Goal: Task Accomplishment & Management: Manage account settings

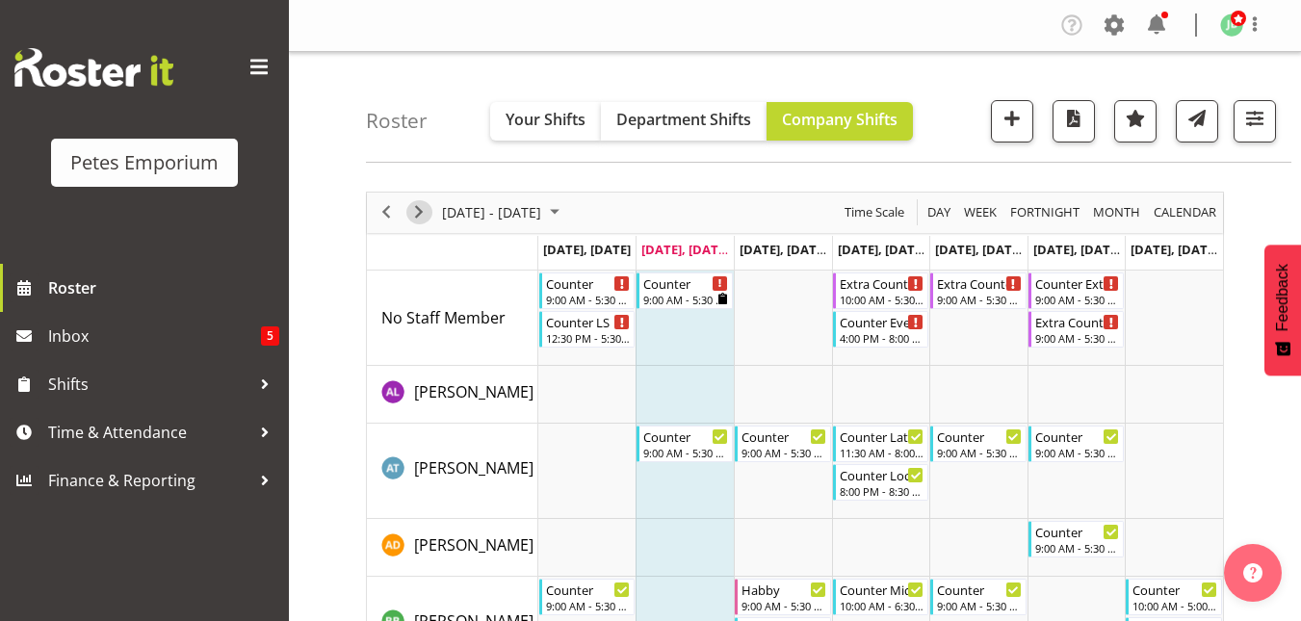
click at [411, 210] on span "Next" at bounding box center [418, 212] width 23 height 24
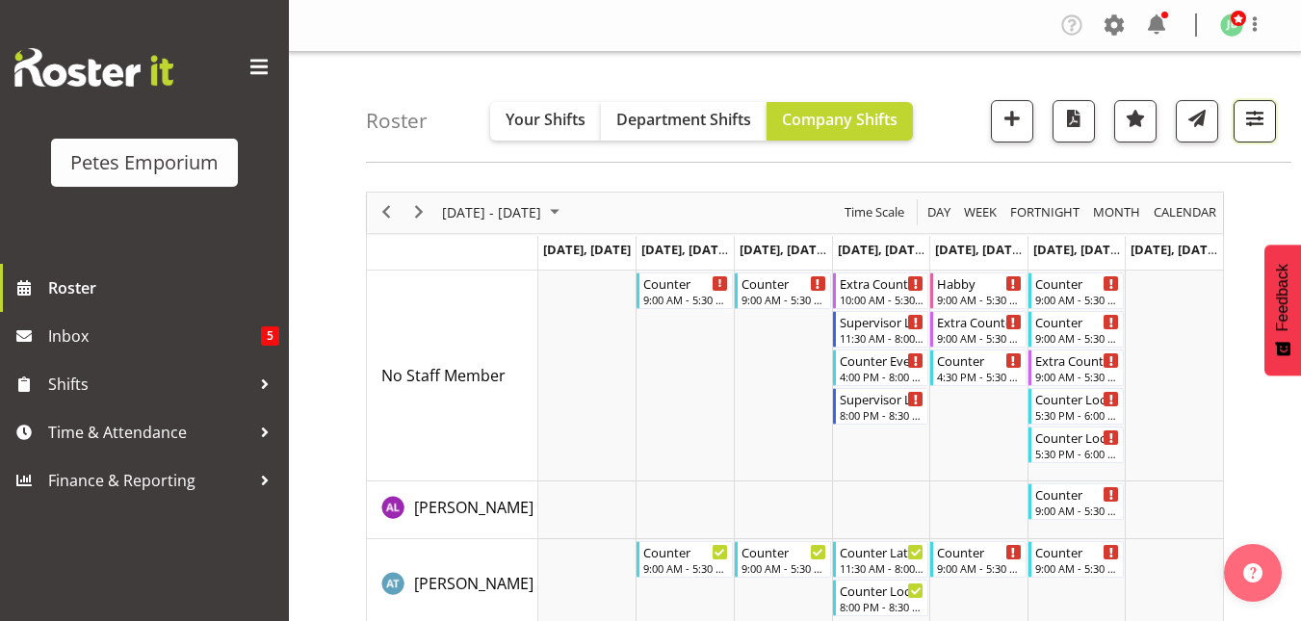
click at [1253, 122] on span "button" at bounding box center [1254, 118] width 25 height 25
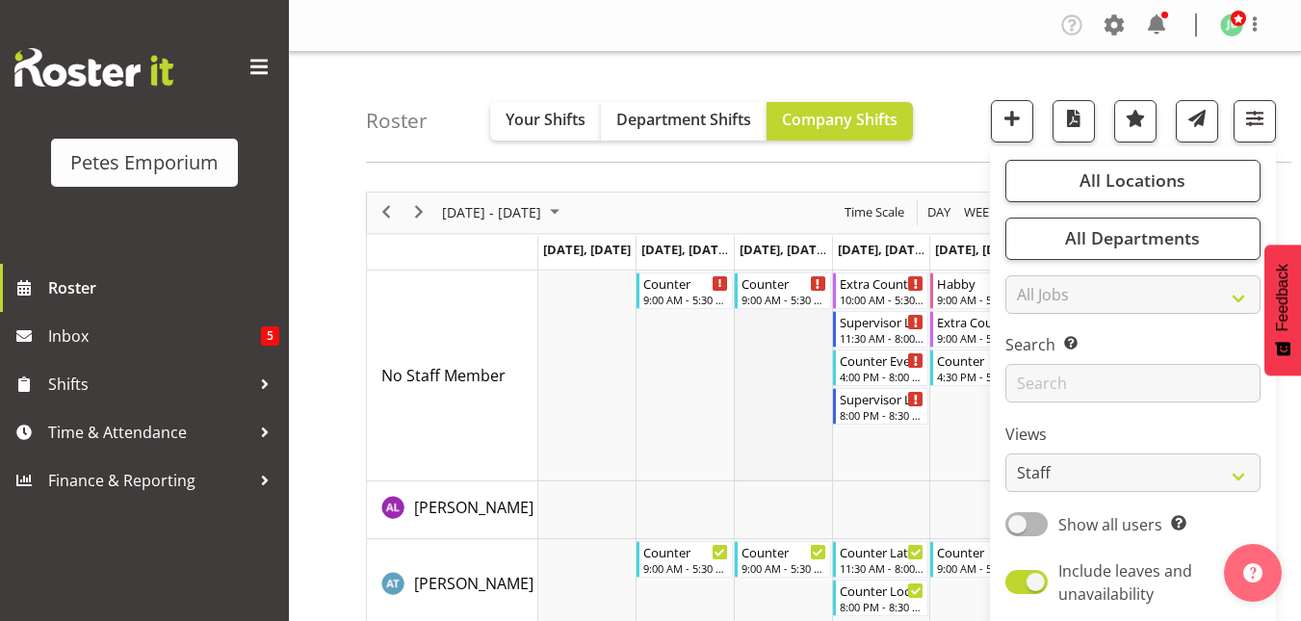
click at [741, 399] on td "Timeline Week of August 19, 2025" at bounding box center [783, 376] width 98 height 211
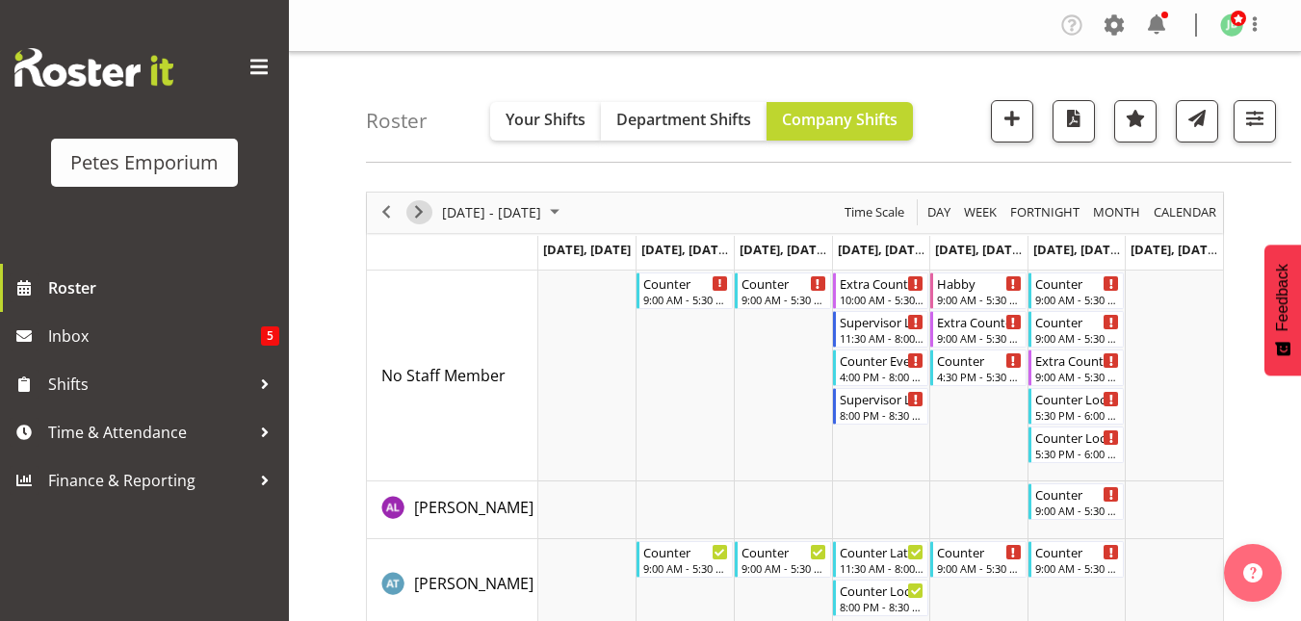
click at [426, 217] on span "Next" at bounding box center [418, 212] width 23 height 24
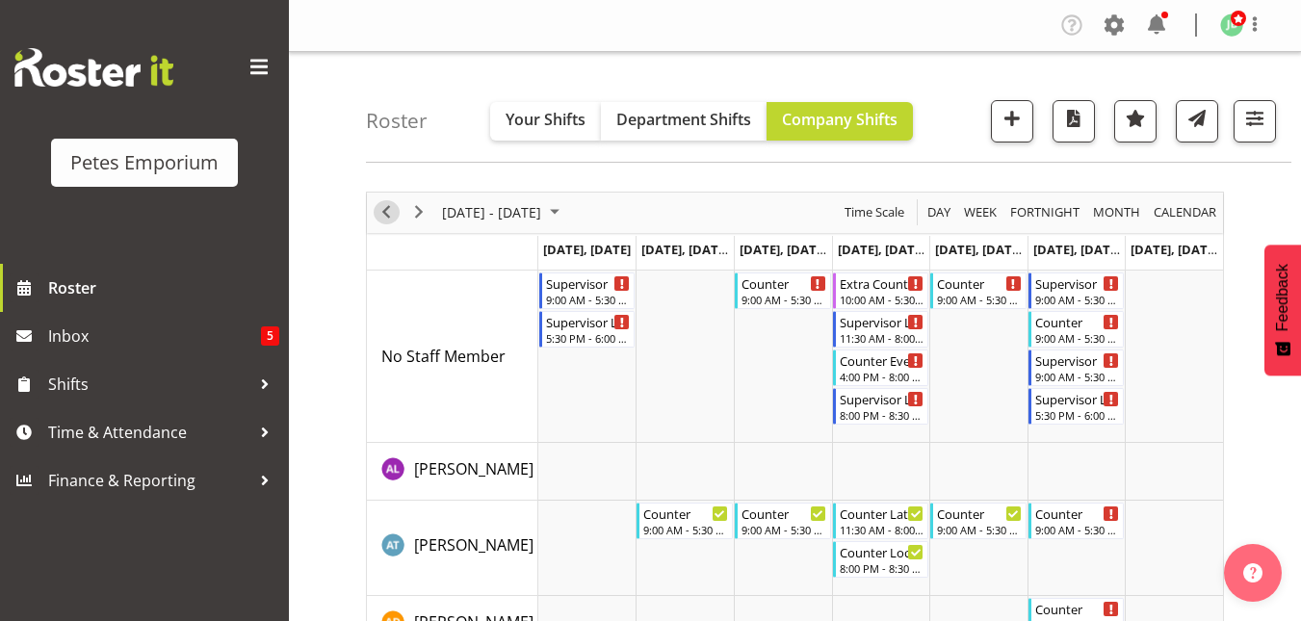
click at [379, 217] on span "Previous" at bounding box center [386, 212] width 23 height 24
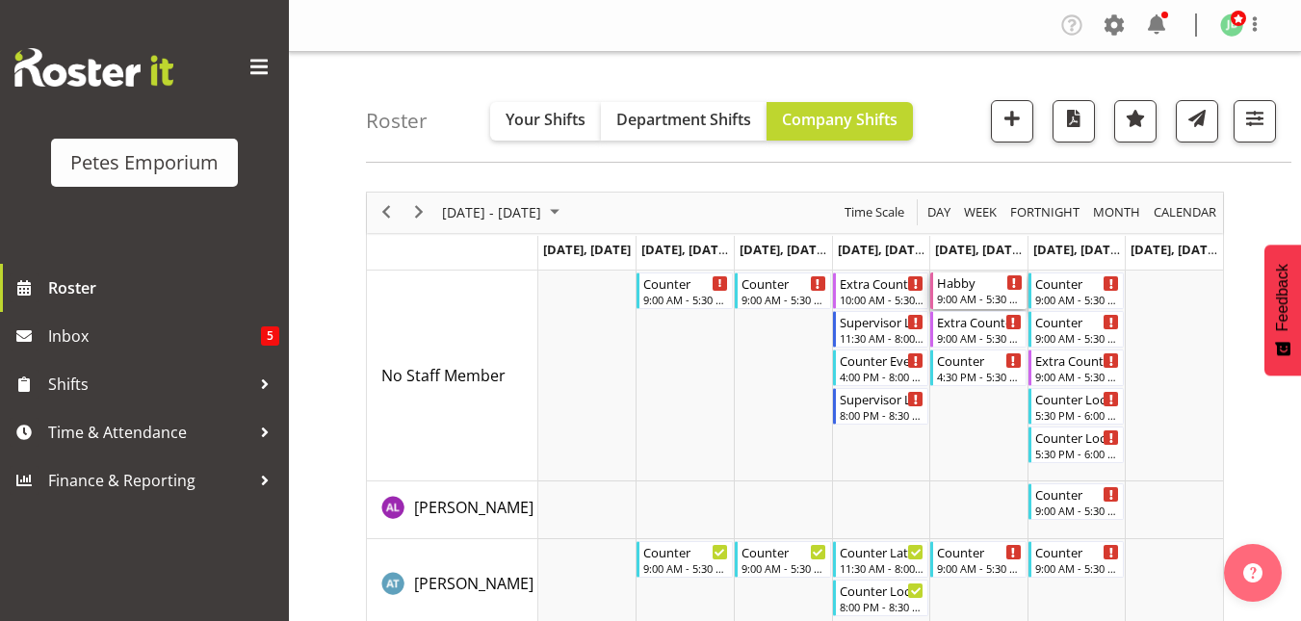
click at [975, 291] on div "Habby 9:00 AM - 5:30 PM" at bounding box center [980, 291] width 86 height 37
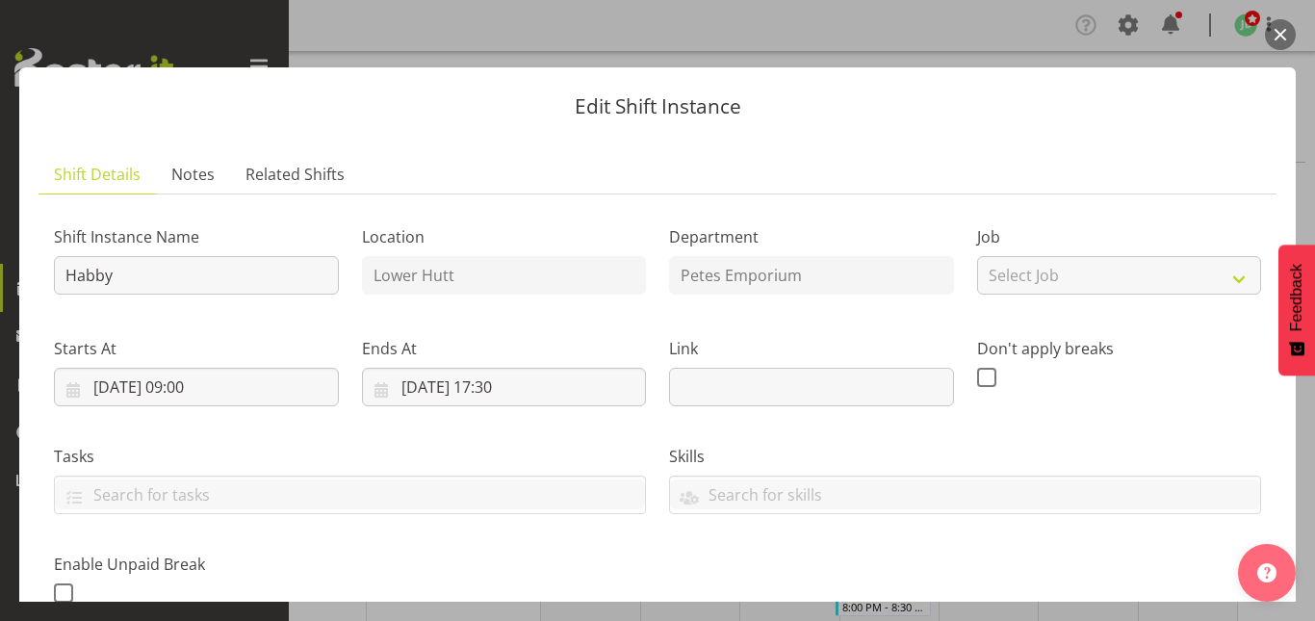
click at [1276, 37] on button "button" at bounding box center [1280, 34] width 31 height 31
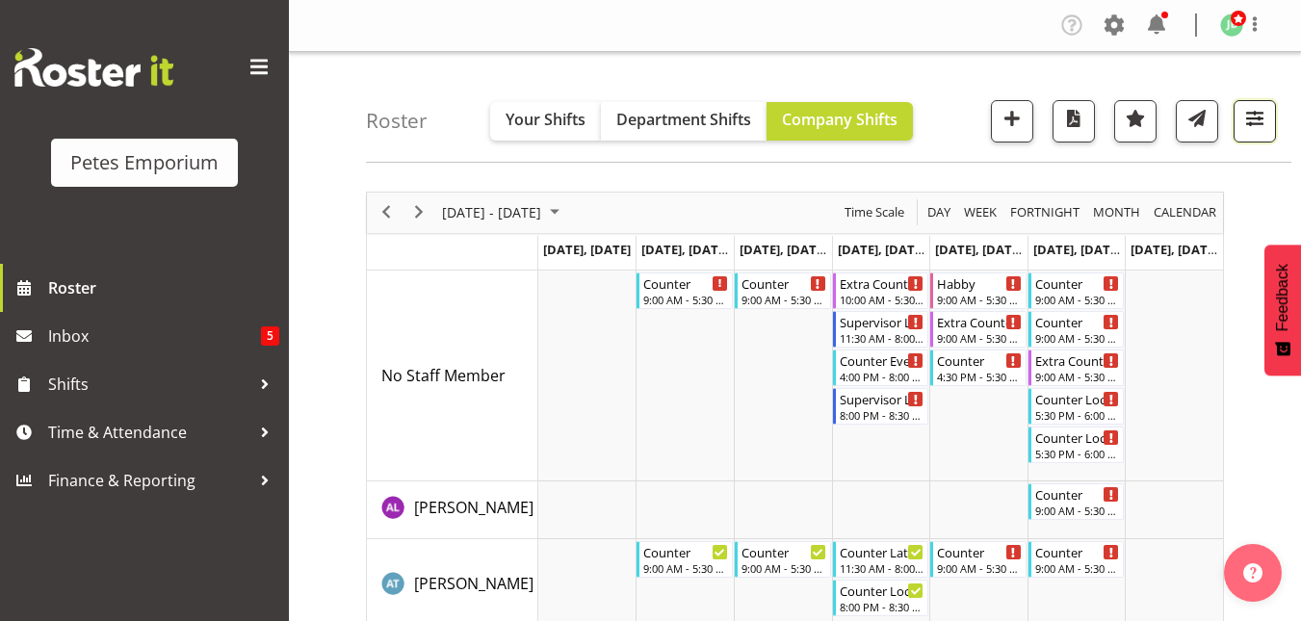
click at [1259, 127] on span "button" at bounding box center [1254, 118] width 25 height 25
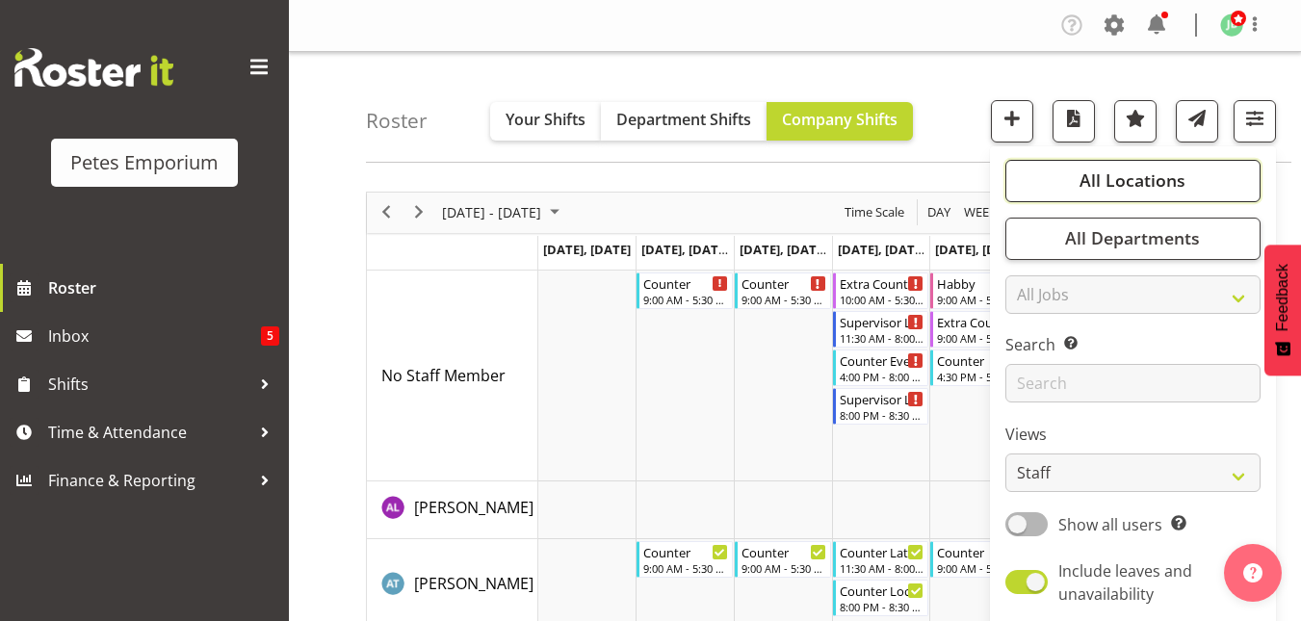
click at [1160, 177] on span "All Locations" at bounding box center [1132, 180] width 106 height 23
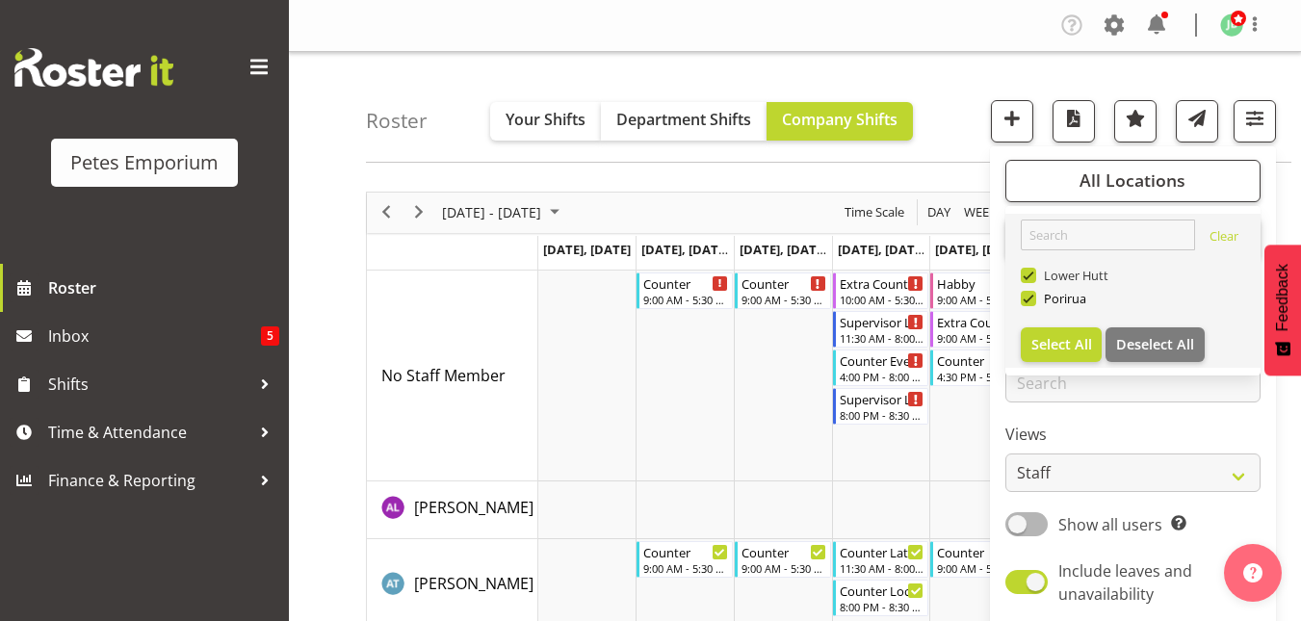
click at [1027, 274] on span at bounding box center [1028, 275] width 15 height 15
click at [1027, 274] on input "Lower Hutt" at bounding box center [1027, 275] width 13 height 13
checkbox input "false"
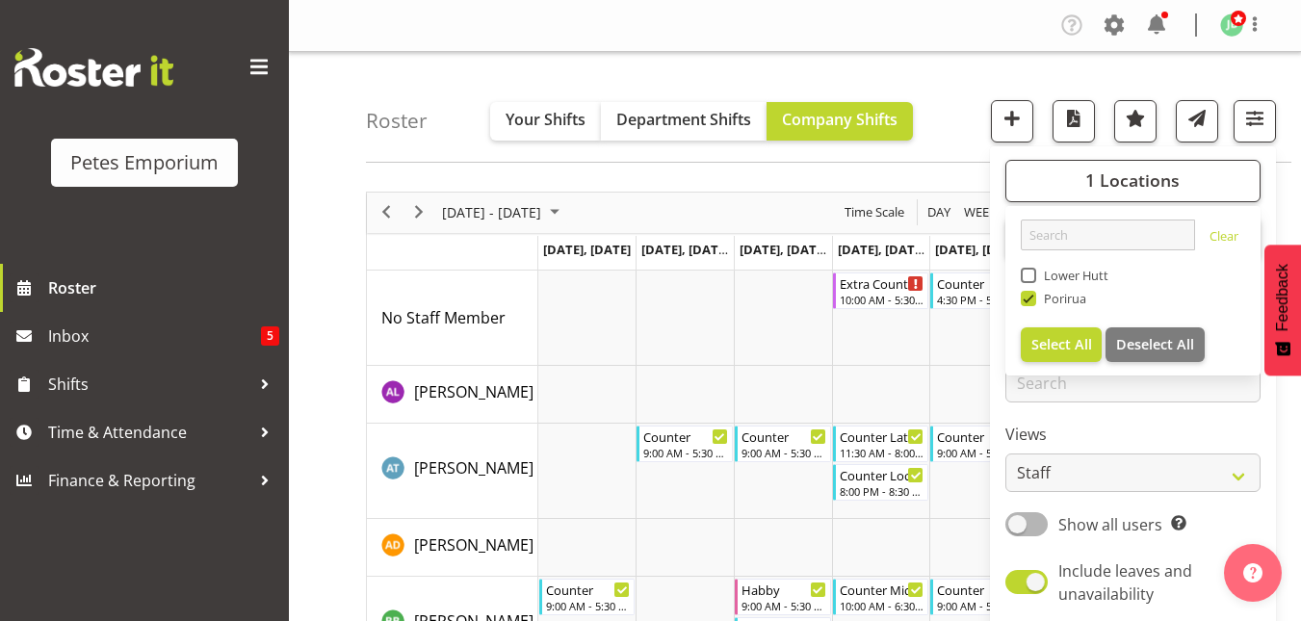
click at [927, 99] on div "Roster Your Shifts Department Shifts Company Shifts 1 Locations Clear [GEOGRAPH…" at bounding box center [828, 107] width 925 height 111
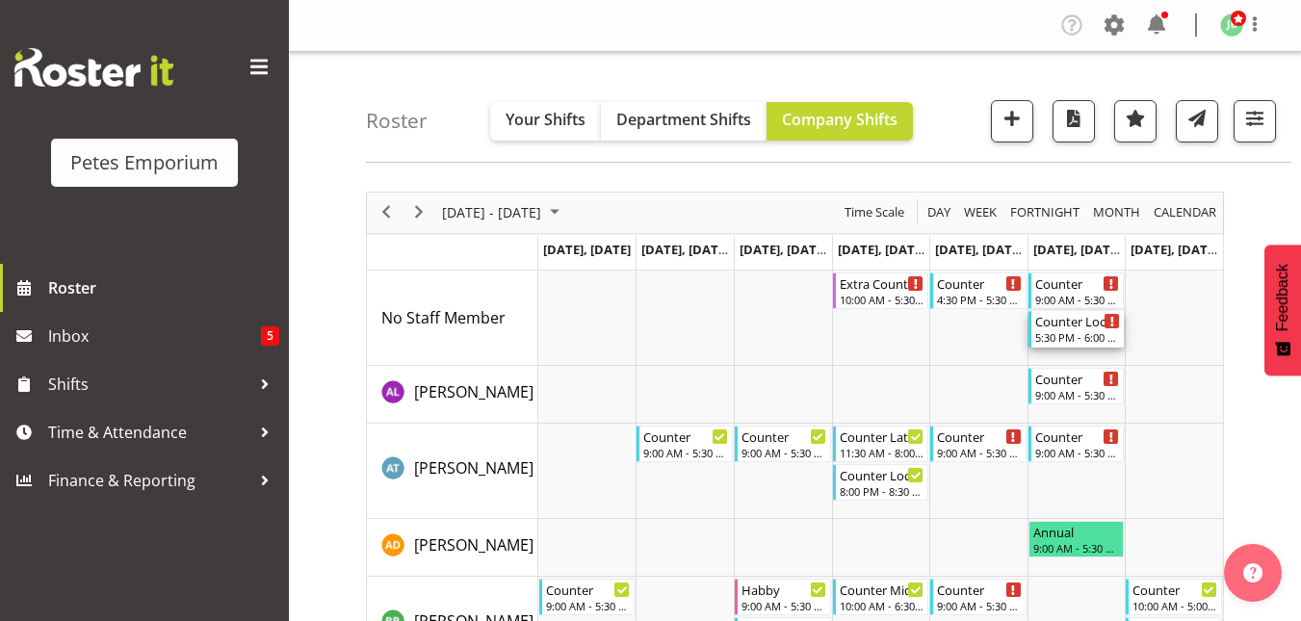
click at [1078, 329] on div "Counter Lock Up" at bounding box center [1078, 320] width 86 height 19
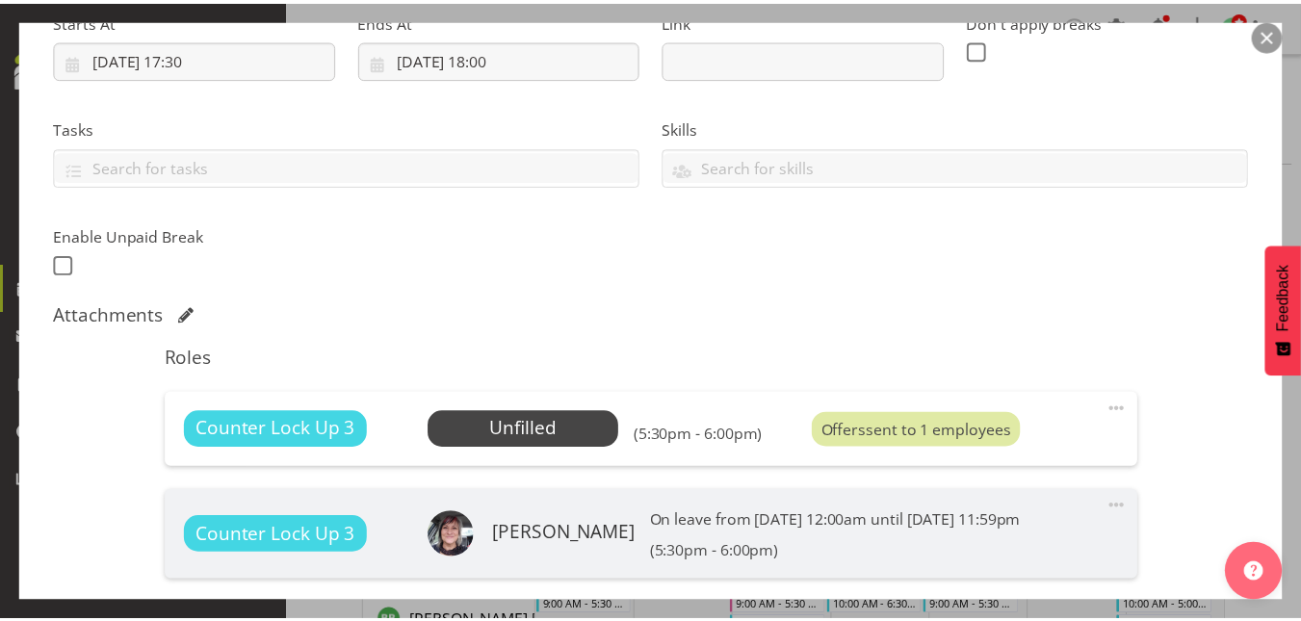
scroll to position [332, 0]
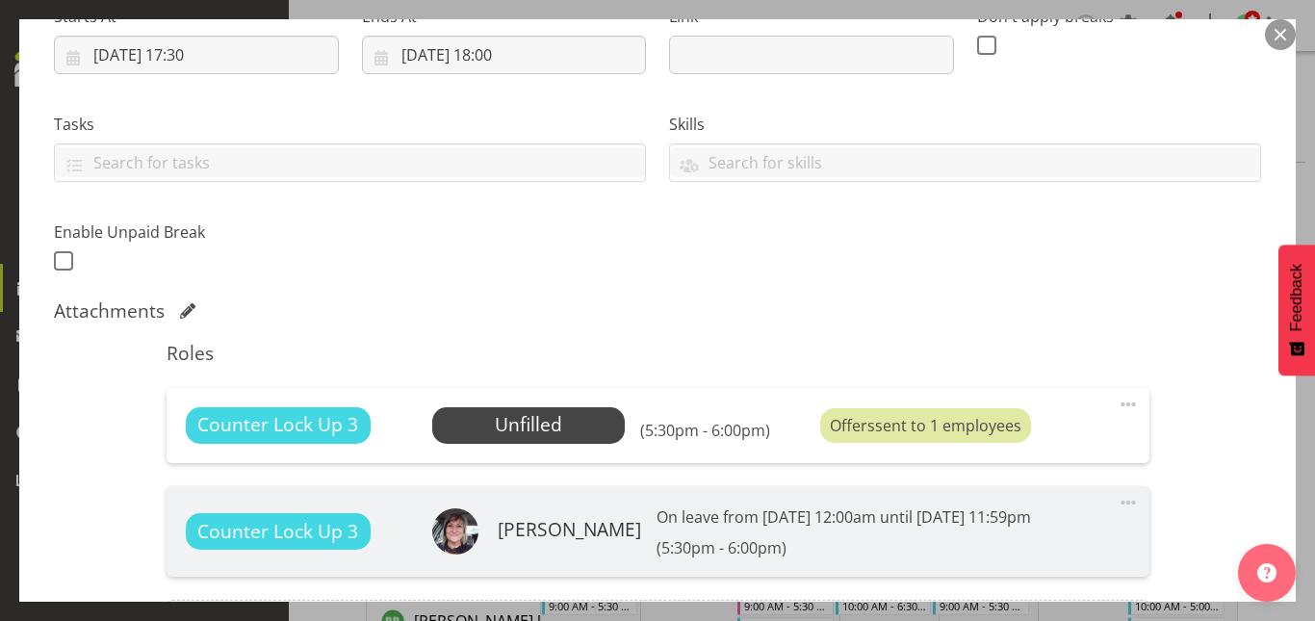
click at [1283, 34] on button "button" at bounding box center [1280, 34] width 31 height 31
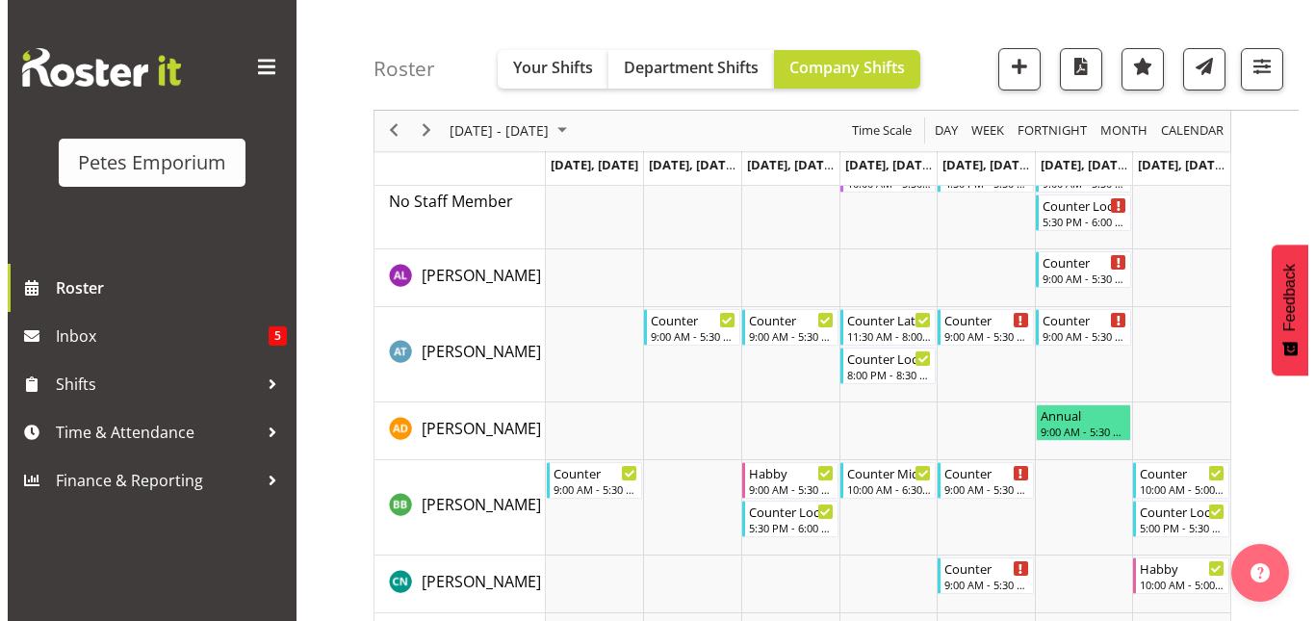
scroll to position [0, 0]
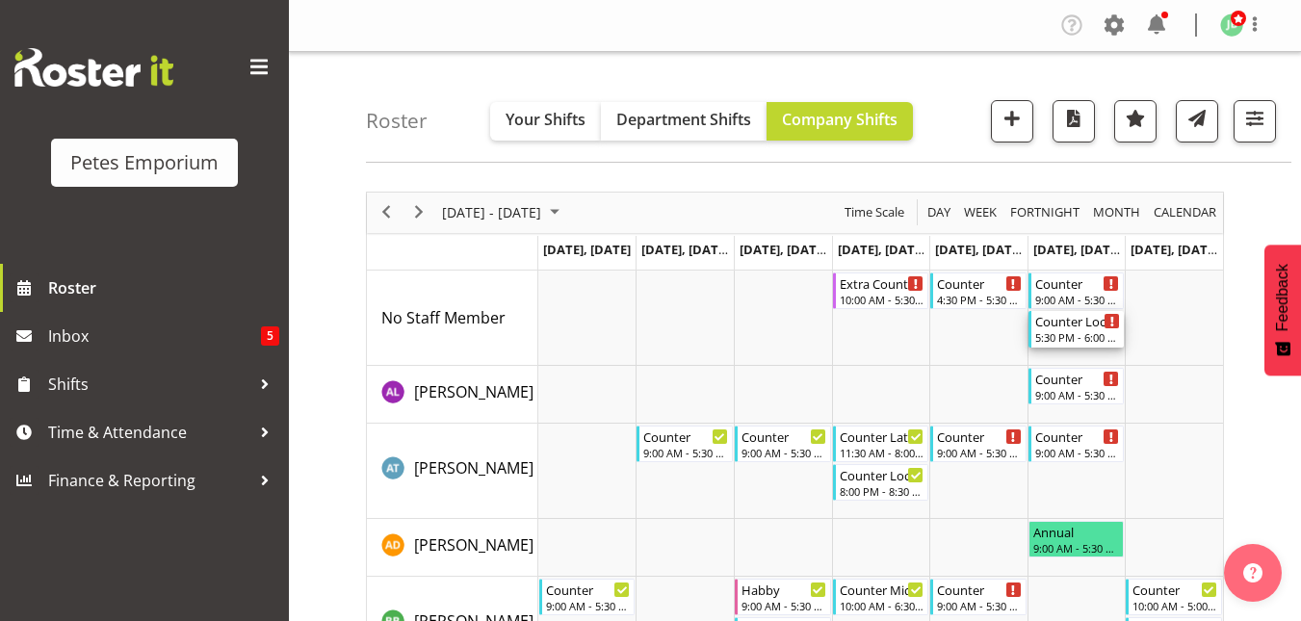
click at [1067, 323] on div "Counter Lock Up" at bounding box center [1078, 320] width 86 height 19
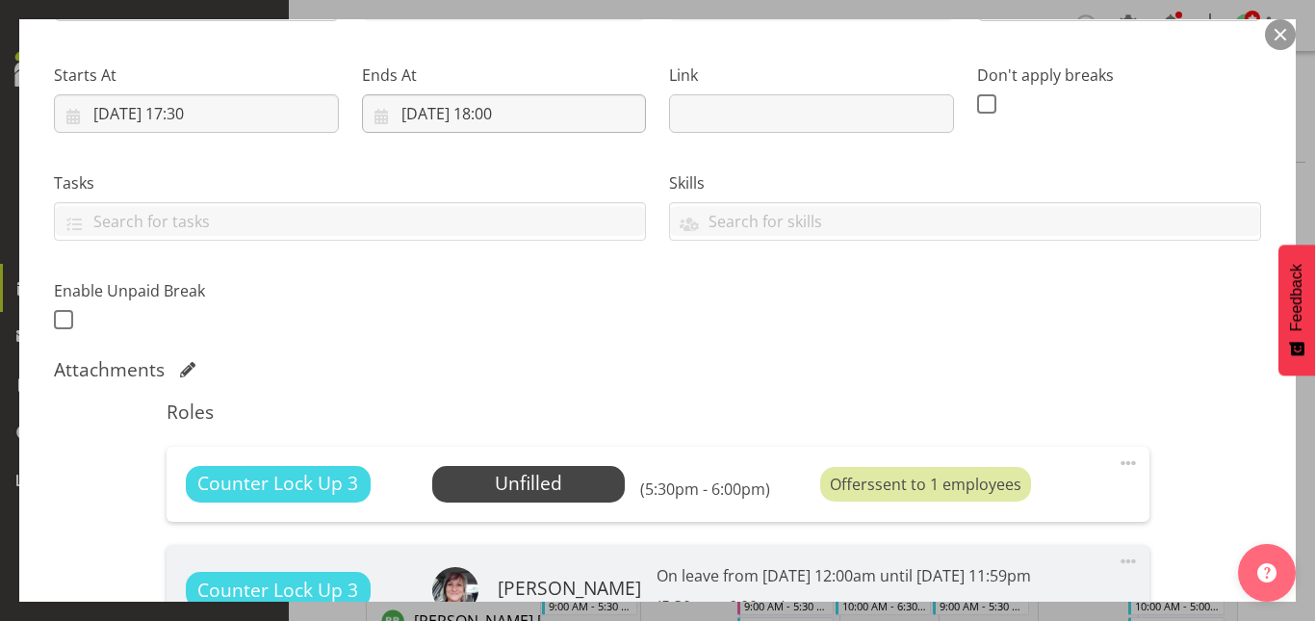
scroll to position [276, 0]
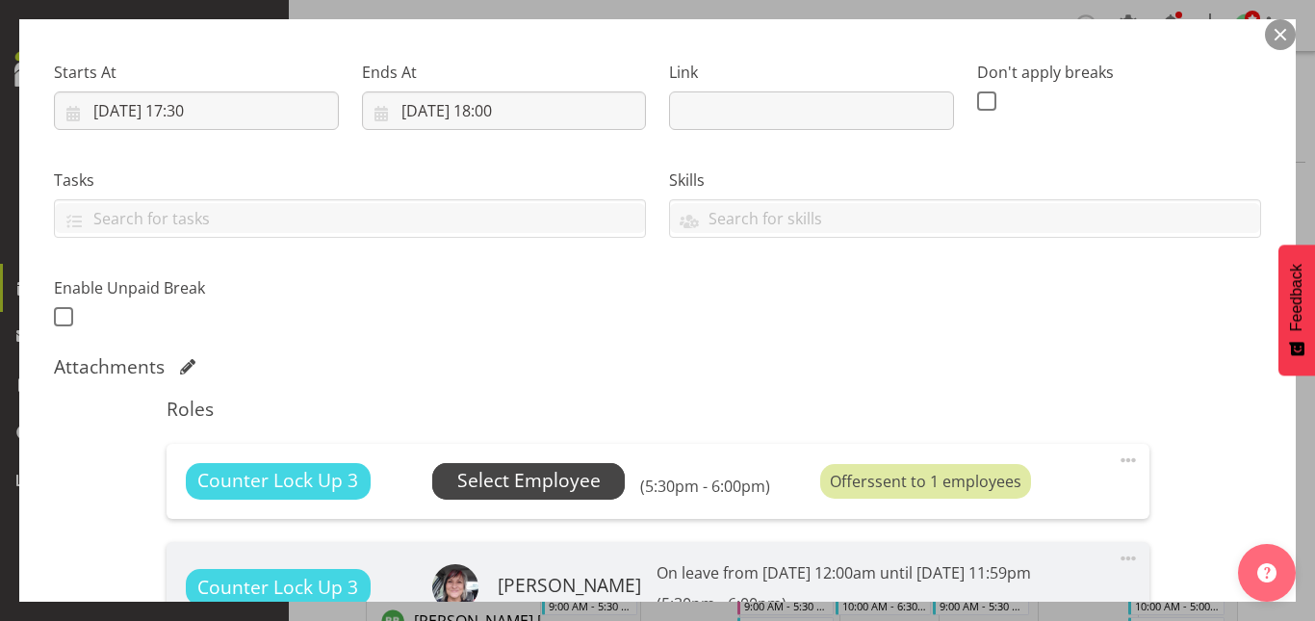
click at [513, 473] on span "Select Employee" at bounding box center [528, 481] width 143 height 28
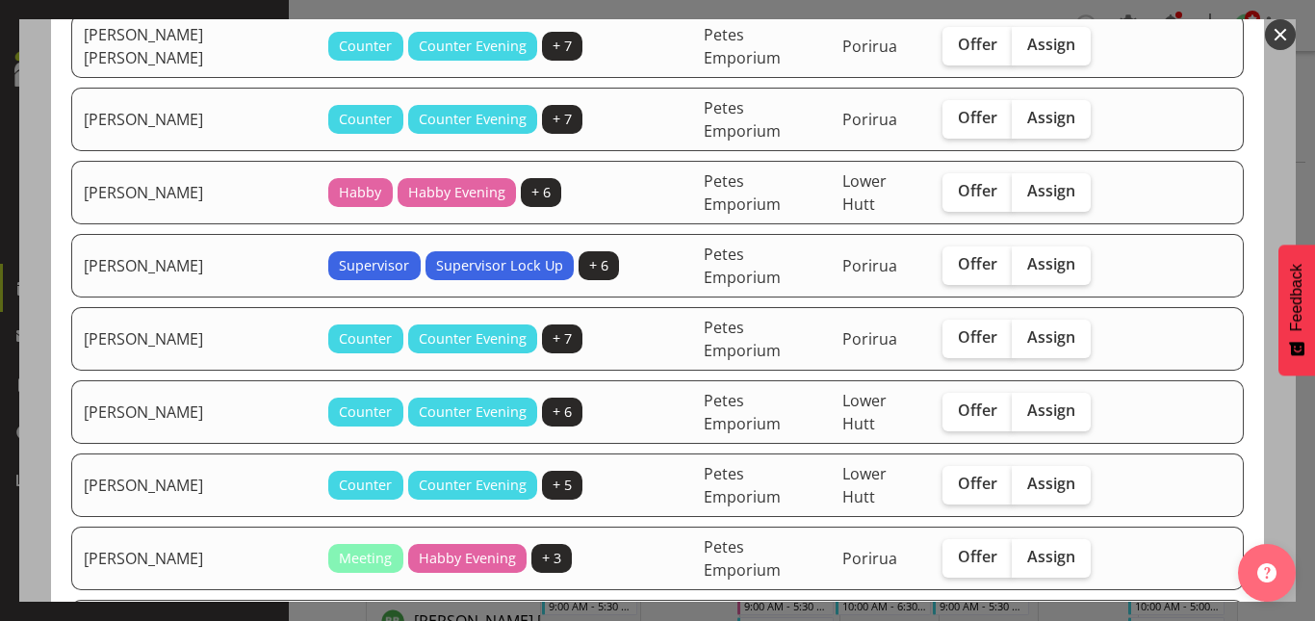
scroll to position [466, 0]
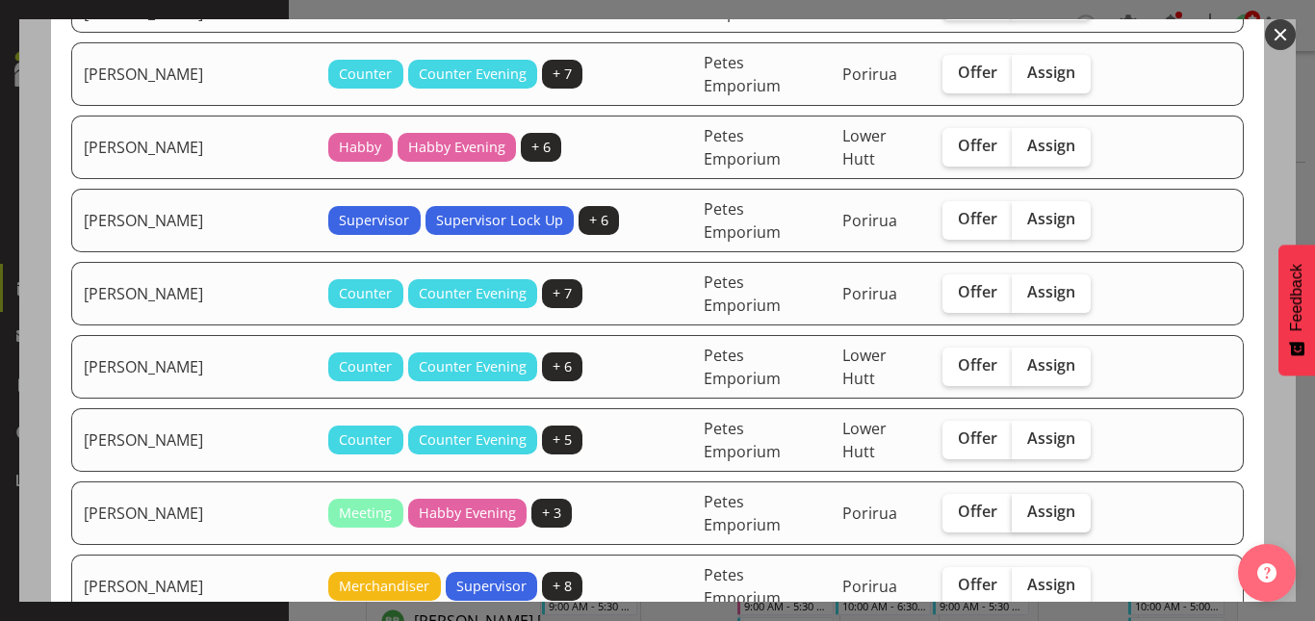
click at [1027, 502] on span "Assign" at bounding box center [1051, 511] width 48 height 19
click at [1012, 506] on input "Assign" at bounding box center [1018, 512] width 13 height 13
checkbox input "true"
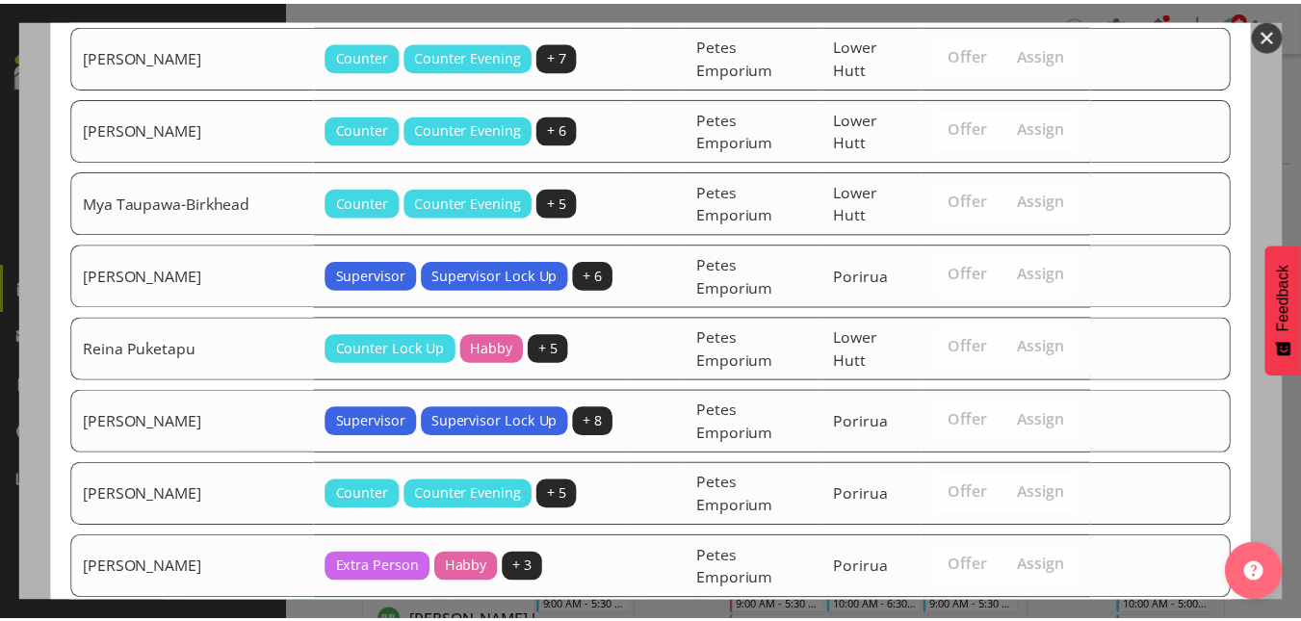
scroll to position [1365, 0]
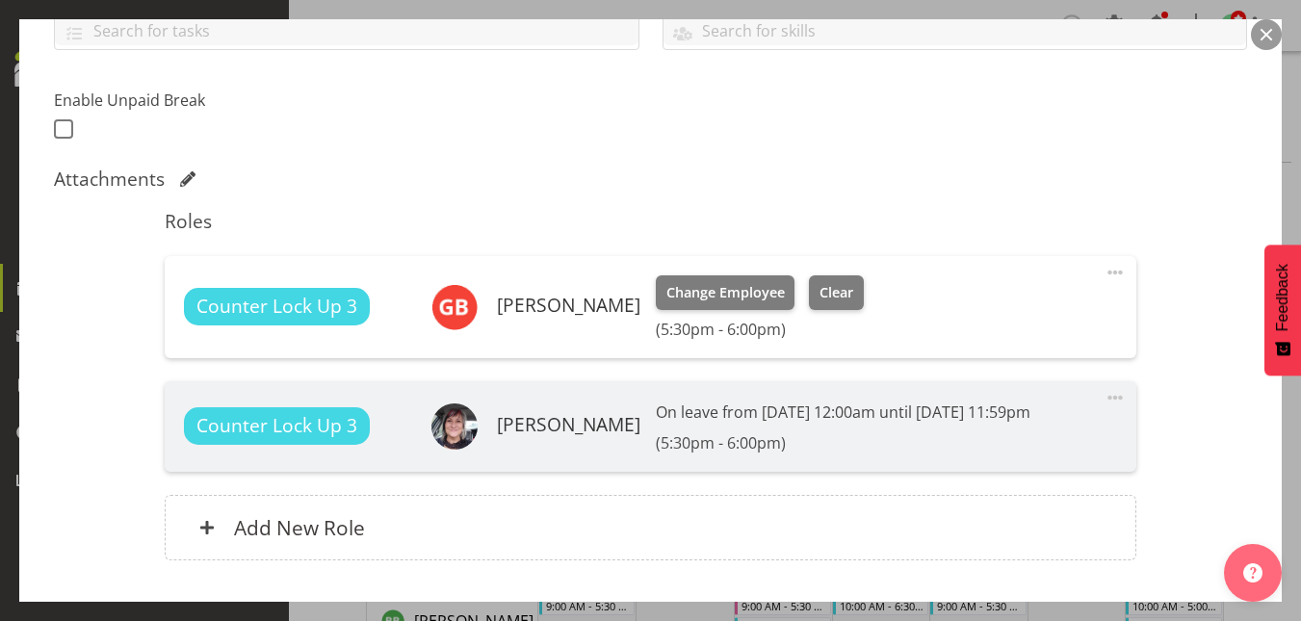
scroll to position [594, 0]
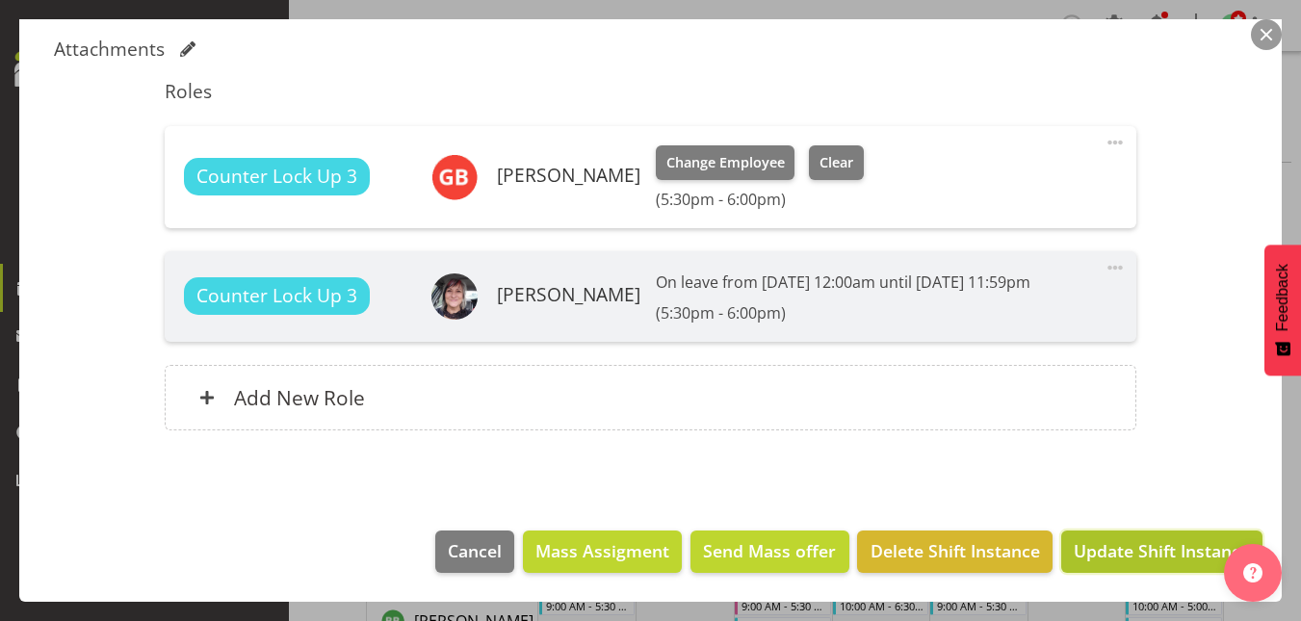
click at [1130, 549] on span "Update Shift Instance" at bounding box center [1162, 550] width 176 height 25
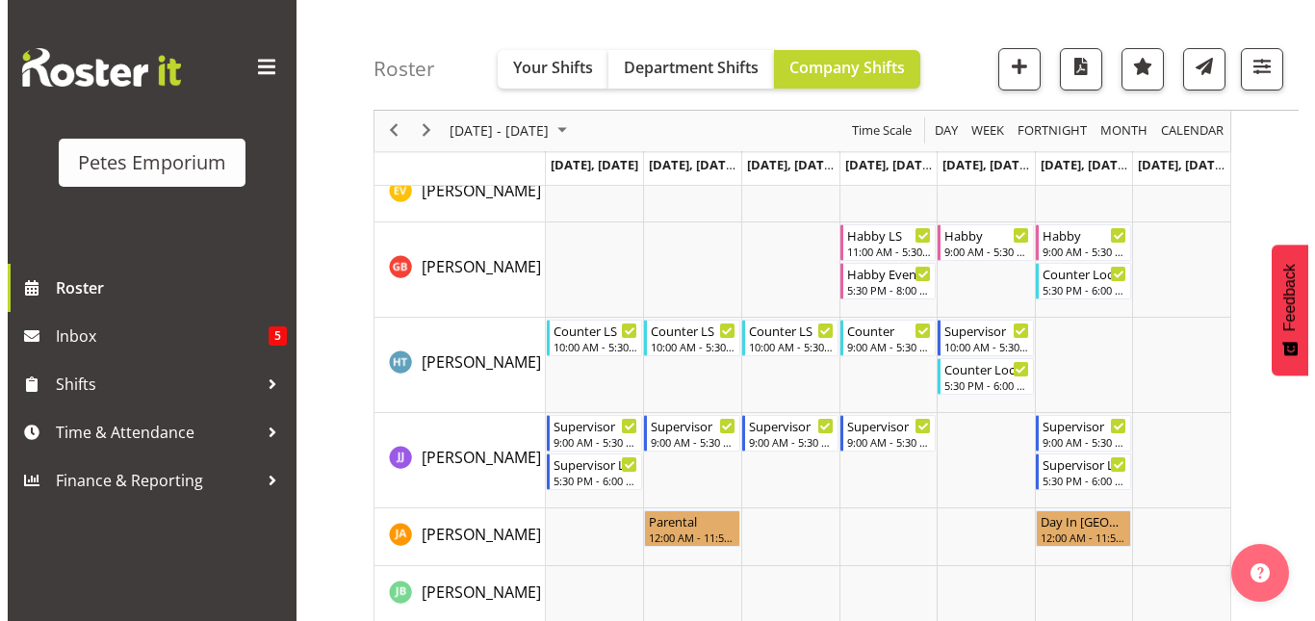
scroll to position [833, 0]
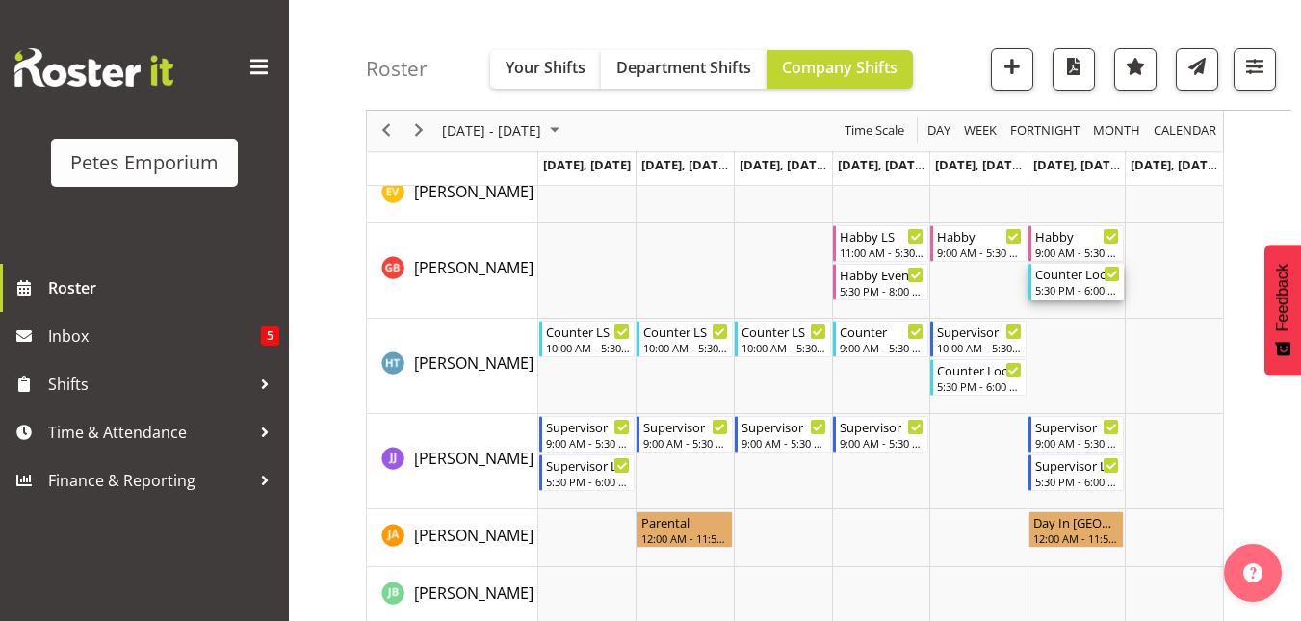
click at [1082, 280] on div "Counter Lock Up" at bounding box center [1078, 273] width 86 height 19
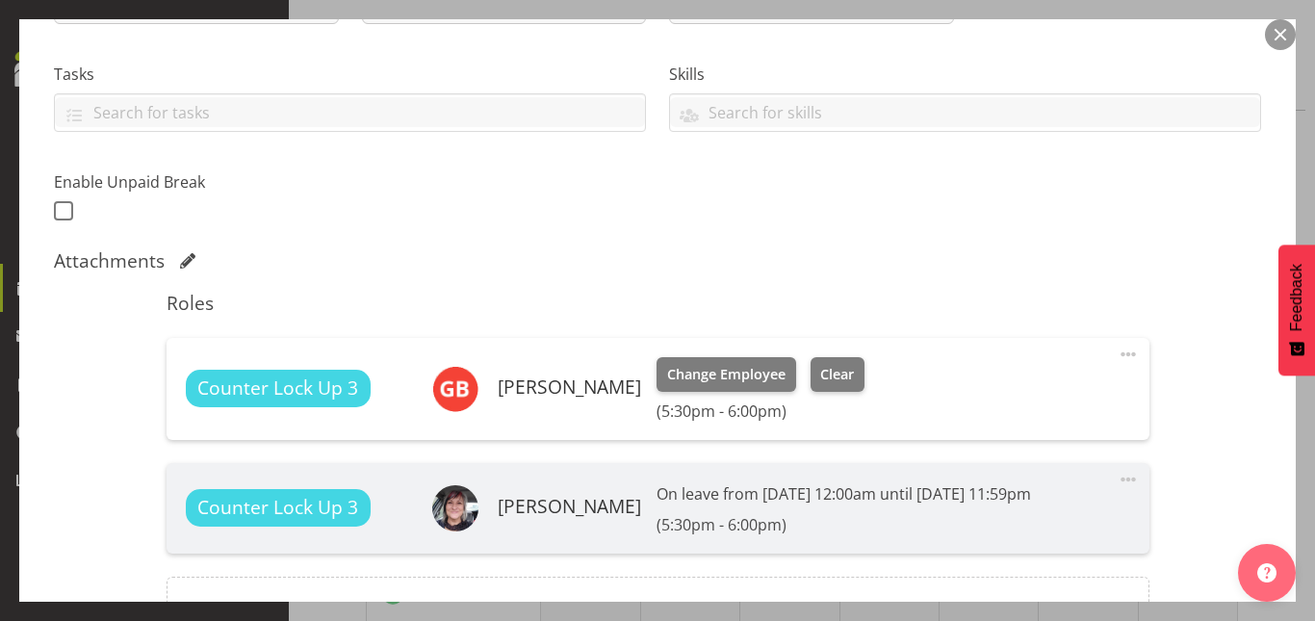
scroll to position [392, 0]
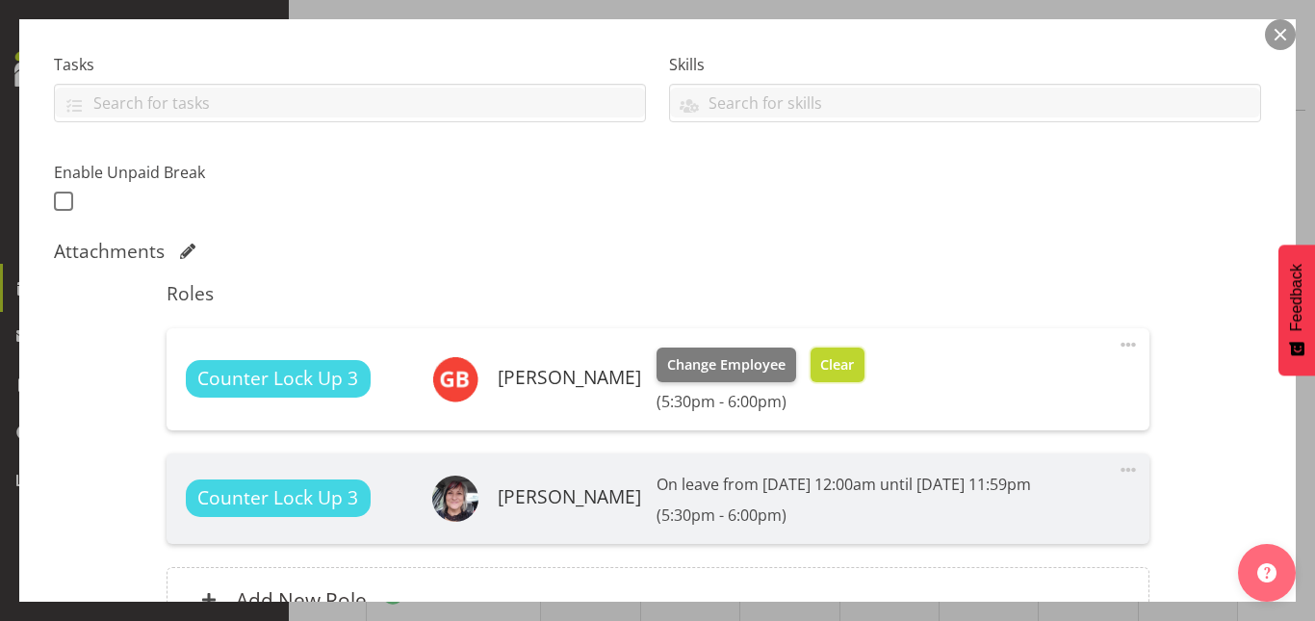
click at [844, 352] on button "Clear" at bounding box center [838, 365] width 55 height 35
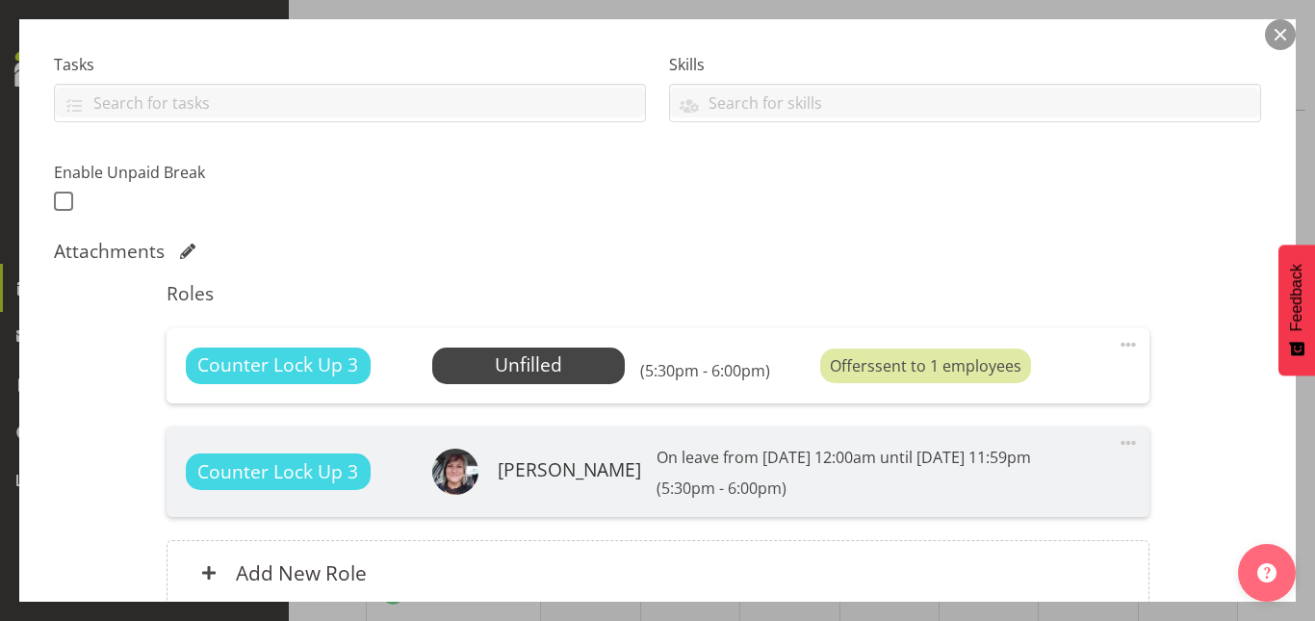
scroll to position [567, 0]
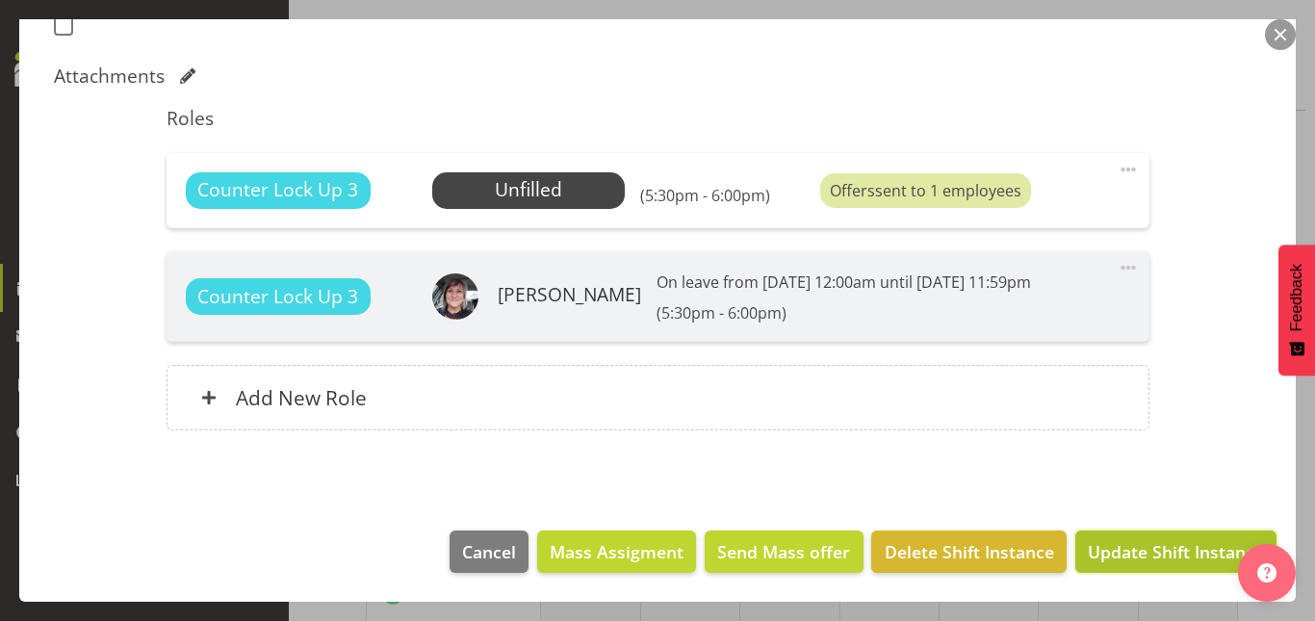
click at [1139, 541] on span "Update Shift Instance" at bounding box center [1176, 551] width 176 height 25
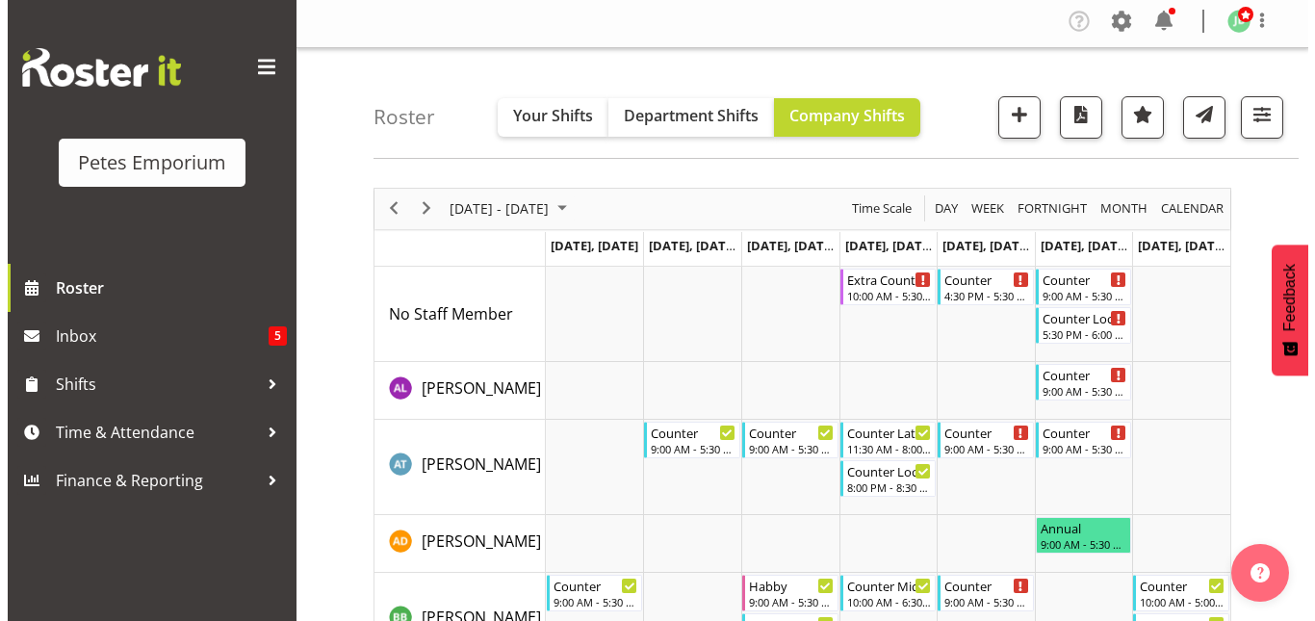
scroll to position [0, 0]
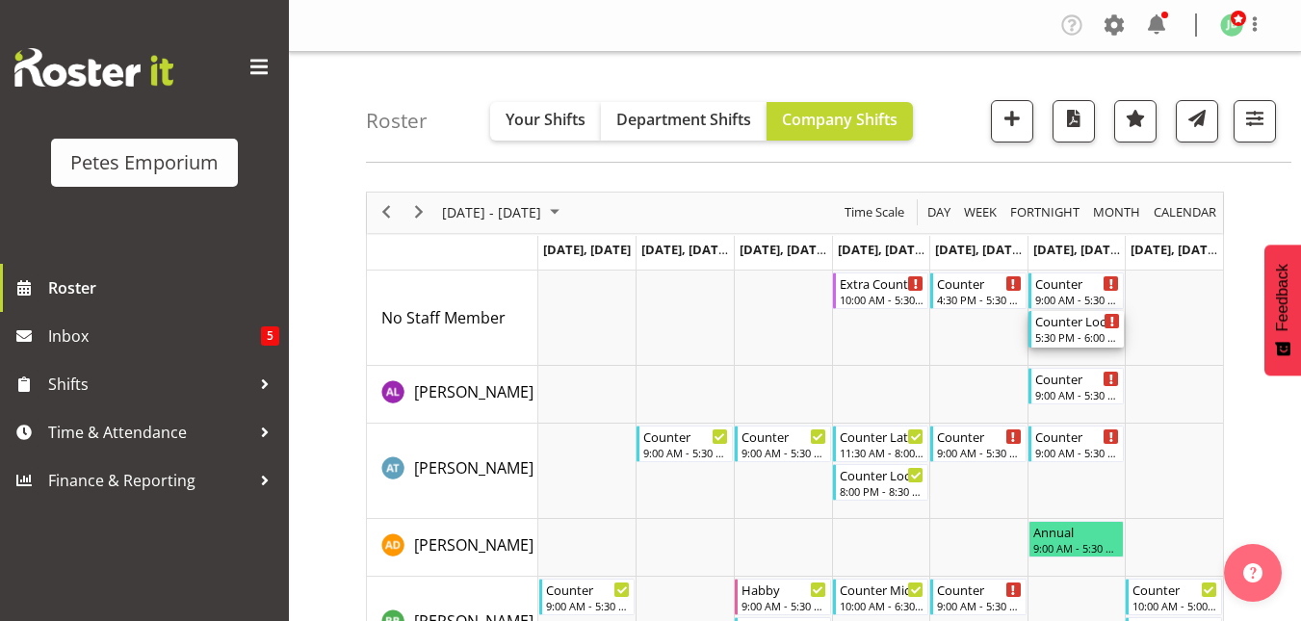
click at [1078, 343] on div "5:30 PM - 6:00 PM" at bounding box center [1078, 336] width 86 height 15
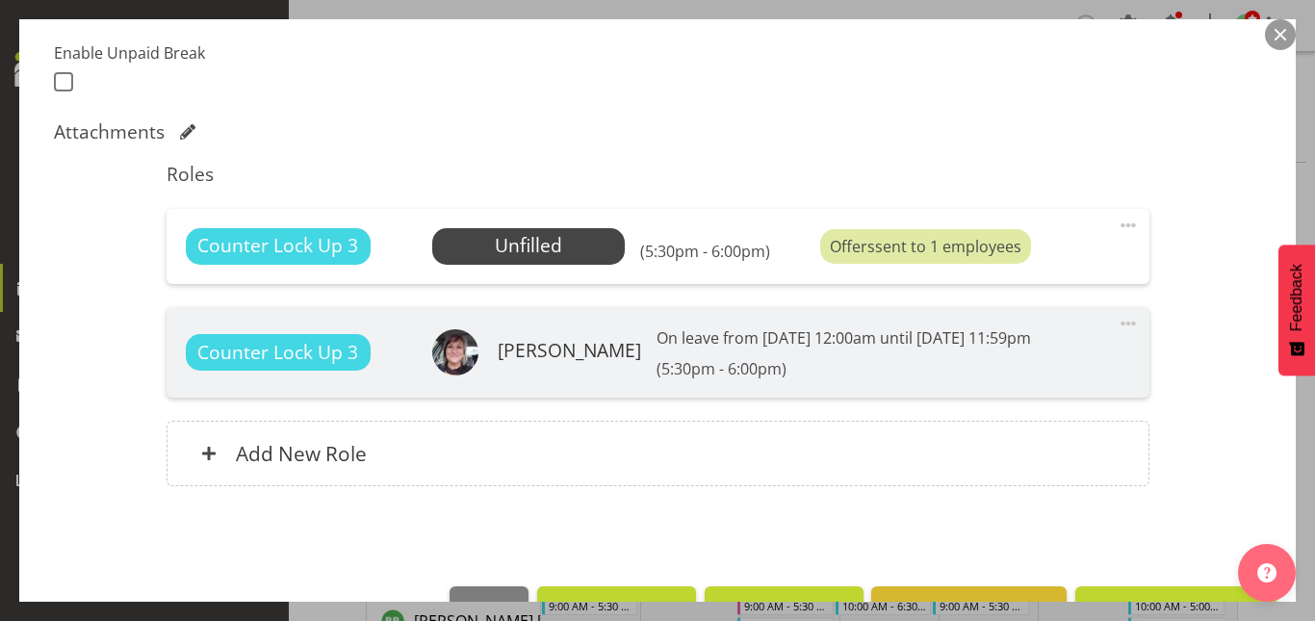
scroll to position [512, 0]
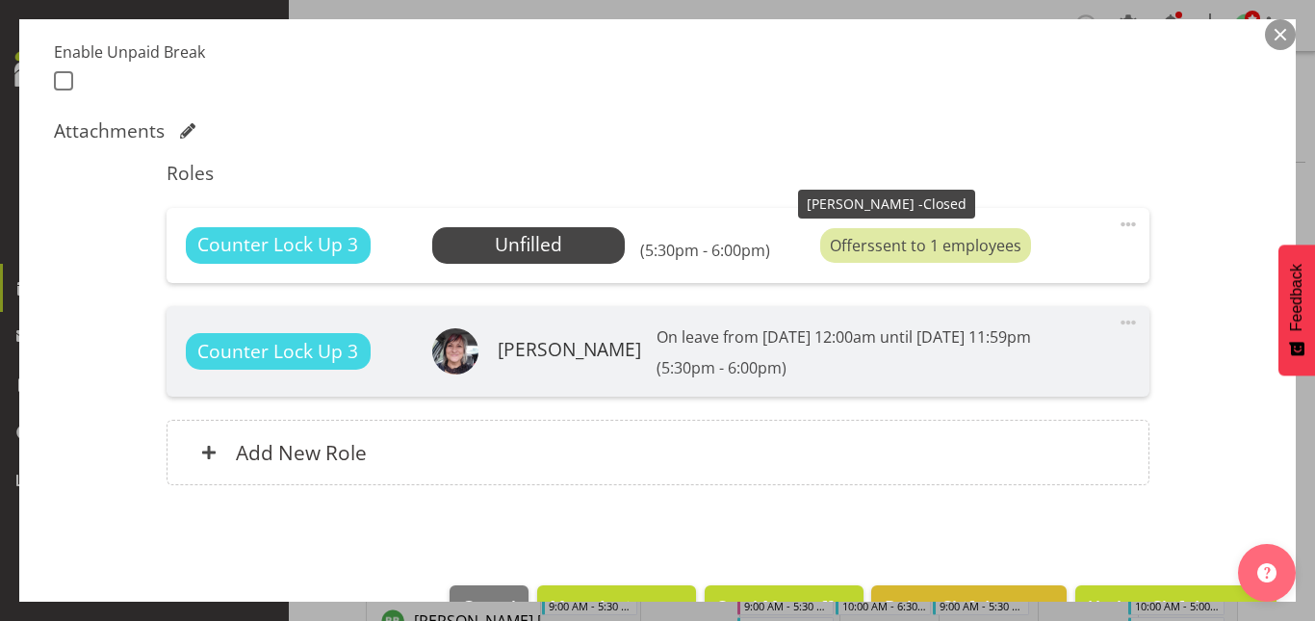
click at [894, 254] on div "Offers sent to 1 employees" at bounding box center [925, 245] width 211 height 35
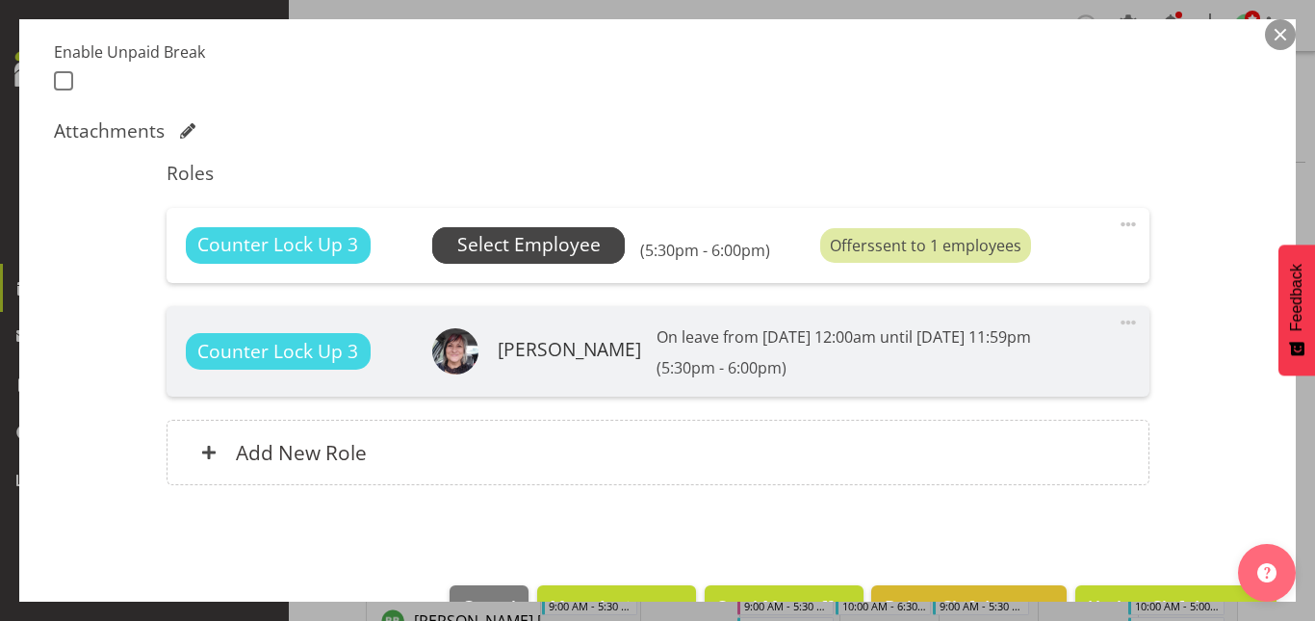
click at [576, 234] on span "Select Employee" at bounding box center [528, 245] width 143 height 28
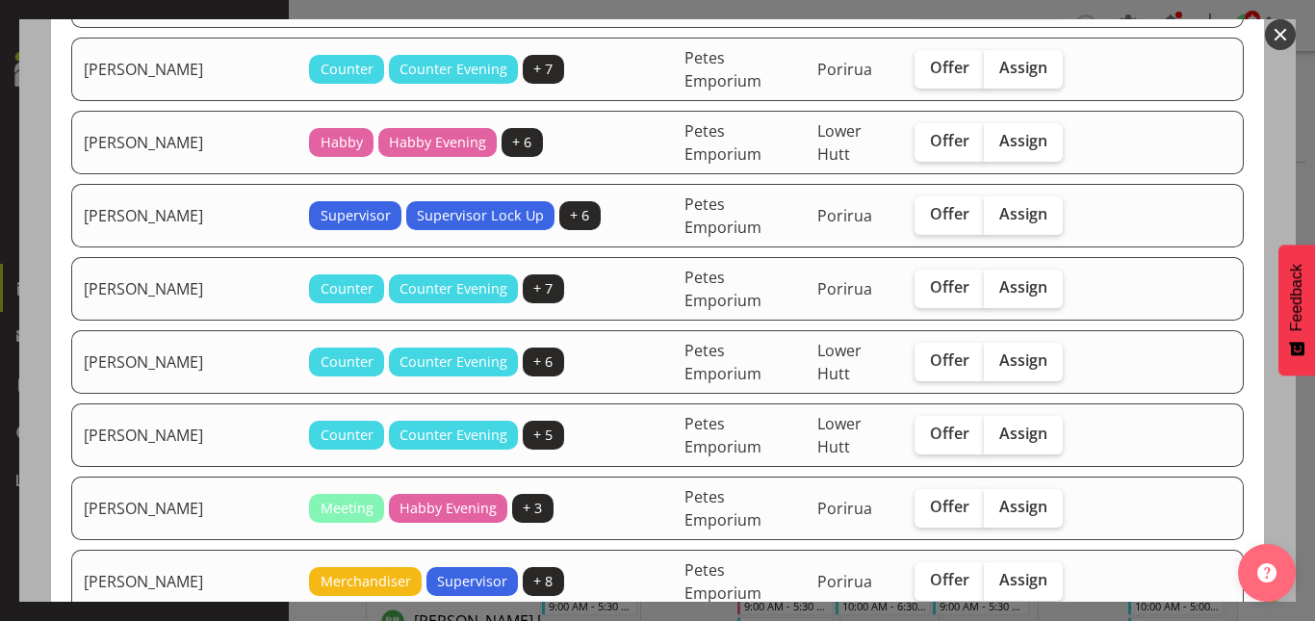
scroll to position [518, 0]
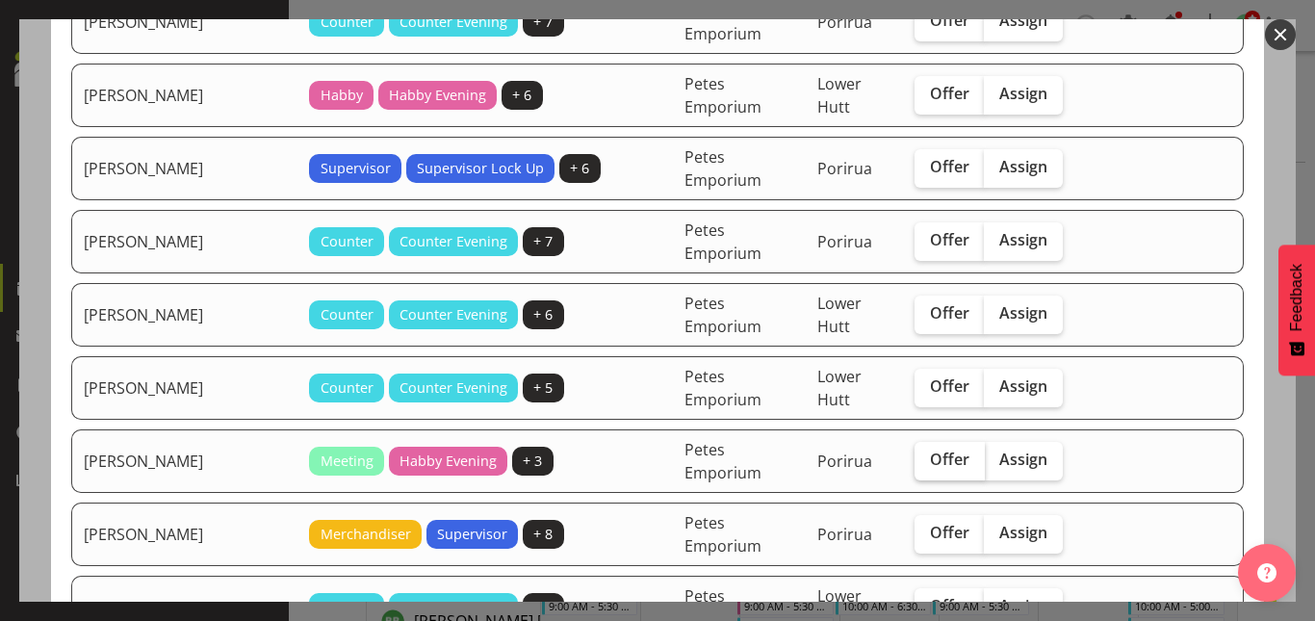
click at [930, 467] on span "Offer" at bounding box center [949, 459] width 39 height 19
click at [915, 466] on input "Offer" at bounding box center [921, 460] width 13 height 13
checkbox input "true"
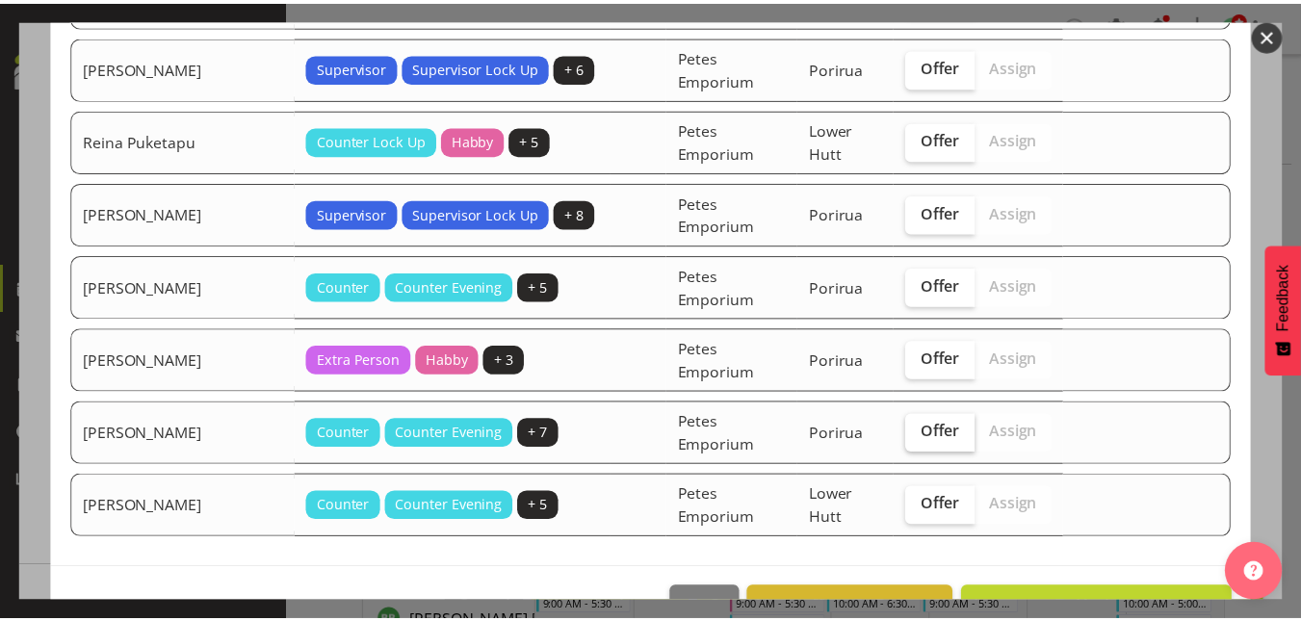
scroll to position [1554, 0]
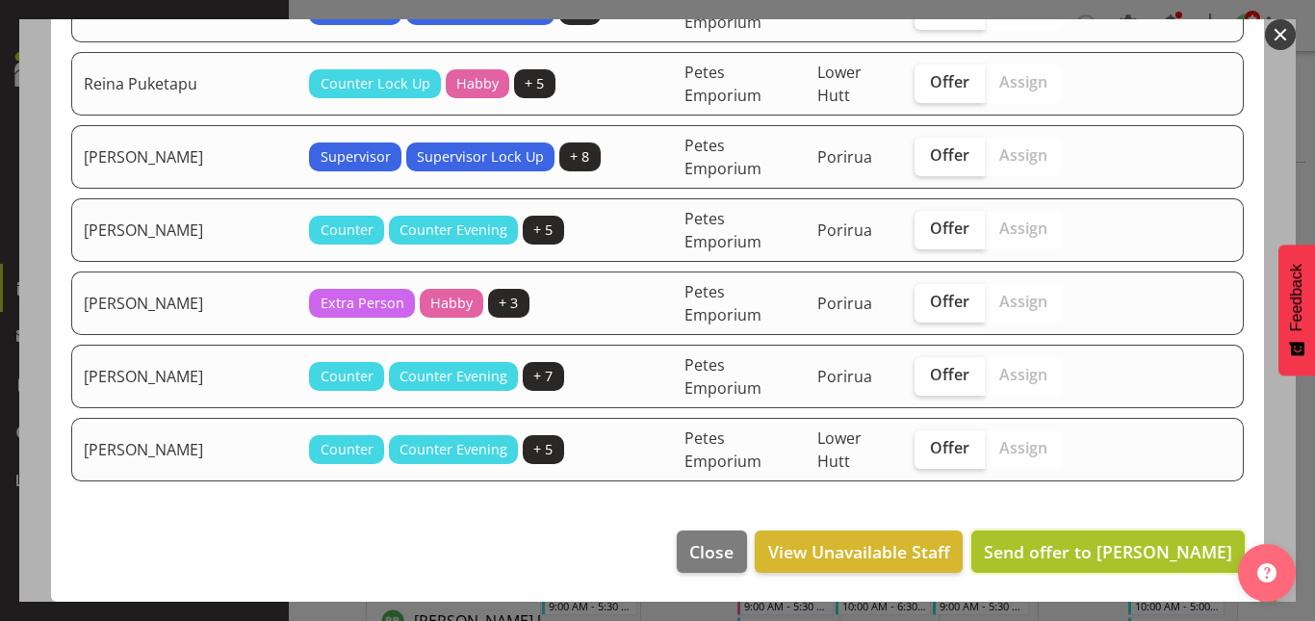
click at [1068, 553] on span "Send offer to [PERSON_NAME]" at bounding box center [1108, 551] width 248 height 23
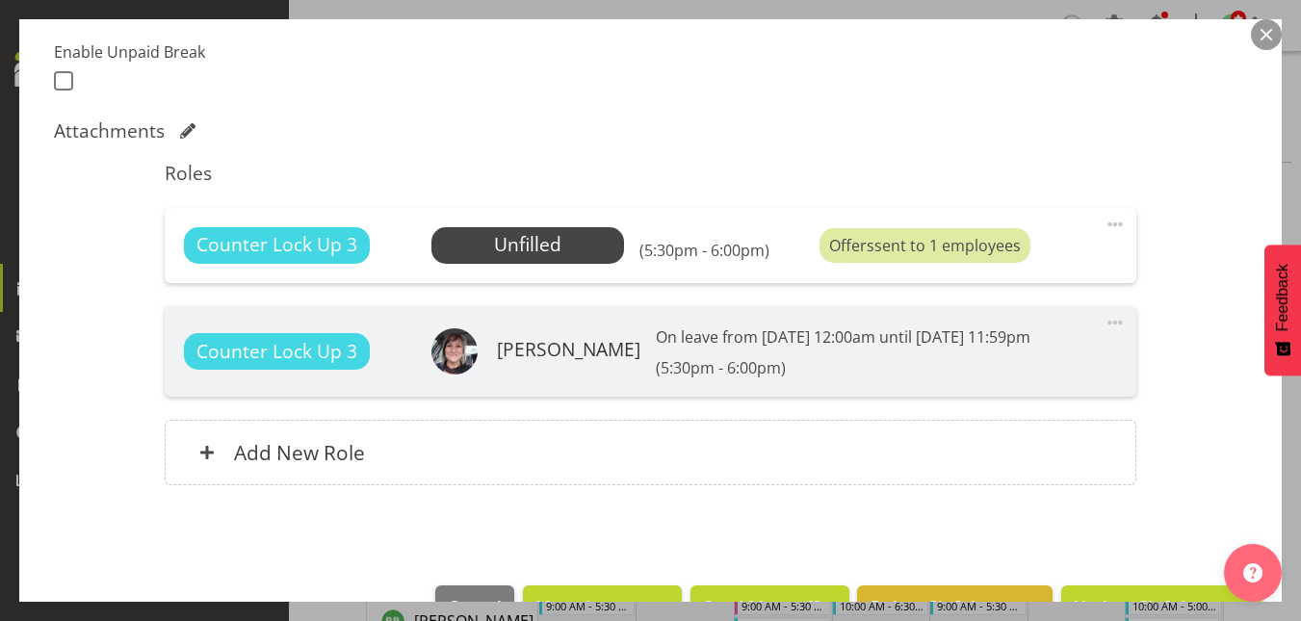
click at [1272, 38] on button "button" at bounding box center [1266, 34] width 31 height 31
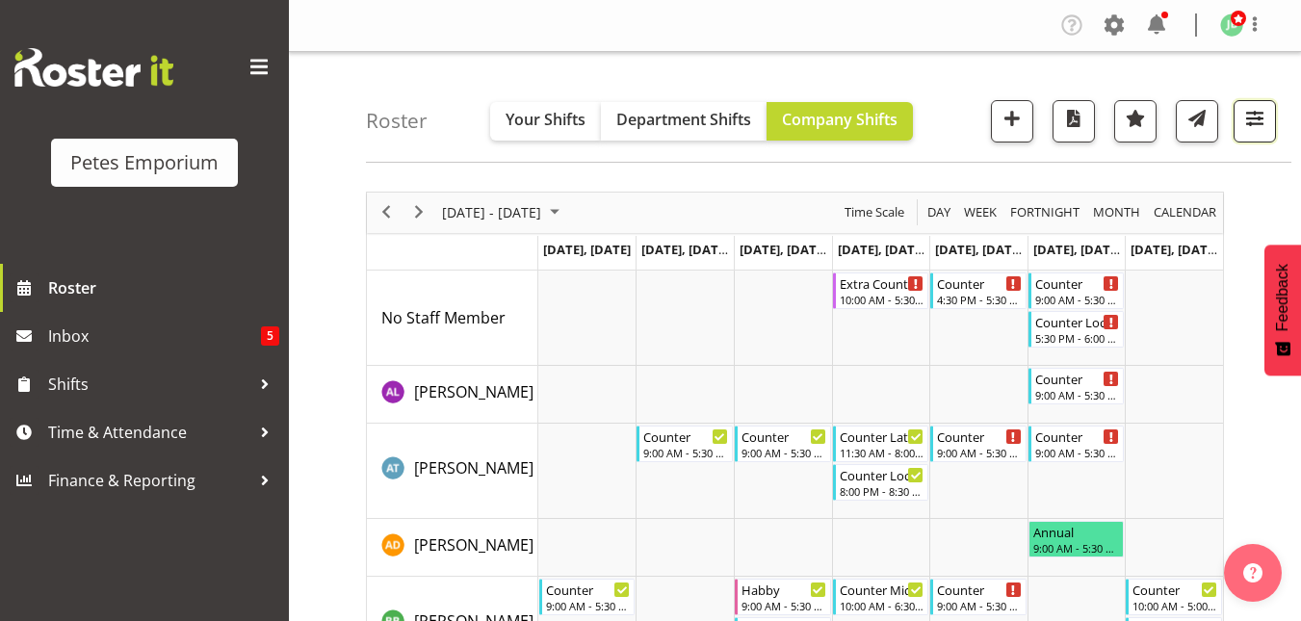
click at [1252, 115] on span "button" at bounding box center [1254, 118] width 25 height 25
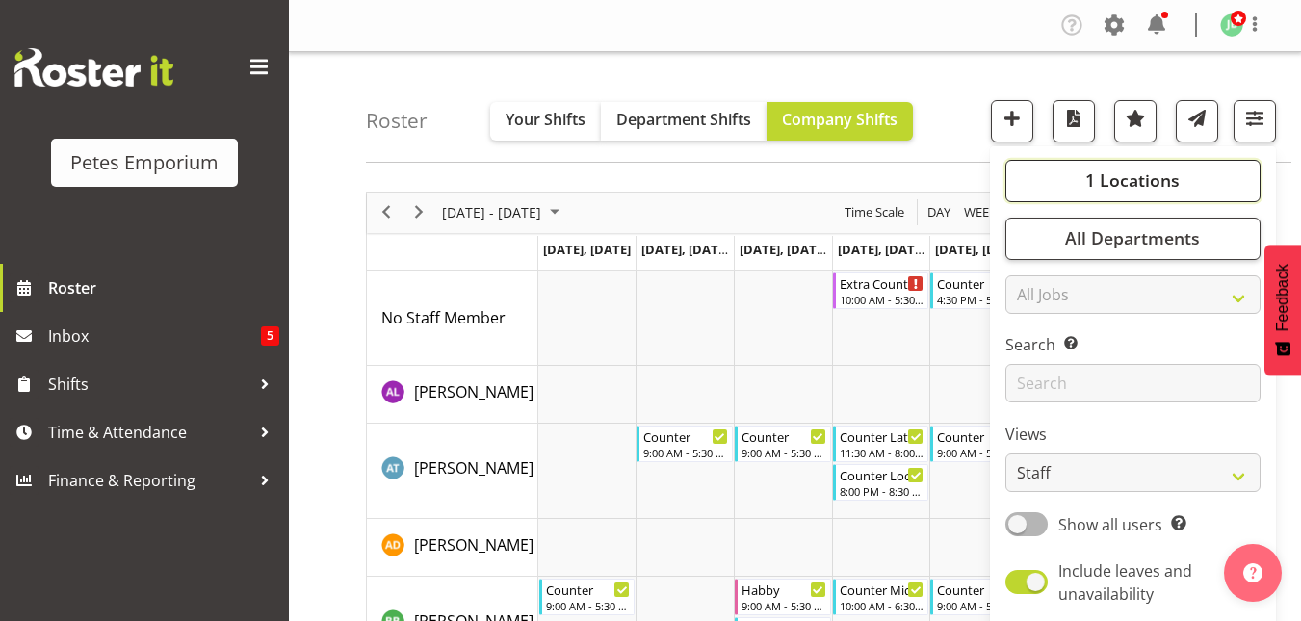
click at [1147, 184] on span "1 Locations" at bounding box center [1132, 180] width 94 height 23
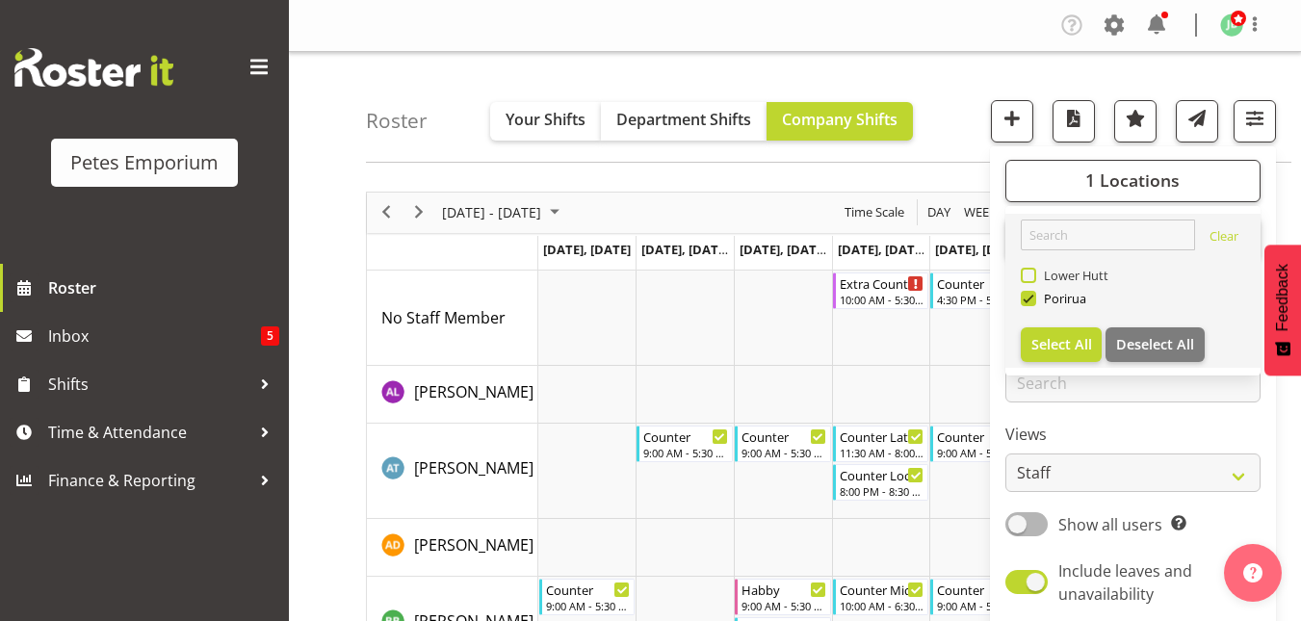
click at [1037, 273] on span "Lower Hutt" at bounding box center [1072, 275] width 73 height 15
click at [1033, 273] on input "Lower Hutt" at bounding box center [1027, 275] width 13 height 13
checkbox input "true"
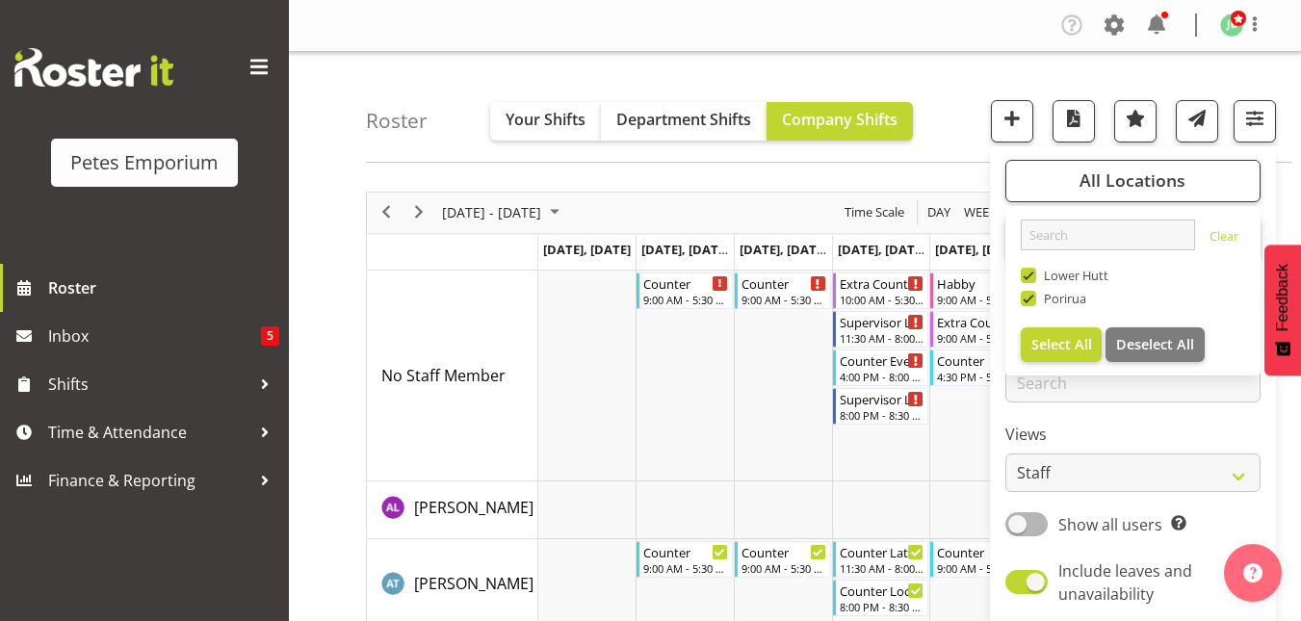
click at [1035, 300] on span at bounding box center [1028, 298] width 15 height 15
click at [1033, 300] on input "Porirua" at bounding box center [1027, 298] width 13 height 13
checkbox input "false"
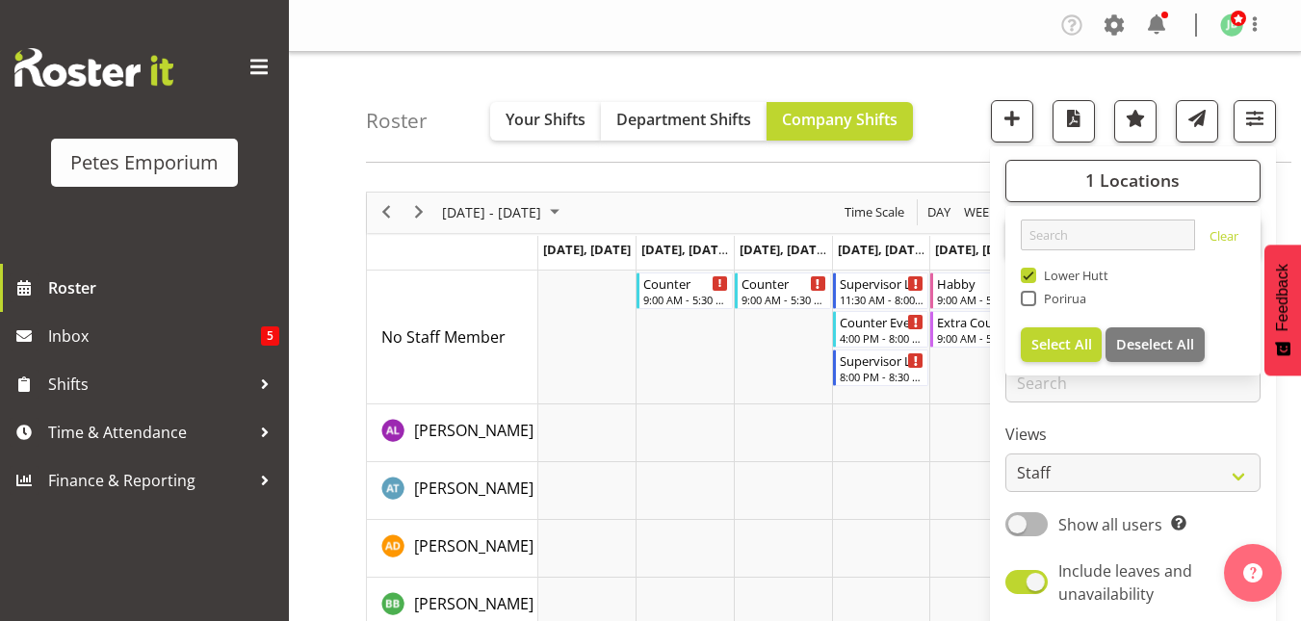
click at [960, 126] on div "Roster Your Shifts Department Shifts Company Shifts 1 Locations Clear [GEOGRAPH…" at bounding box center [828, 107] width 925 height 111
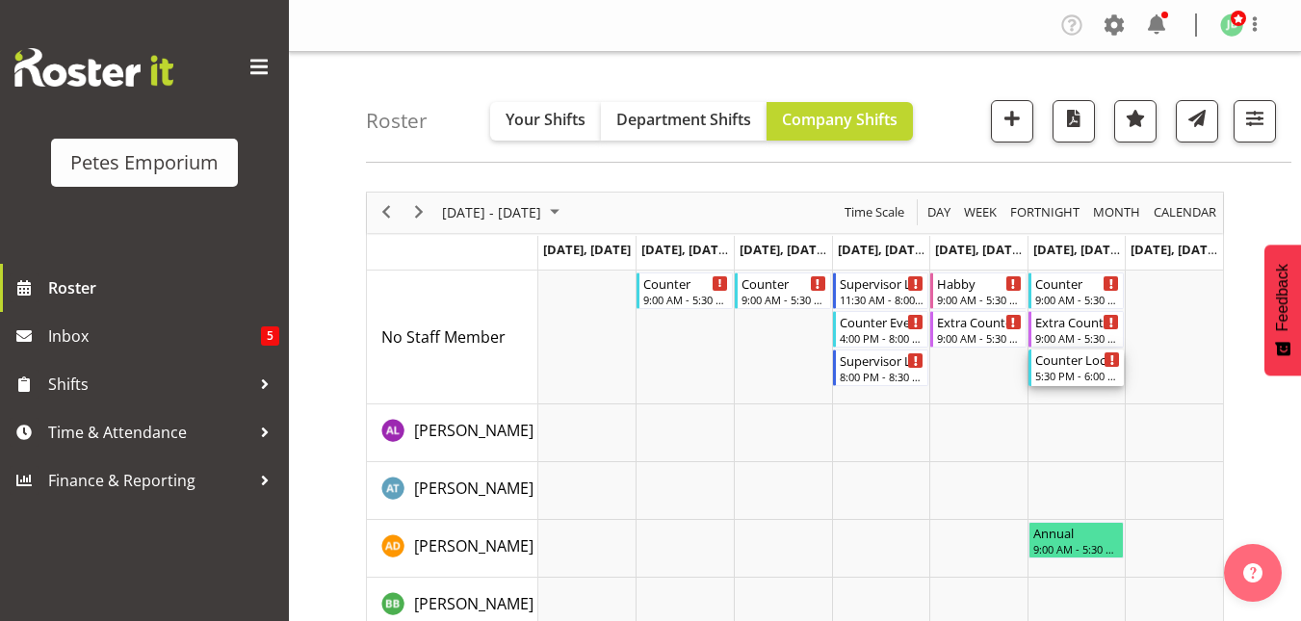
click at [1060, 365] on div "Counter Lock Up" at bounding box center [1078, 359] width 86 height 19
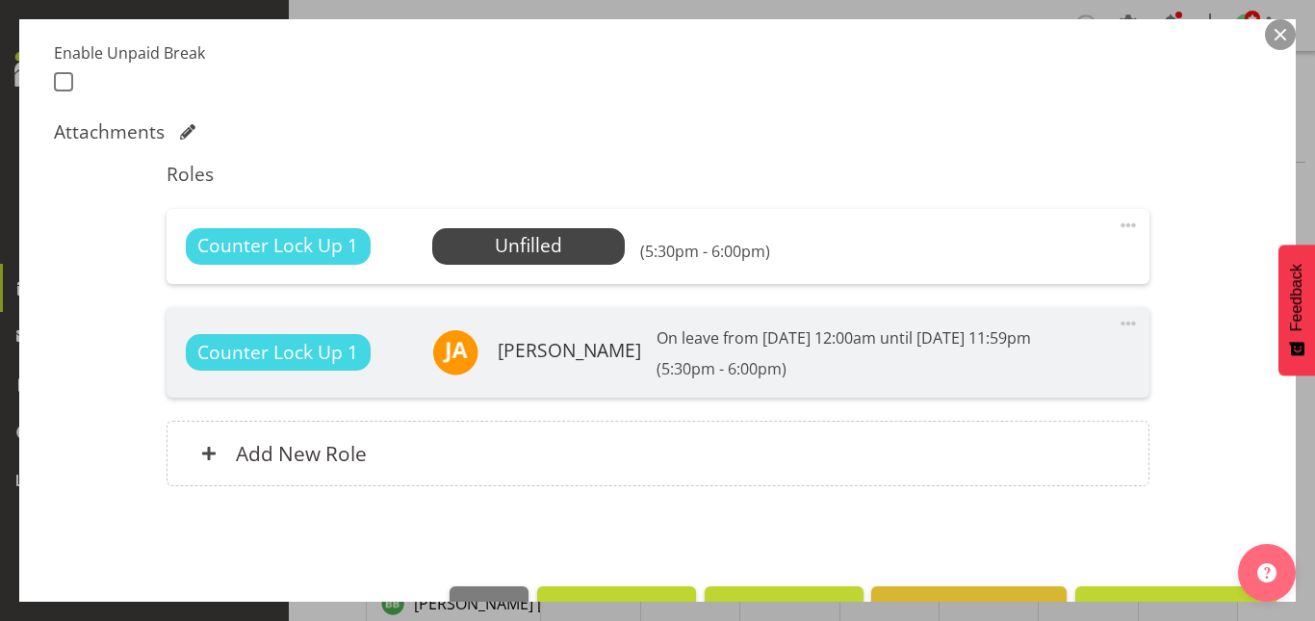
scroll to position [512, 0]
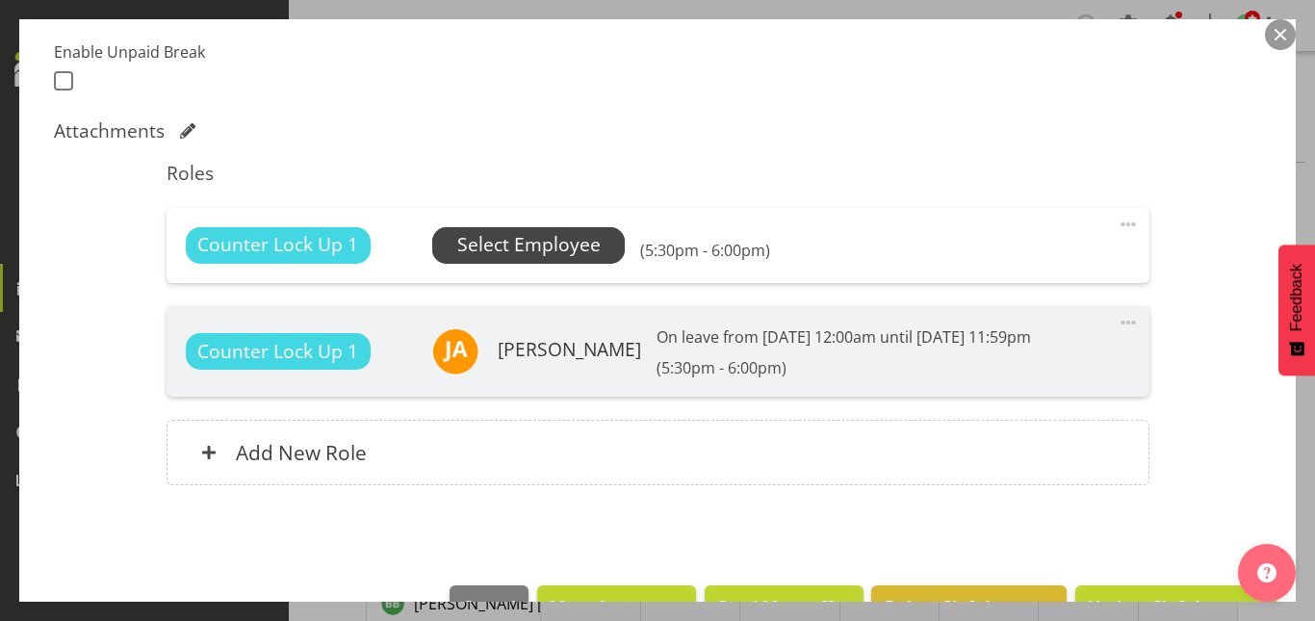
click at [562, 254] on span "Select Employee" at bounding box center [528, 245] width 143 height 28
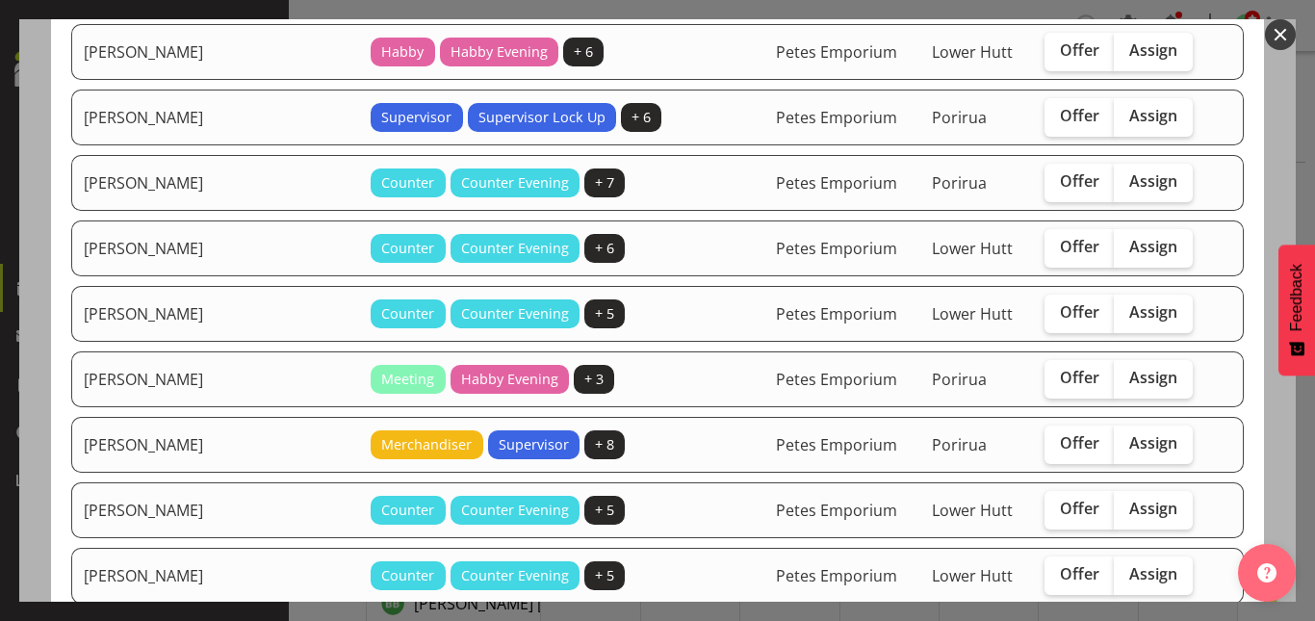
scroll to position [637, 0]
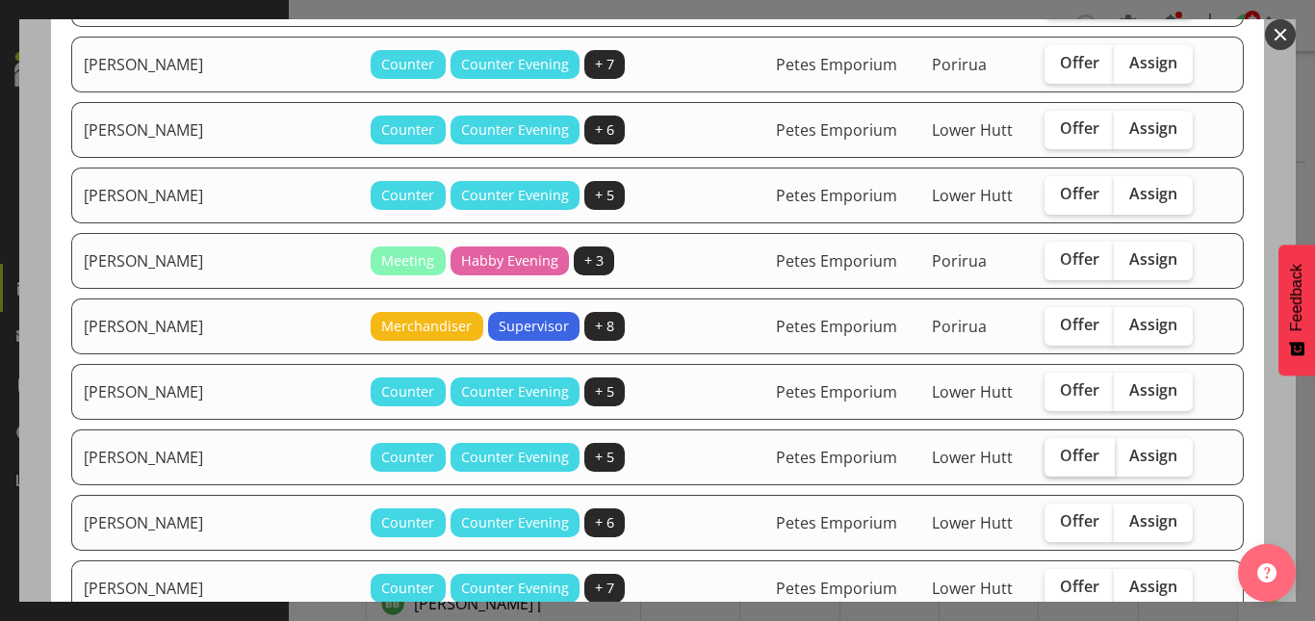
click at [1060, 451] on span "Offer" at bounding box center [1079, 455] width 39 height 19
click at [1045, 451] on input "Offer" at bounding box center [1051, 456] width 13 height 13
checkbox input "true"
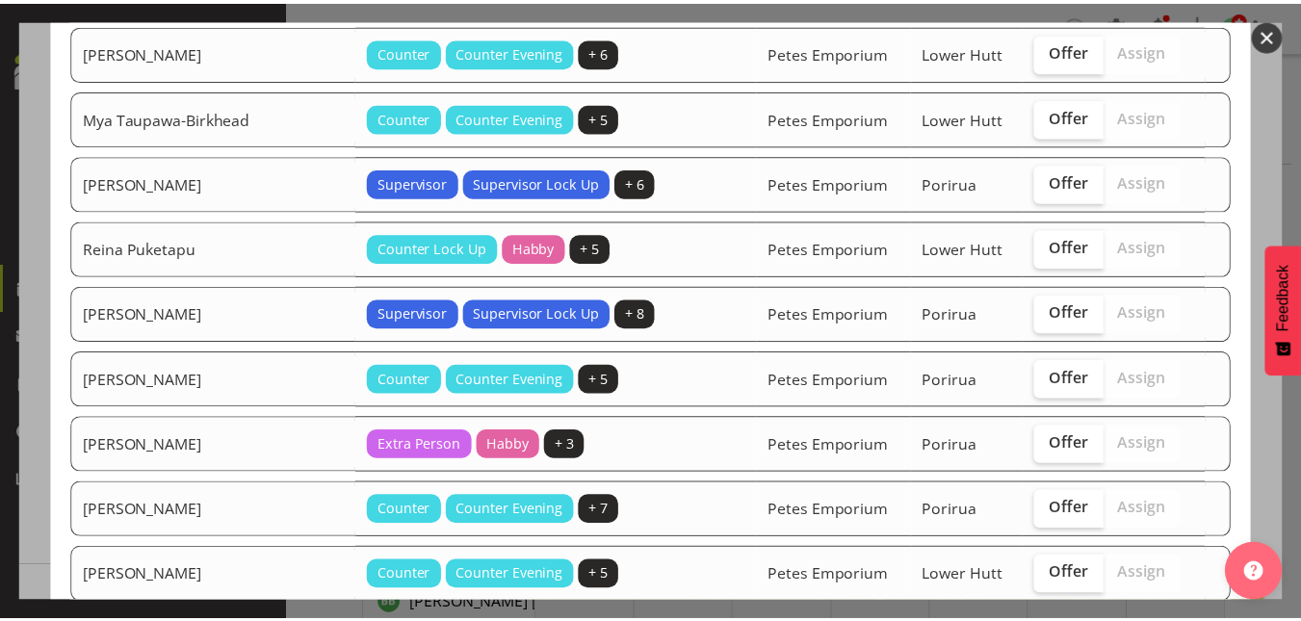
scroll to position [1362, 0]
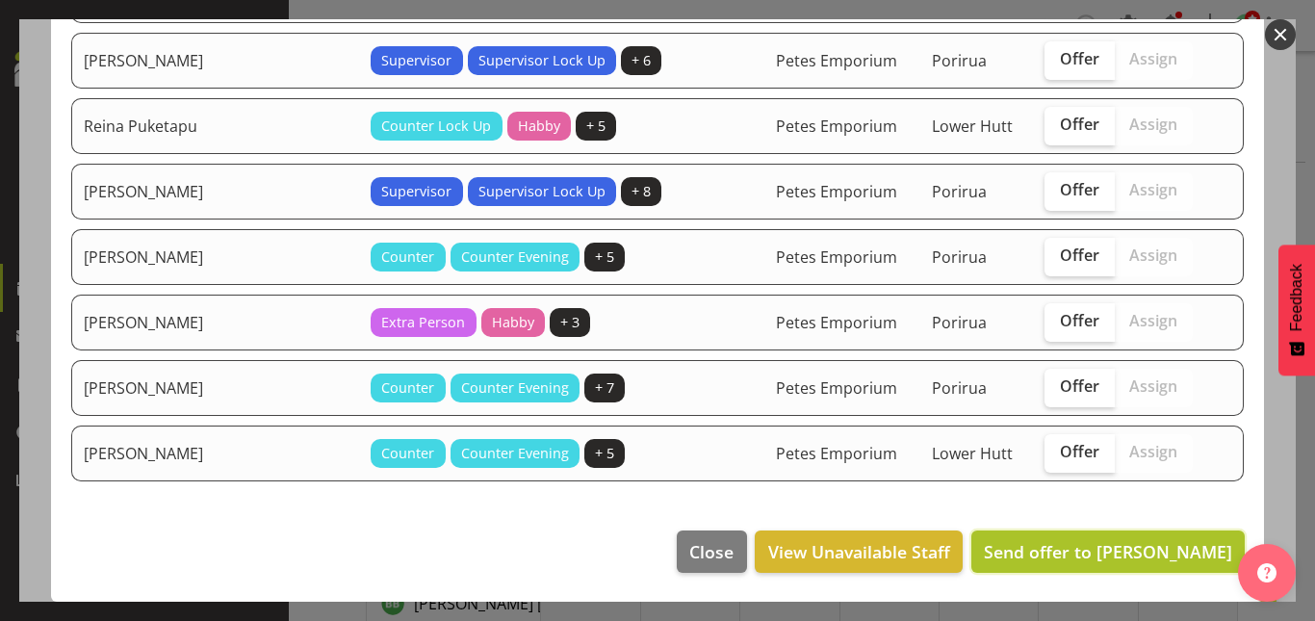
click at [1108, 540] on span "Send offer to [PERSON_NAME]" at bounding box center [1108, 551] width 248 height 23
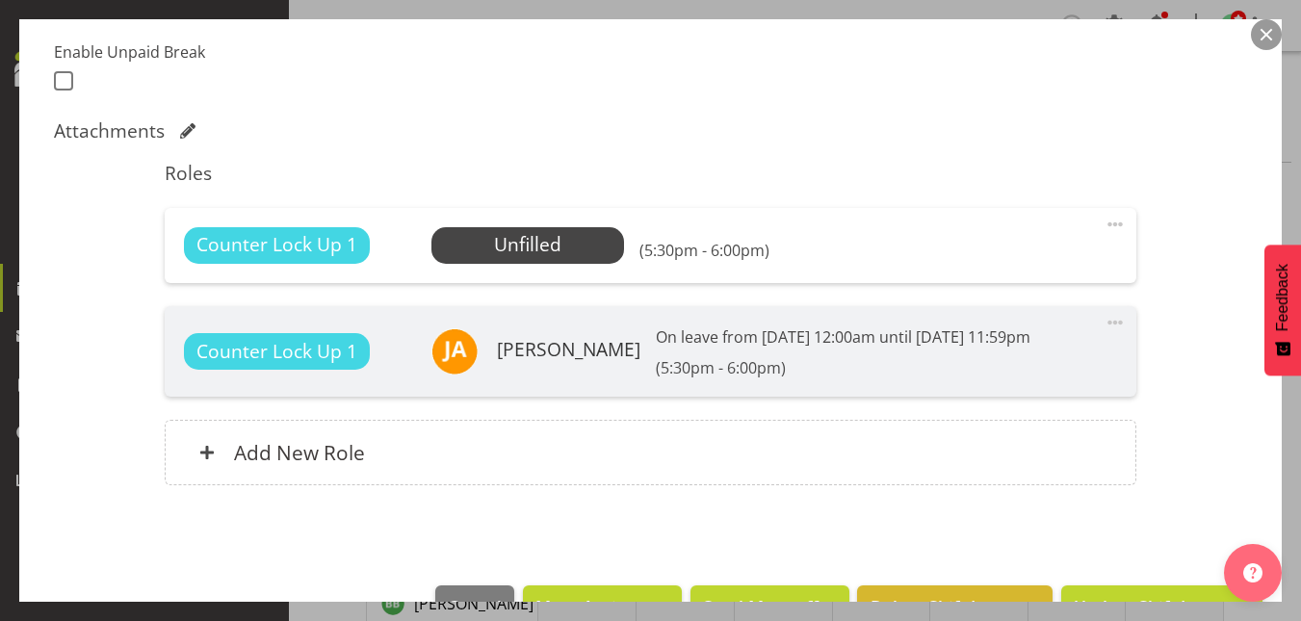
click at [1261, 38] on button "button" at bounding box center [1266, 34] width 31 height 31
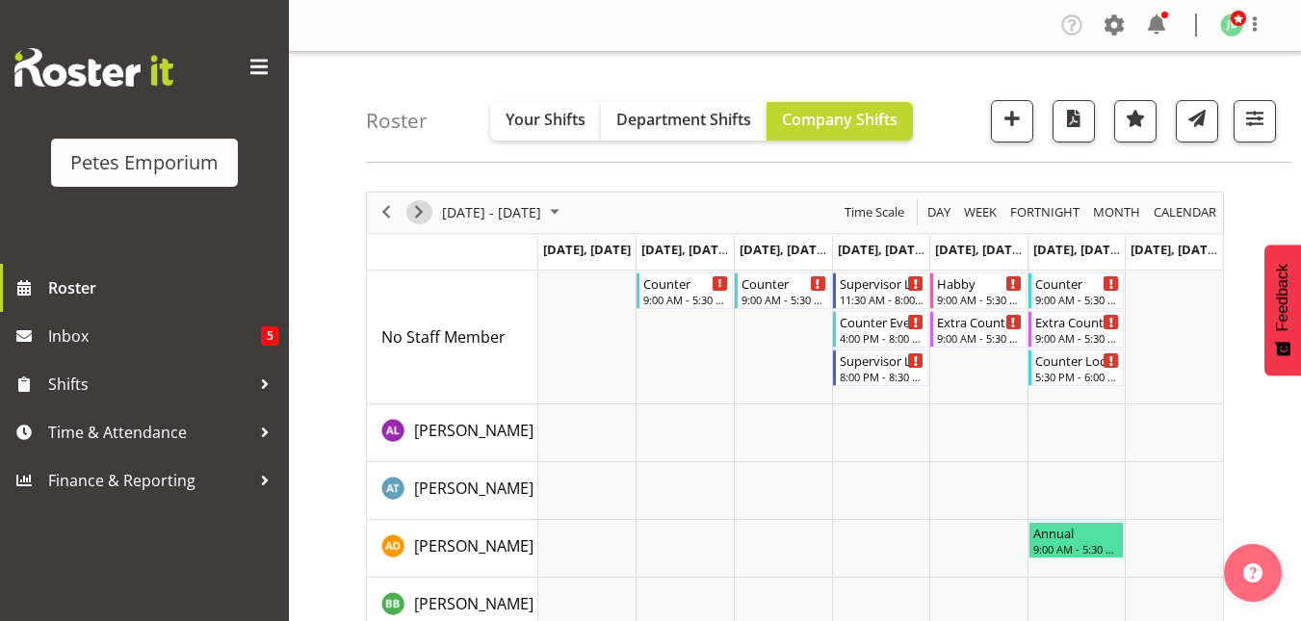
click at [416, 212] on span "Next" at bounding box center [418, 212] width 23 height 24
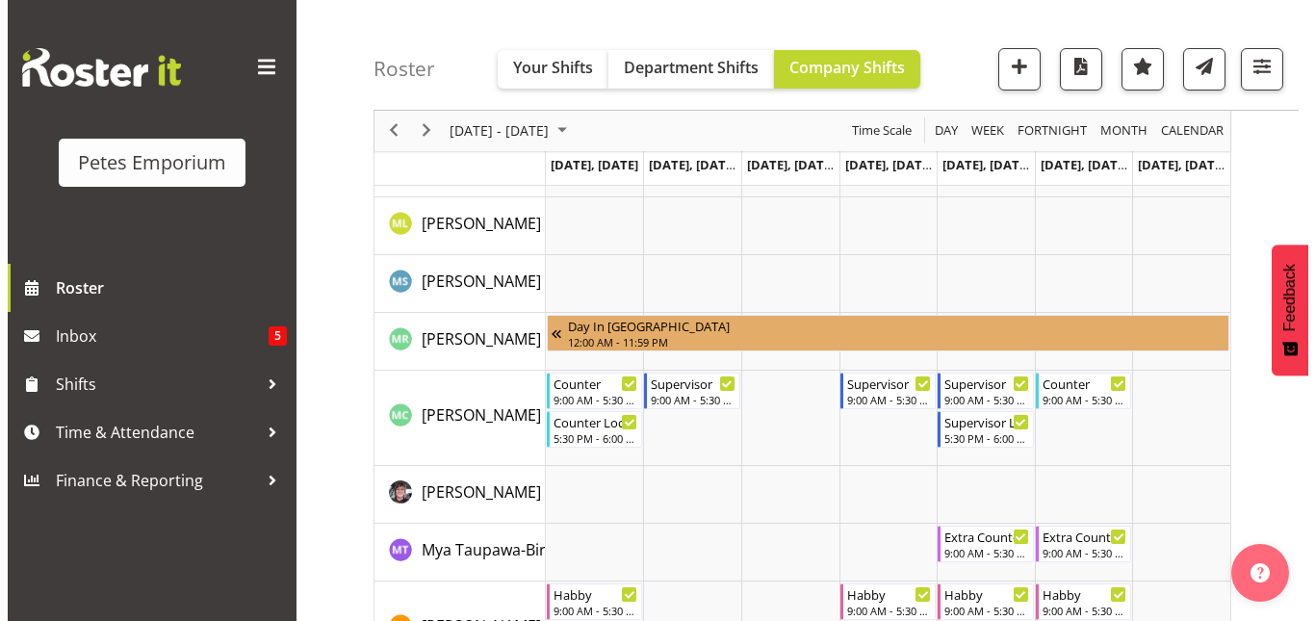
scroll to position [1362, 0]
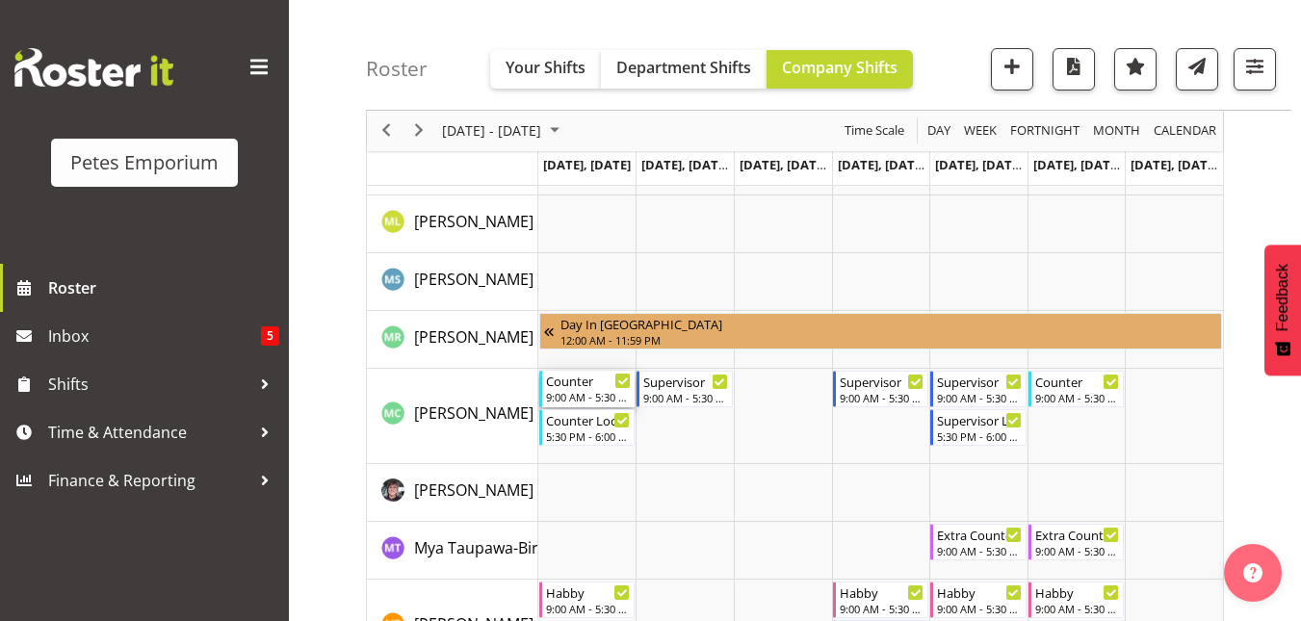
click at [567, 396] on div "9:00 AM - 5:30 PM" at bounding box center [589, 396] width 86 height 15
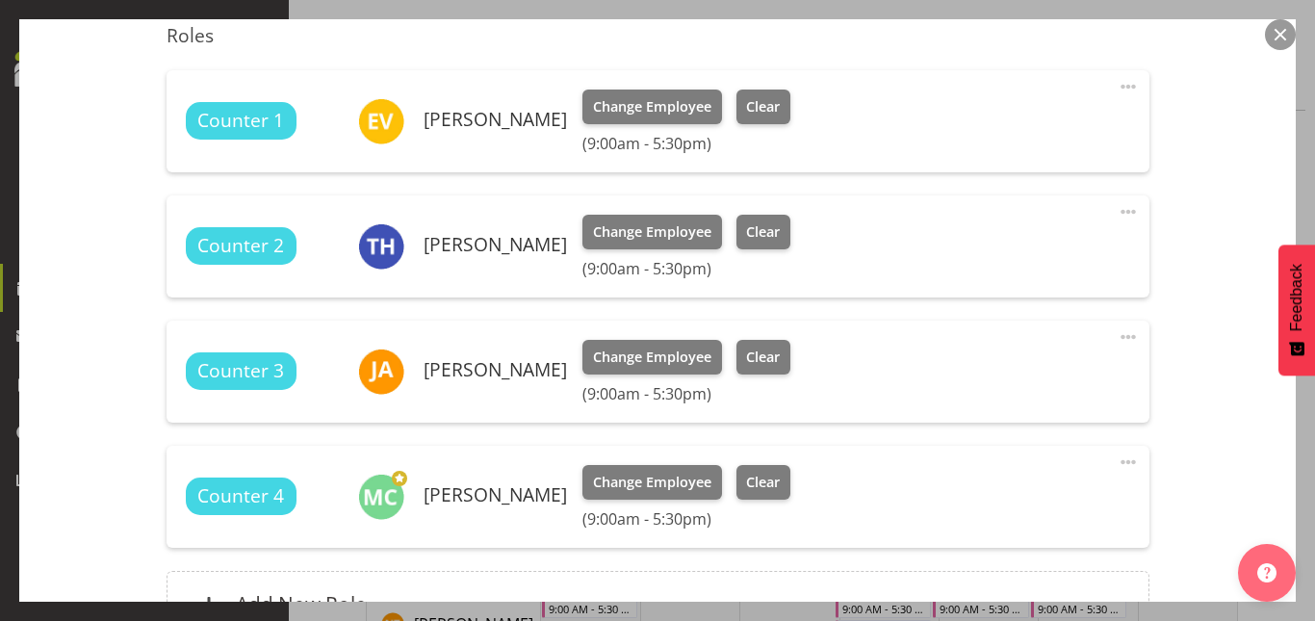
scroll to position [651, 0]
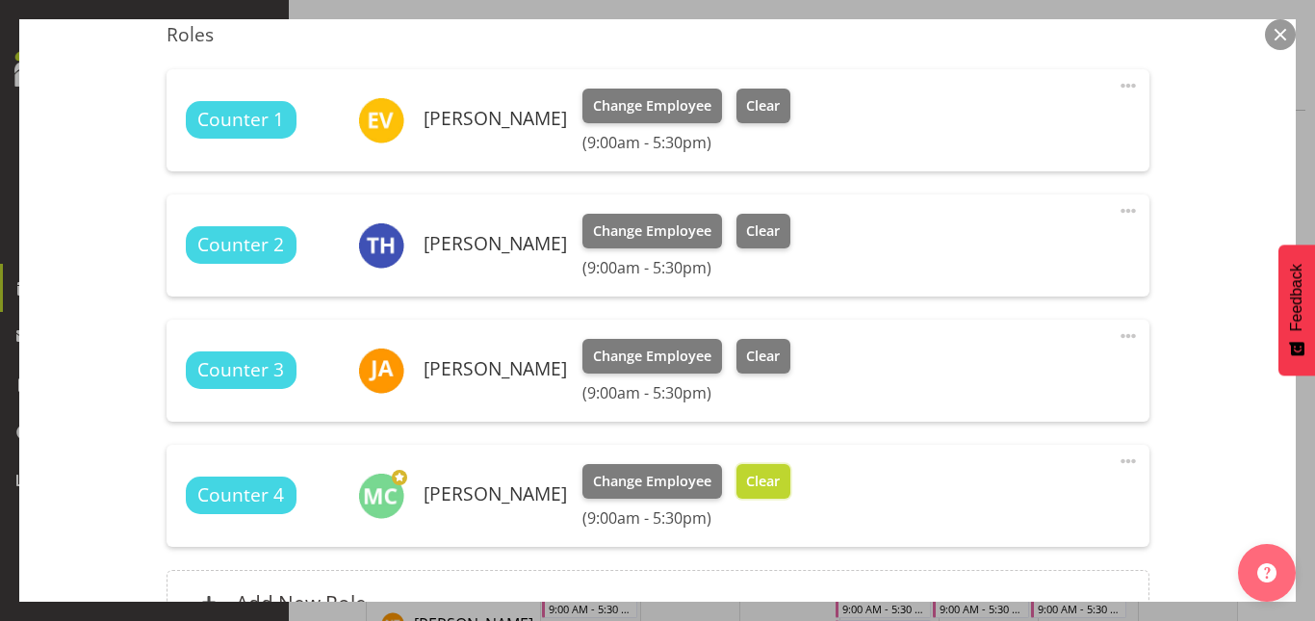
click at [749, 493] on button "Clear" at bounding box center [764, 481] width 55 height 35
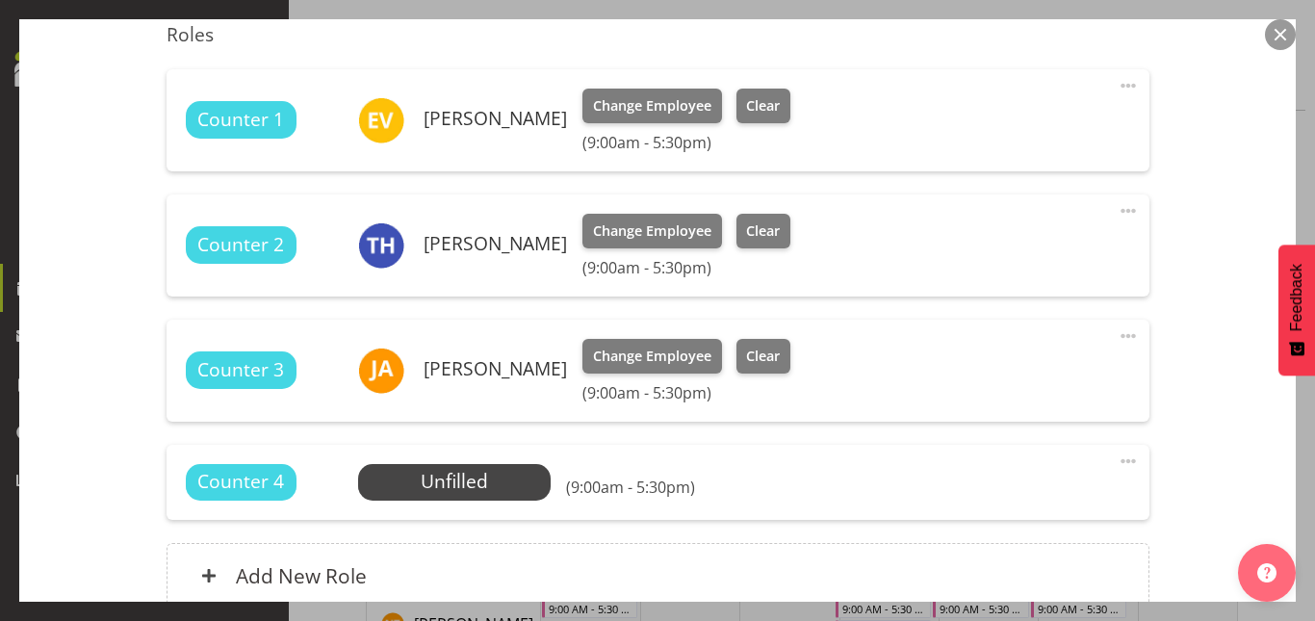
scroll to position [829, 0]
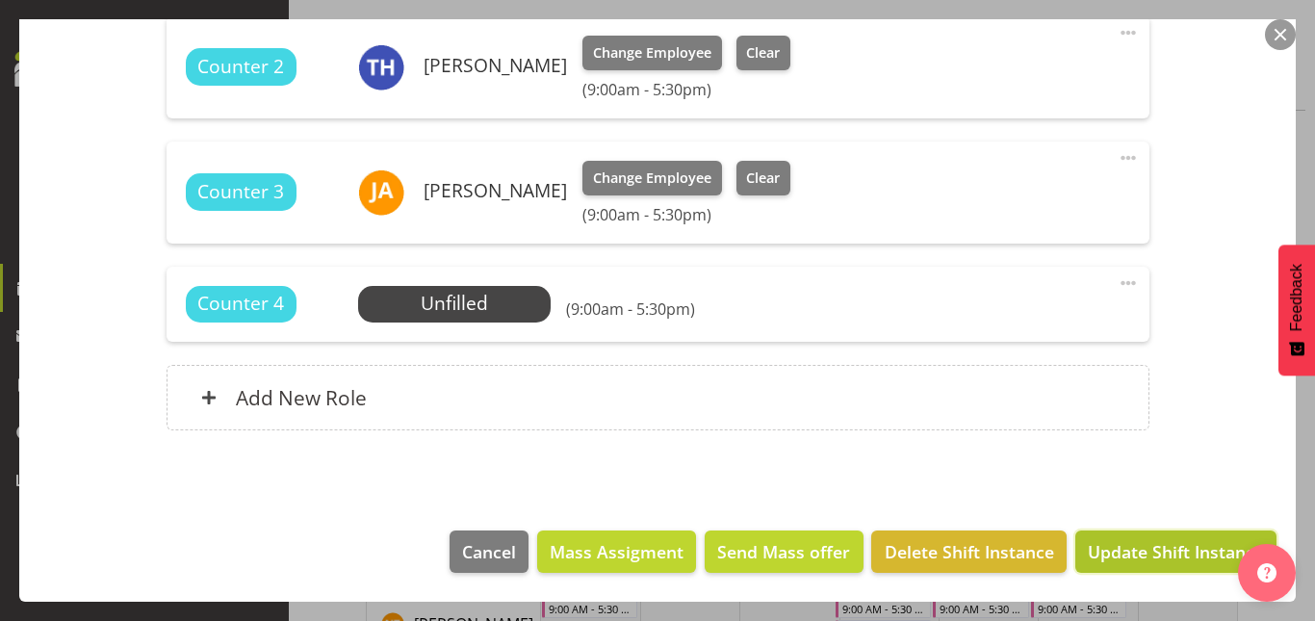
click at [1113, 559] on span "Update Shift Instance" at bounding box center [1176, 551] width 176 height 25
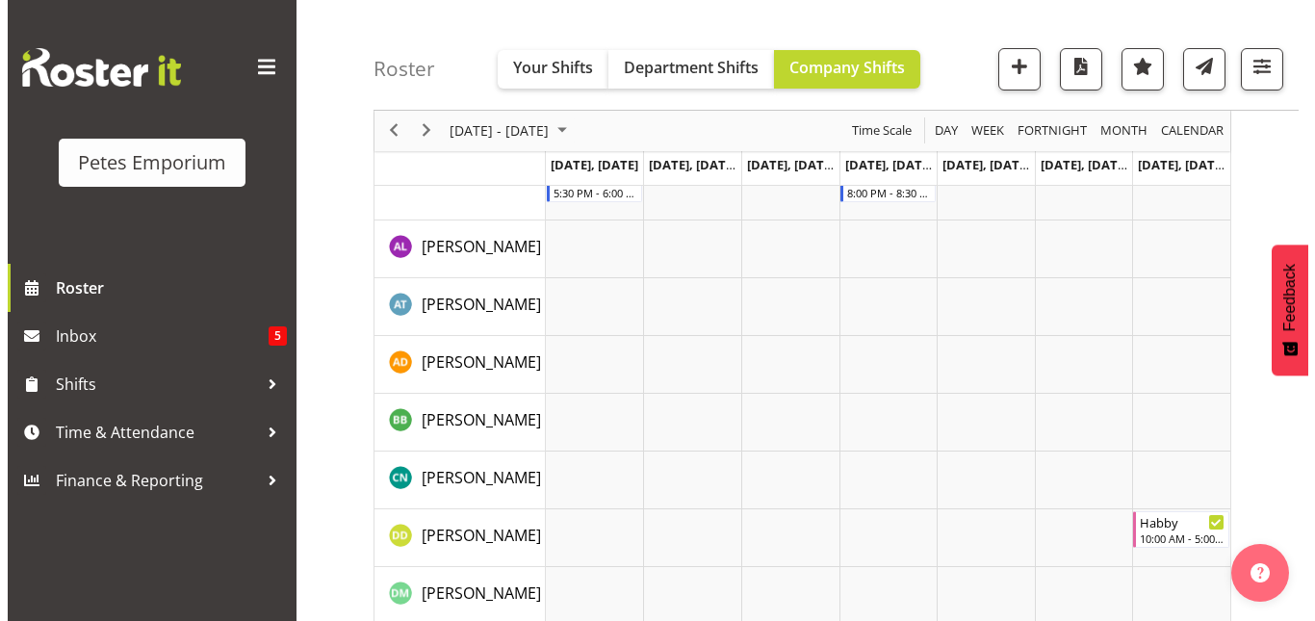
scroll to position [0, 0]
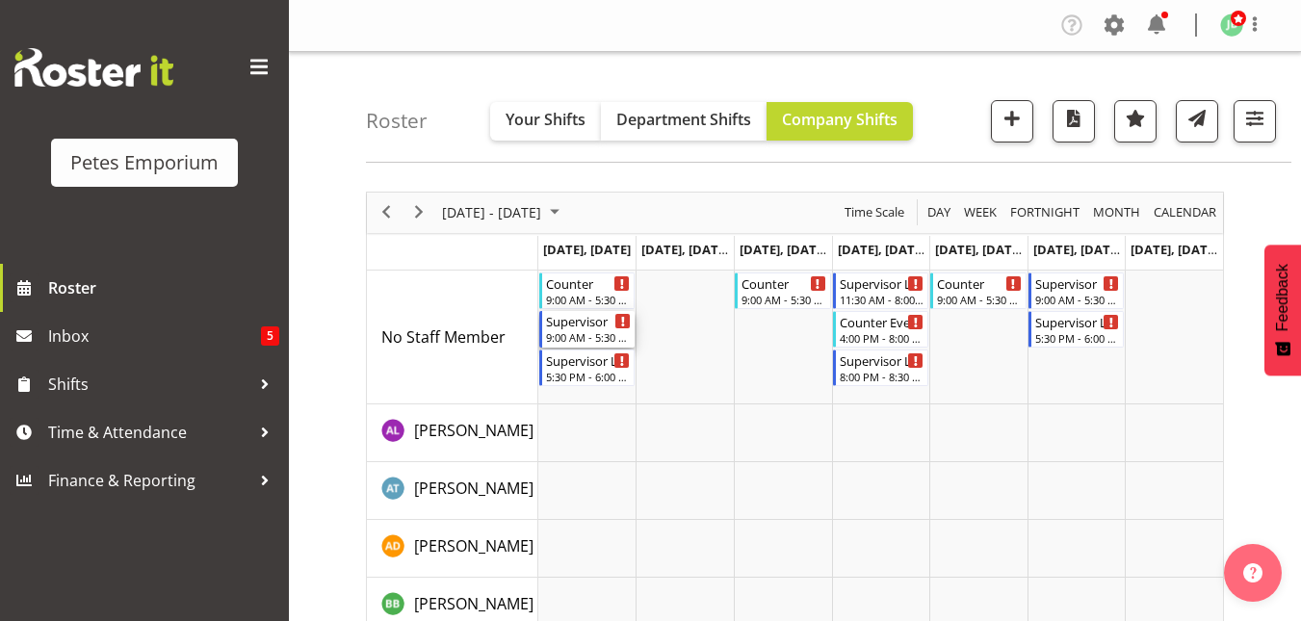
click at [580, 327] on div "Supervisor" at bounding box center [589, 320] width 86 height 19
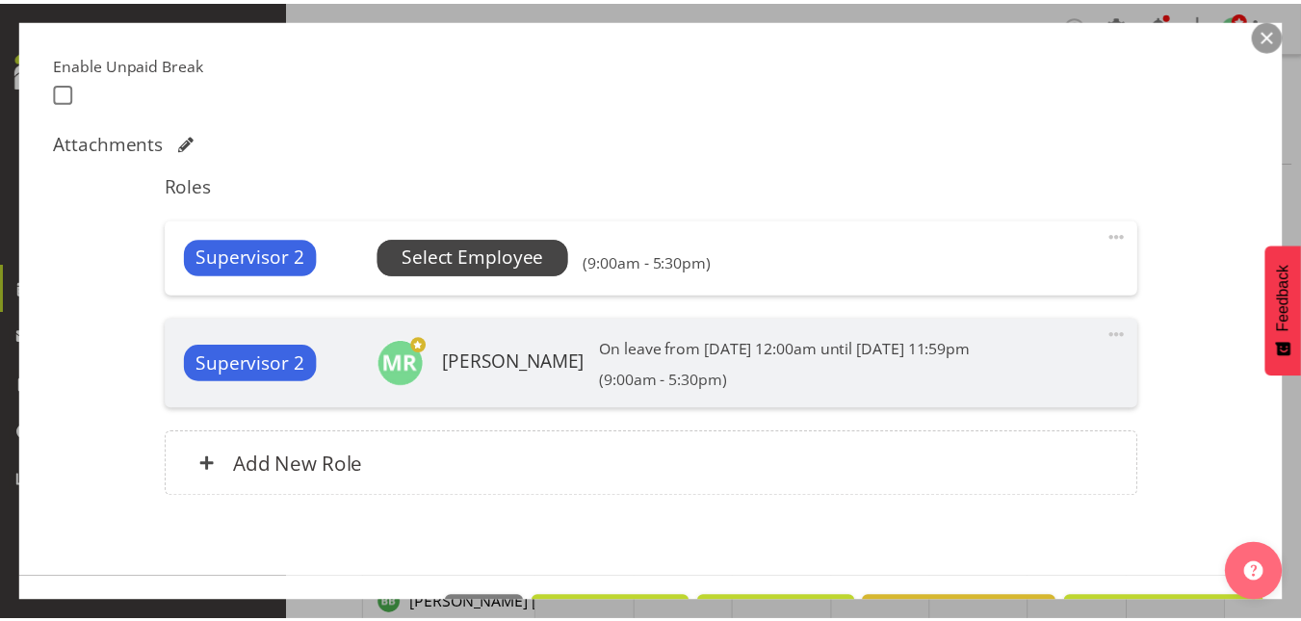
scroll to position [502, 0]
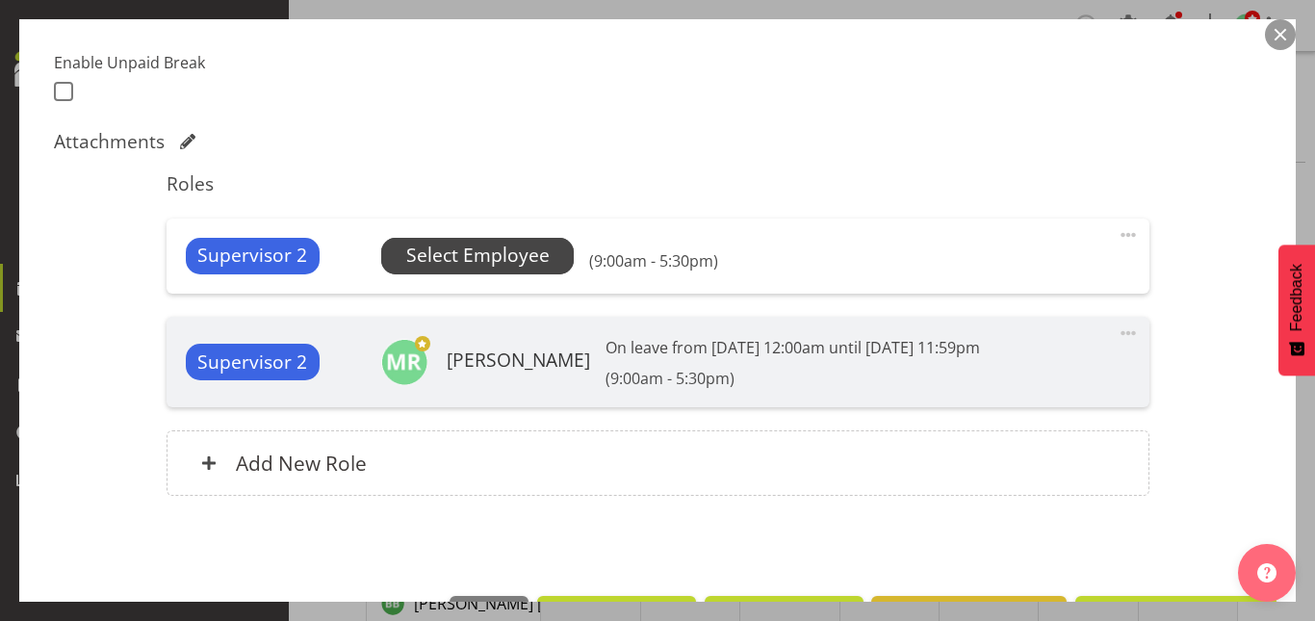
click at [506, 256] on span "Select Employee" at bounding box center [477, 256] width 143 height 28
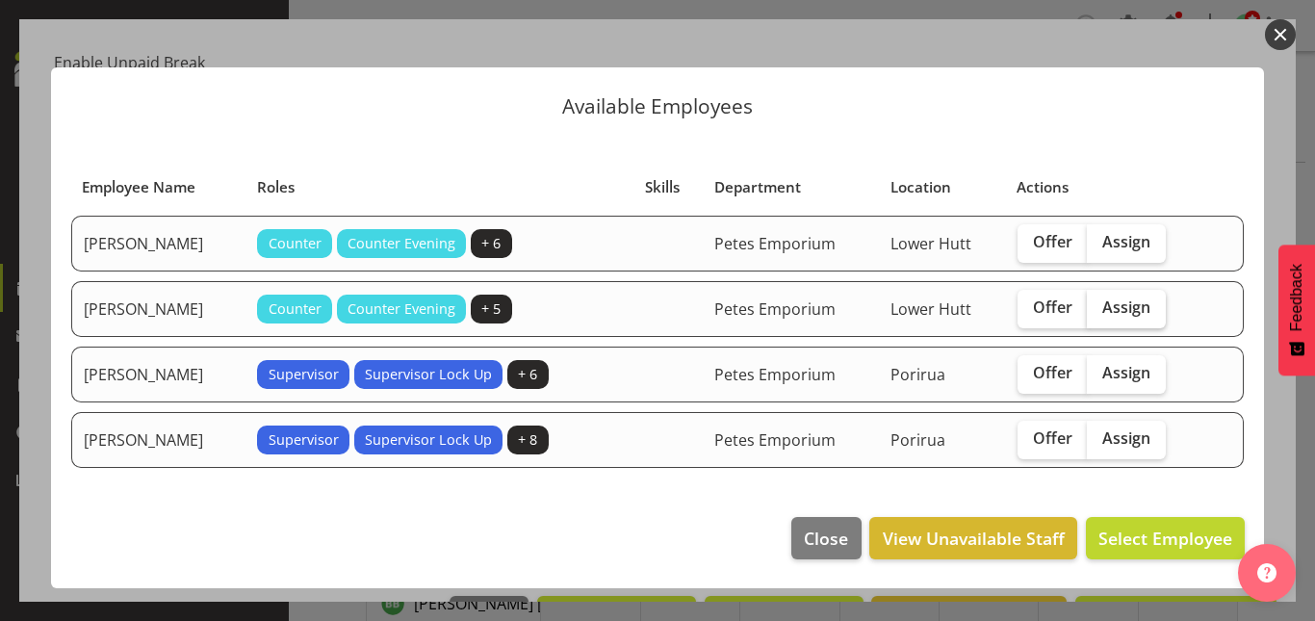
click at [1151, 312] on span "Assign" at bounding box center [1127, 307] width 48 height 19
click at [1100, 312] on input "Assign" at bounding box center [1093, 307] width 13 height 13
checkbox input "true"
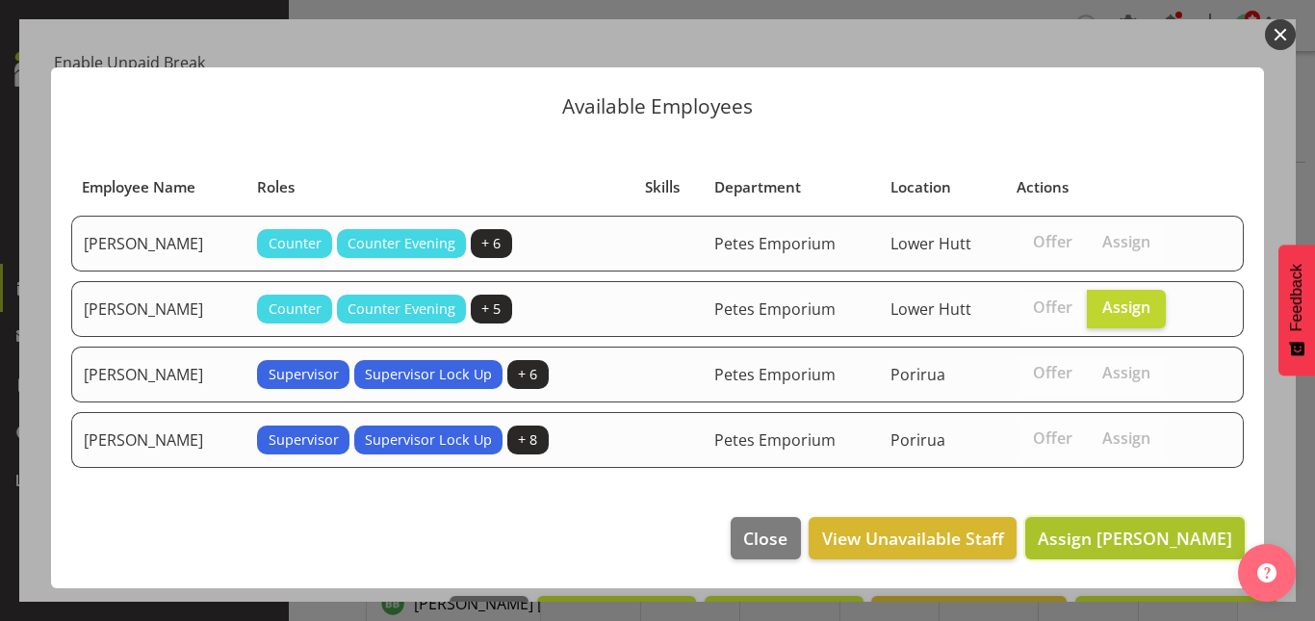
click at [1137, 533] on span "Assign [PERSON_NAME]" at bounding box center [1135, 538] width 195 height 23
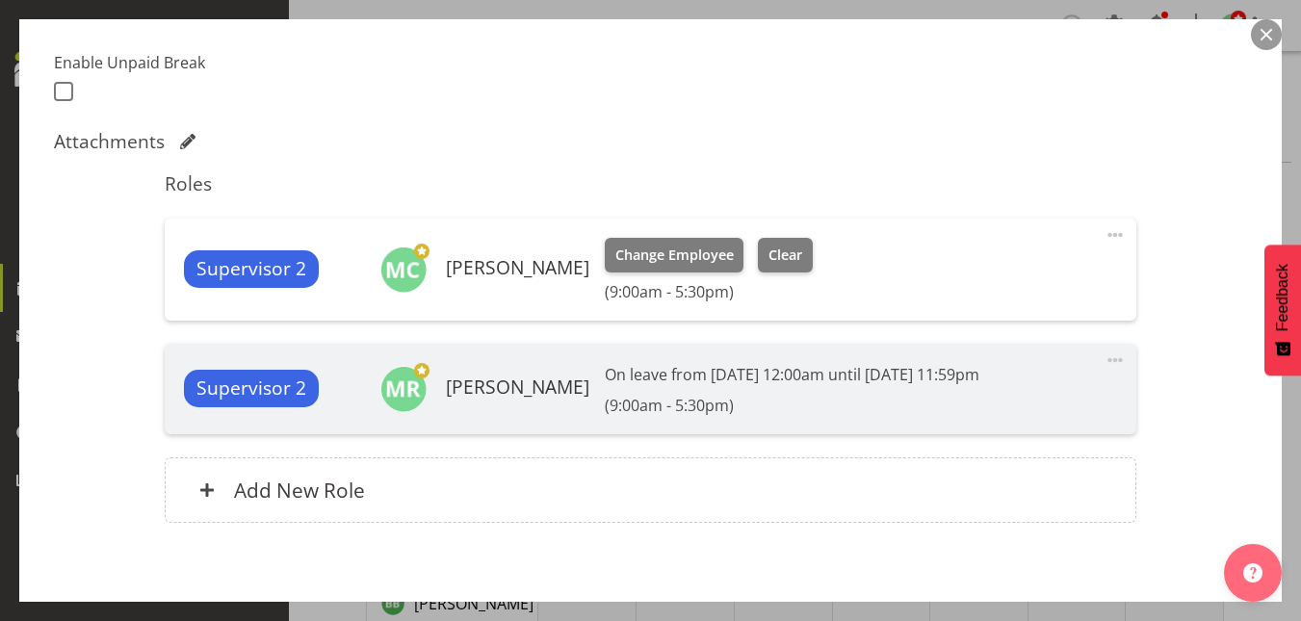
scroll to position [594, 0]
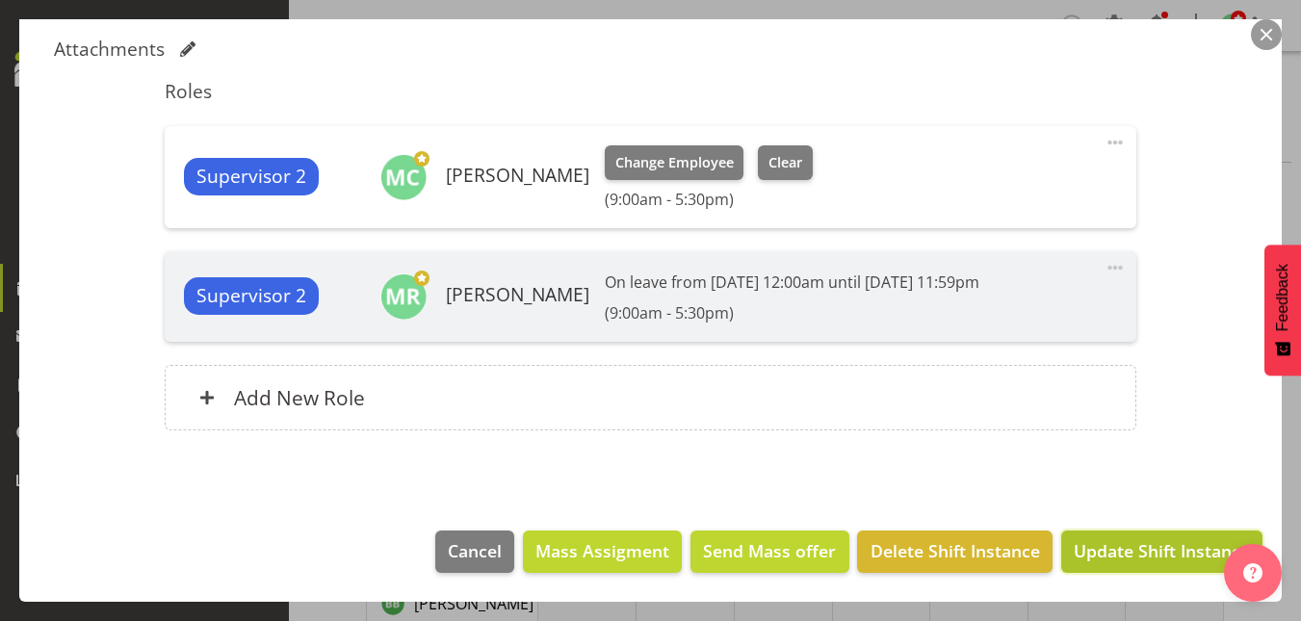
click at [1157, 560] on span "Update Shift Instance" at bounding box center [1162, 550] width 176 height 25
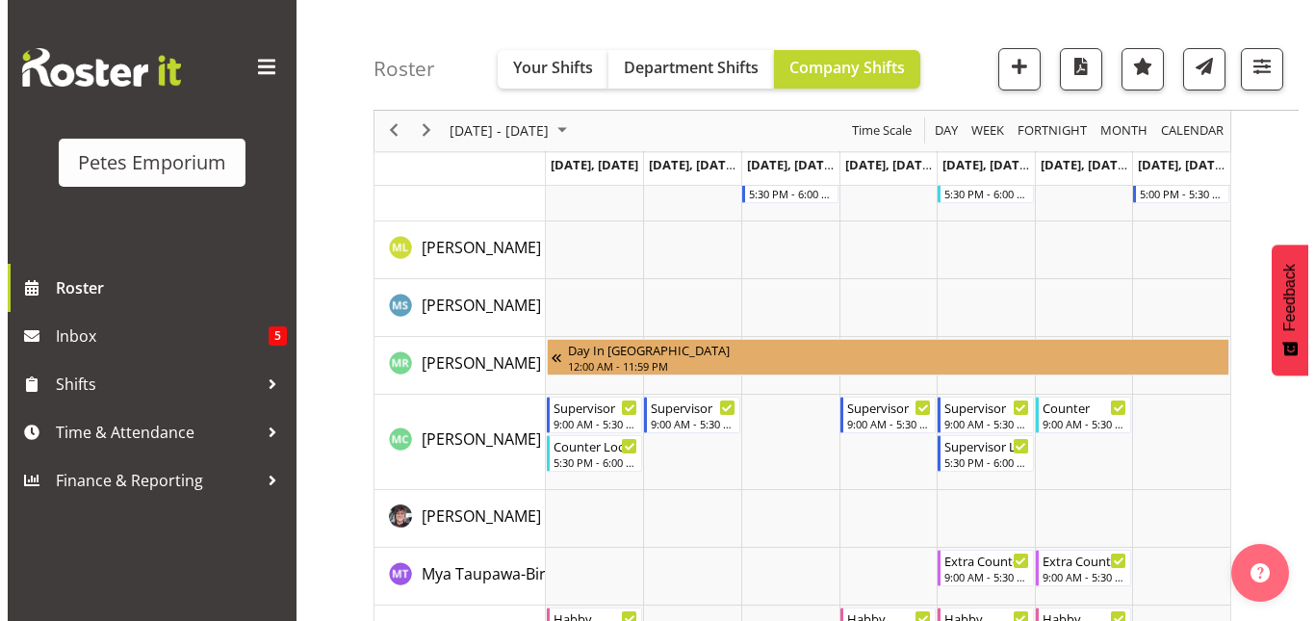
scroll to position [1337, 0]
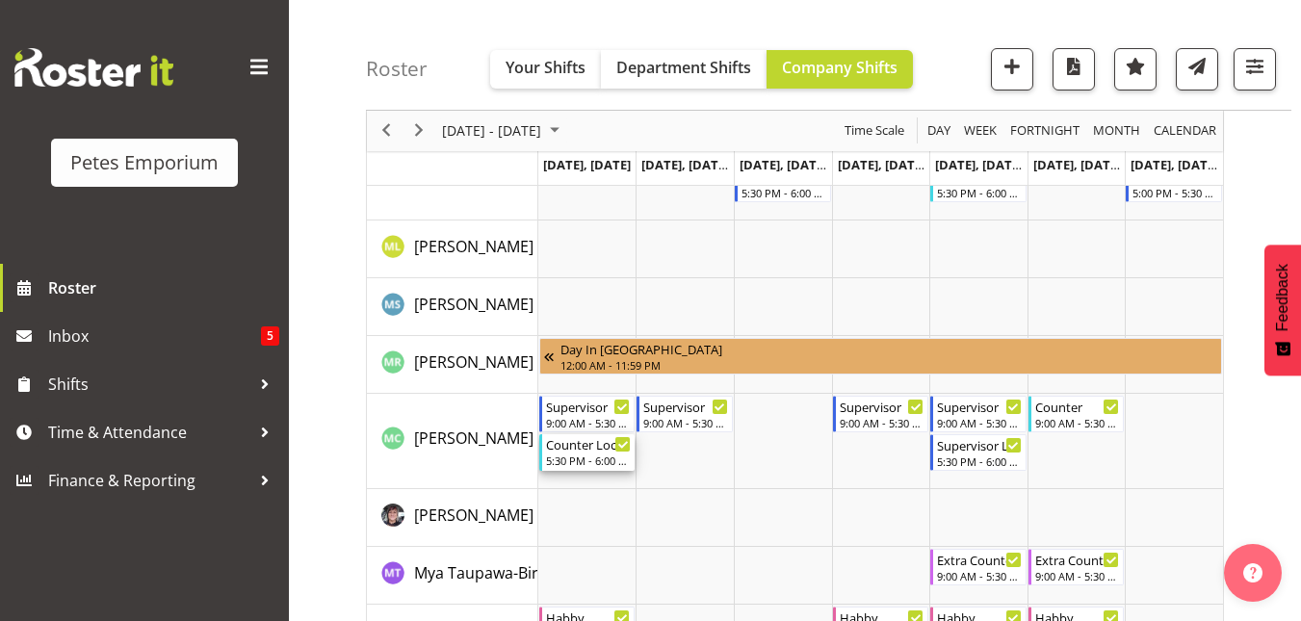
click at [570, 455] on div "5:30 PM - 6:00 PM" at bounding box center [589, 460] width 86 height 15
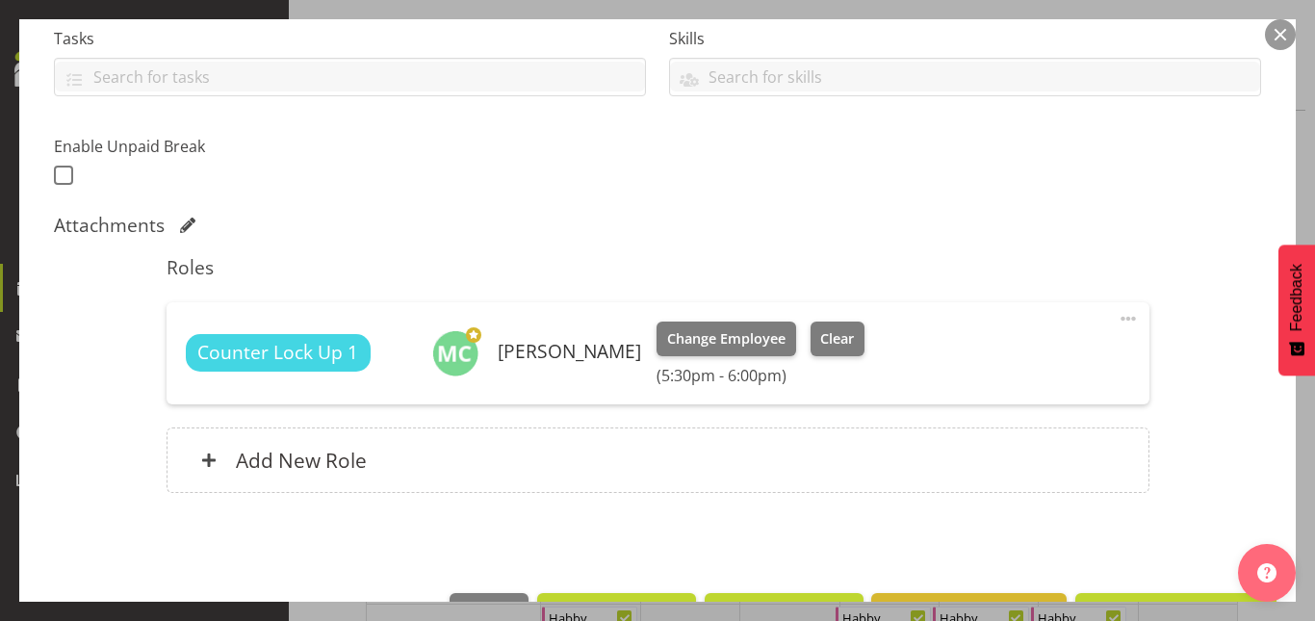
scroll to position [419, 0]
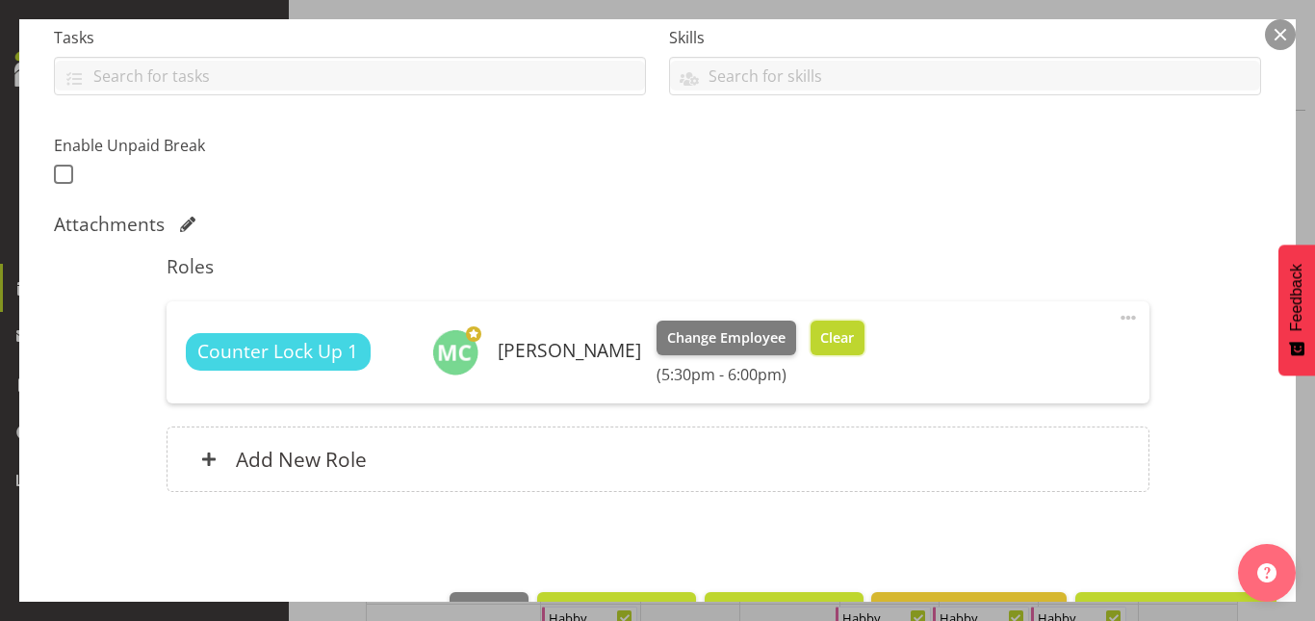
click at [820, 339] on span "Clear" at bounding box center [837, 337] width 34 height 21
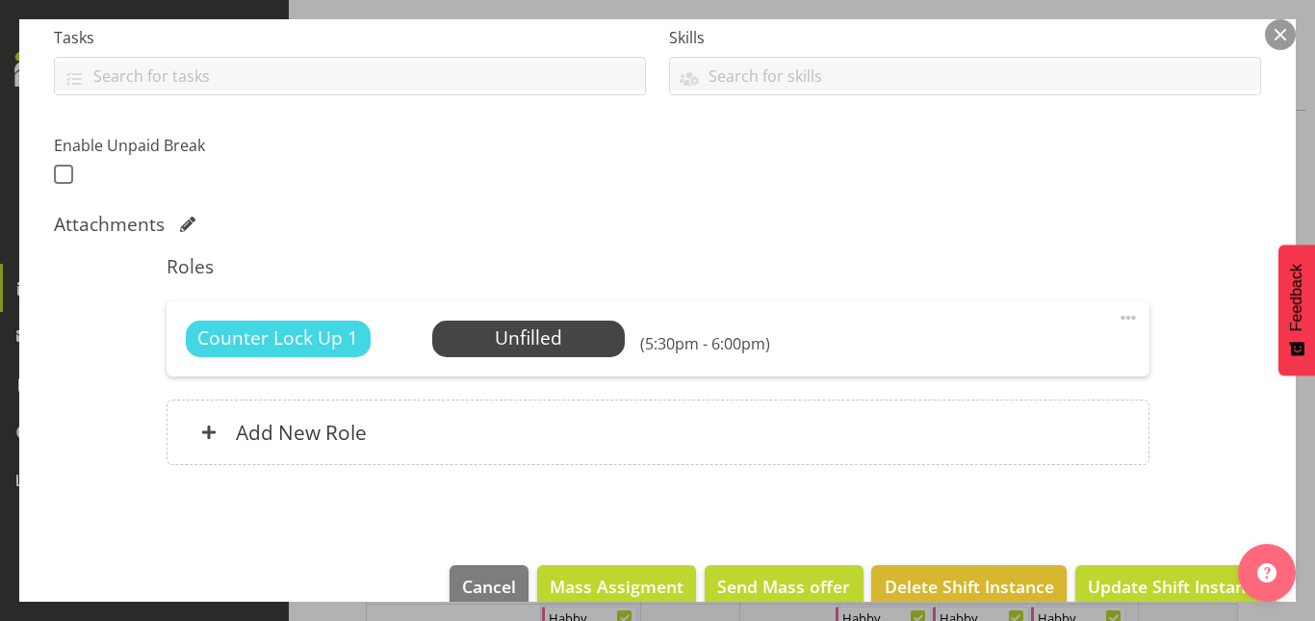
scroll to position [454, 0]
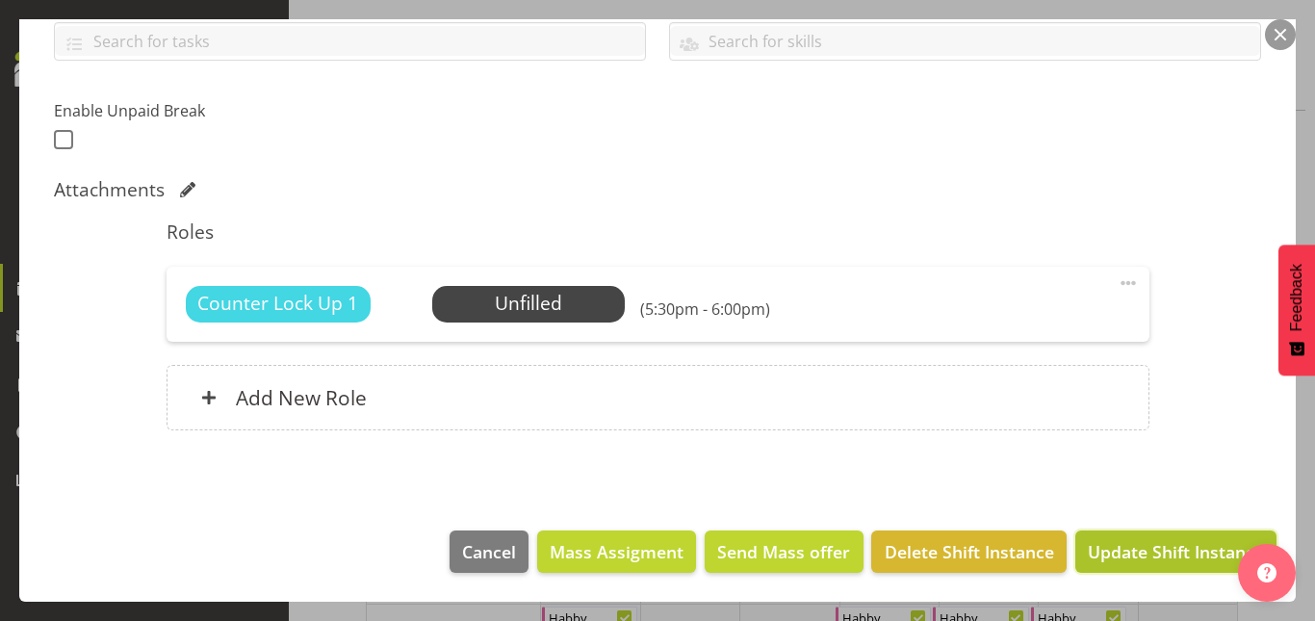
click at [1143, 546] on span "Update Shift Instance" at bounding box center [1176, 551] width 176 height 25
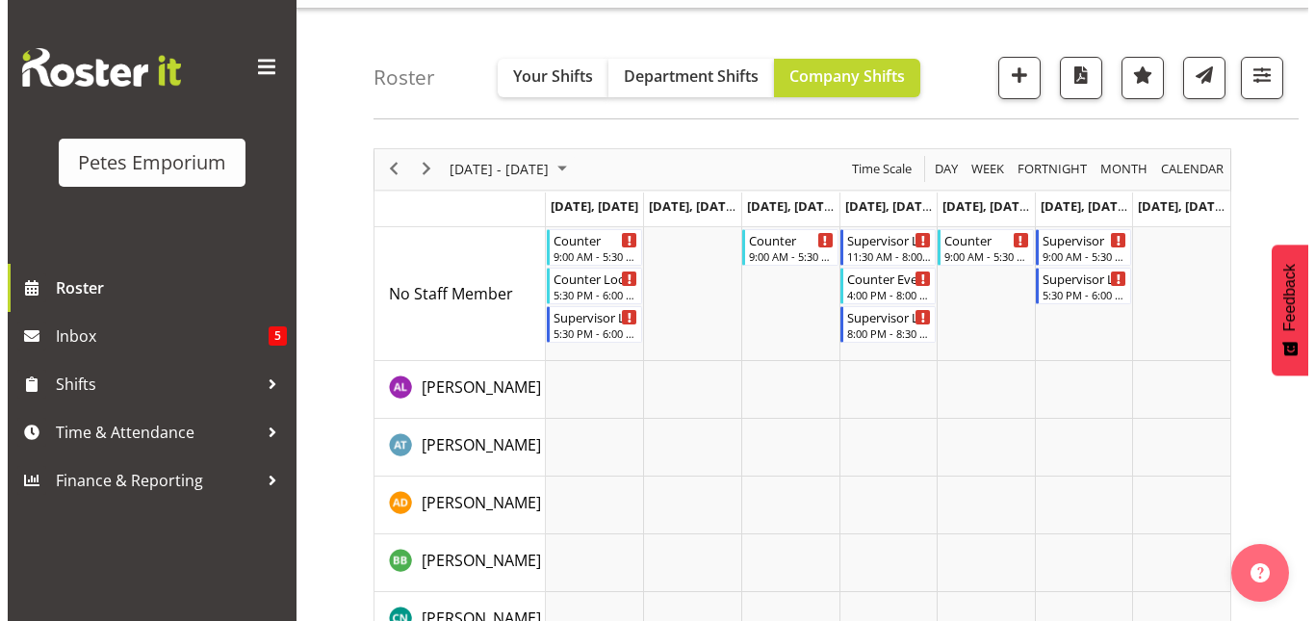
scroll to position [0, 0]
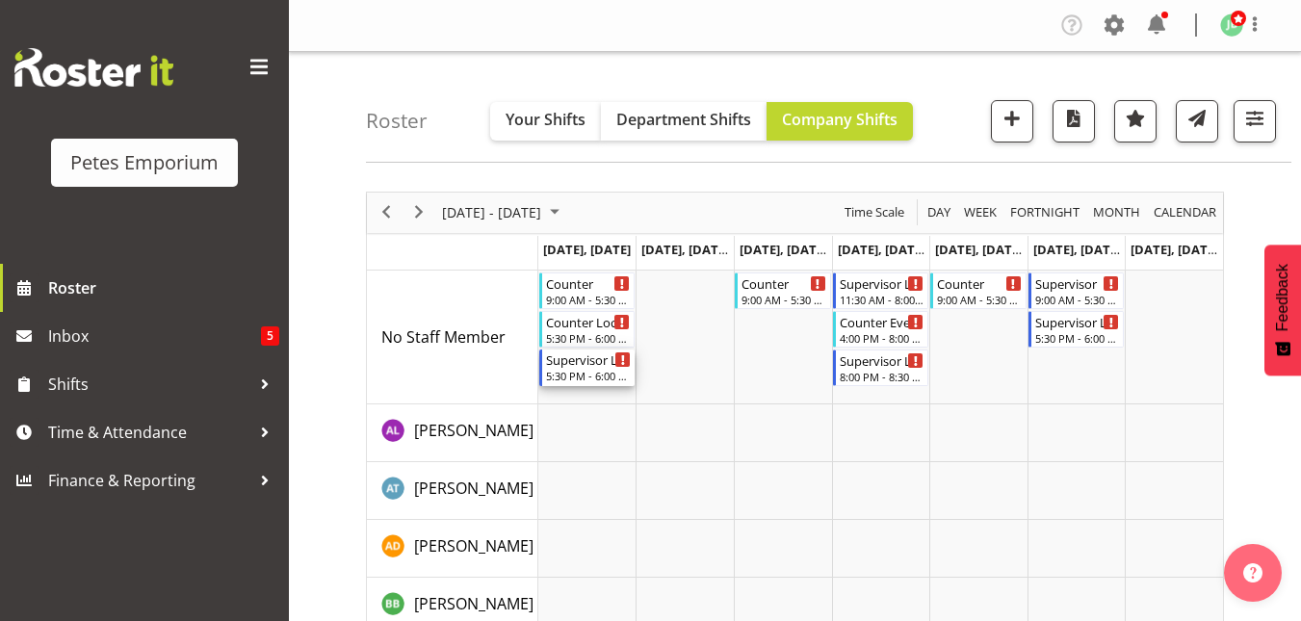
click at [583, 373] on div "5:30 PM - 6:00 PM" at bounding box center [589, 375] width 86 height 15
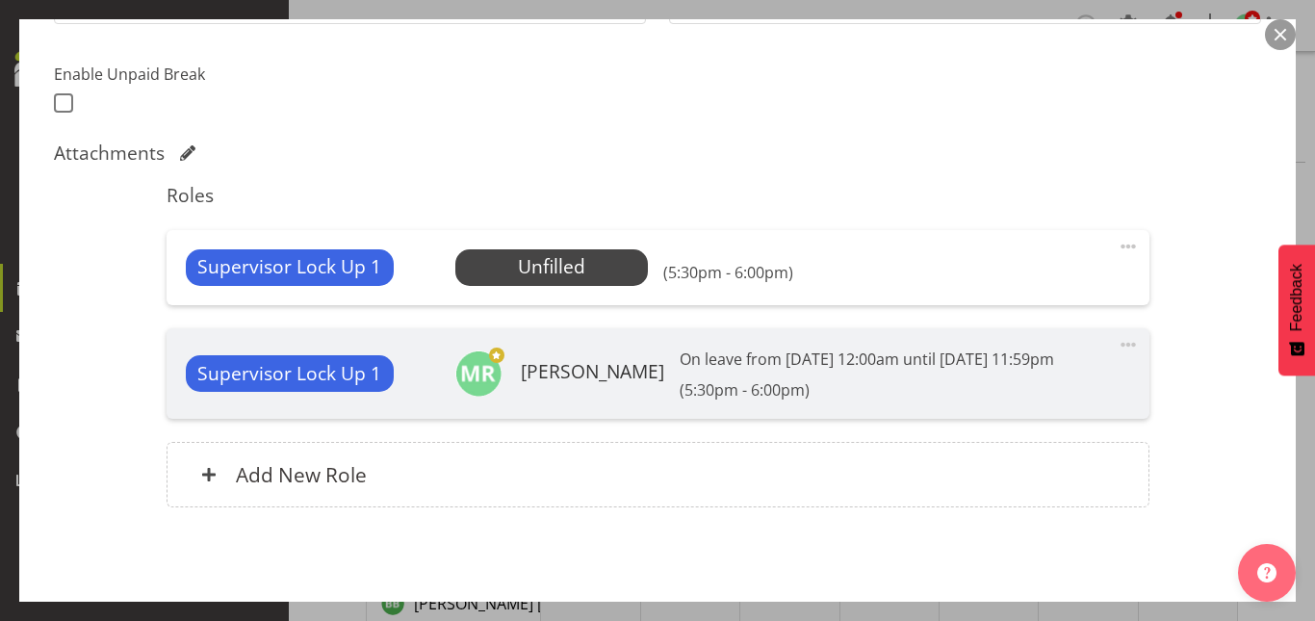
scroll to position [500, 0]
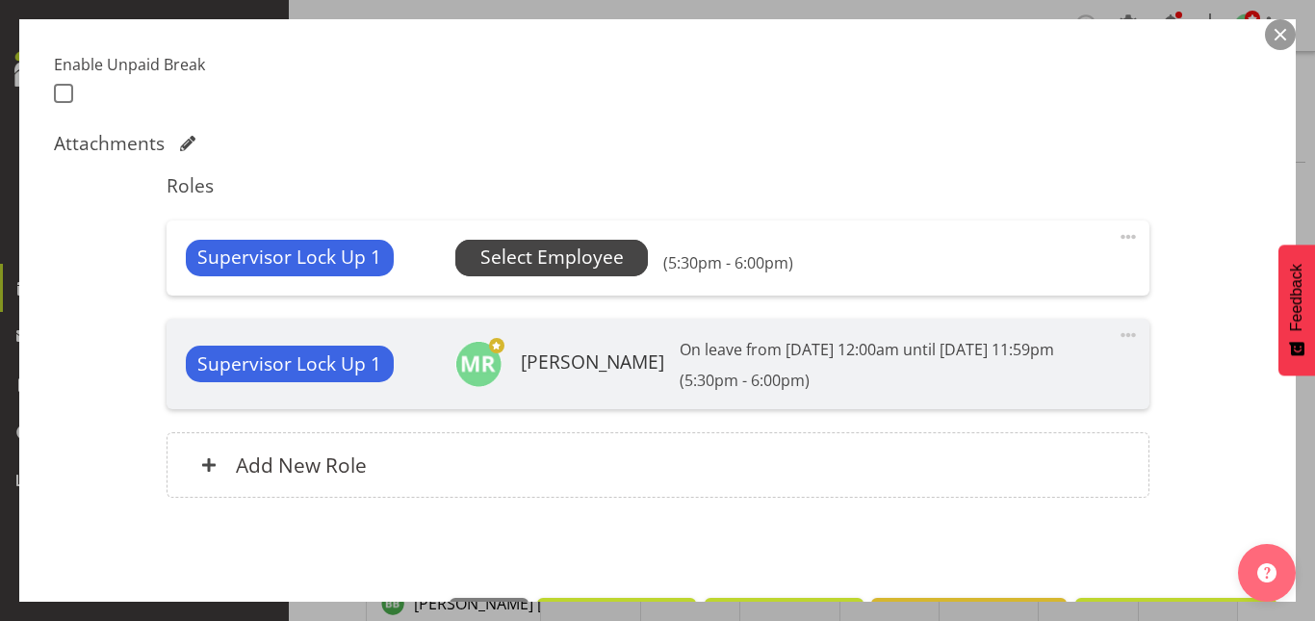
click at [551, 242] on span "Select Employee" at bounding box center [551, 258] width 193 height 37
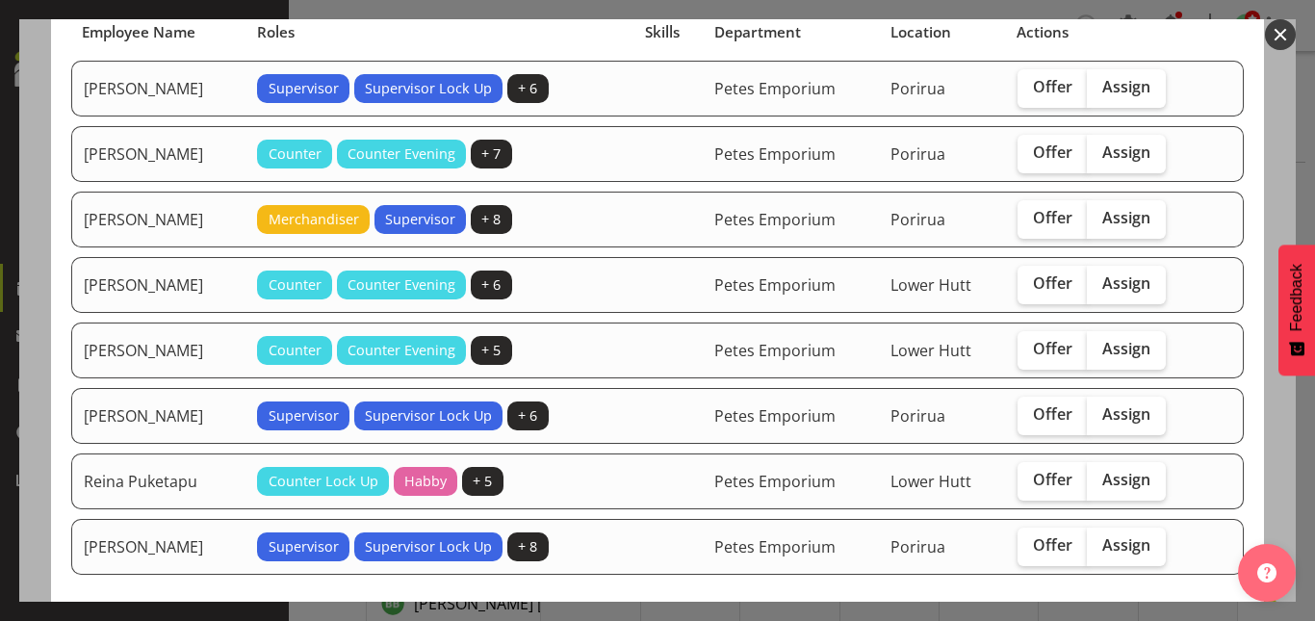
scroll to position [154, 0]
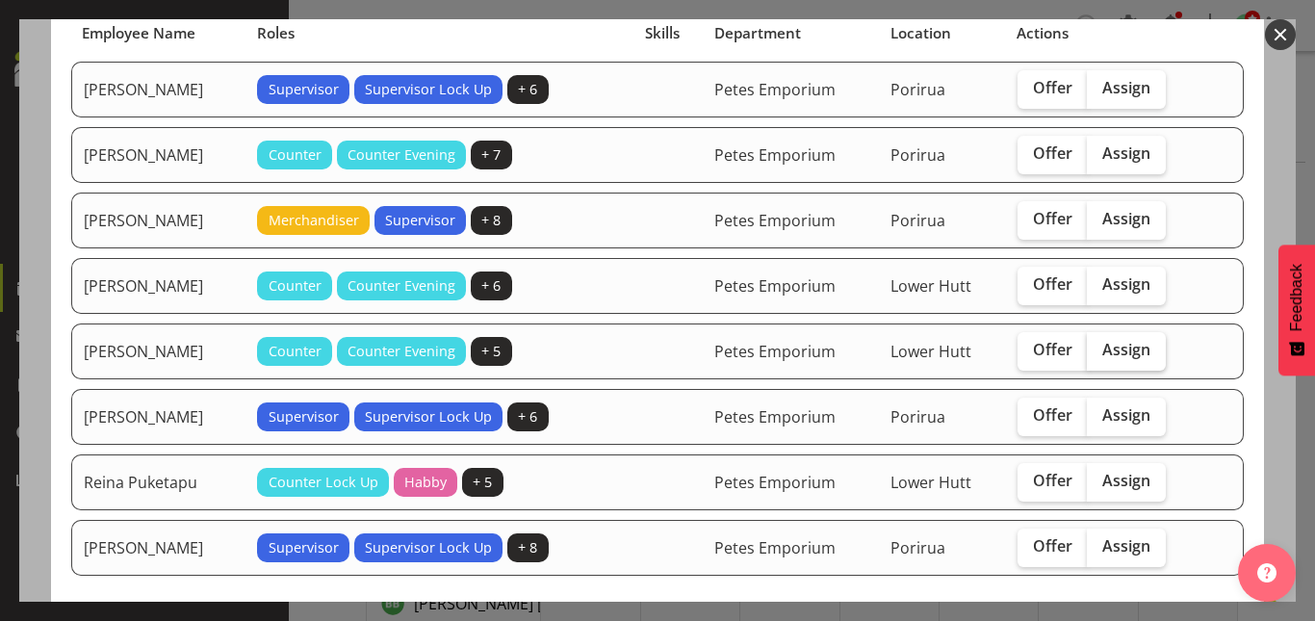
click at [1113, 348] on span "Assign" at bounding box center [1127, 349] width 48 height 19
click at [1100, 348] on input "Assign" at bounding box center [1093, 350] width 13 height 13
checkbox input "true"
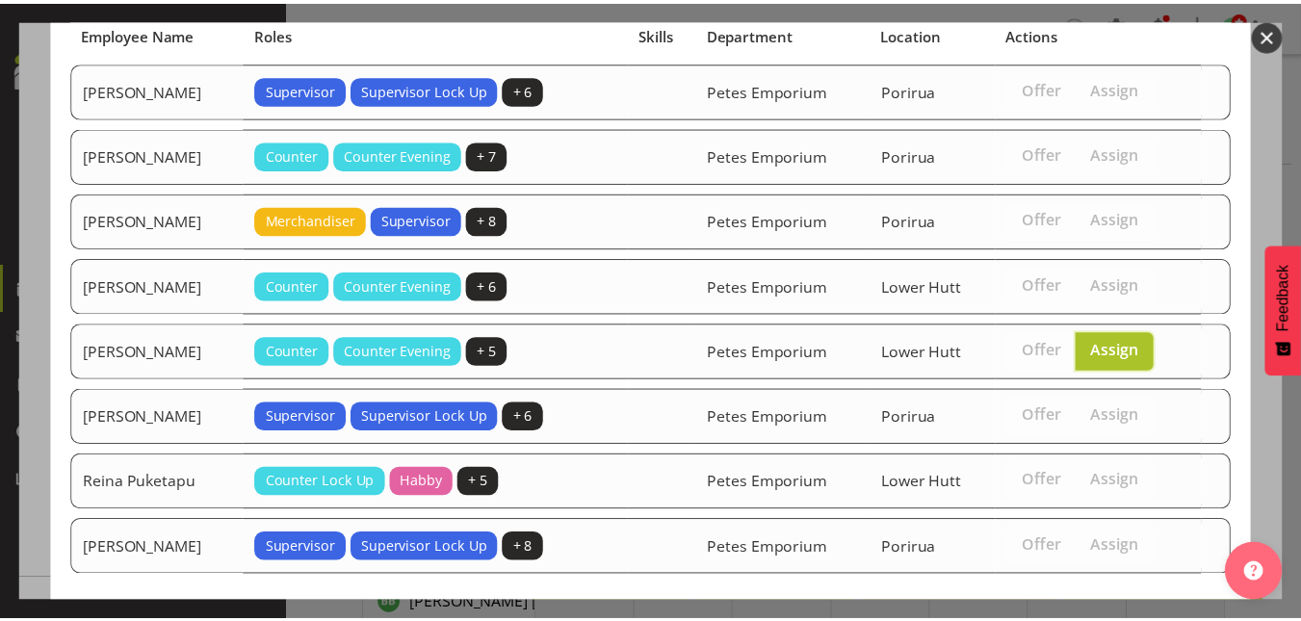
scroll to position [248, 0]
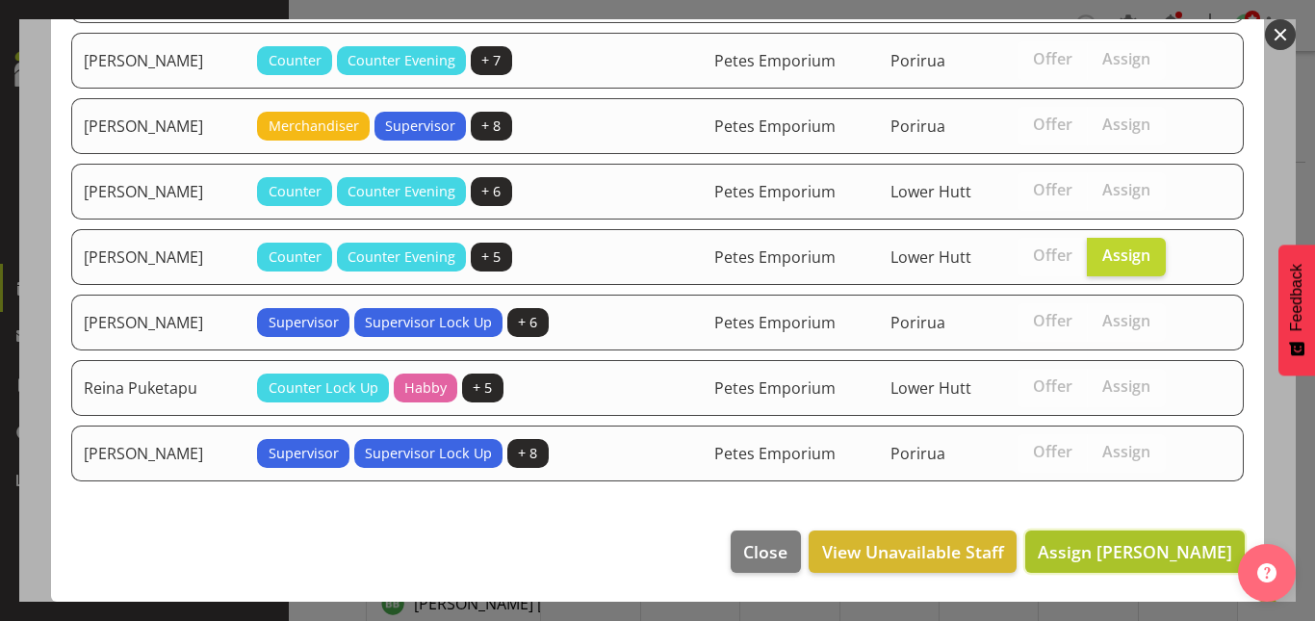
click at [1136, 554] on span "Assign [PERSON_NAME]" at bounding box center [1135, 551] width 195 height 23
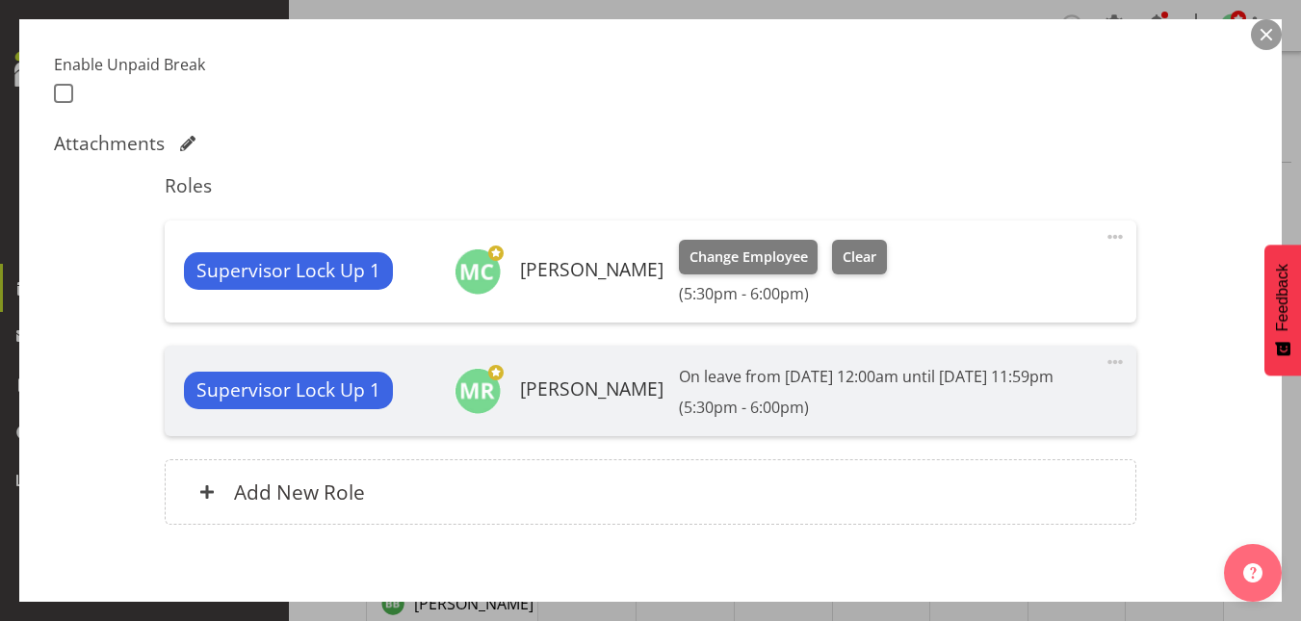
scroll to position [617, 0]
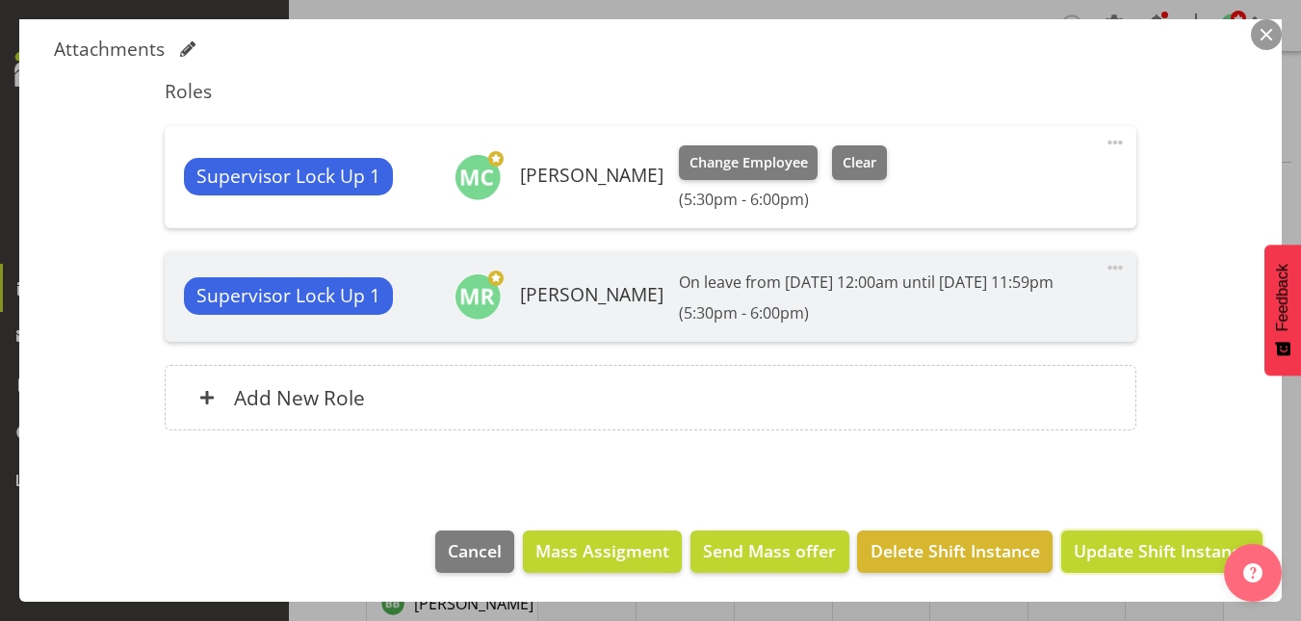
click at [1136, 554] on span "Update Shift Instance" at bounding box center [1162, 550] width 176 height 25
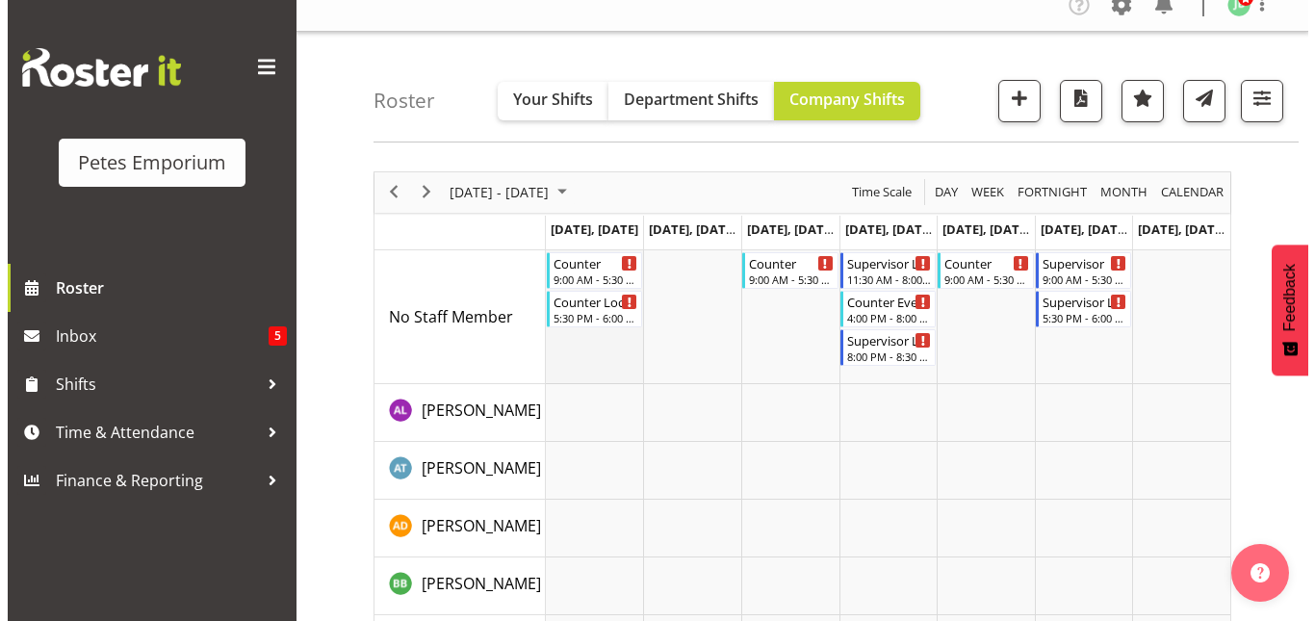
scroll to position [19, 0]
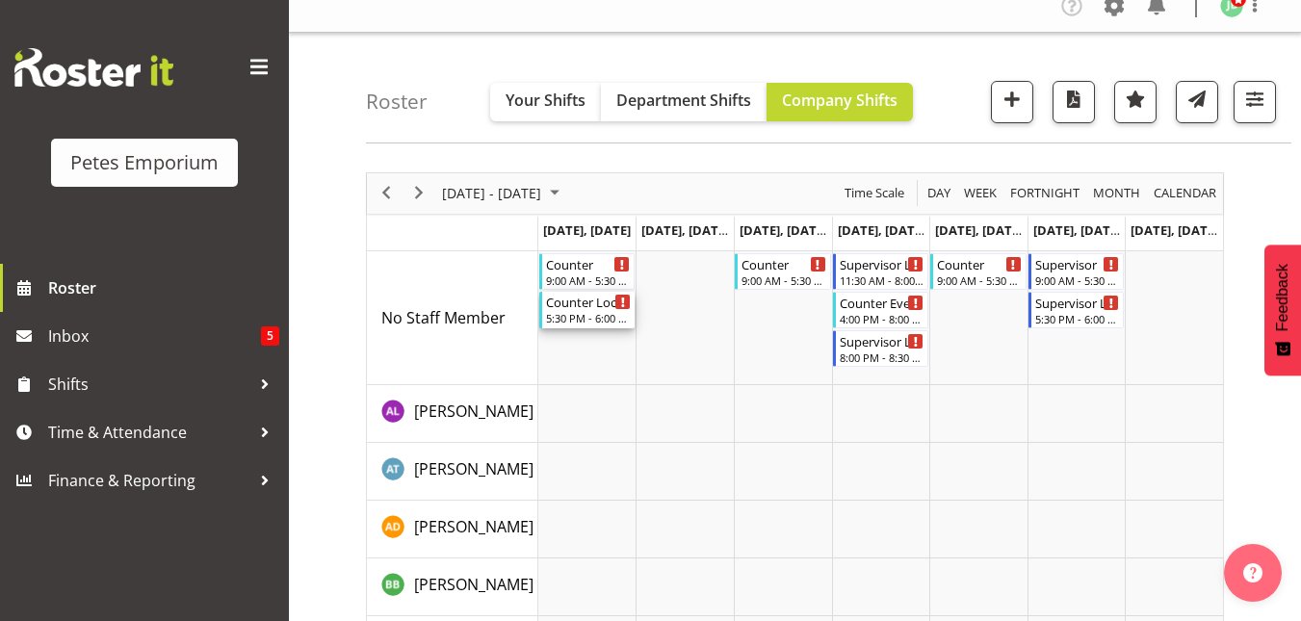
click at [582, 313] on div "5:30 PM - 6:00 PM" at bounding box center [589, 317] width 86 height 15
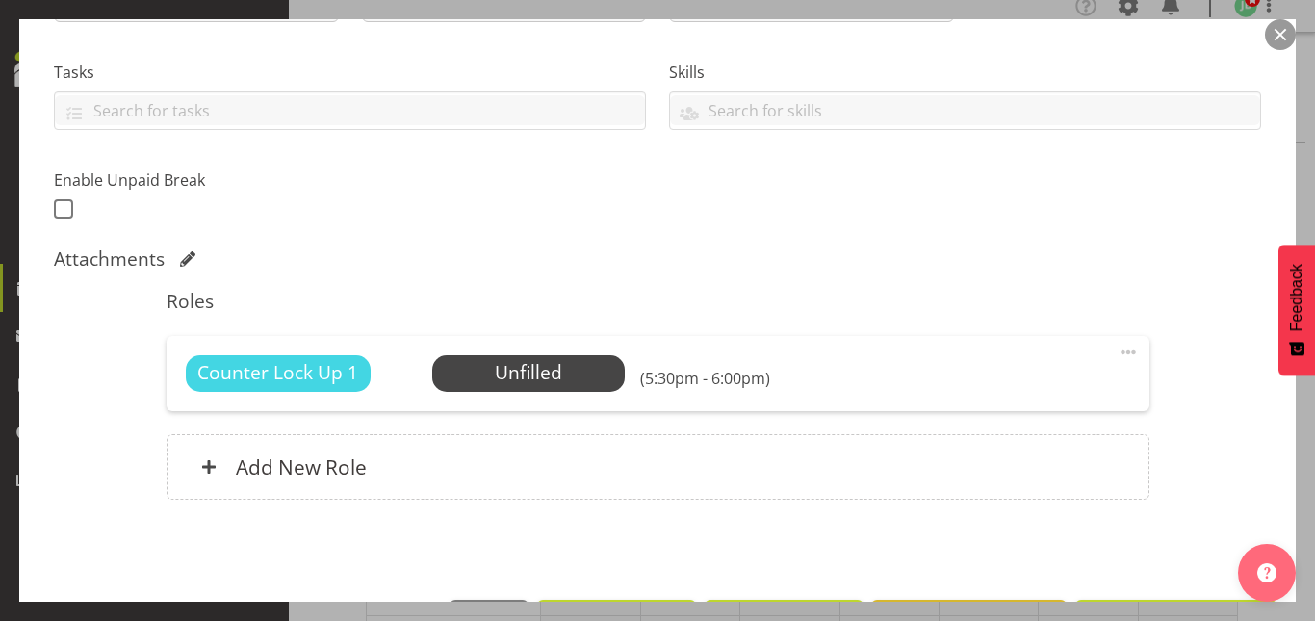
scroll to position [392, 0]
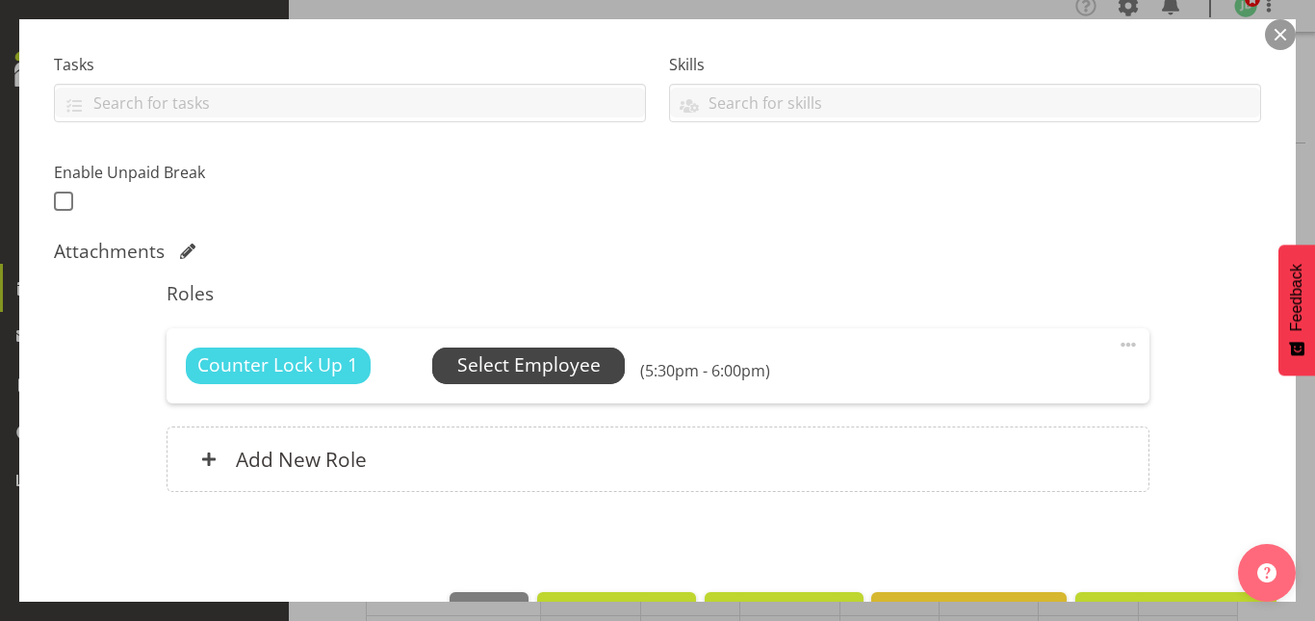
click at [507, 366] on span "Select Employee" at bounding box center [528, 365] width 143 height 28
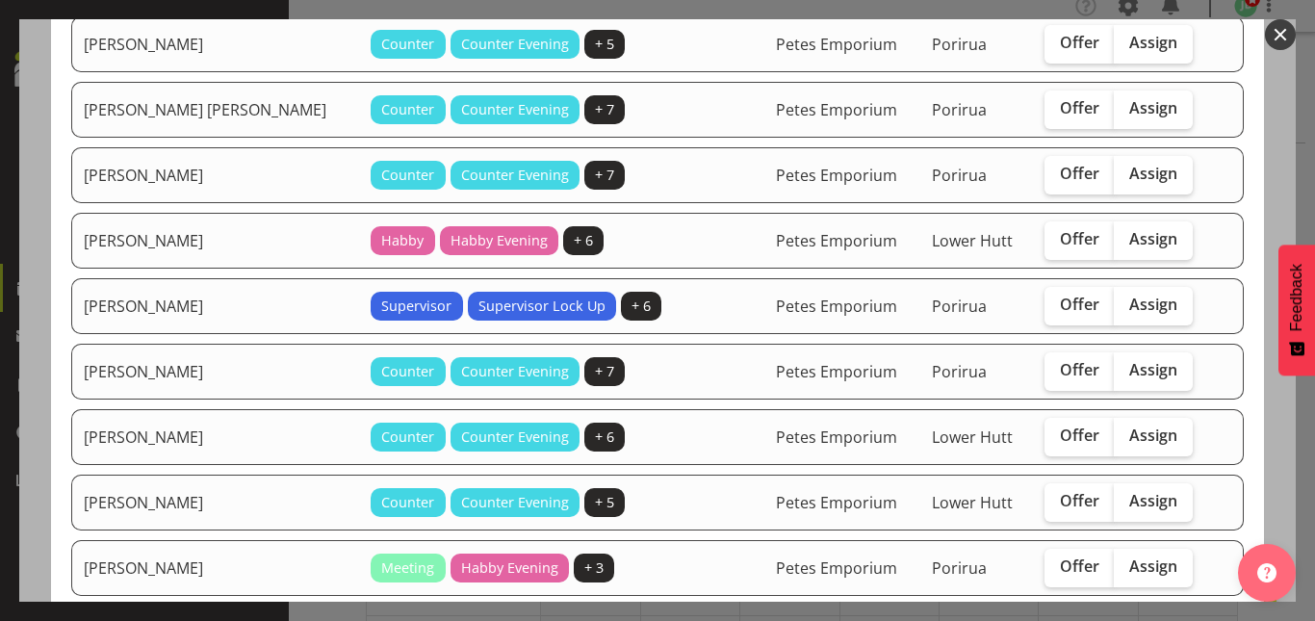
scroll to position [331, 0]
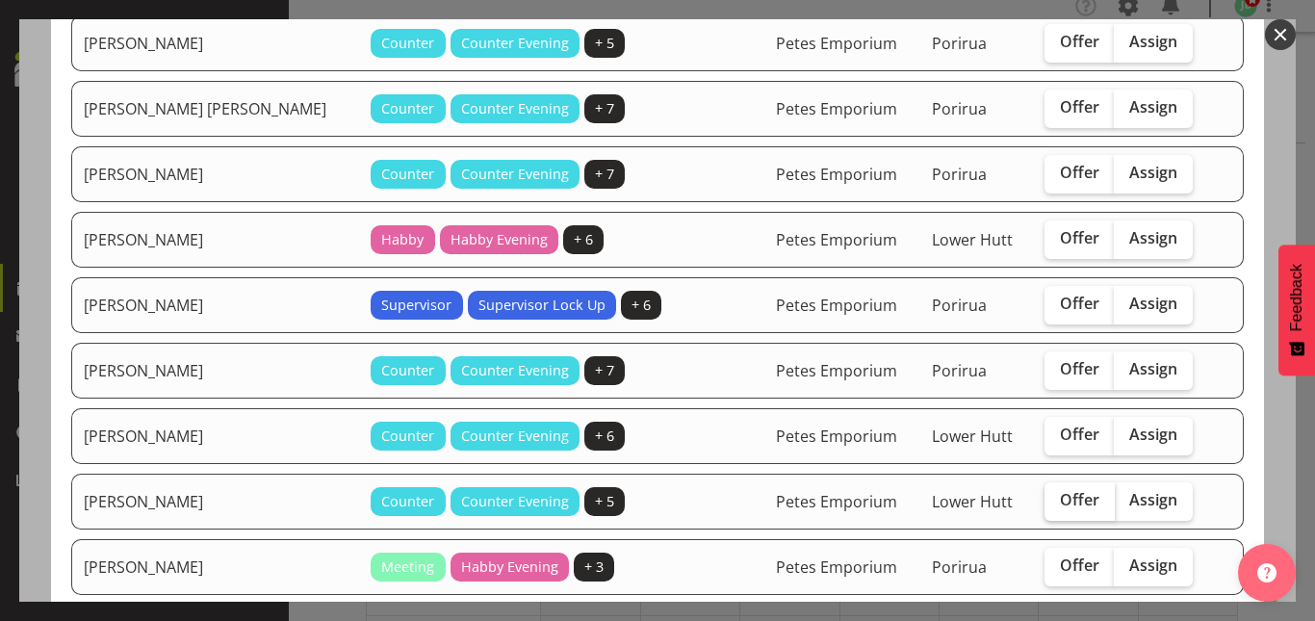
click at [1060, 503] on span "Offer" at bounding box center [1079, 499] width 39 height 19
click at [1046, 503] on input "Offer" at bounding box center [1051, 500] width 13 height 13
checkbox input "true"
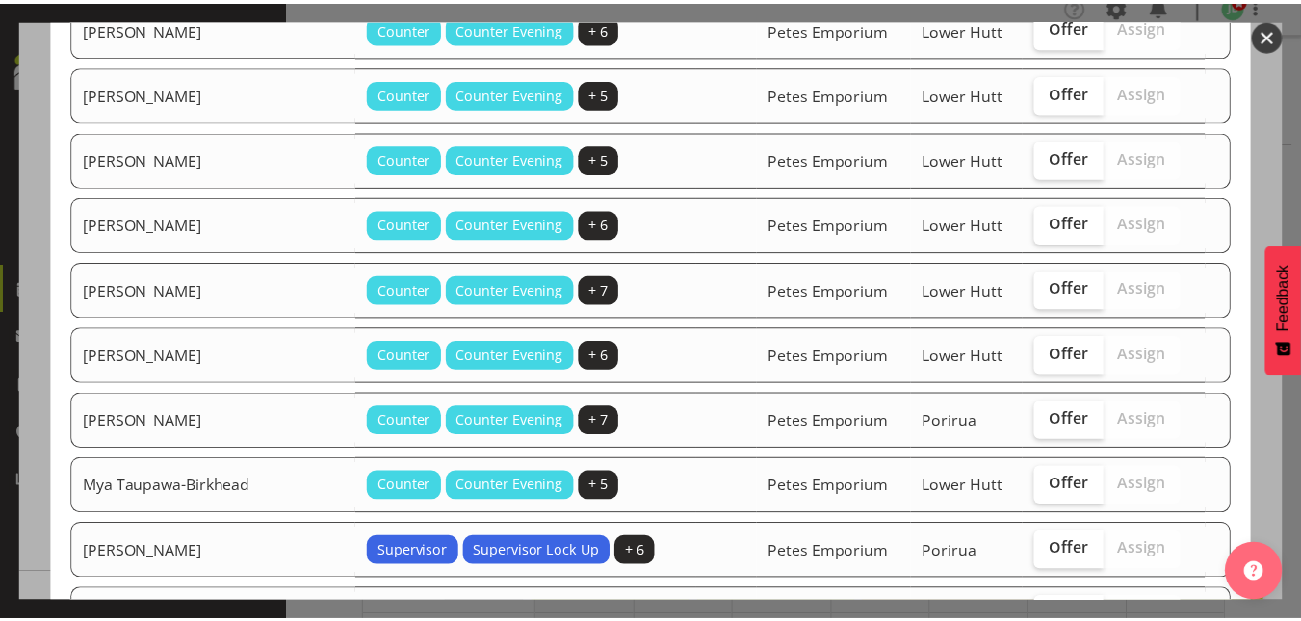
scroll to position [1427, 0]
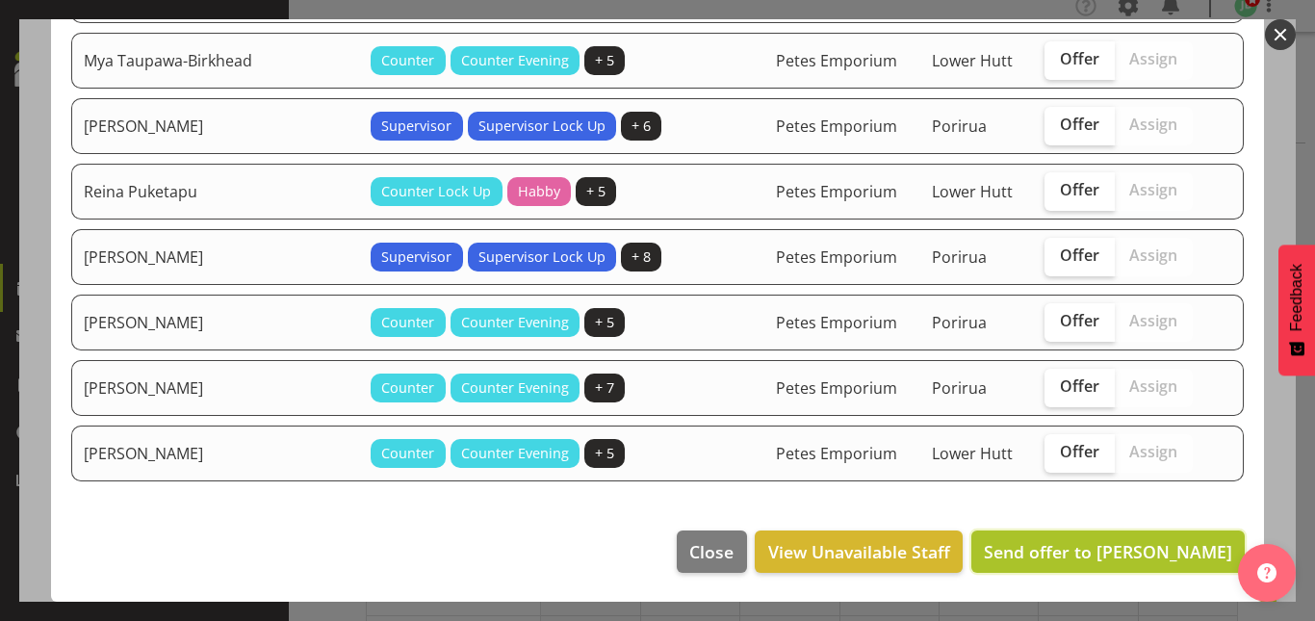
click at [1098, 556] on span "Send offer to [PERSON_NAME]" at bounding box center [1108, 551] width 248 height 23
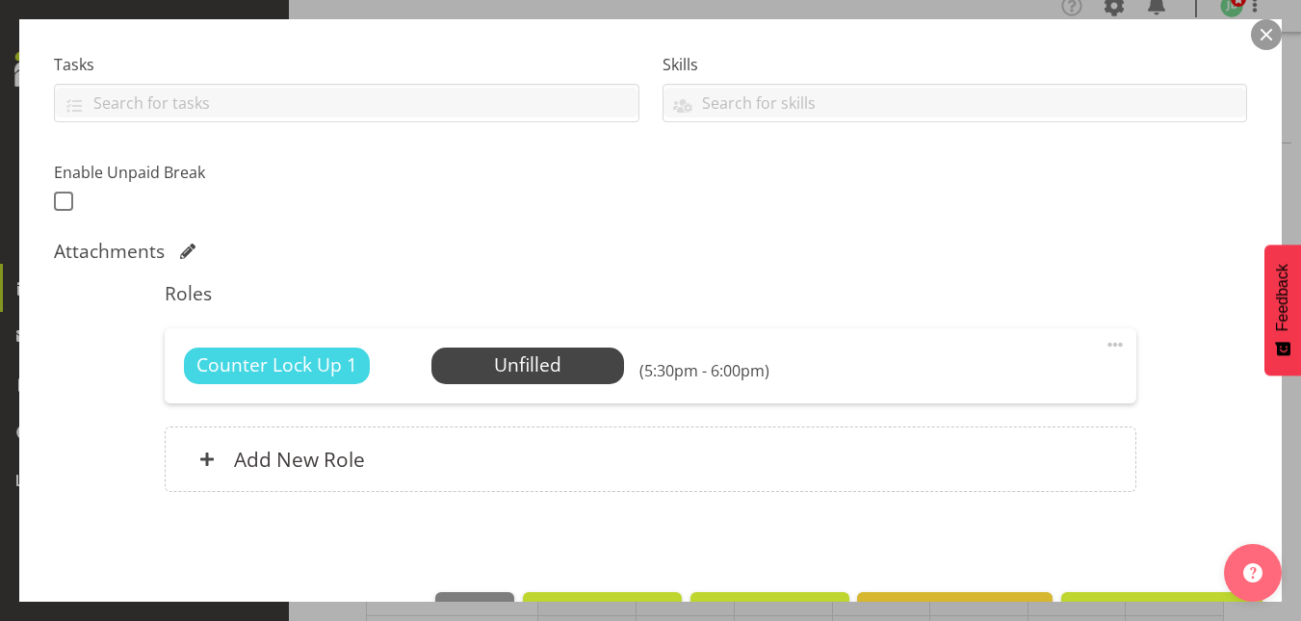
click at [1260, 37] on button "button" at bounding box center [1266, 34] width 31 height 31
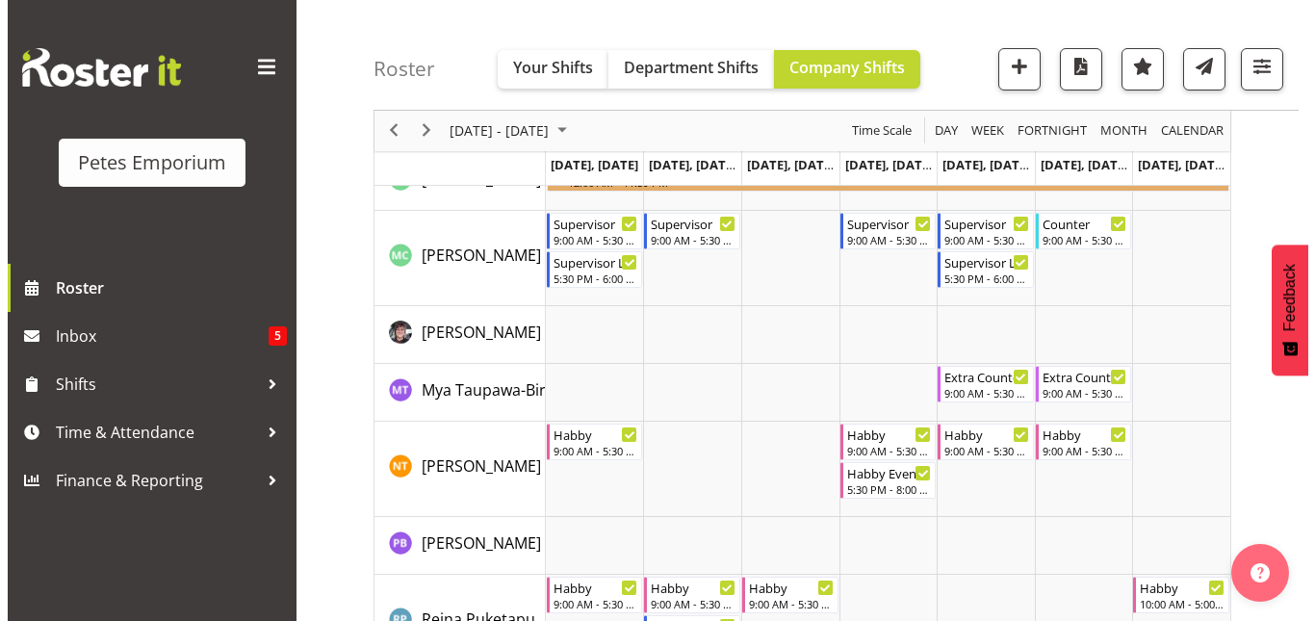
scroll to position [1520, 0]
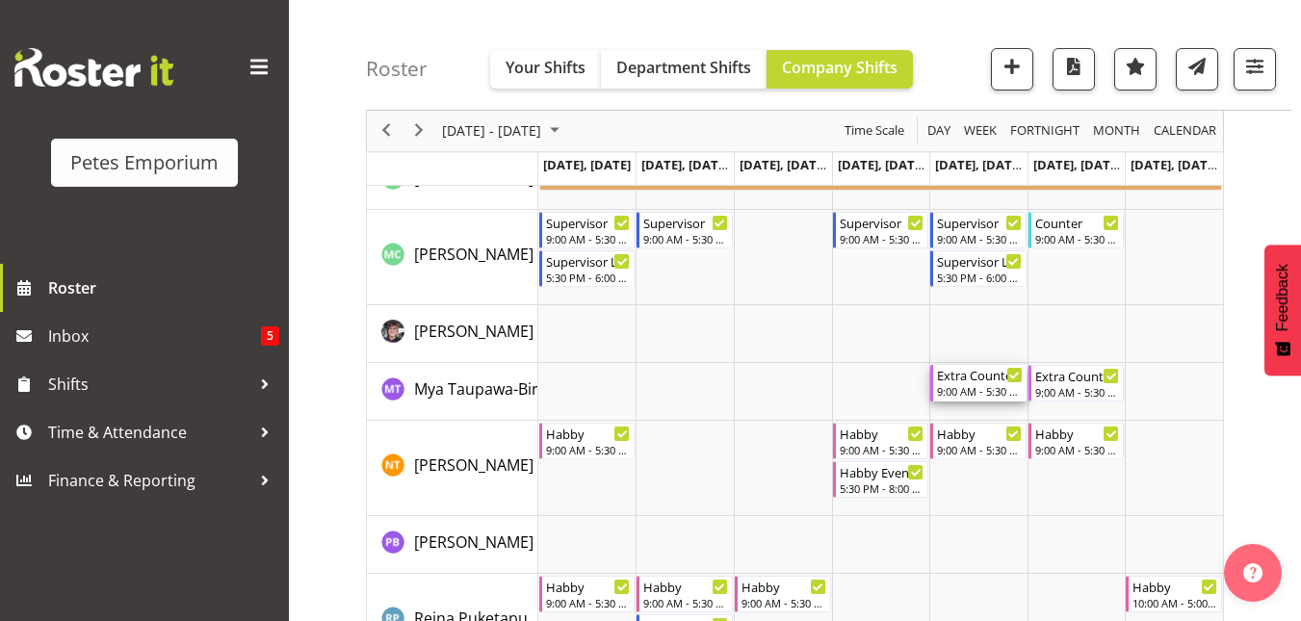
click at [962, 394] on div "9:00 AM - 5:30 PM" at bounding box center [980, 390] width 86 height 15
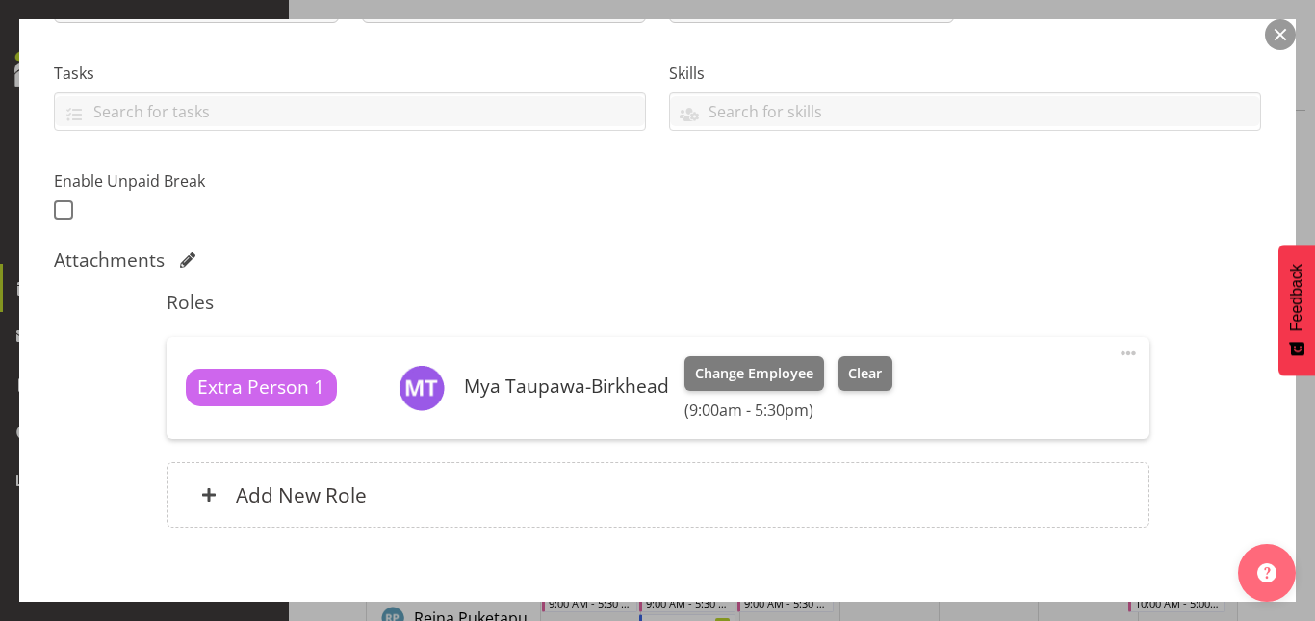
scroll to position [384, 0]
click at [857, 386] on button "Clear" at bounding box center [866, 372] width 55 height 35
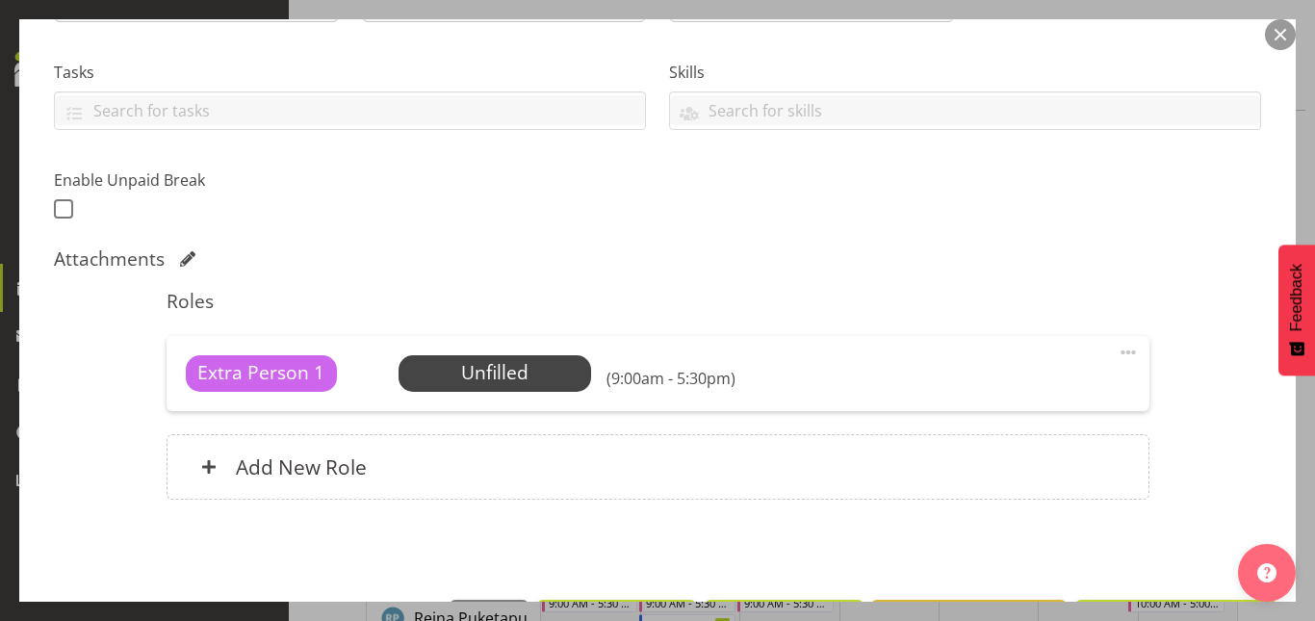
scroll to position [454, 0]
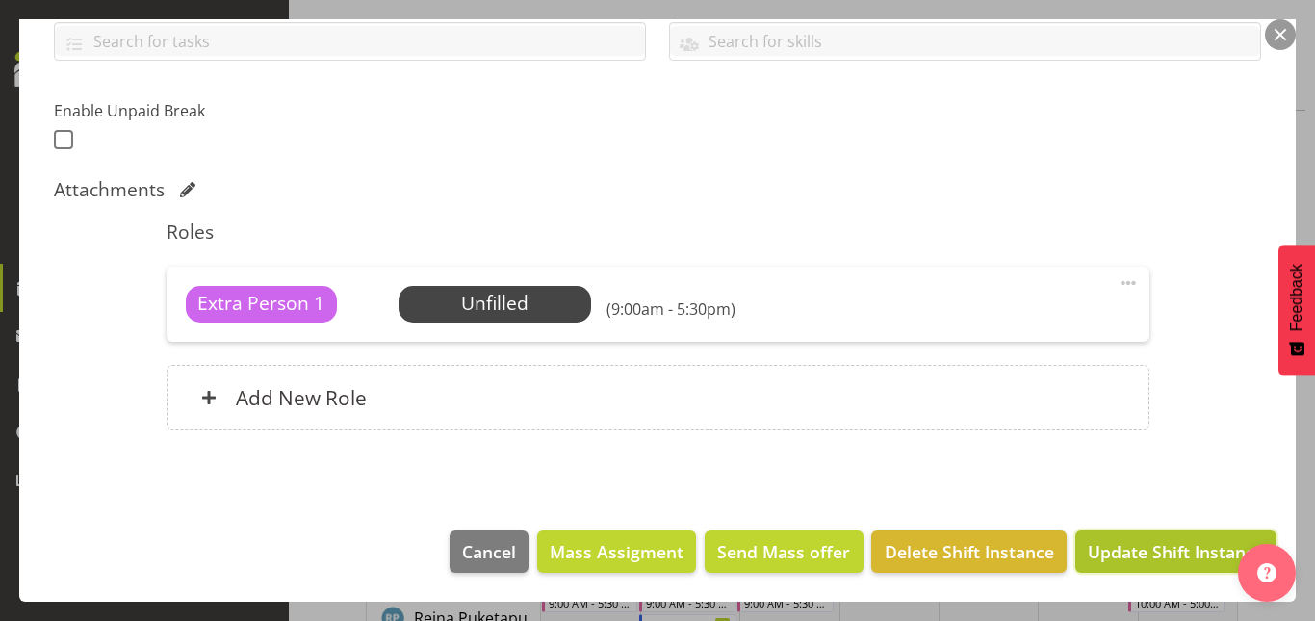
click at [1149, 548] on span "Update Shift Instance" at bounding box center [1176, 551] width 176 height 25
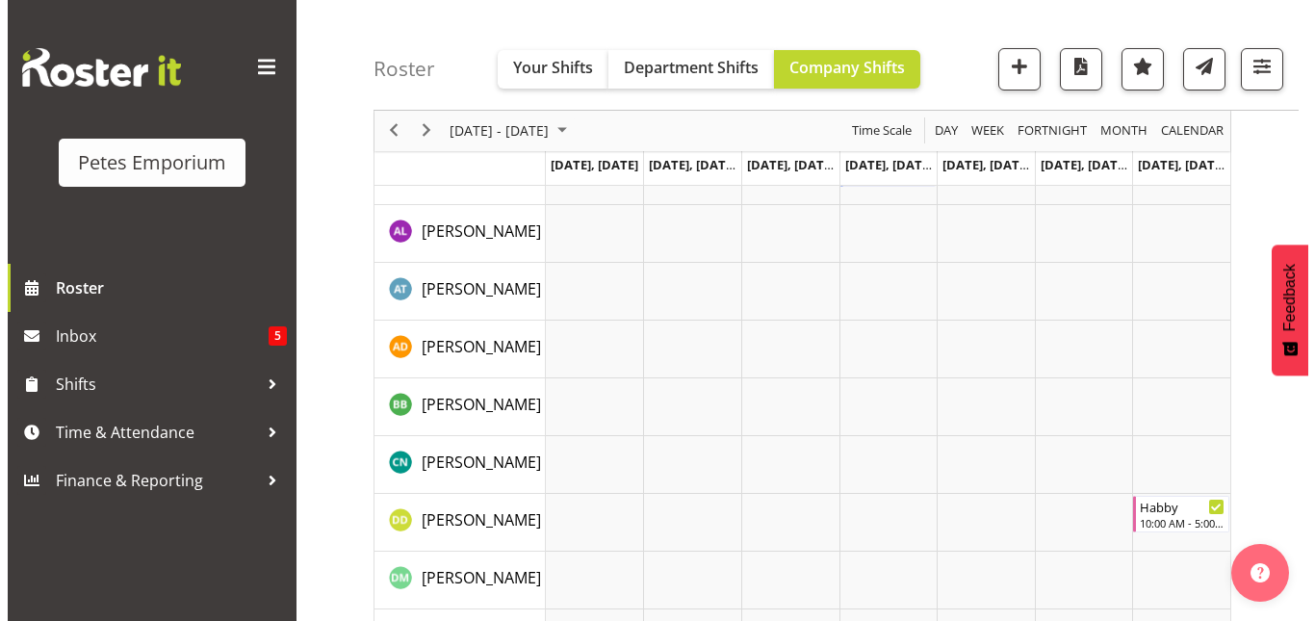
scroll to position [0, 0]
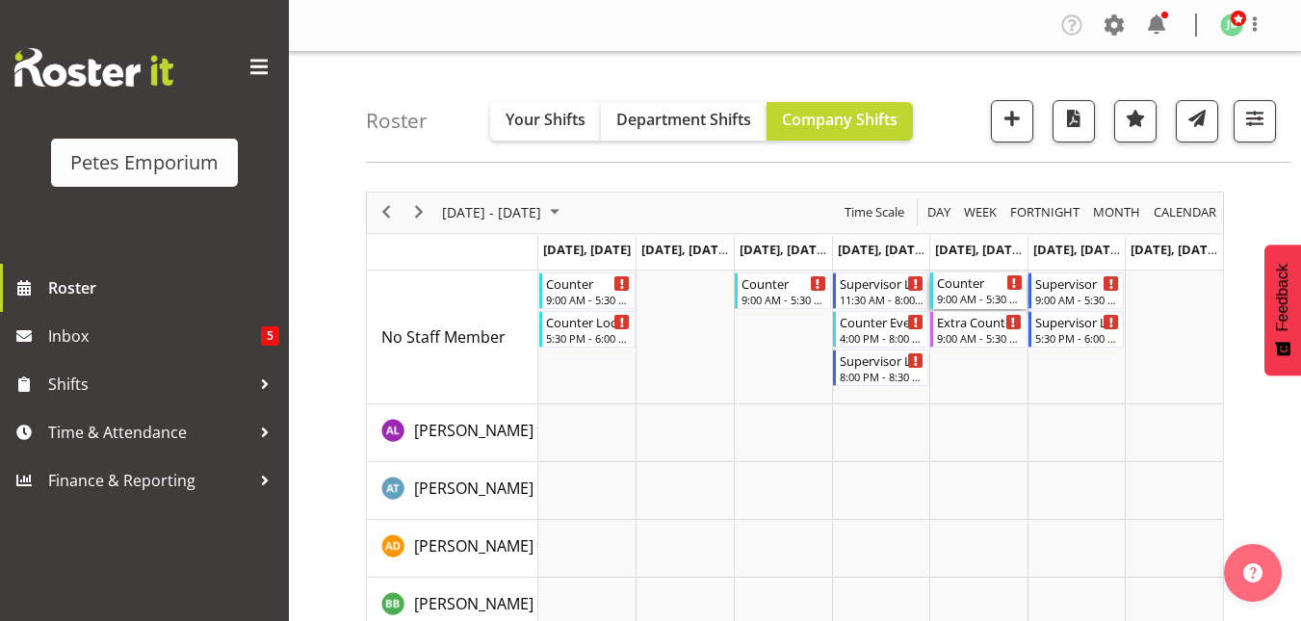
click at [960, 289] on div "Counter" at bounding box center [980, 282] width 86 height 19
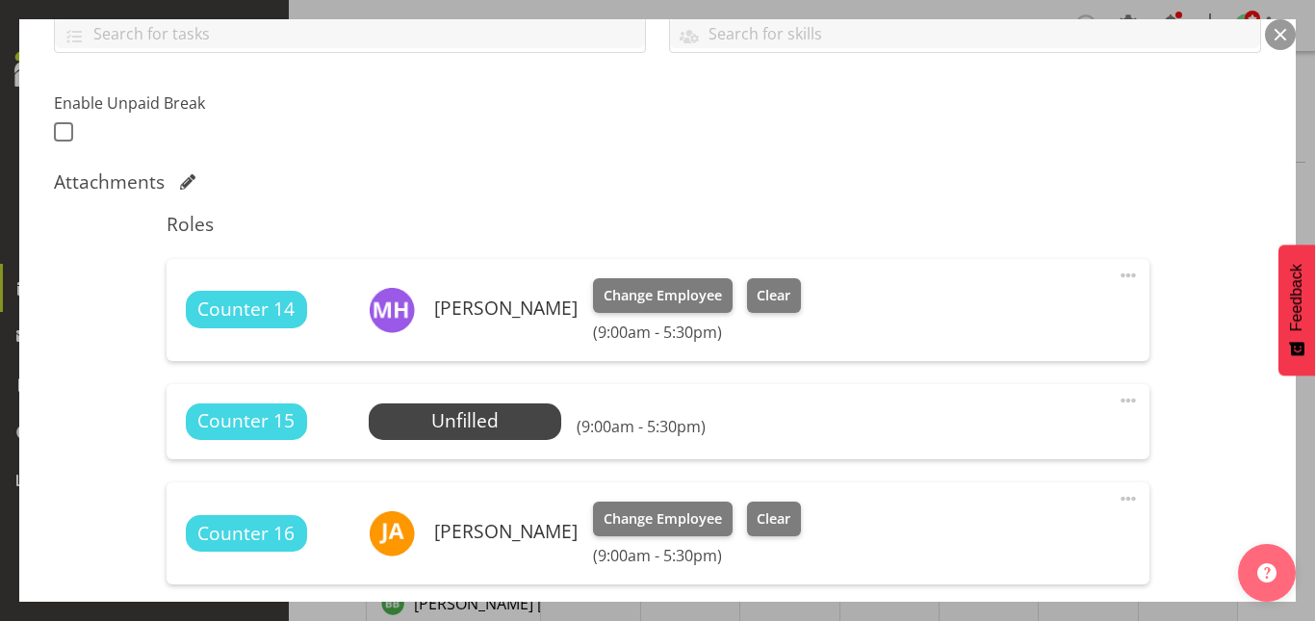
scroll to position [463, 0]
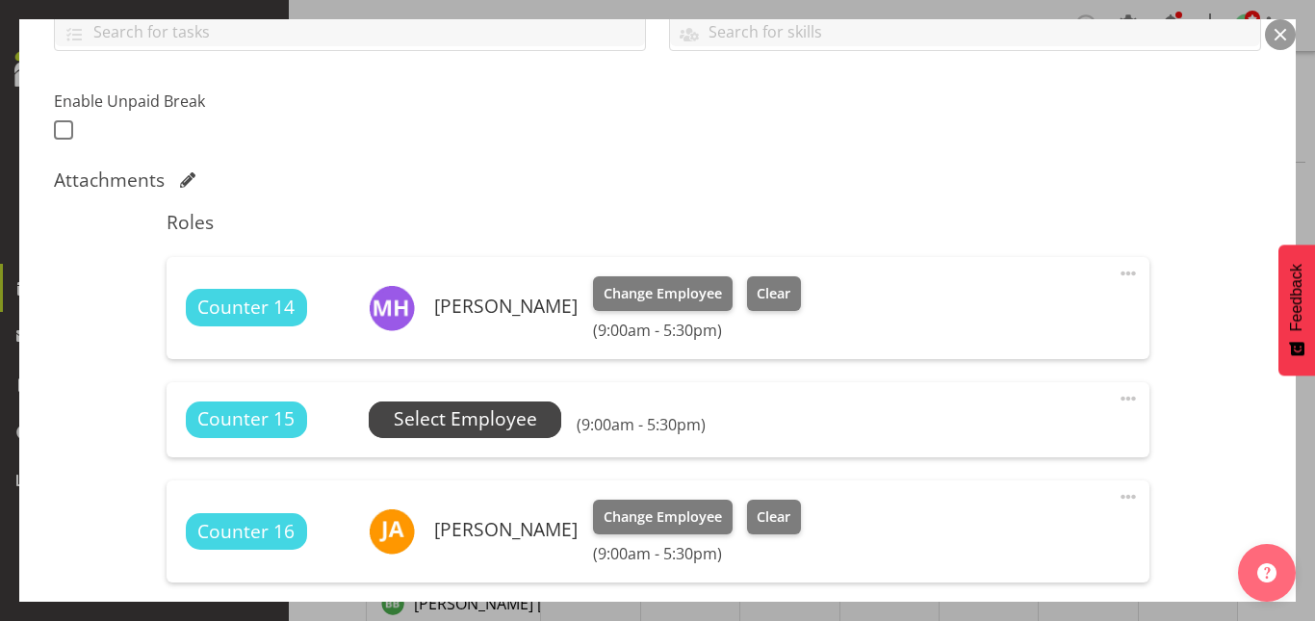
click at [450, 427] on span "Select Employee" at bounding box center [465, 419] width 143 height 28
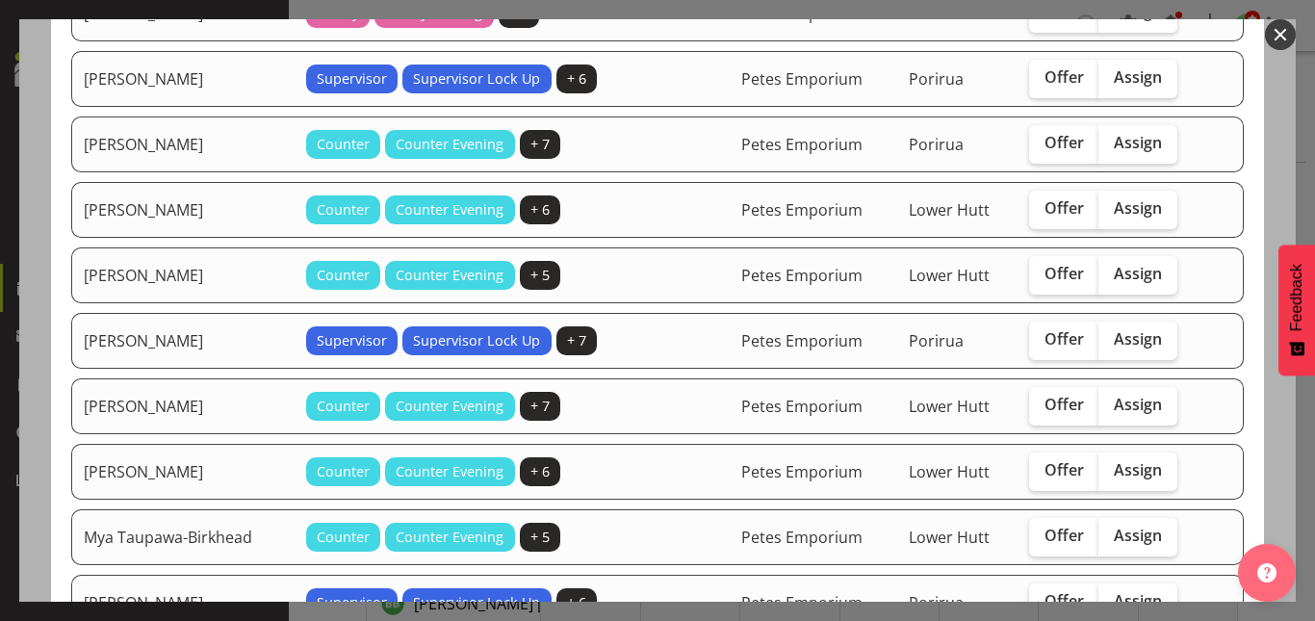
scroll to position [405, 0]
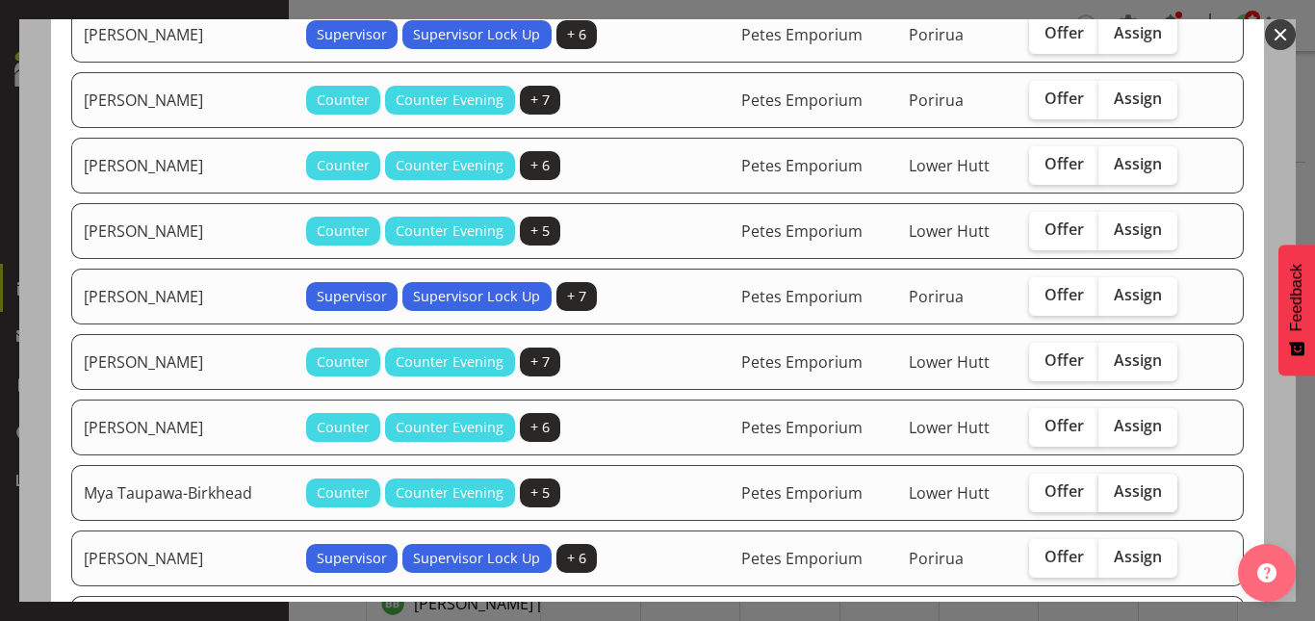
click at [1132, 488] on span "Assign" at bounding box center [1138, 490] width 48 height 19
click at [1111, 488] on input "Assign" at bounding box center [1105, 491] width 13 height 13
checkbox input "true"
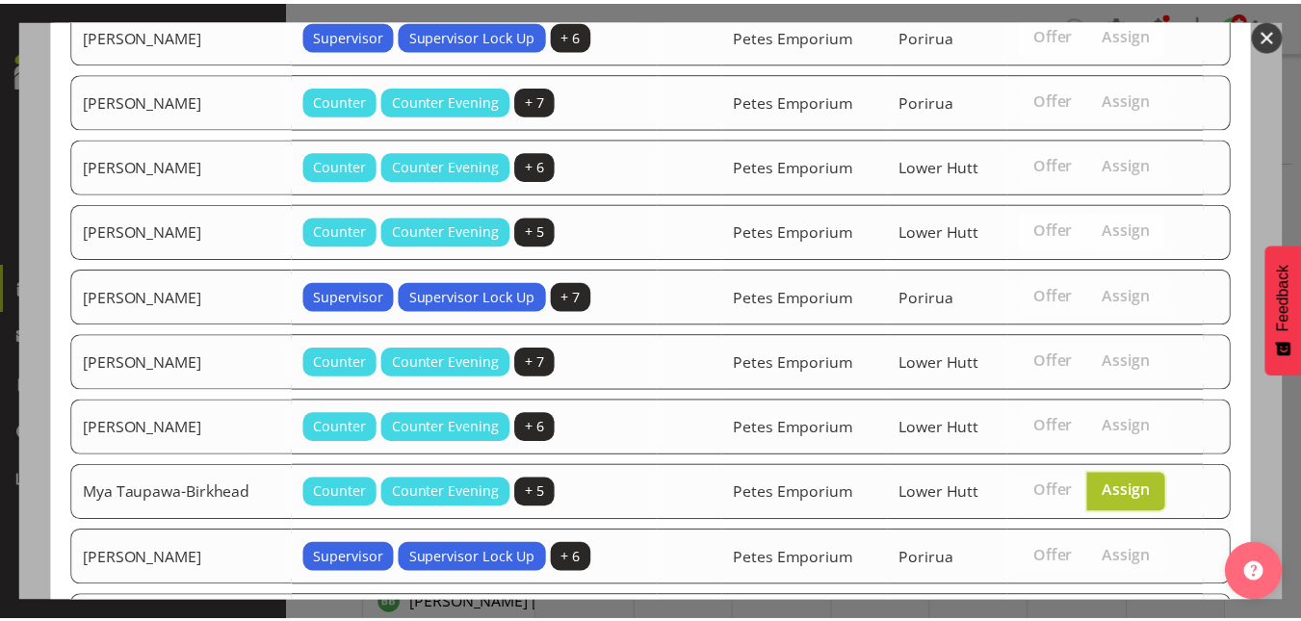
scroll to position [772, 0]
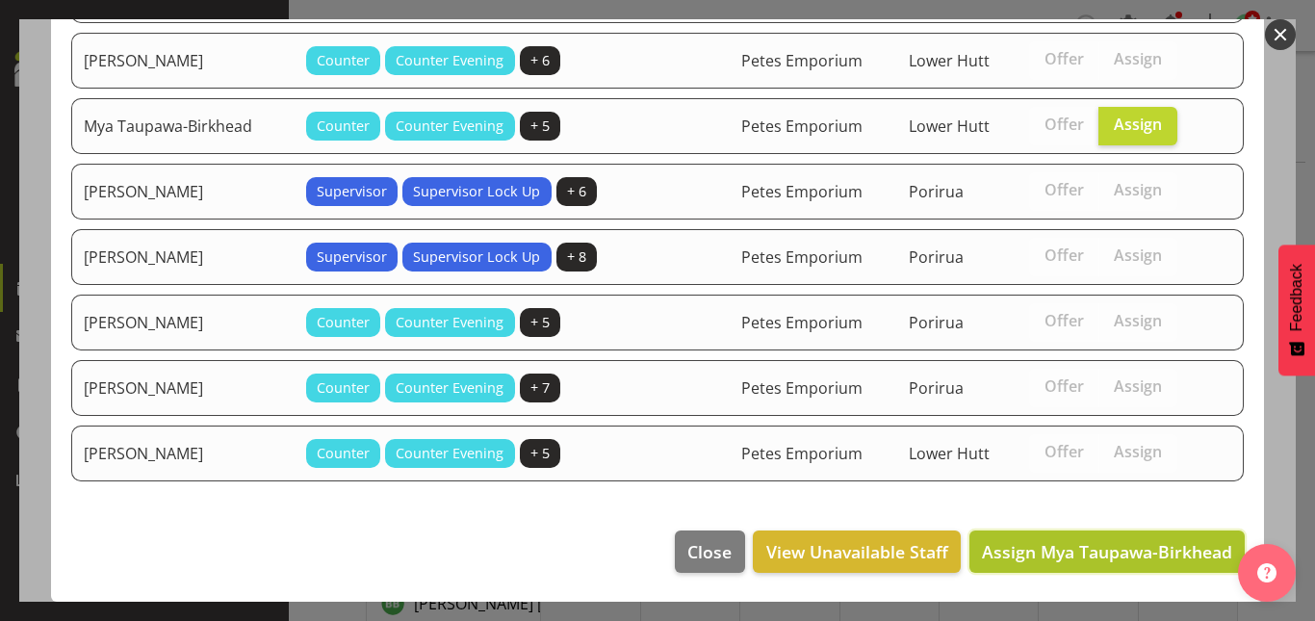
click at [1099, 543] on span "Assign Mya Taupawa-Birkhead" at bounding box center [1107, 551] width 250 height 23
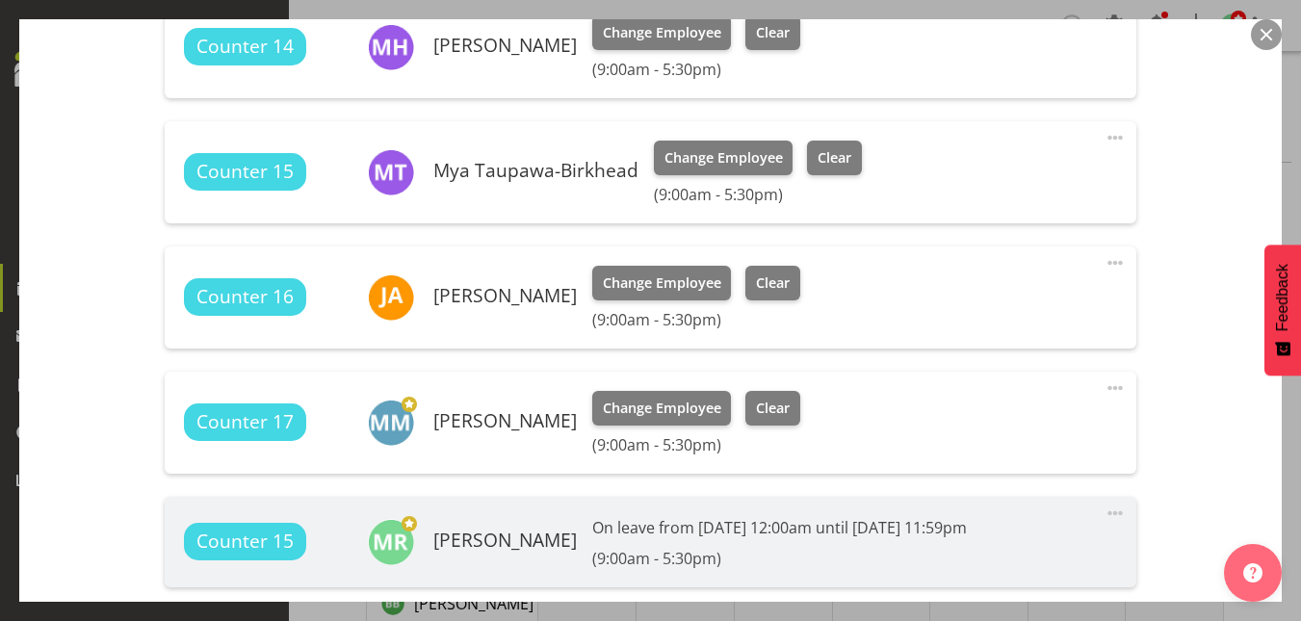
scroll to position [970, 0]
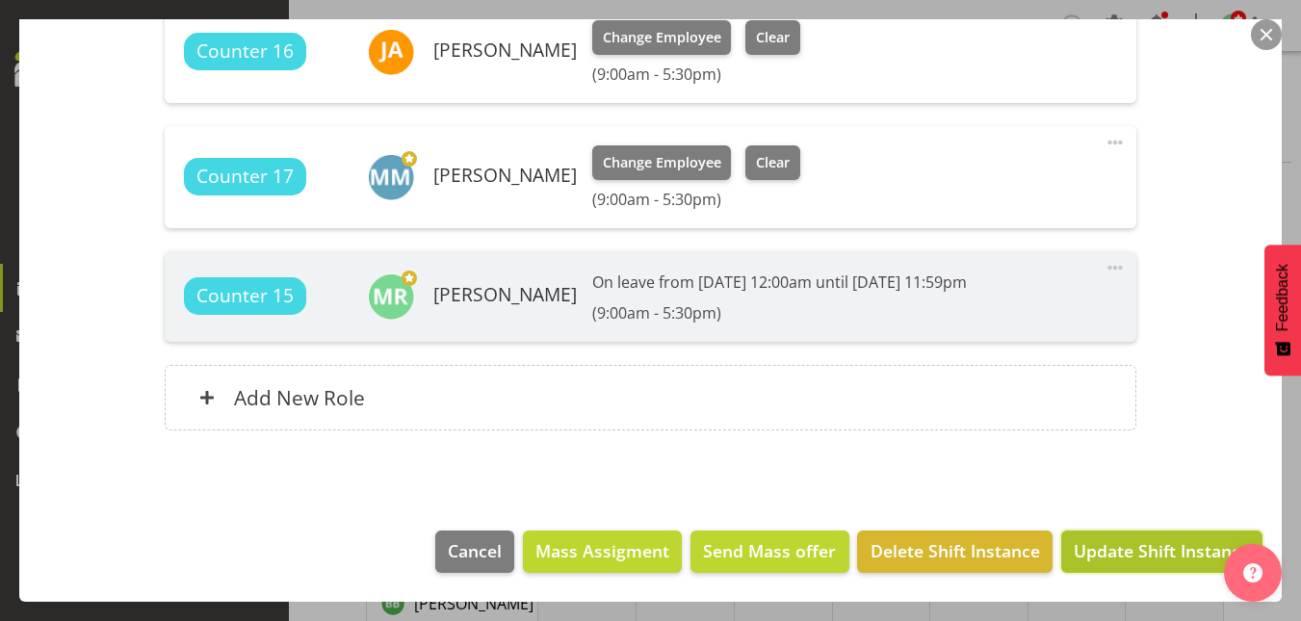
click at [1155, 550] on span "Update Shift Instance" at bounding box center [1162, 550] width 176 height 25
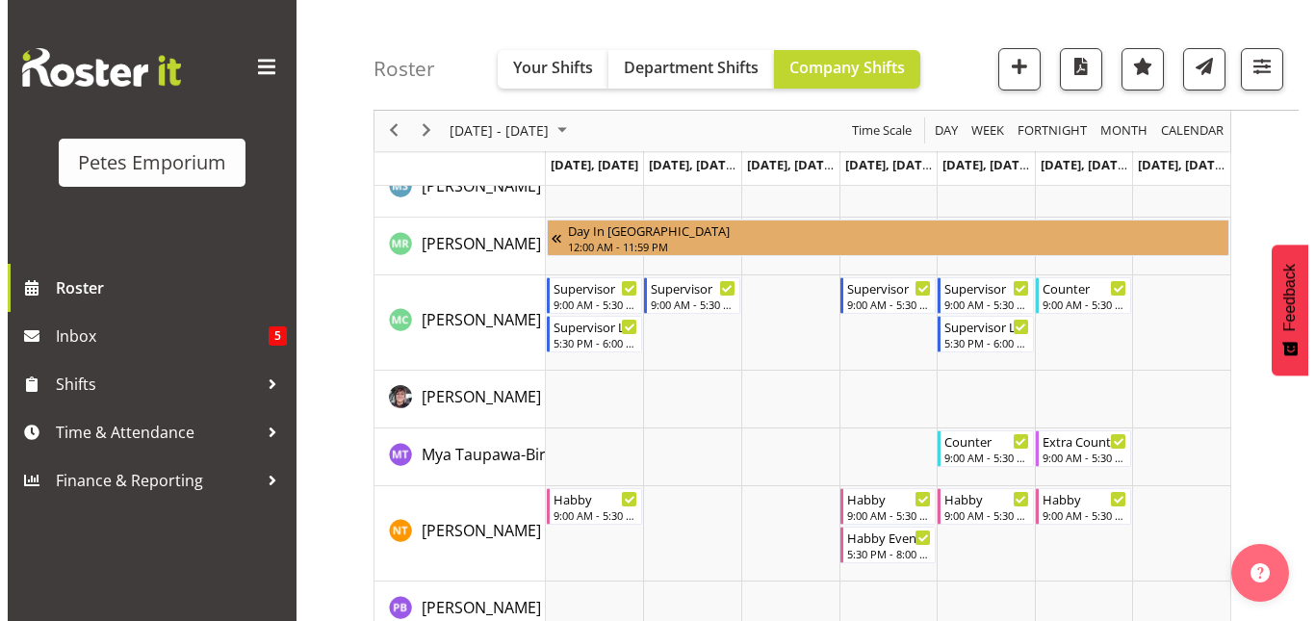
scroll to position [1454, 0]
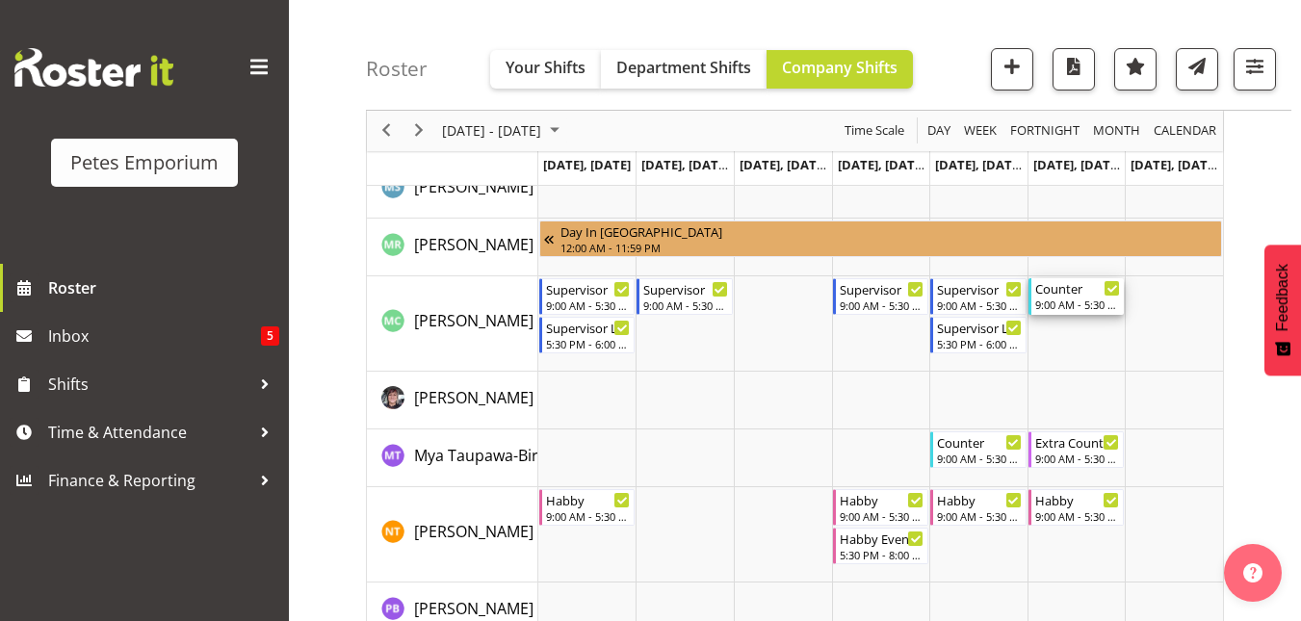
click at [1071, 299] on div "9:00 AM - 5:30 PM" at bounding box center [1078, 304] width 86 height 15
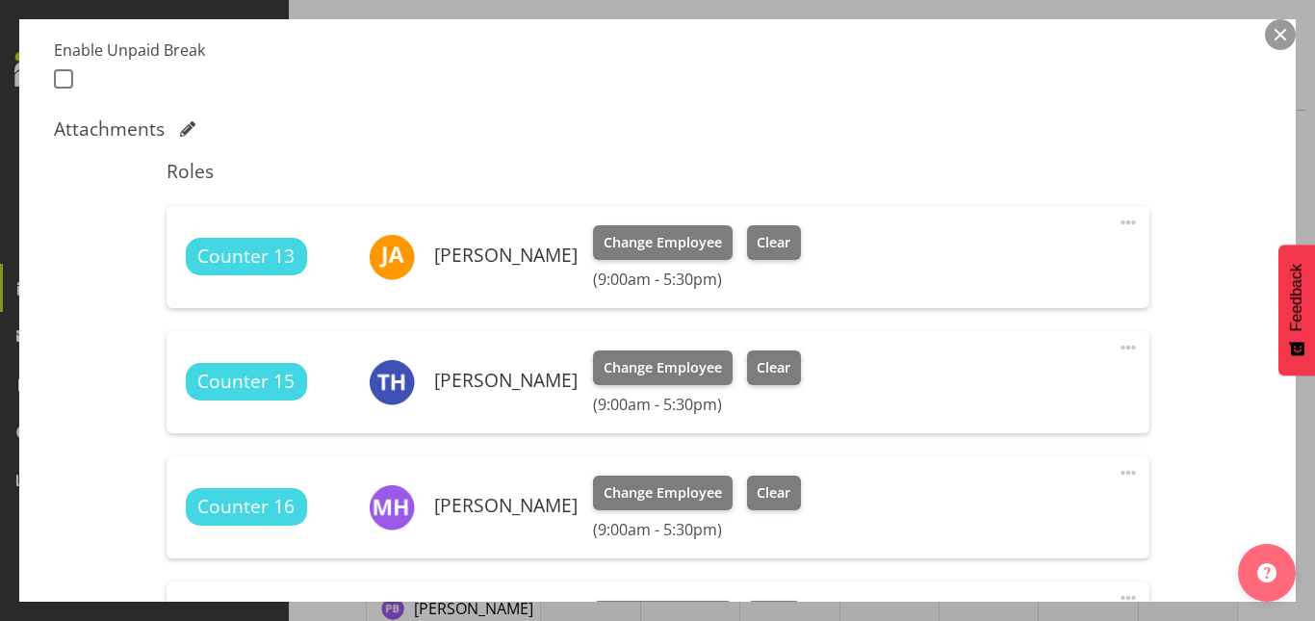
scroll to position [665, 0]
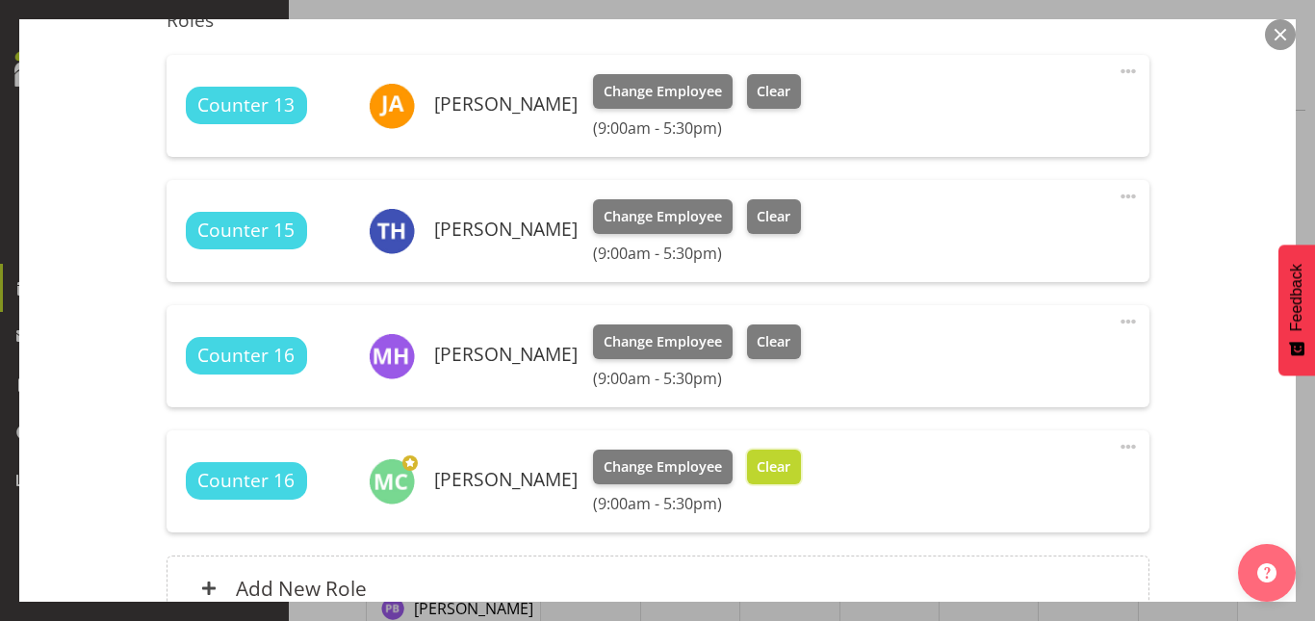
click at [761, 462] on span "Clear" at bounding box center [774, 466] width 34 height 21
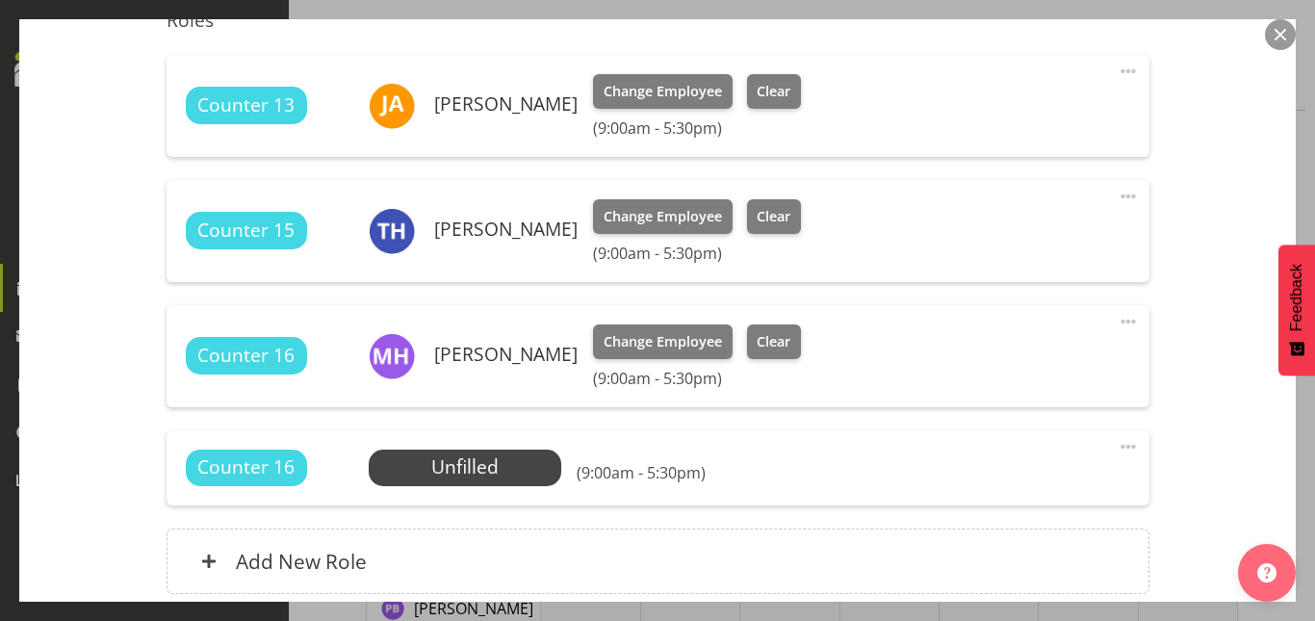
scroll to position [829, 0]
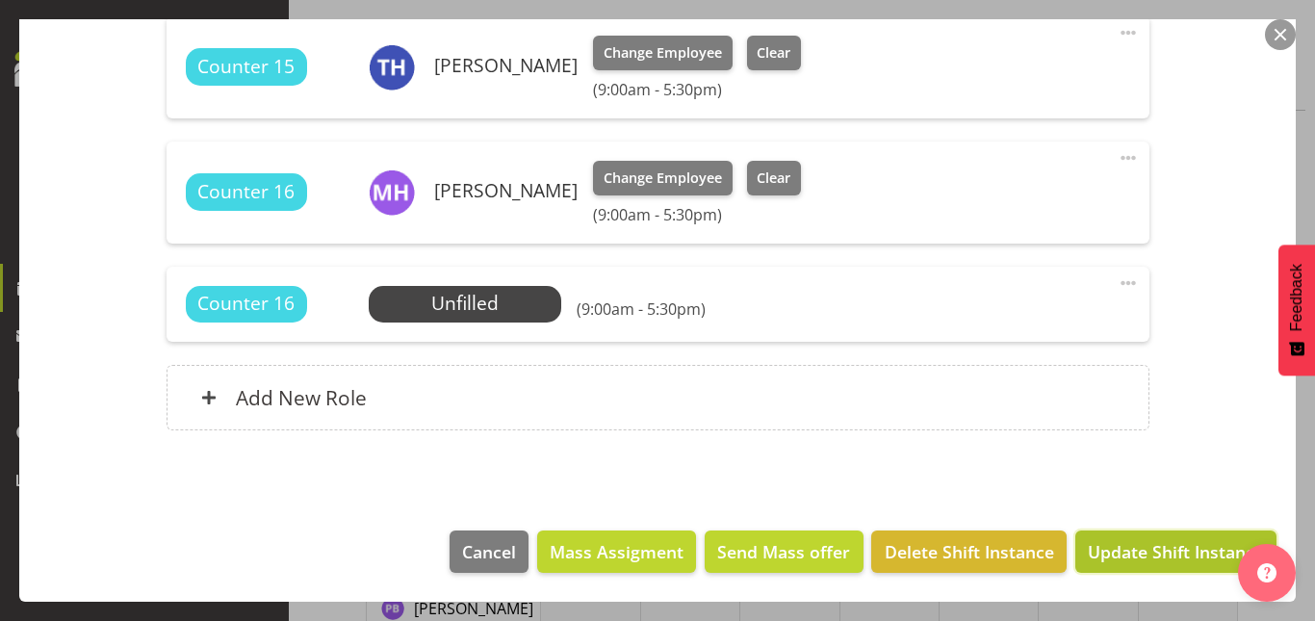
click at [1126, 552] on span "Update Shift Instance" at bounding box center [1176, 551] width 176 height 25
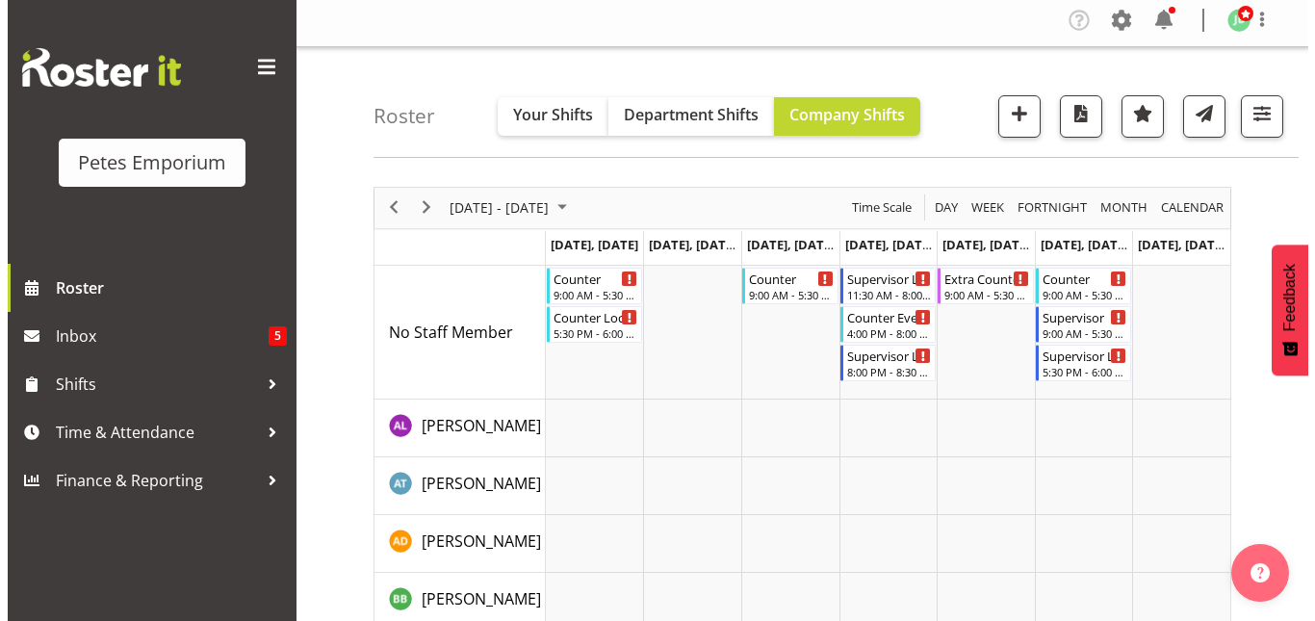
scroll to position [0, 0]
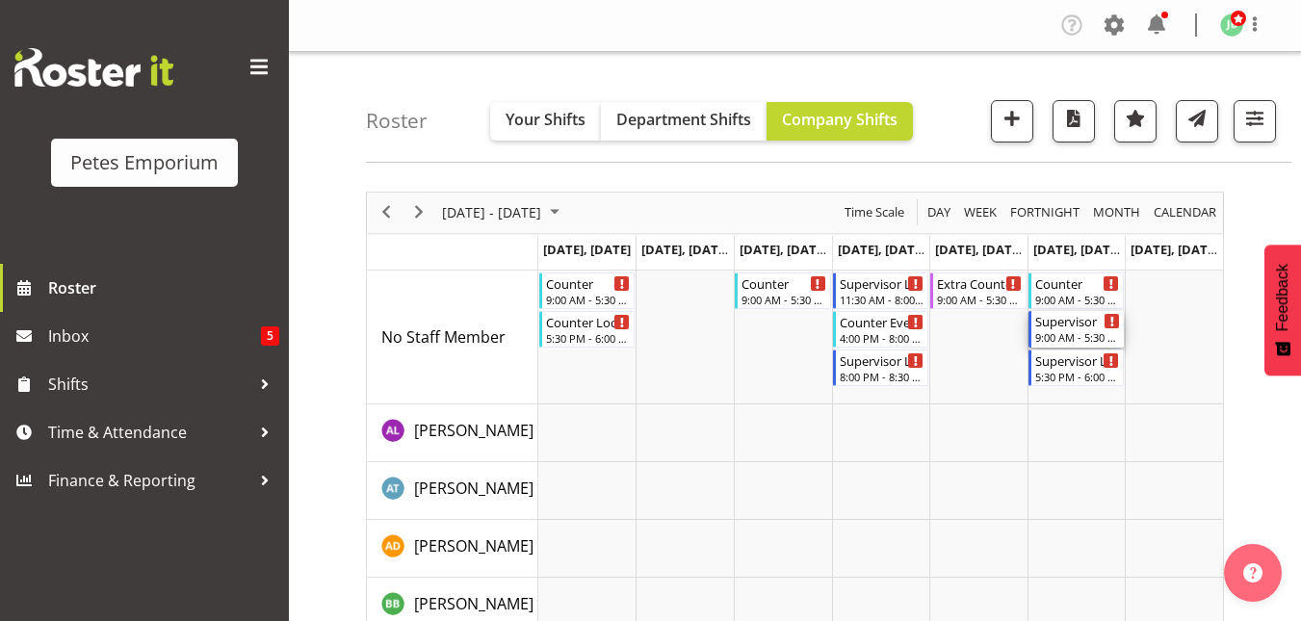
click at [1086, 329] on div "Supervisor" at bounding box center [1078, 320] width 86 height 19
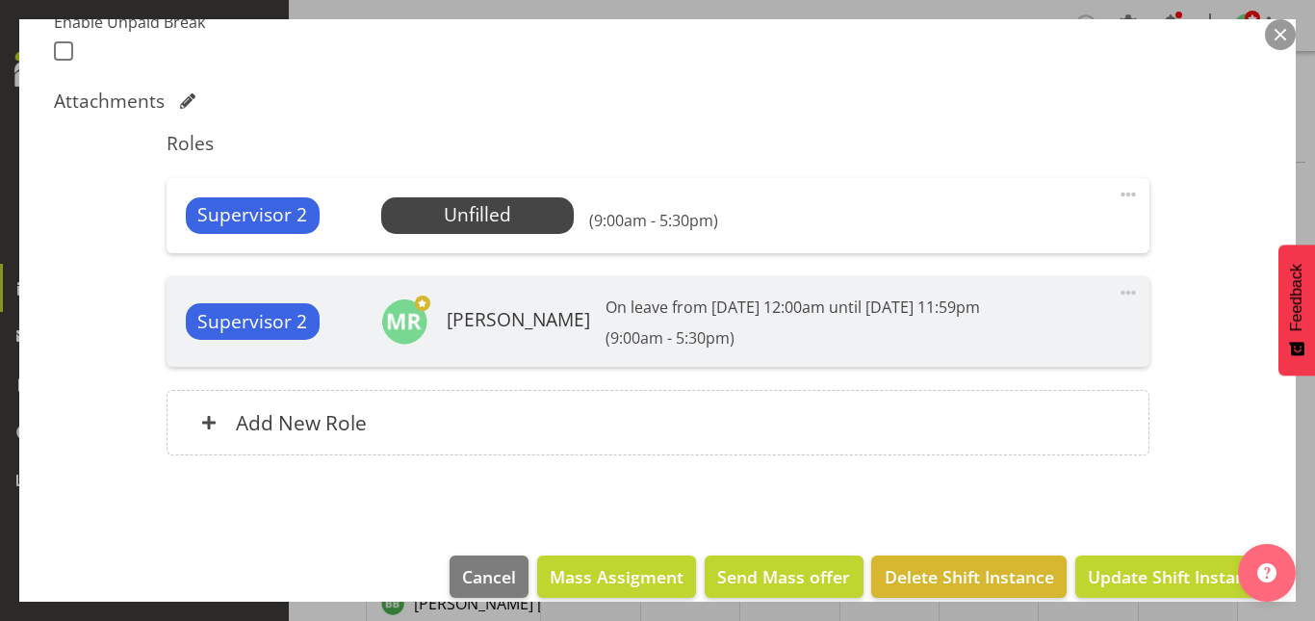
scroll to position [567, 0]
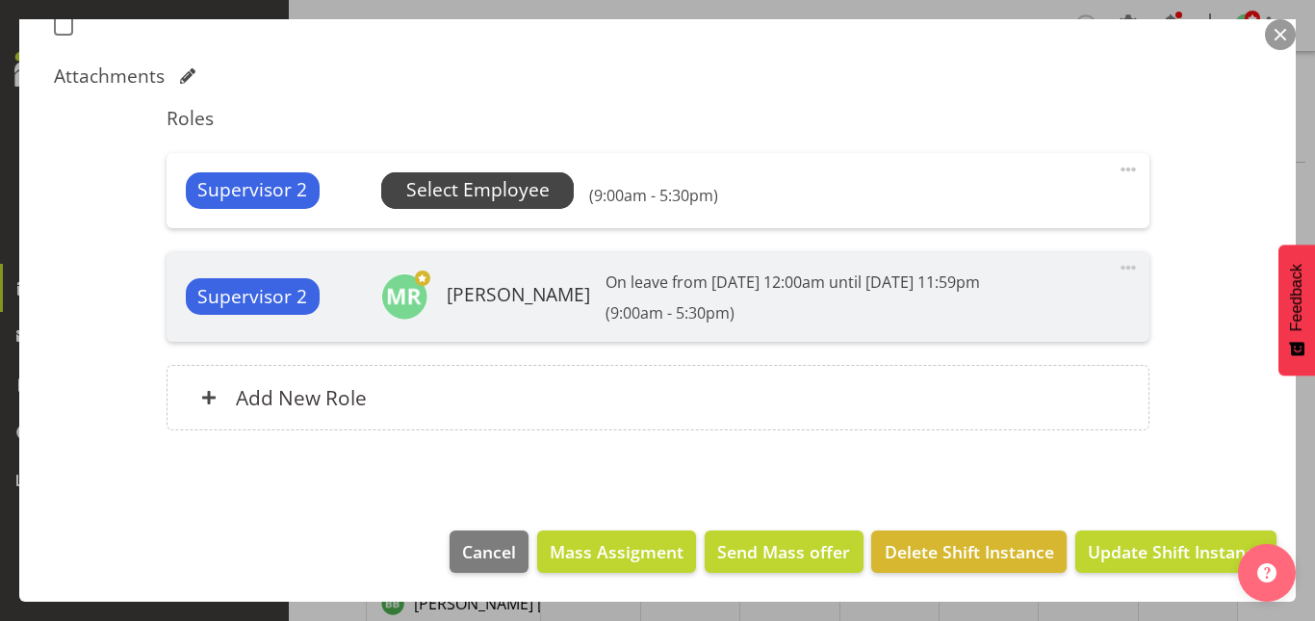
click at [446, 180] on span "Select Employee" at bounding box center [477, 190] width 143 height 28
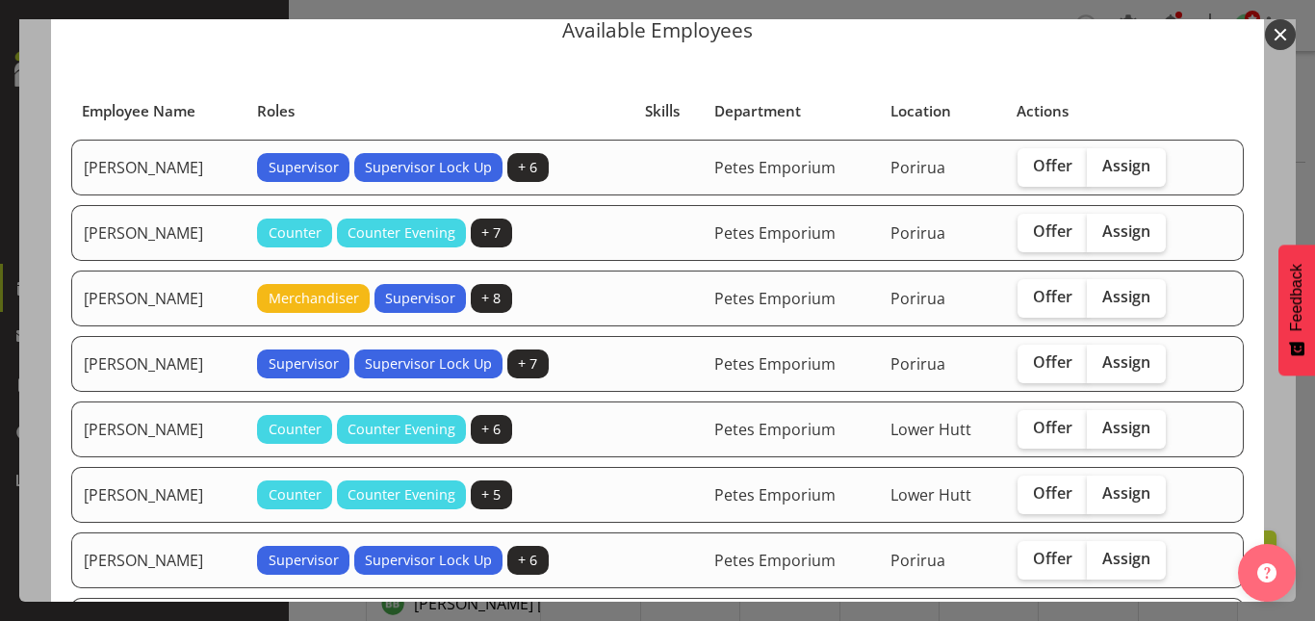
scroll to position [88, 0]
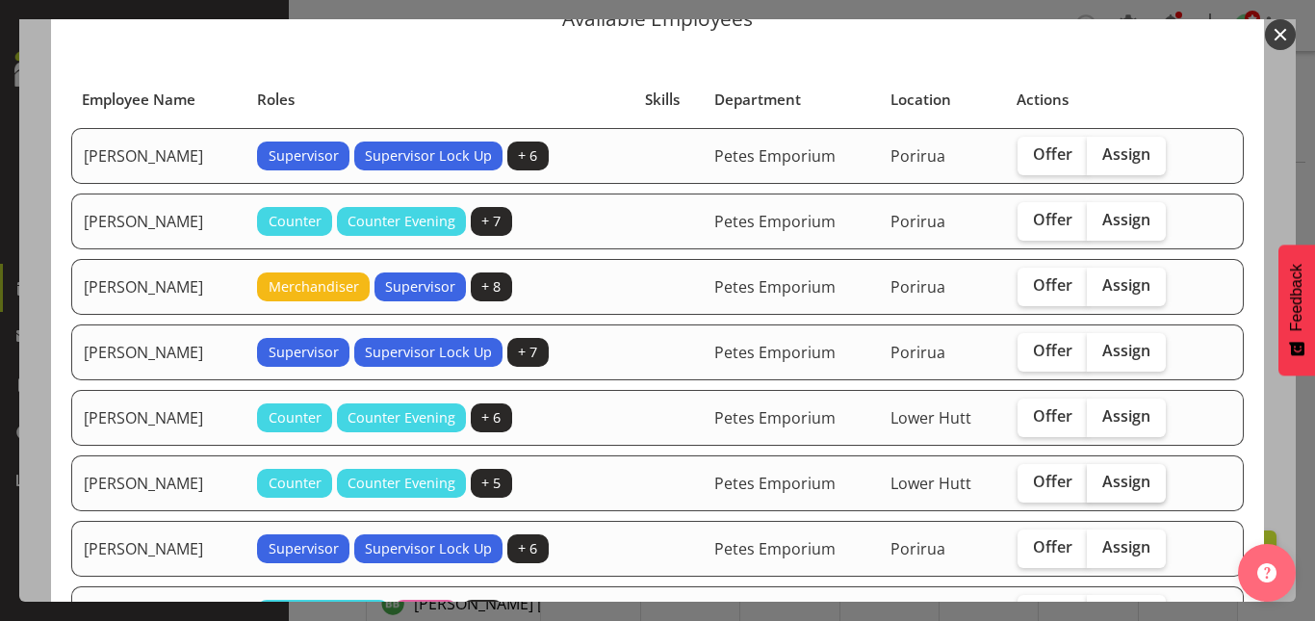
click at [1110, 479] on span "Assign" at bounding box center [1127, 481] width 48 height 19
click at [1100, 479] on input "Assign" at bounding box center [1093, 482] width 13 height 13
checkbox input "true"
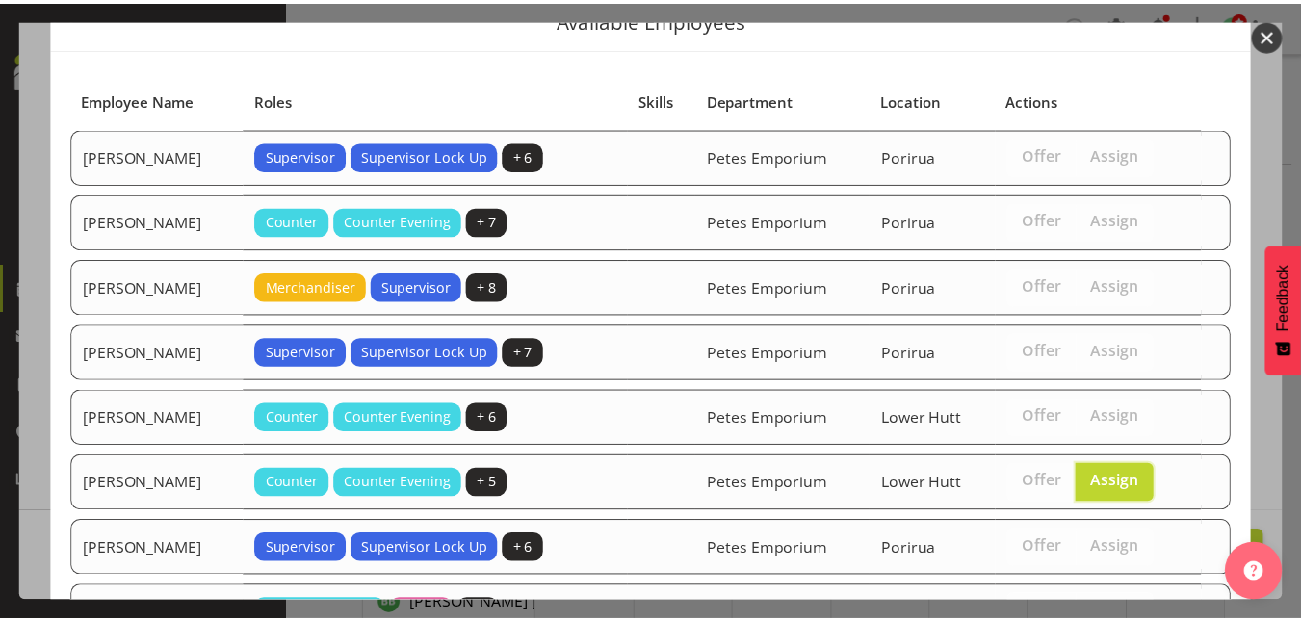
scroll to position [314, 0]
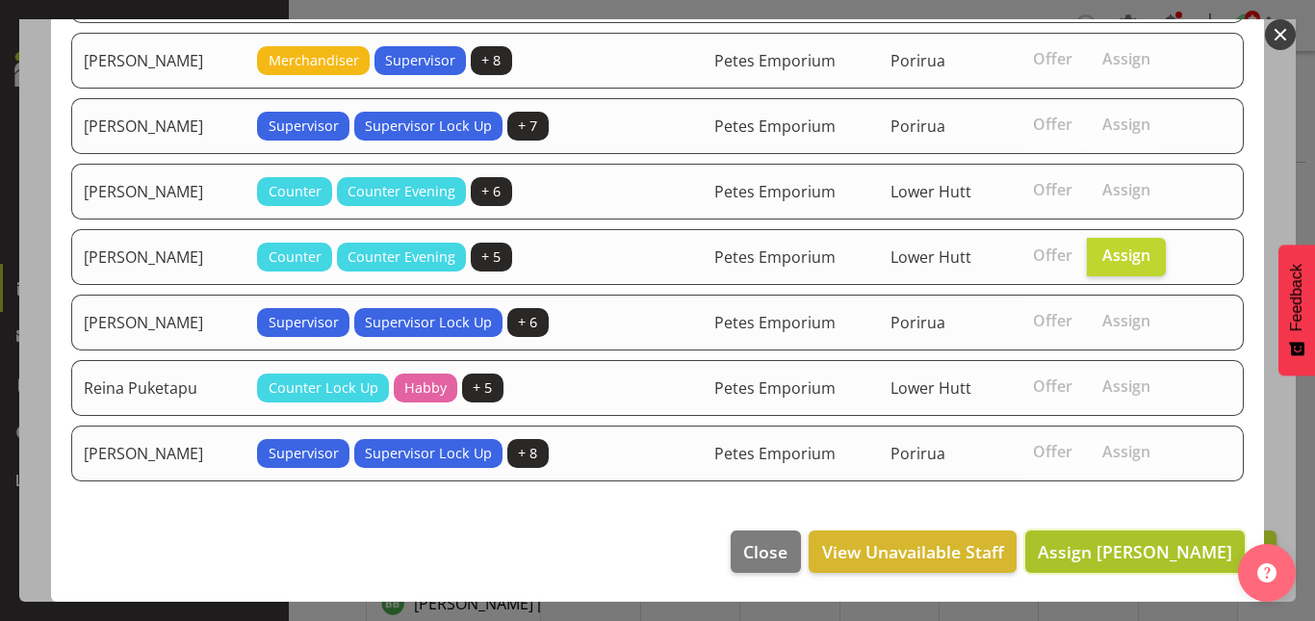
click at [1087, 556] on span "Assign [PERSON_NAME]" at bounding box center [1135, 551] width 195 height 23
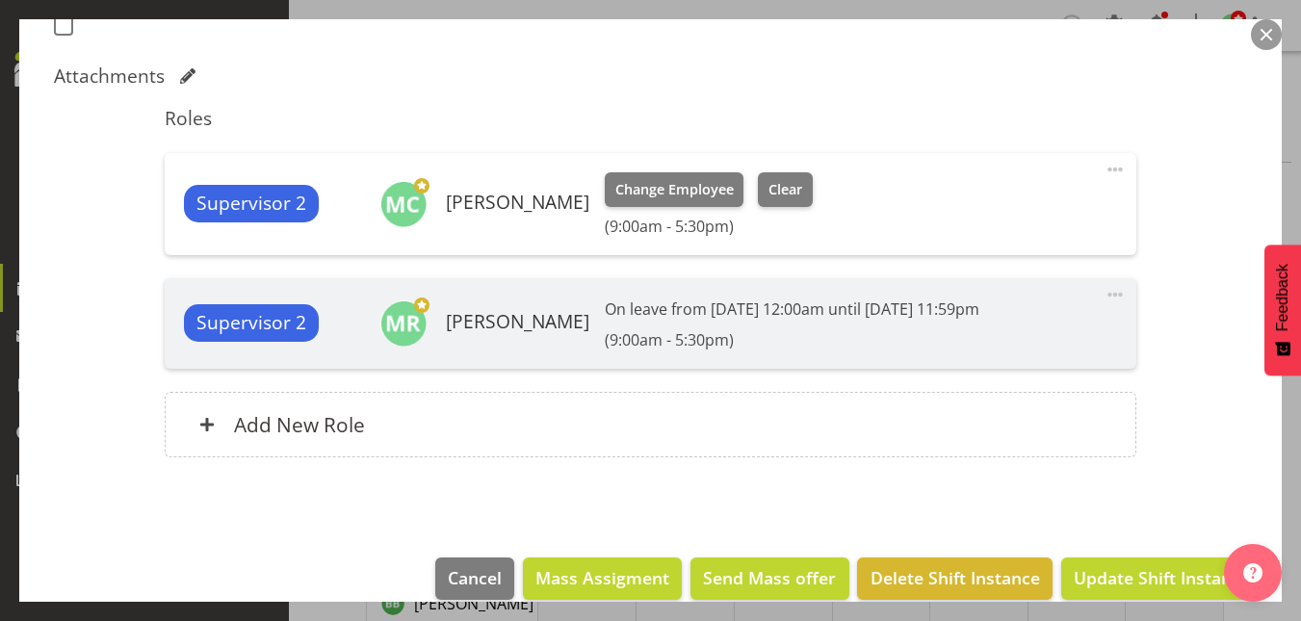
scroll to position [594, 0]
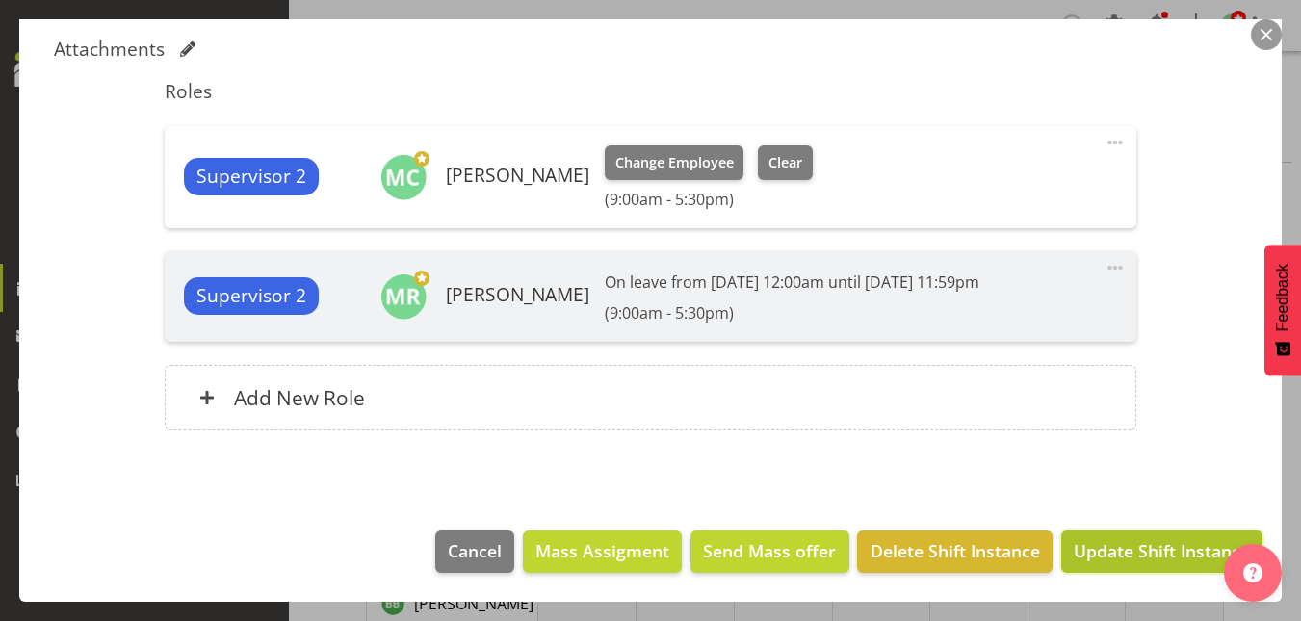
click at [1154, 557] on span "Update Shift Instance" at bounding box center [1162, 550] width 176 height 25
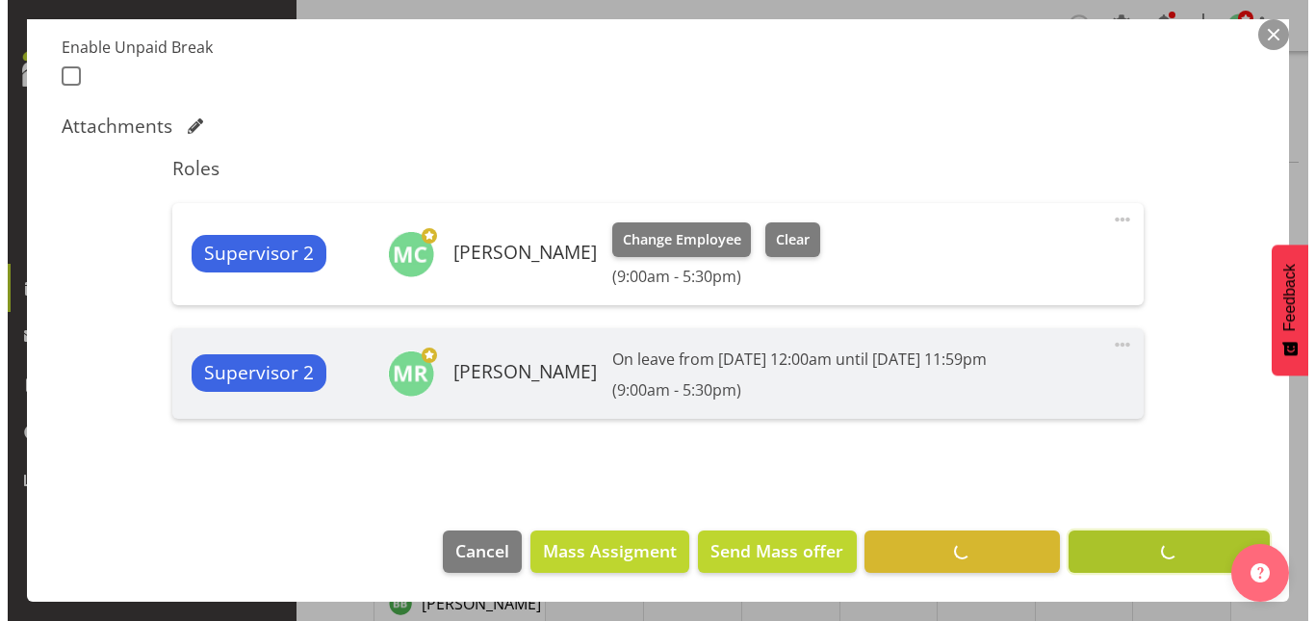
scroll to position [517, 0]
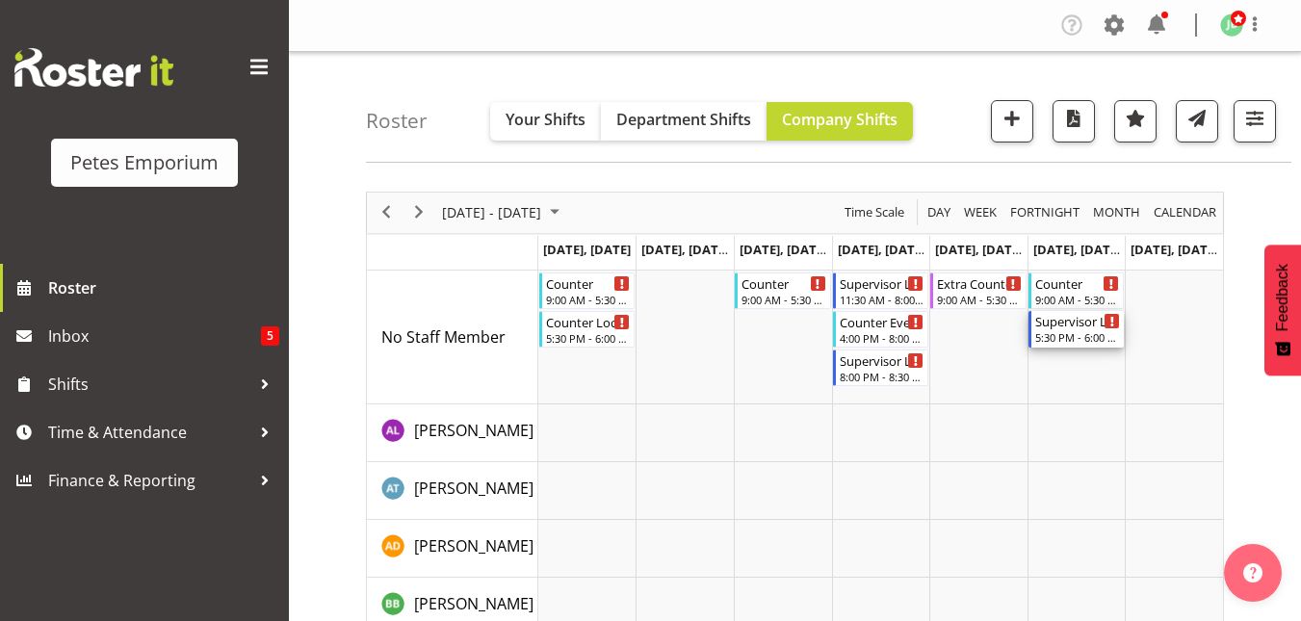
click at [1084, 338] on div "5:30 PM - 6:00 PM" at bounding box center [1078, 336] width 86 height 15
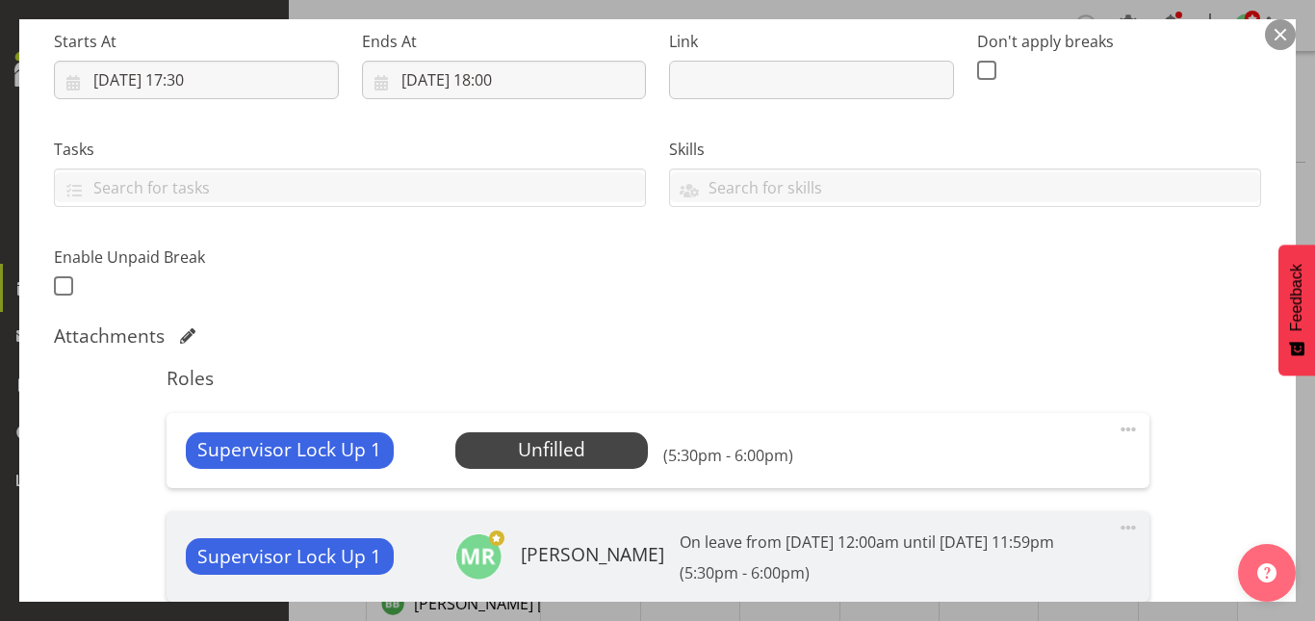
scroll to position [308, 0]
click at [567, 462] on span "Select Employee" at bounding box center [552, 449] width 143 height 28
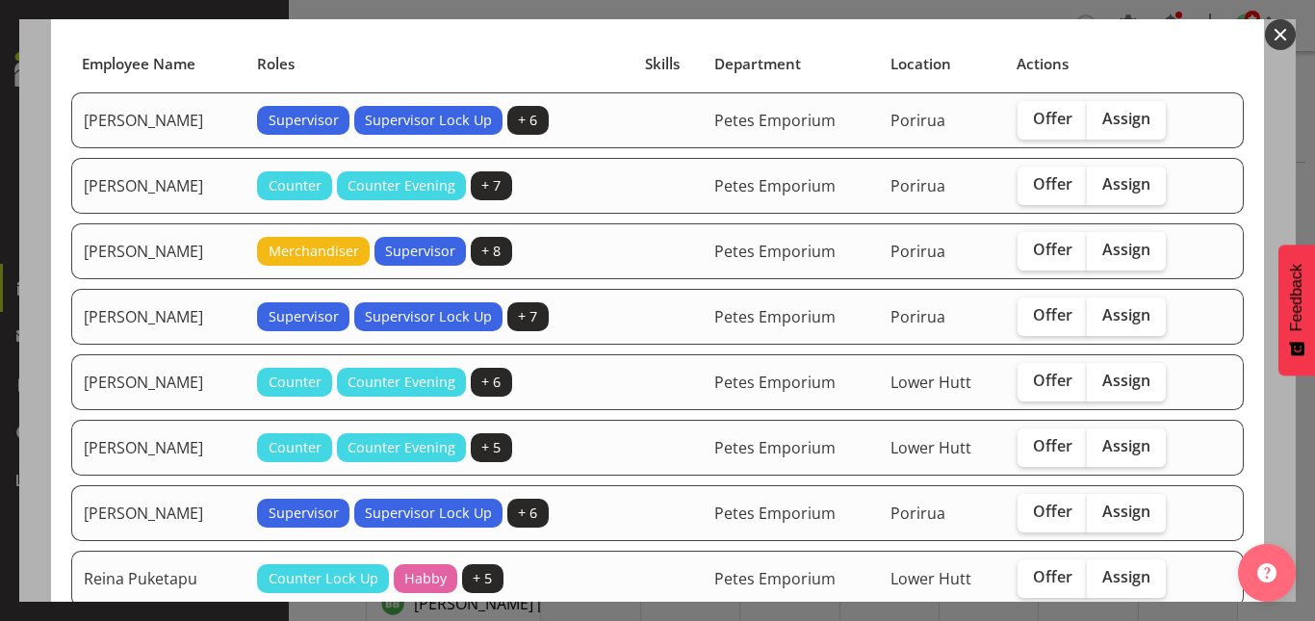
scroll to position [127, 0]
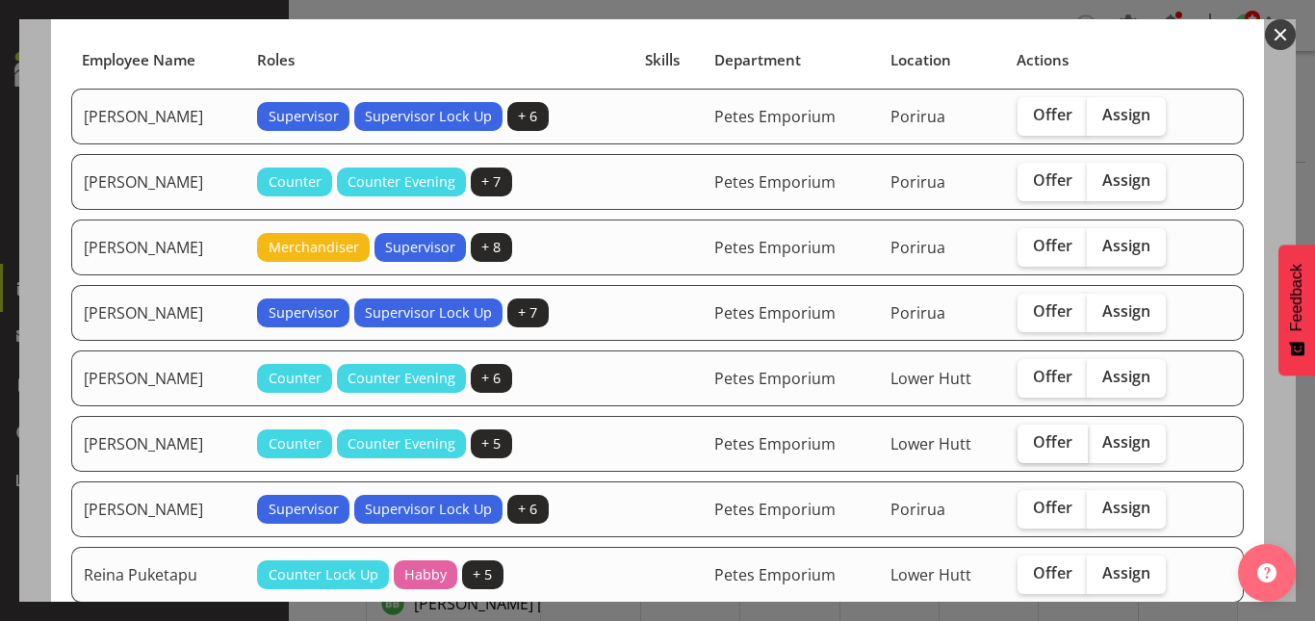
click at [1018, 434] on label "Offer" at bounding box center [1053, 444] width 70 height 39
click at [1018, 436] on input "Offer" at bounding box center [1024, 442] width 13 height 13
checkbox input "true"
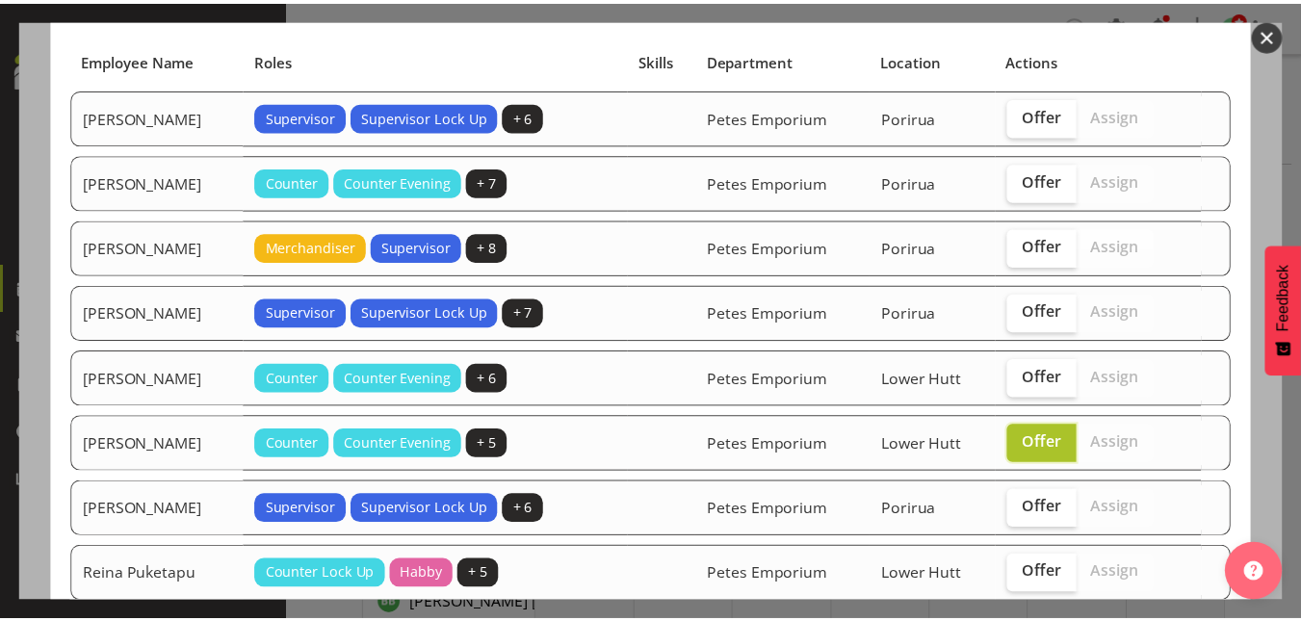
scroll to position [248, 0]
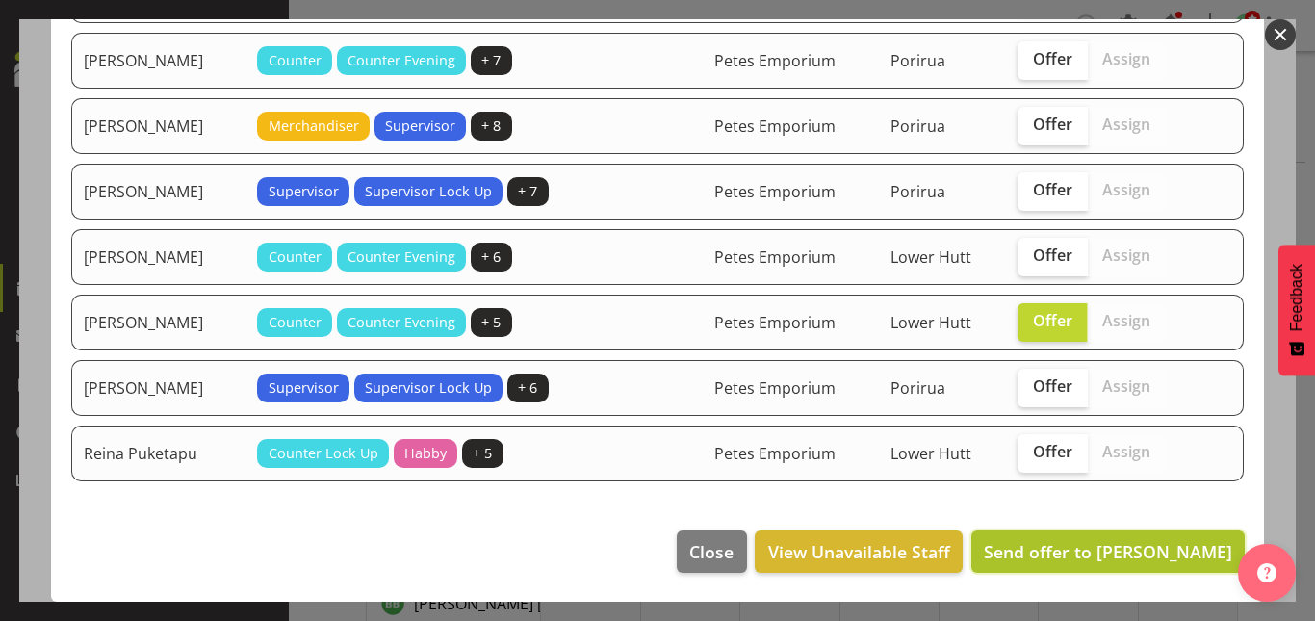
click at [1071, 567] on button "Send offer to [PERSON_NAME]" at bounding box center [1108, 552] width 273 height 42
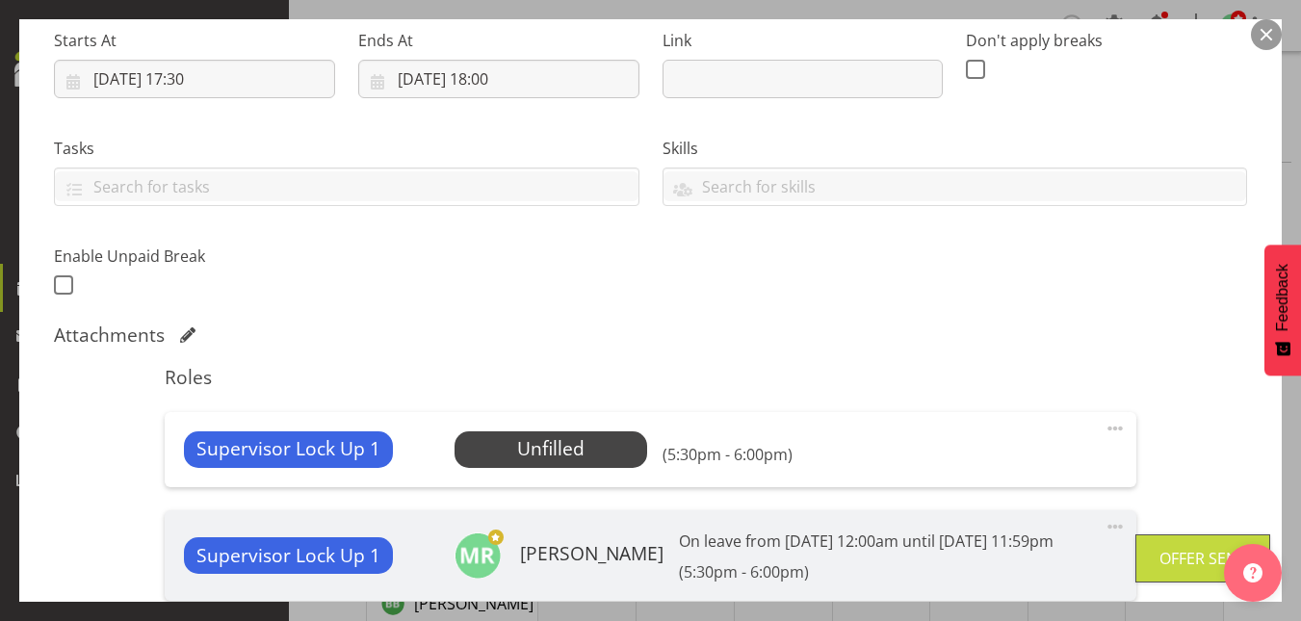
click at [1270, 37] on button "button" at bounding box center [1266, 34] width 31 height 31
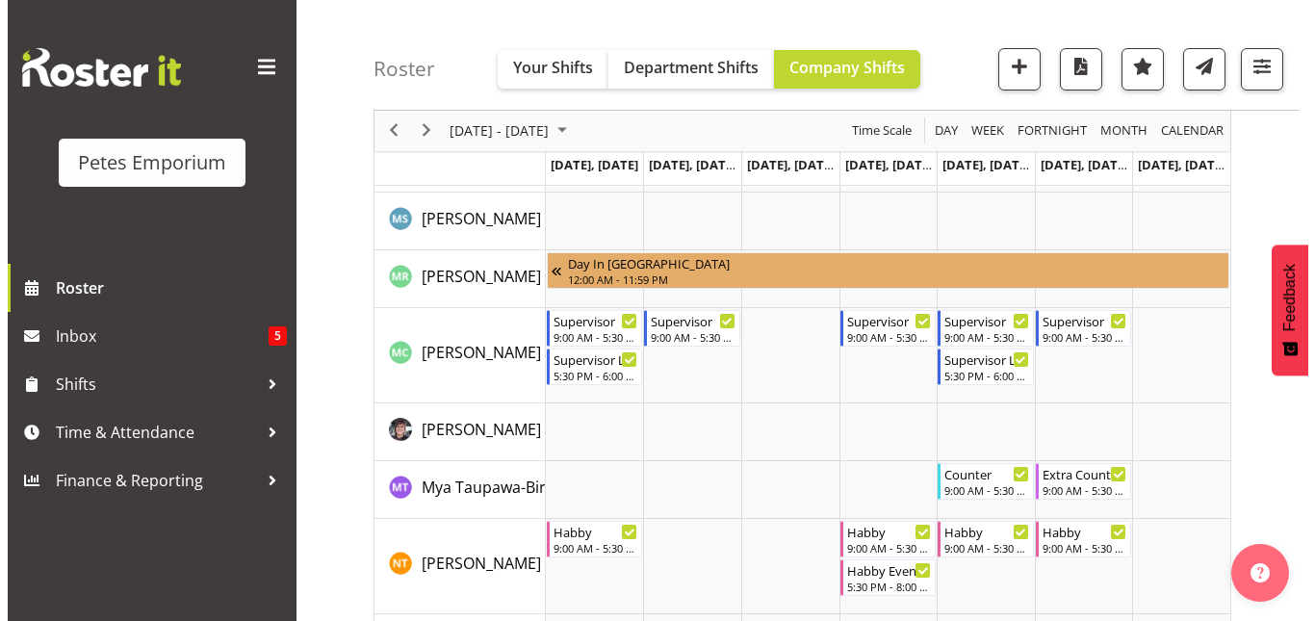
scroll to position [1423, 0]
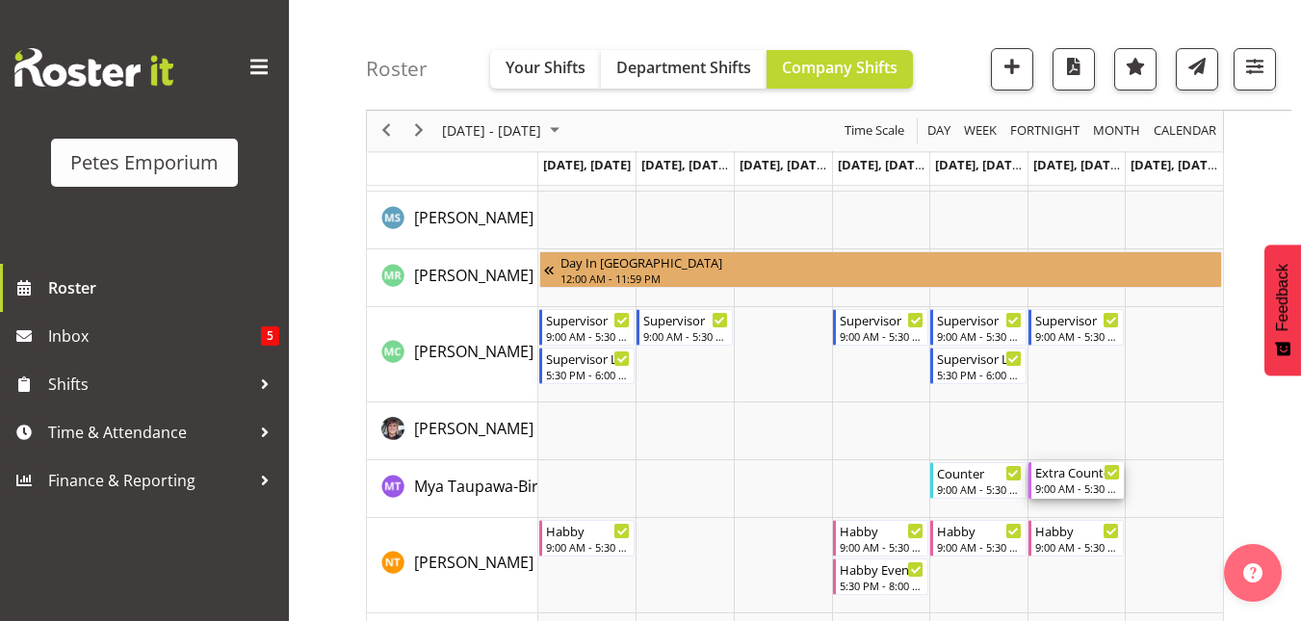
click at [1077, 476] on div "Extra Counter" at bounding box center [1078, 471] width 86 height 19
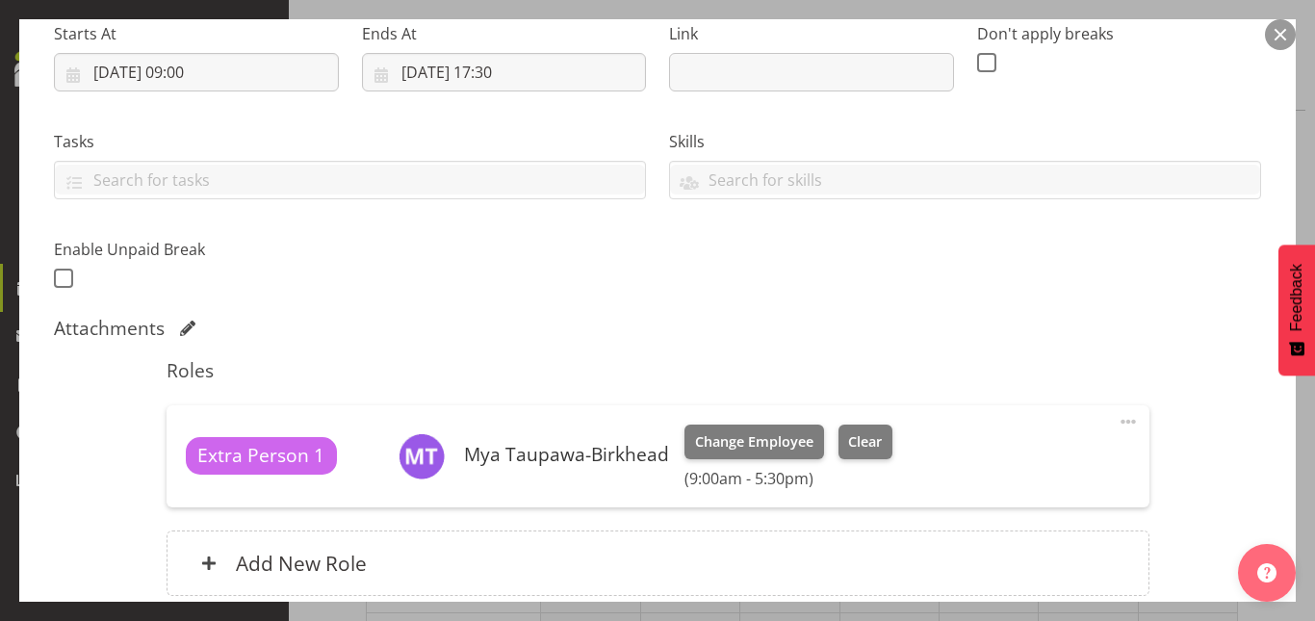
scroll to position [316, 0]
click at [860, 449] on span "Clear" at bounding box center [865, 440] width 34 height 21
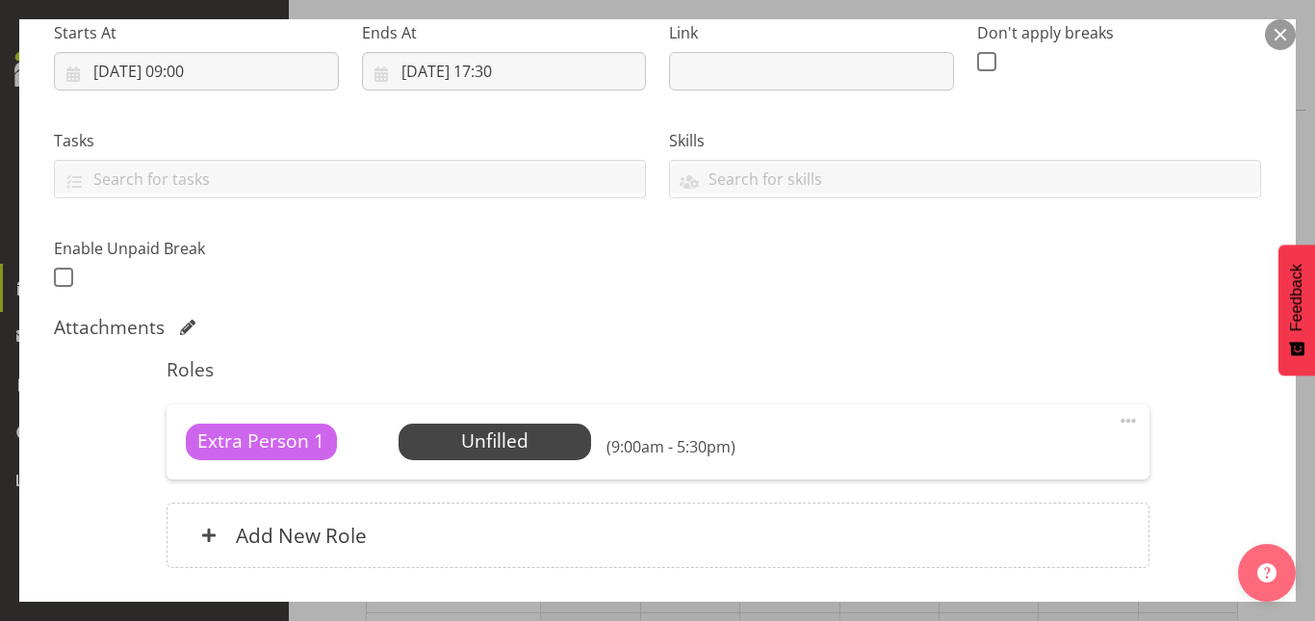
scroll to position [454, 0]
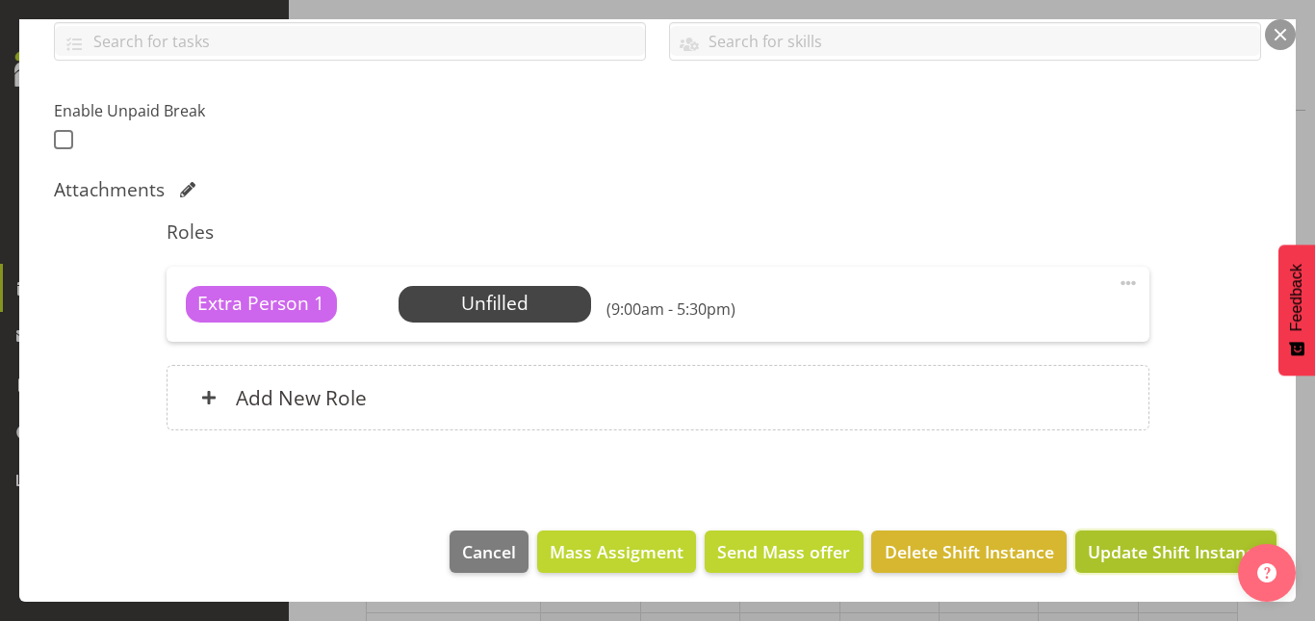
click at [1114, 552] on span "Update Shift Instance" at bounding box center [1176, 551] width 176 height 25
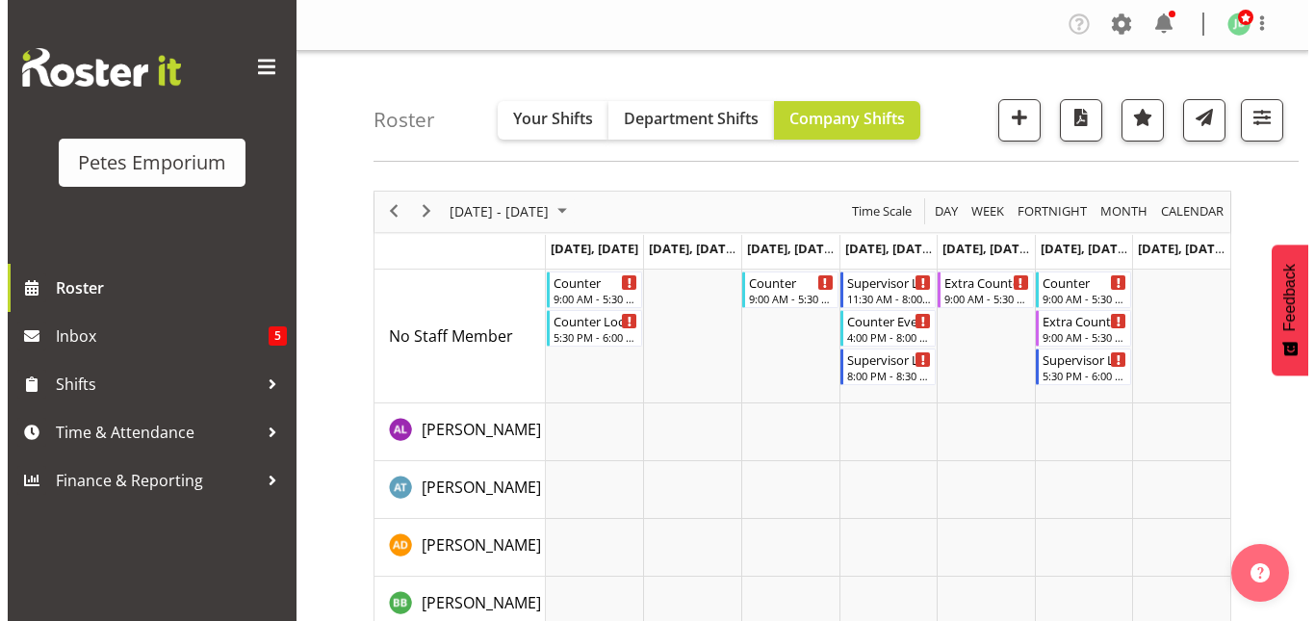
scroll to position [0, 0]
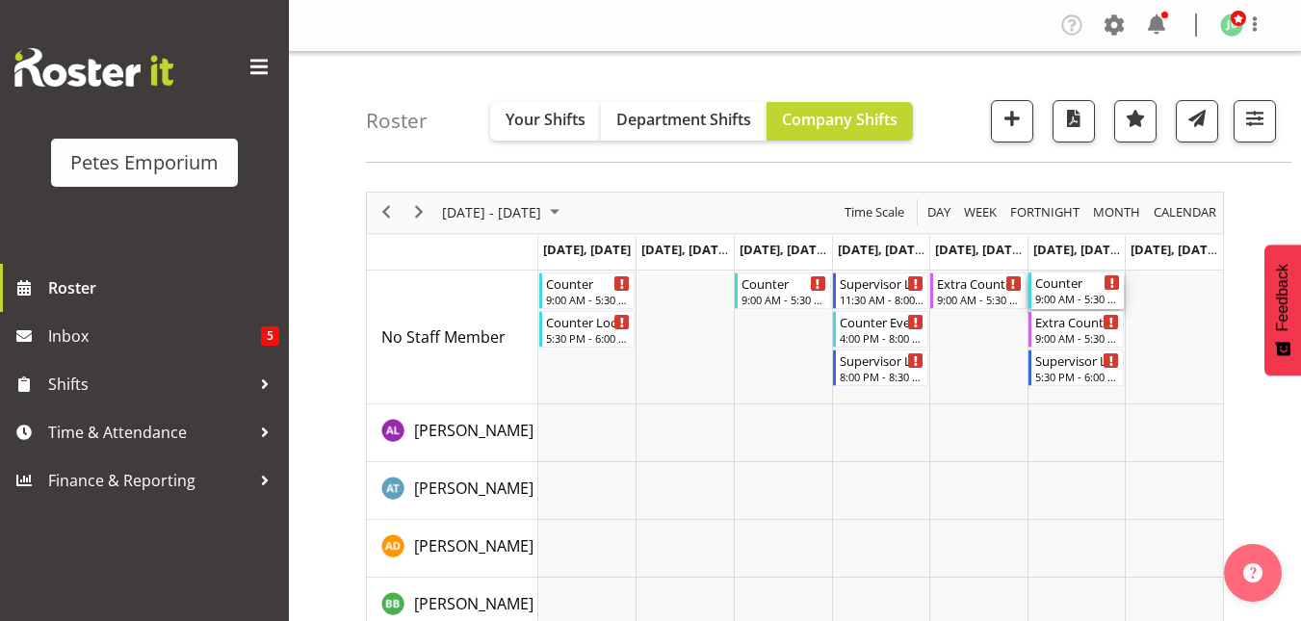
click at [1055, 289] on div "Counter" at bounding box center [1078, 282] width 86 height 19
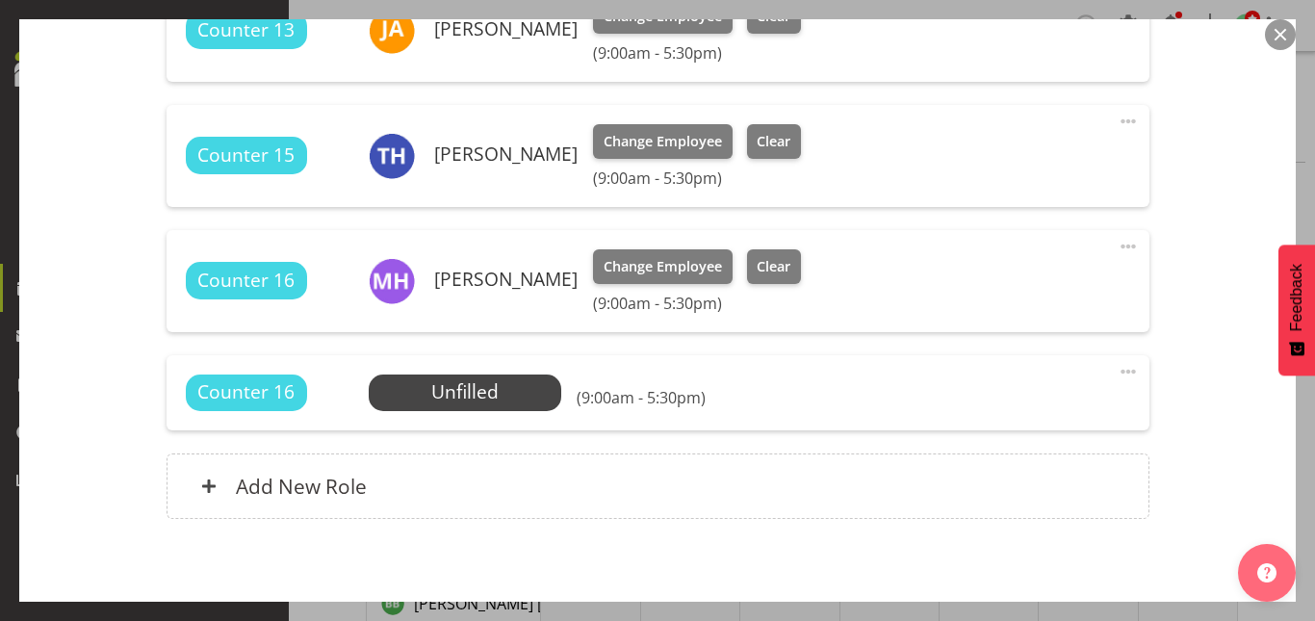
scroll to position [741, 0]
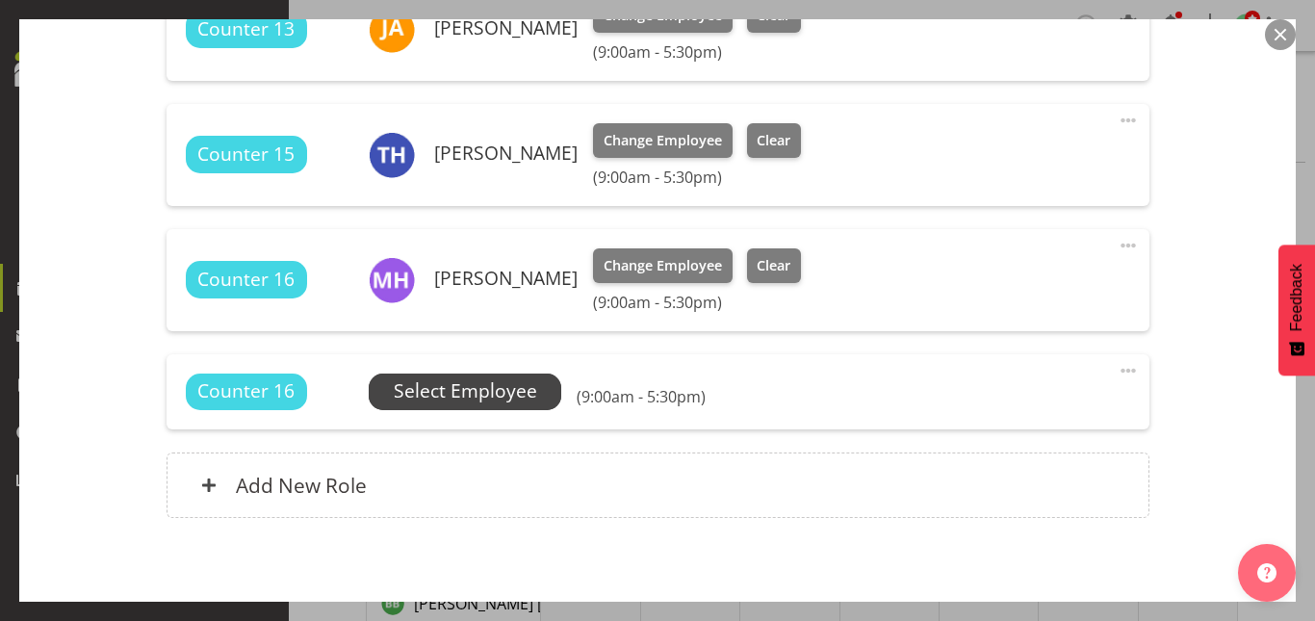
click at [440, 402] on span "Select Employee" at bounding box center [465, 391] width 143 height 28
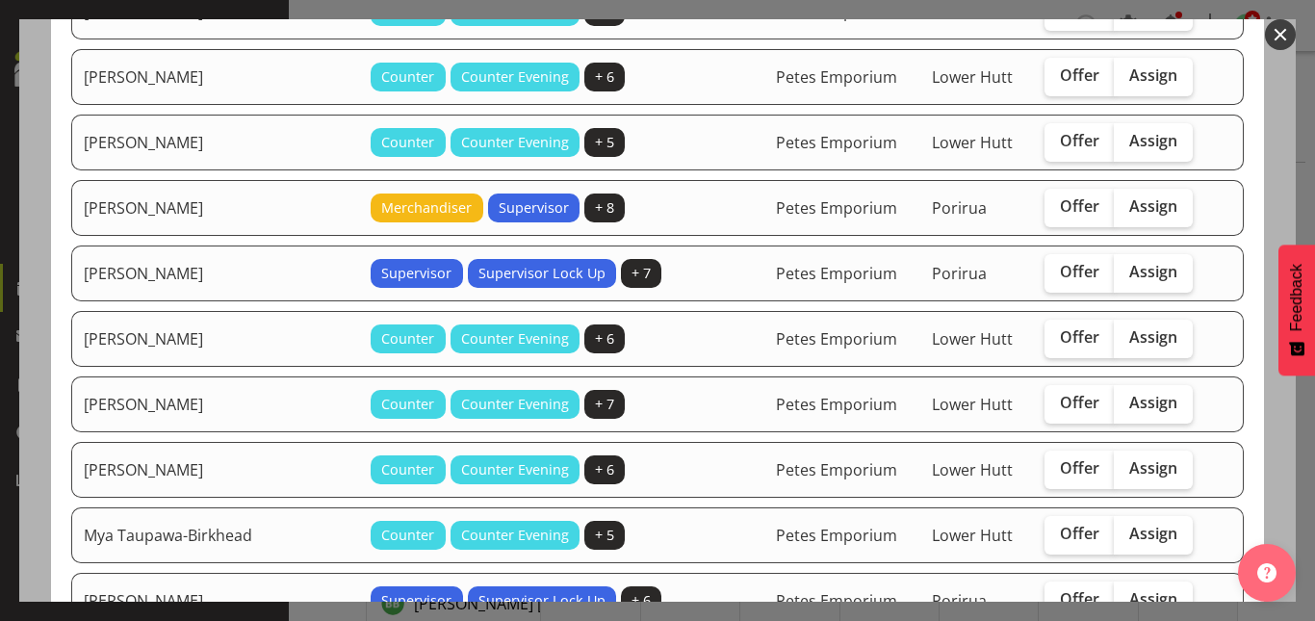
scroll to position [585, 0]
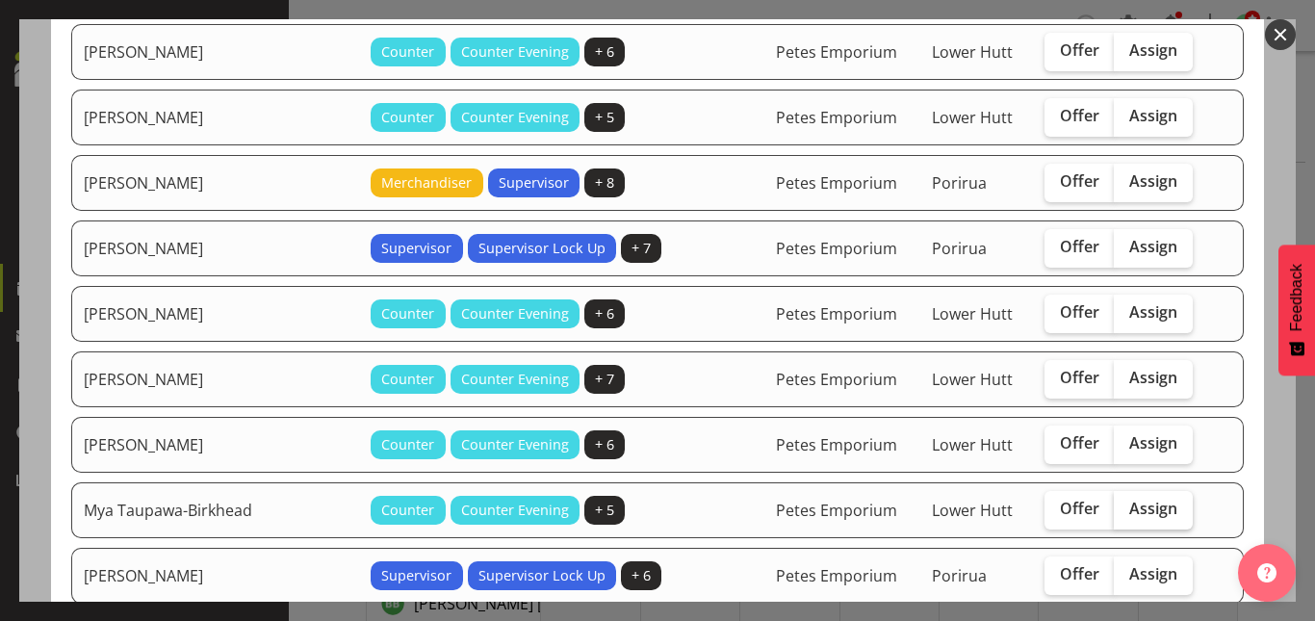
click at [1130, 513] on span "Assign" at bounding box center [1154, 508] width 48 height 19
click at [1127, 513] on input "Assign" at bounding box center [1120, 509] width 13 height 13
checkbox input "true"
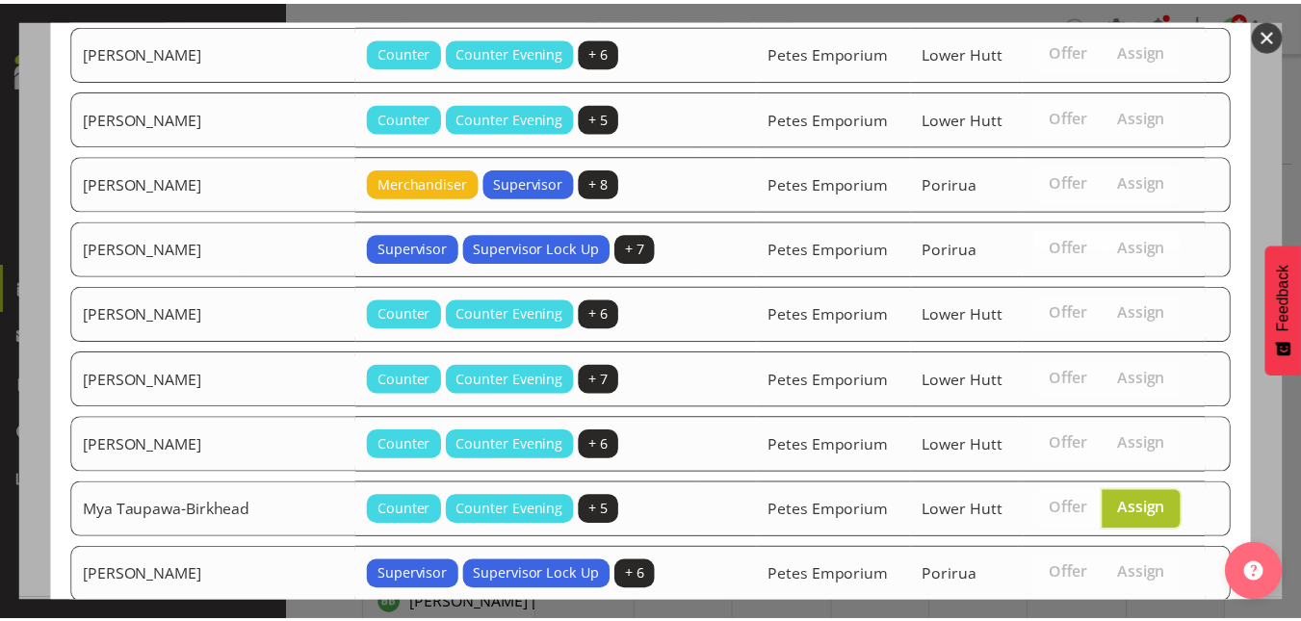
scroll to position [838, 0]
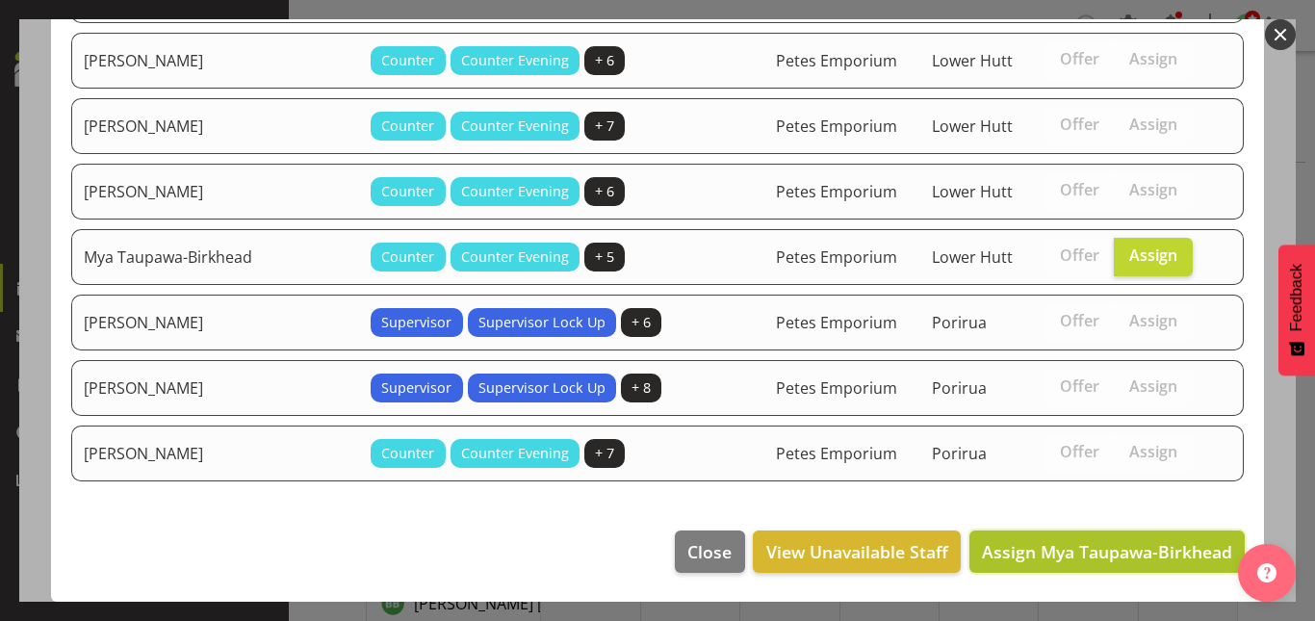
click at [1108, 546] on span "Assign Mya Taupawa-Birkhead" at bounding box center [1107, 551] width 250 height 23
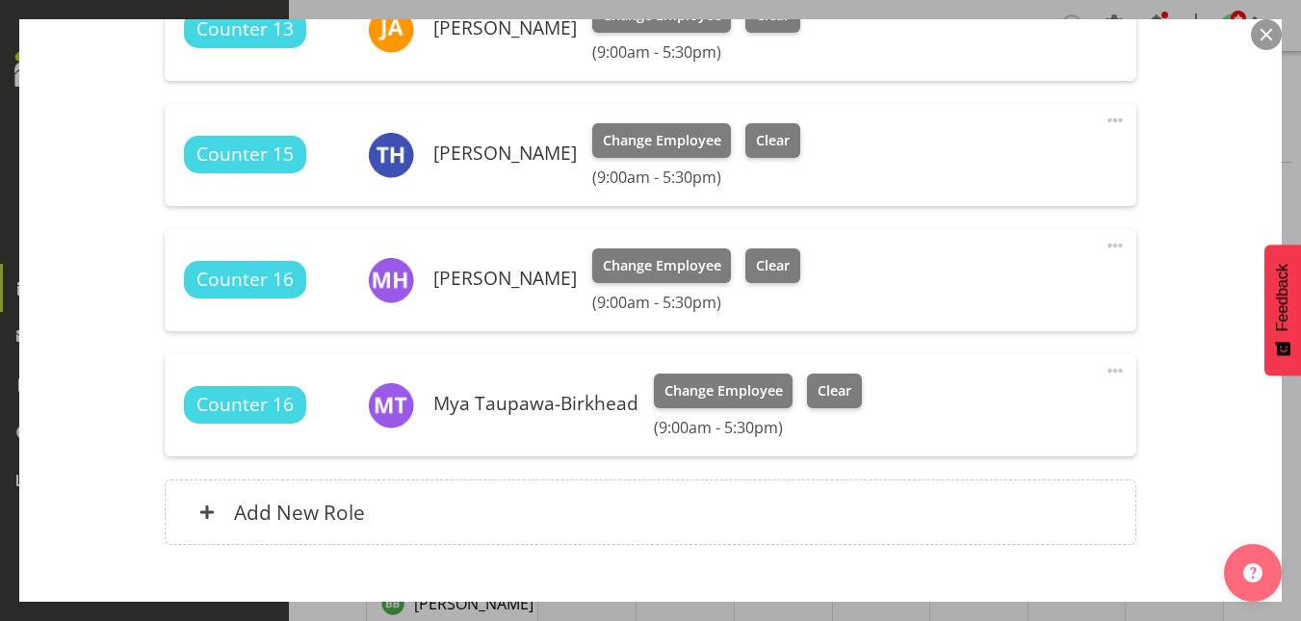
scroll to position [856, 0]
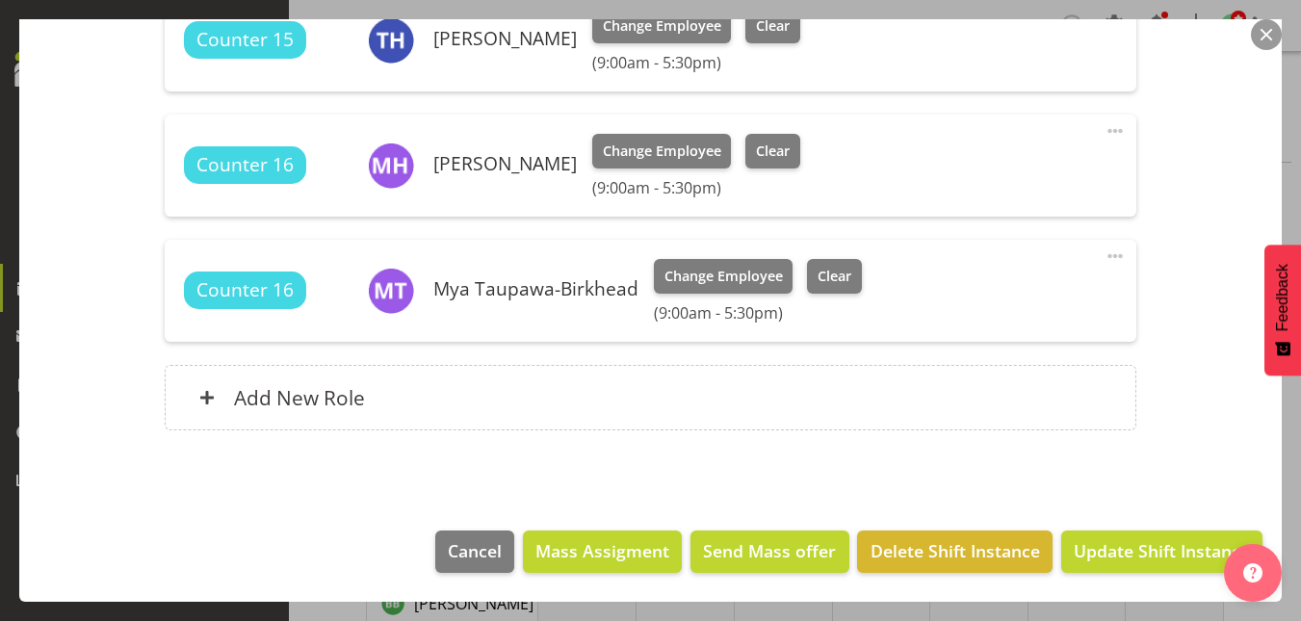
click at [1182, 528] on footer "Cancel Mass Assigment Send Mass offer Delete Shift Instance Update Shift Instan…" at bounding box center [650, 556] width 1262 height 91
click at [1173, 546] on span "Update Shift Instance" at bounding box center [1162, 550] width 176 height 25
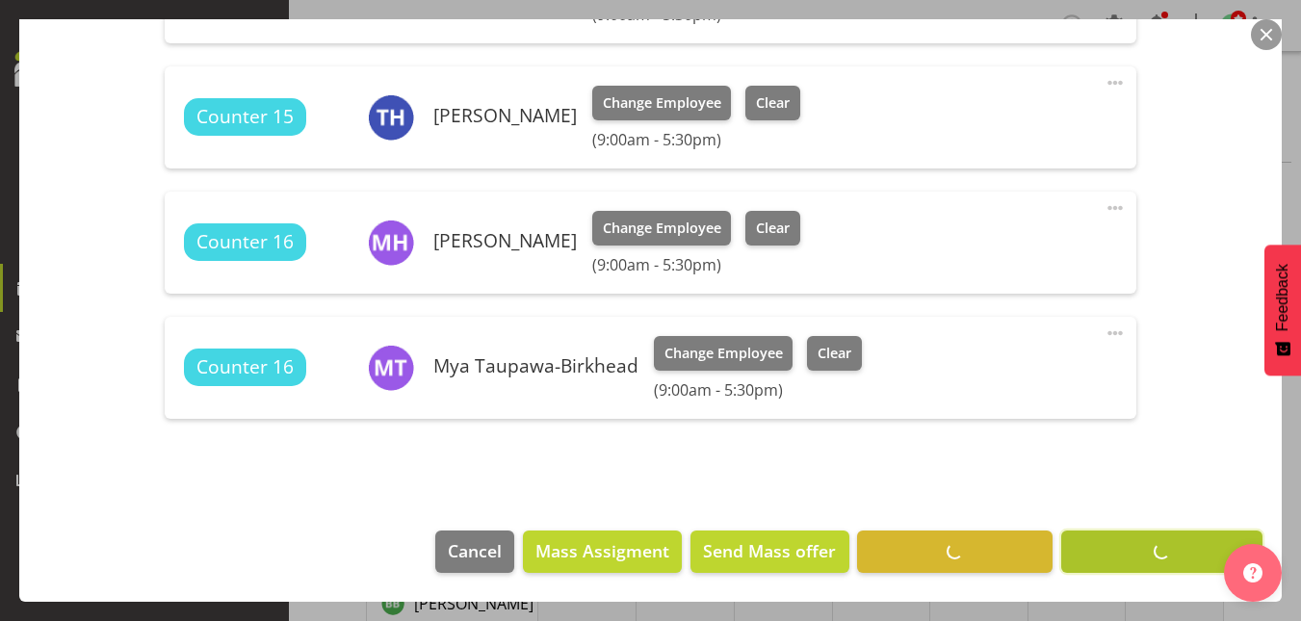
scroll to position [779, 0]
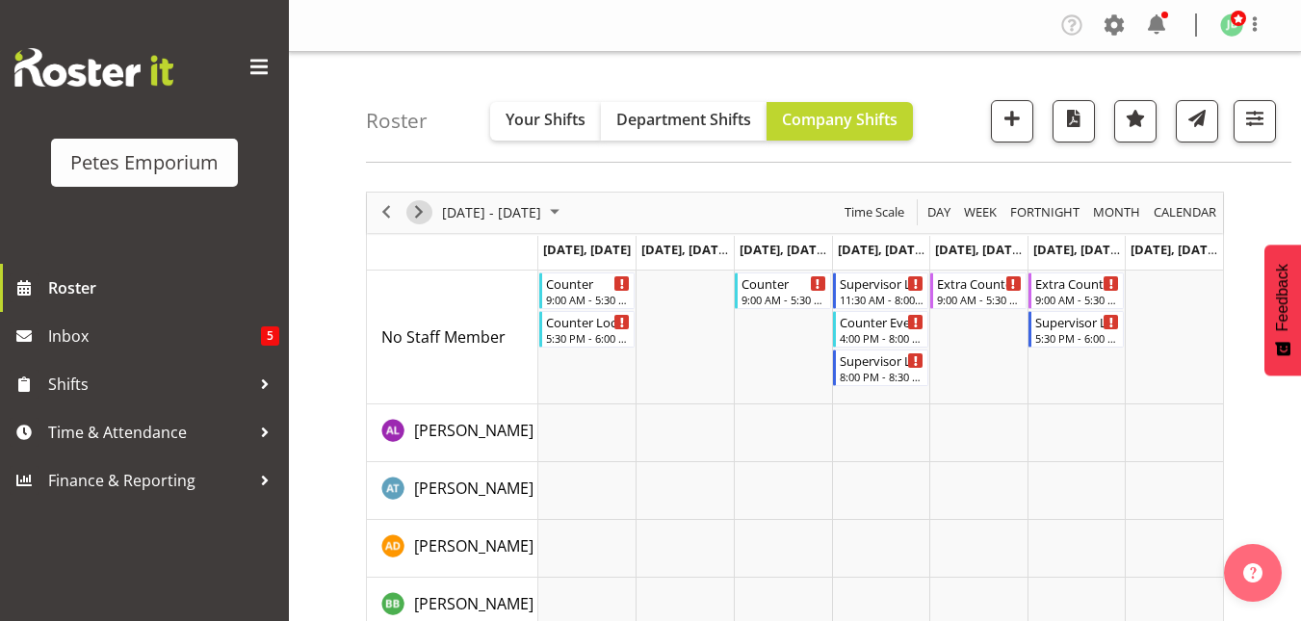
click at [418, 218] on span "Next" at bounding box center [418, 212] width 23 height 24
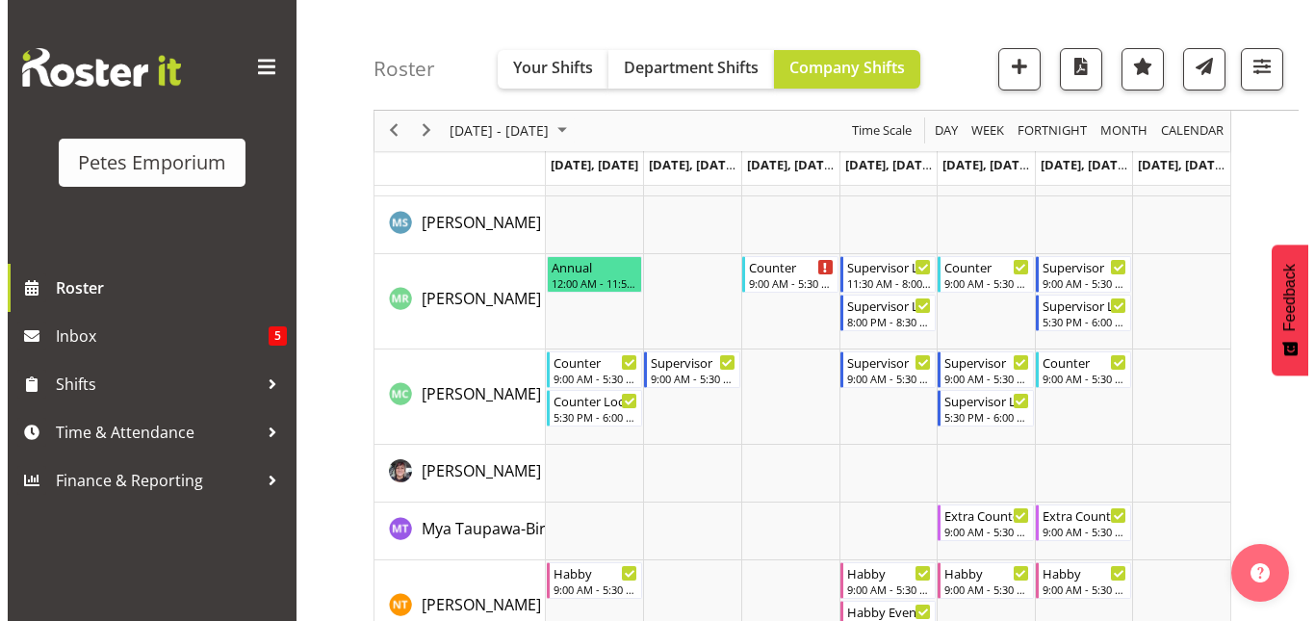
scroll to position [1382, 0]
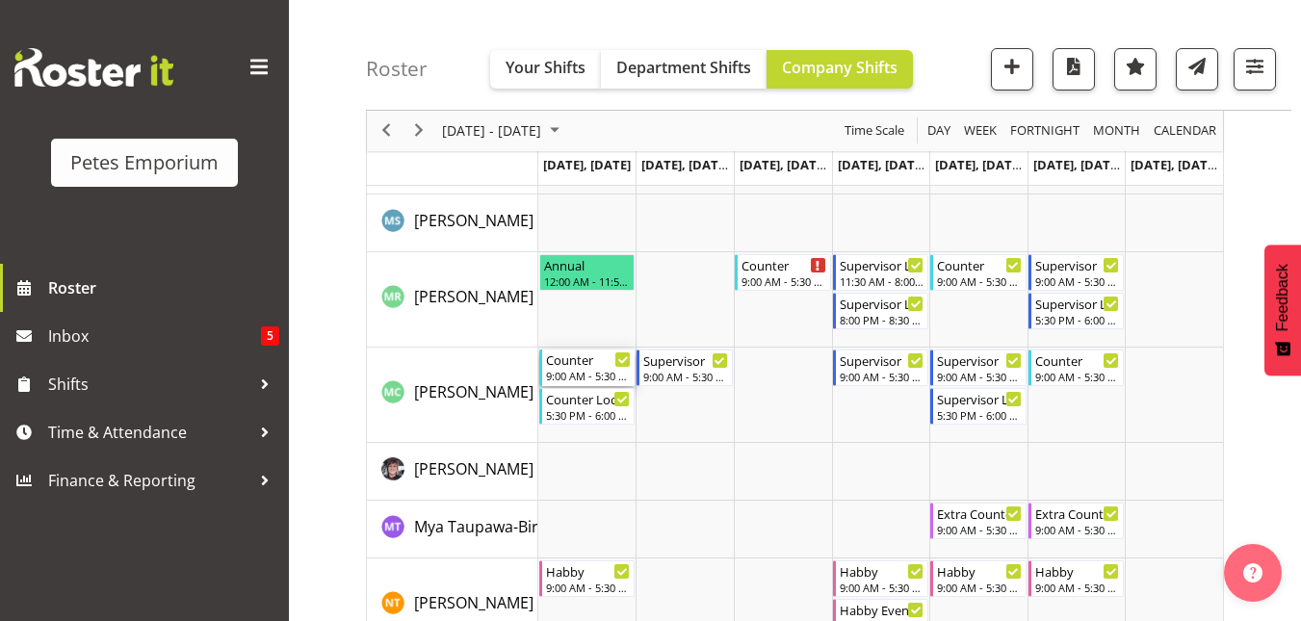
click at [586, 369] on div "Counter 9:00 AM - 5:30 PM" at bounding box center [589, 368] width 86 height 37
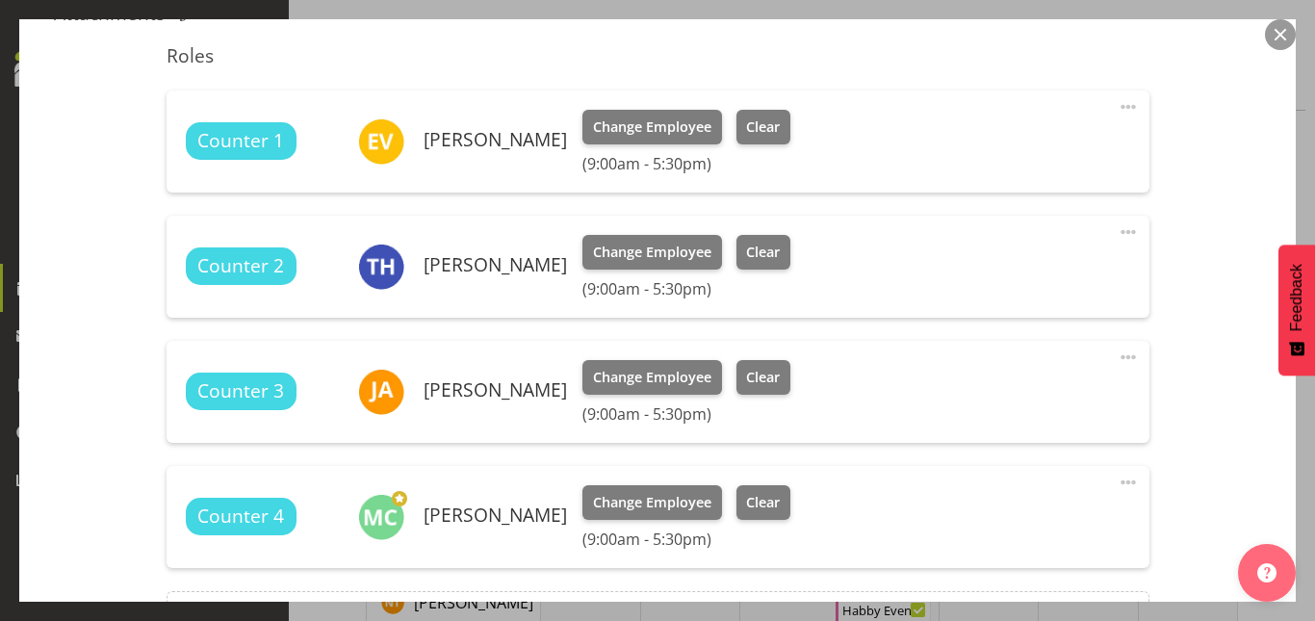
scroll to position [632, 0]
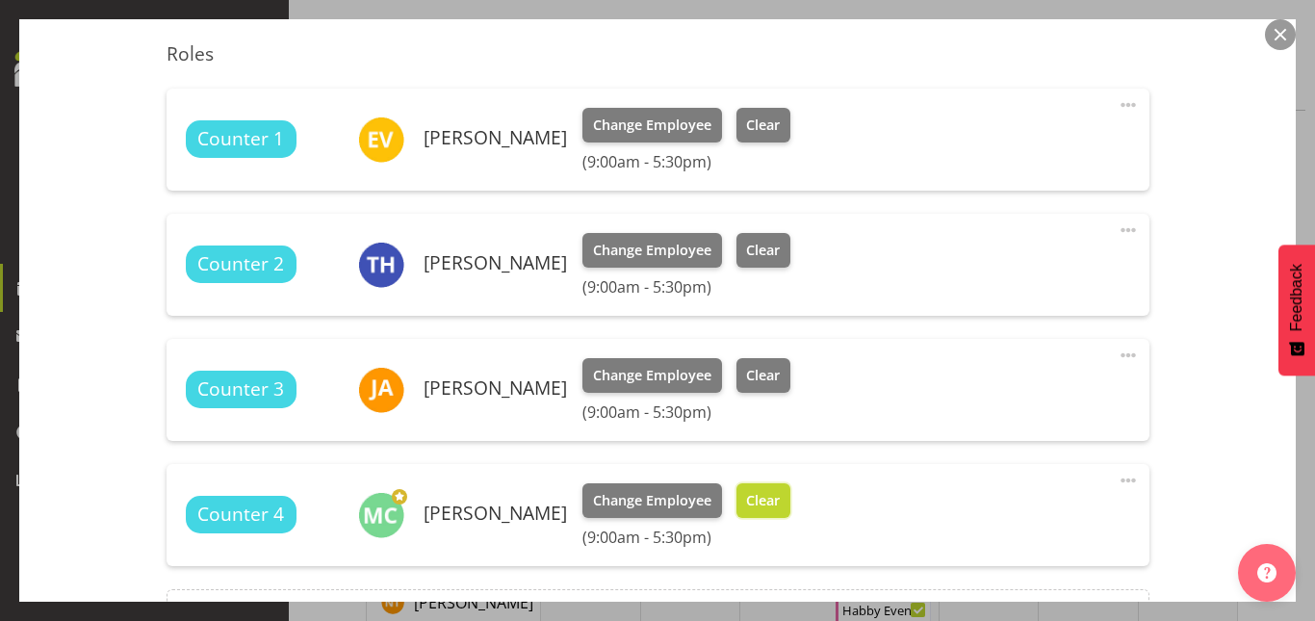
click at [753, 495] on span "Clear" at bounding box center [763, 500] width 34 height 21
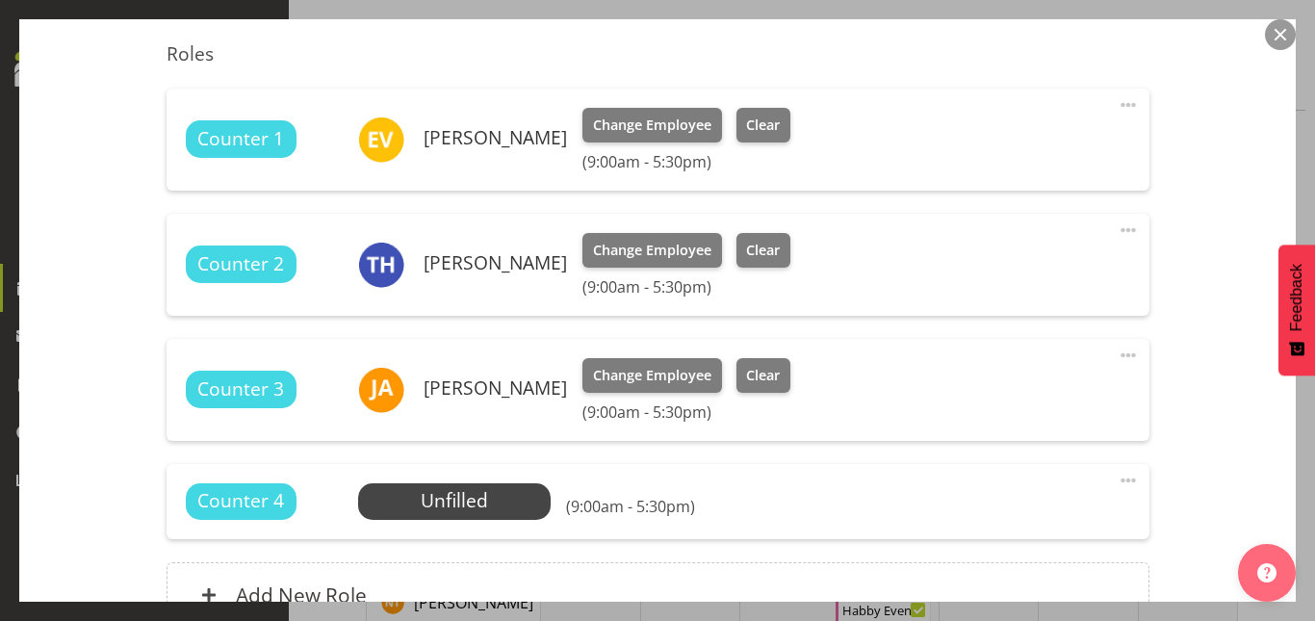
scroll to position [829, 0]
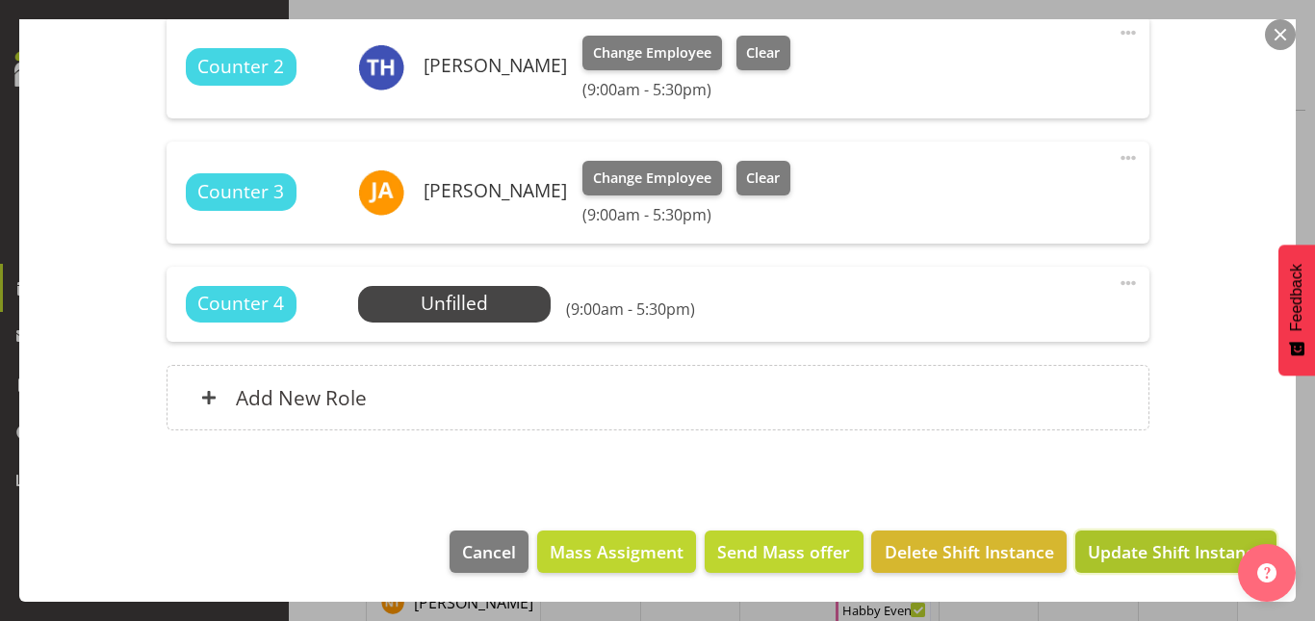
click at [1130, 560] on span "Update Shift Instance" at bounding box center [1176, 551] width 176 height 25
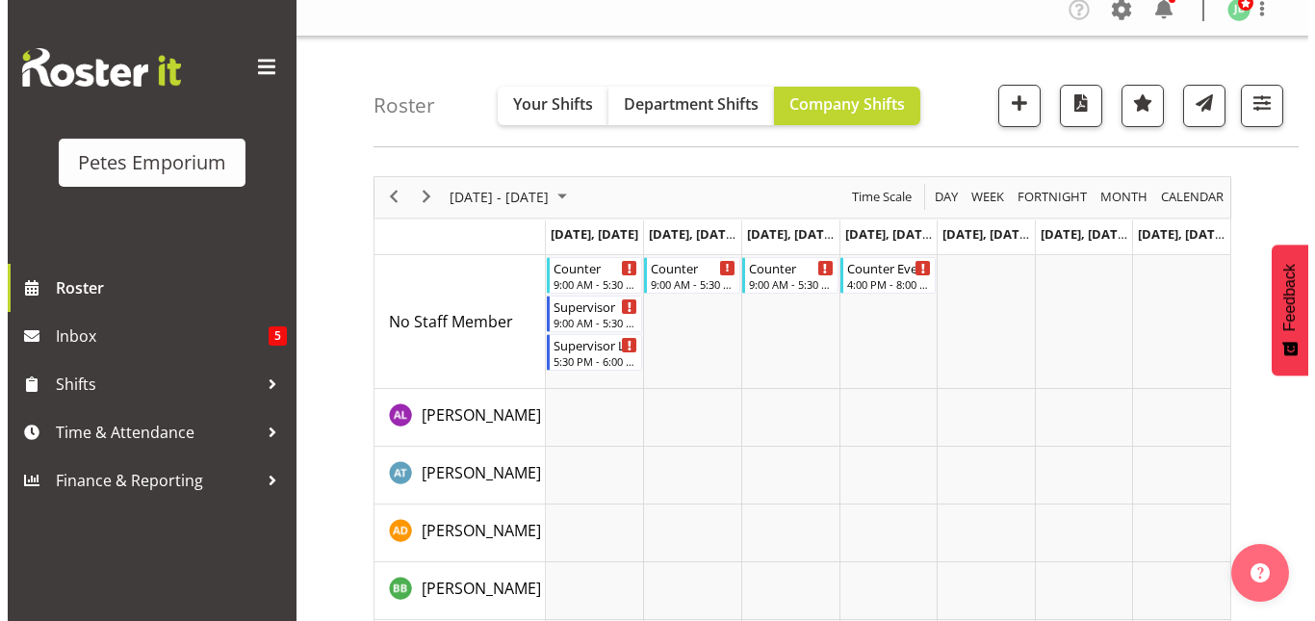
scroll to position [0, 0]
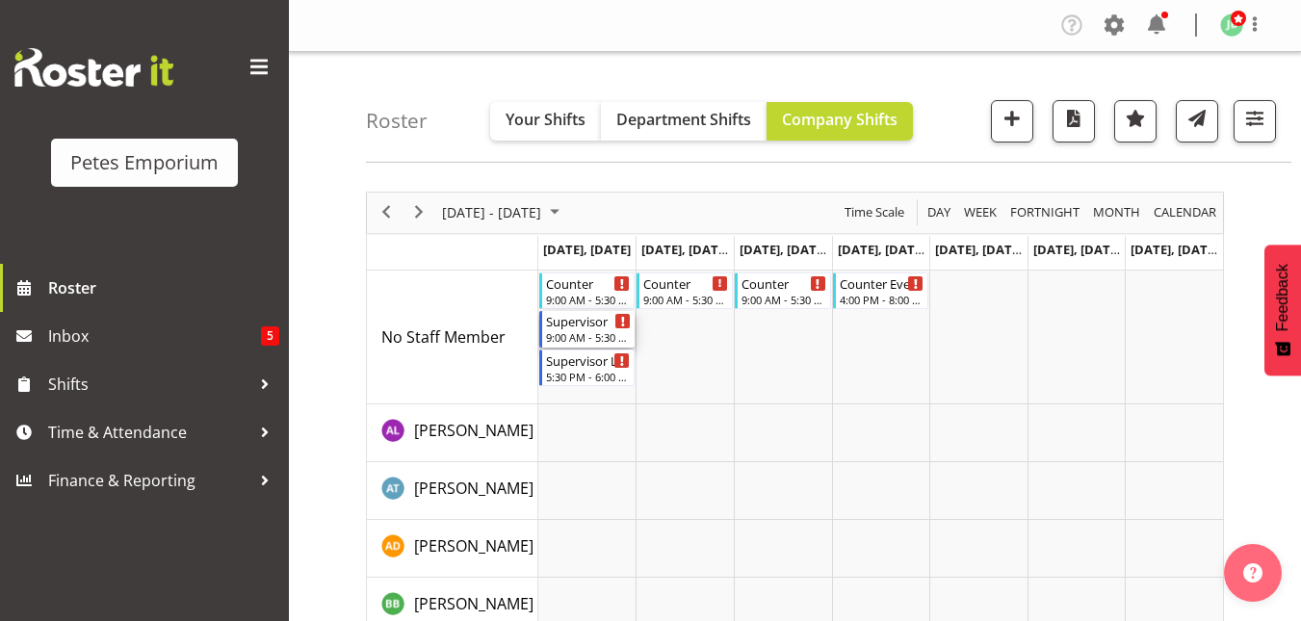
click at [580, 325] on div "Supervisor" at bounding box center [589, 320] width 86 height 19
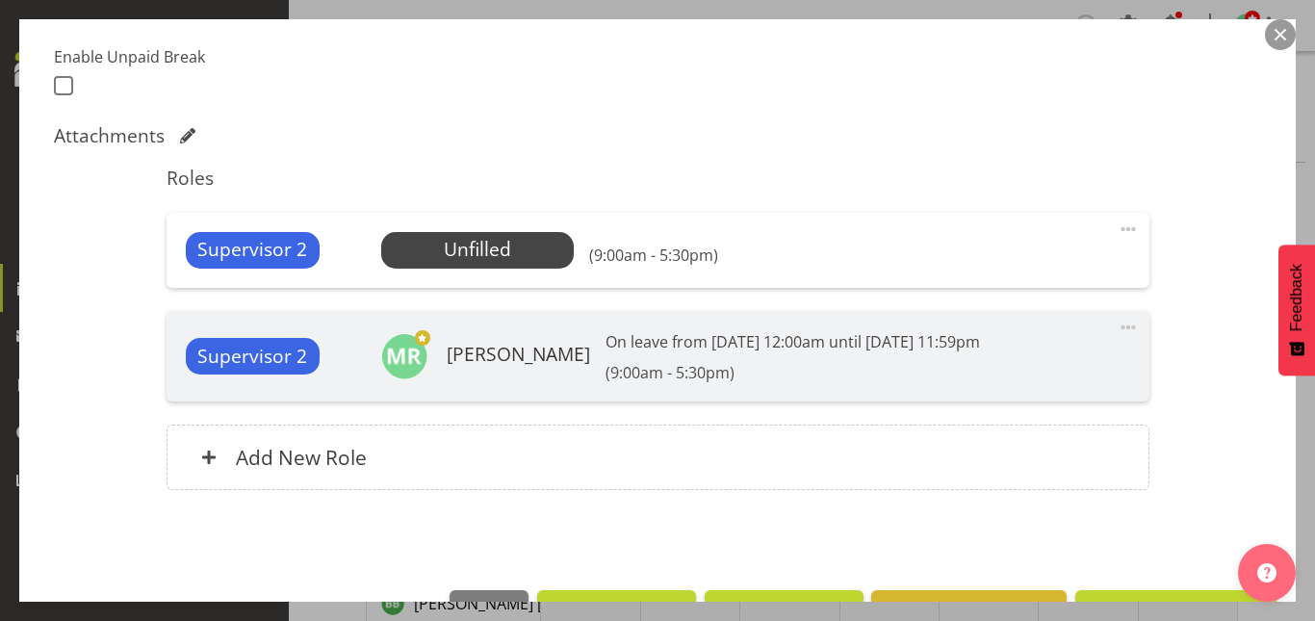
scroll to position [511, 0]
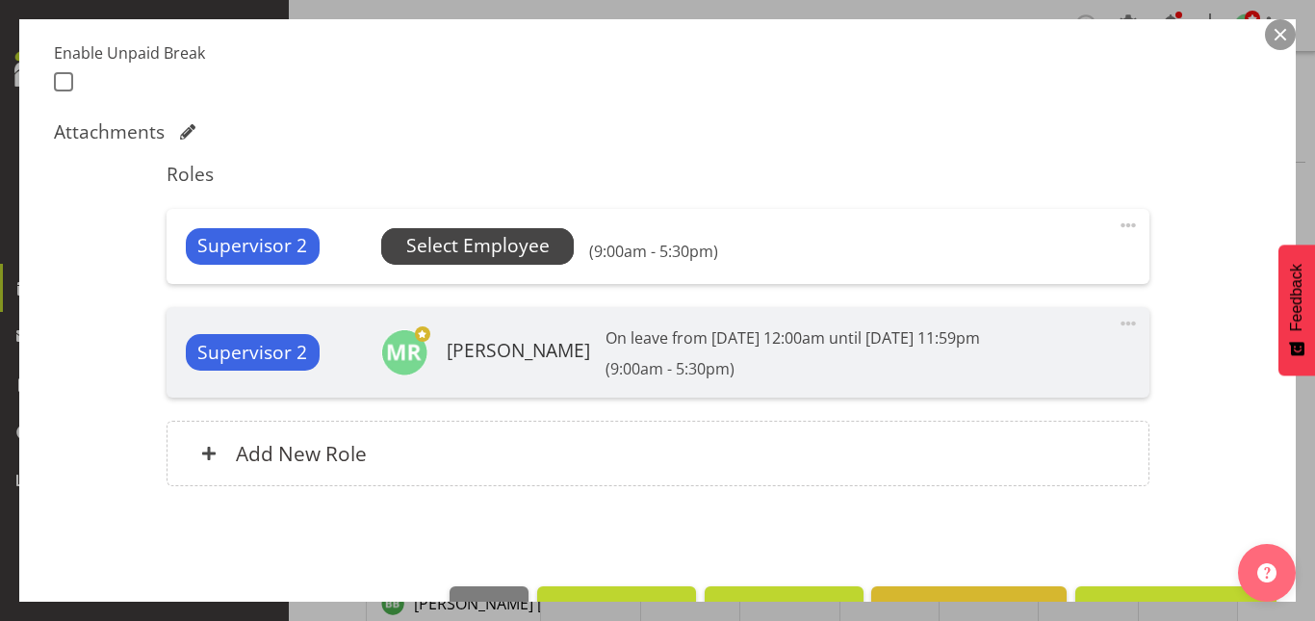
click at [501, 236] on span "Select Employee" at bounding box center [477, 246] width 143 height 28
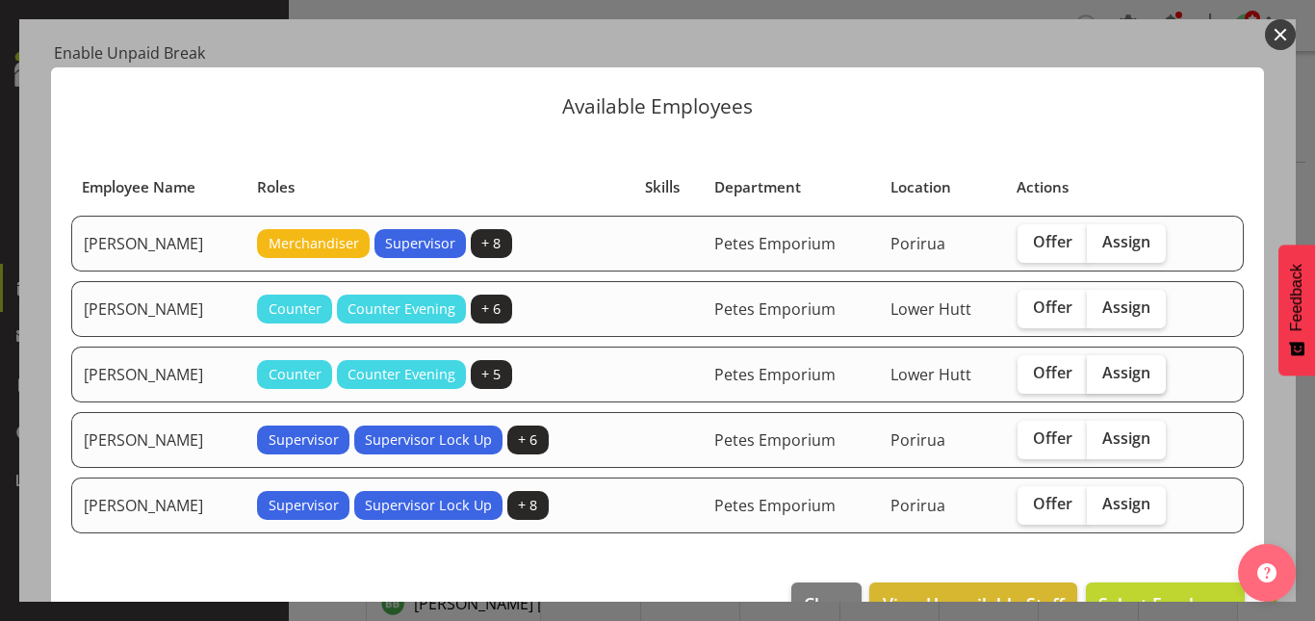
click at [1122, 363] on span "Assign" at bounding box center [1127, 372] width 48 height 19
click at [1100, 367] on input "Assign" at bounding box center [1093, 373] width 13 height 13
checkbox input "true"
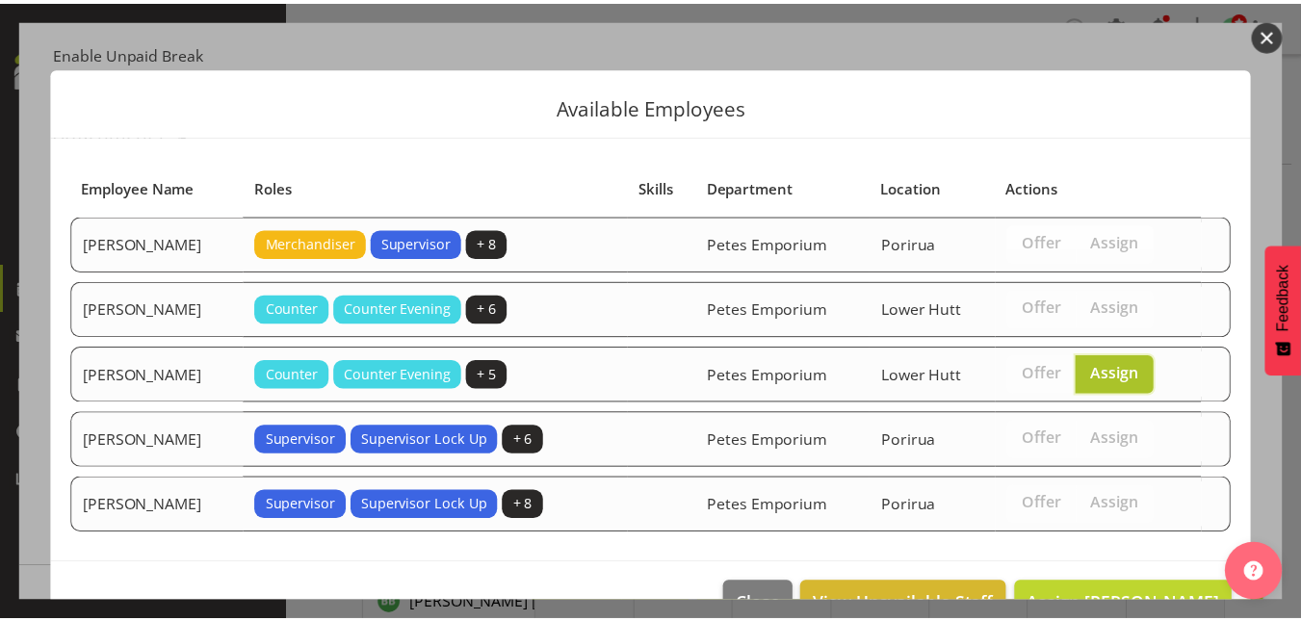
scroll to position [52, 0]
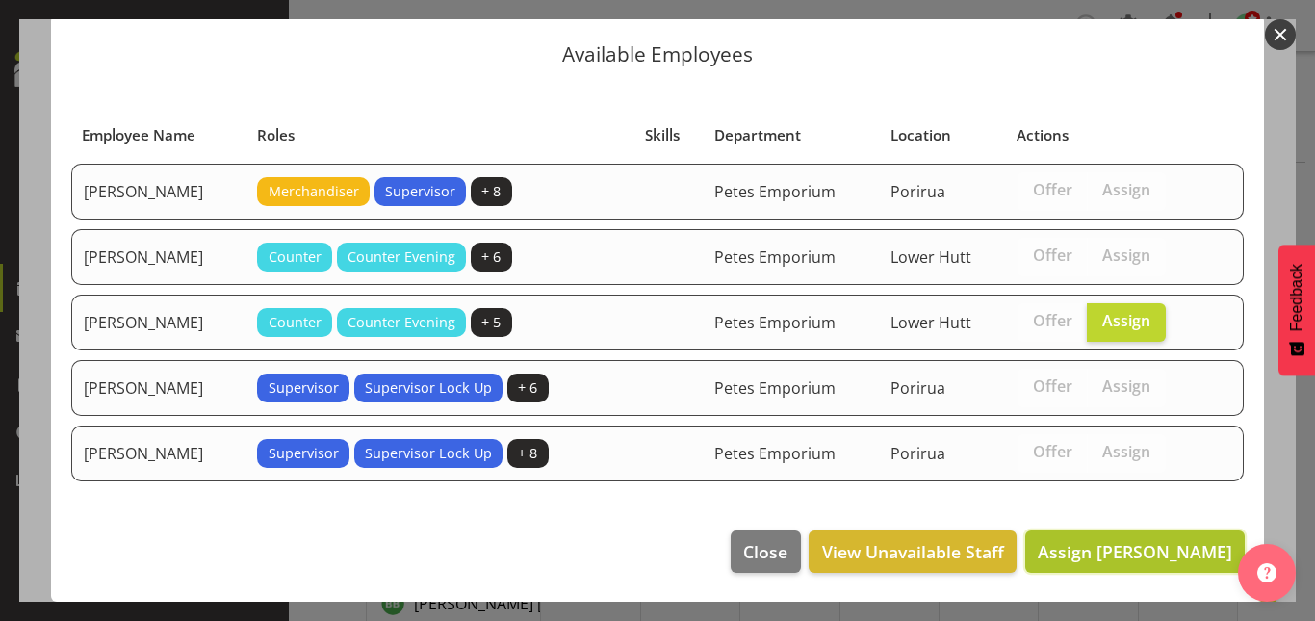
click at [1122, 542] on span "Assign [PERSON_NAME]" at bounding box center [1135, 551] width 195 height 23
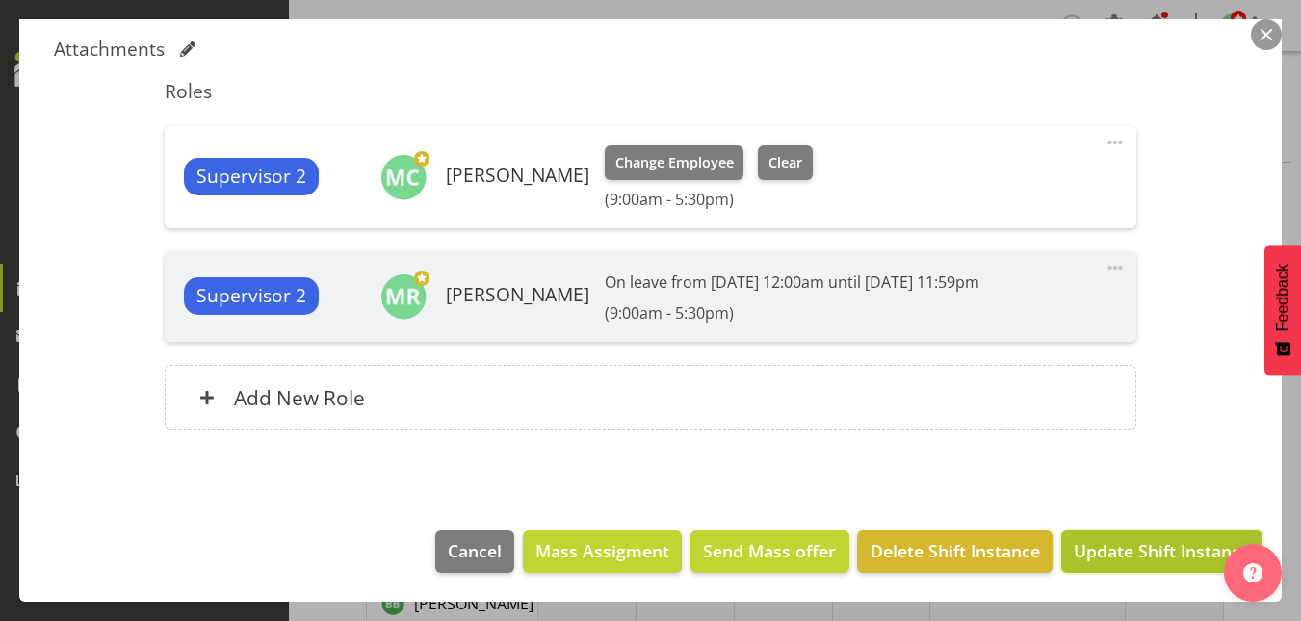
click at [1125, 550] on span "Update Shift Instance" at bounding box center [1162, 550] width 176 height 25
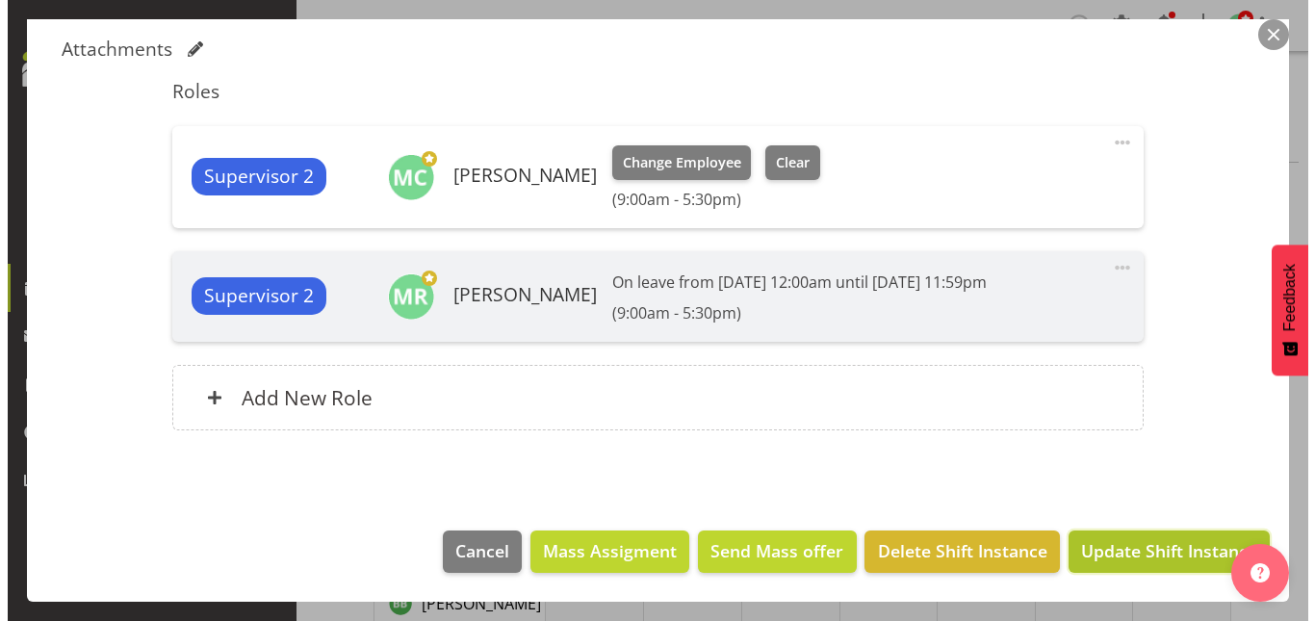
scroll to position [517, 0]
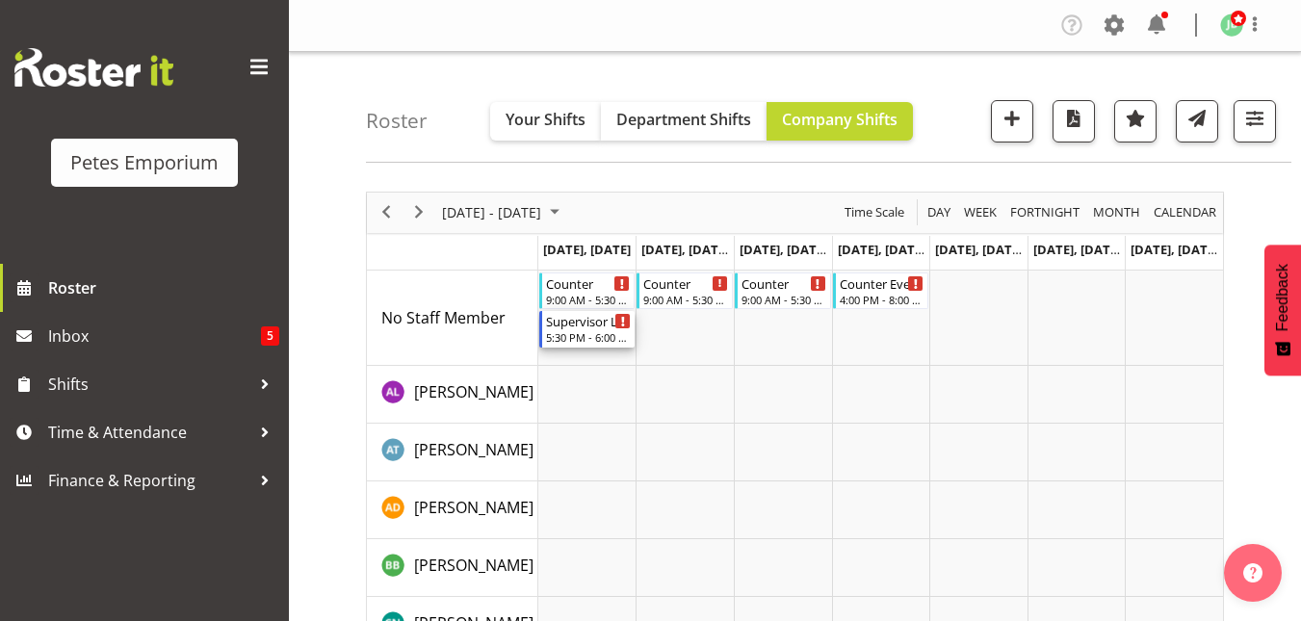
click at [587, 327] on div "Supervisor Lock Up" at bounding box center [589, 320] width 86 height 19
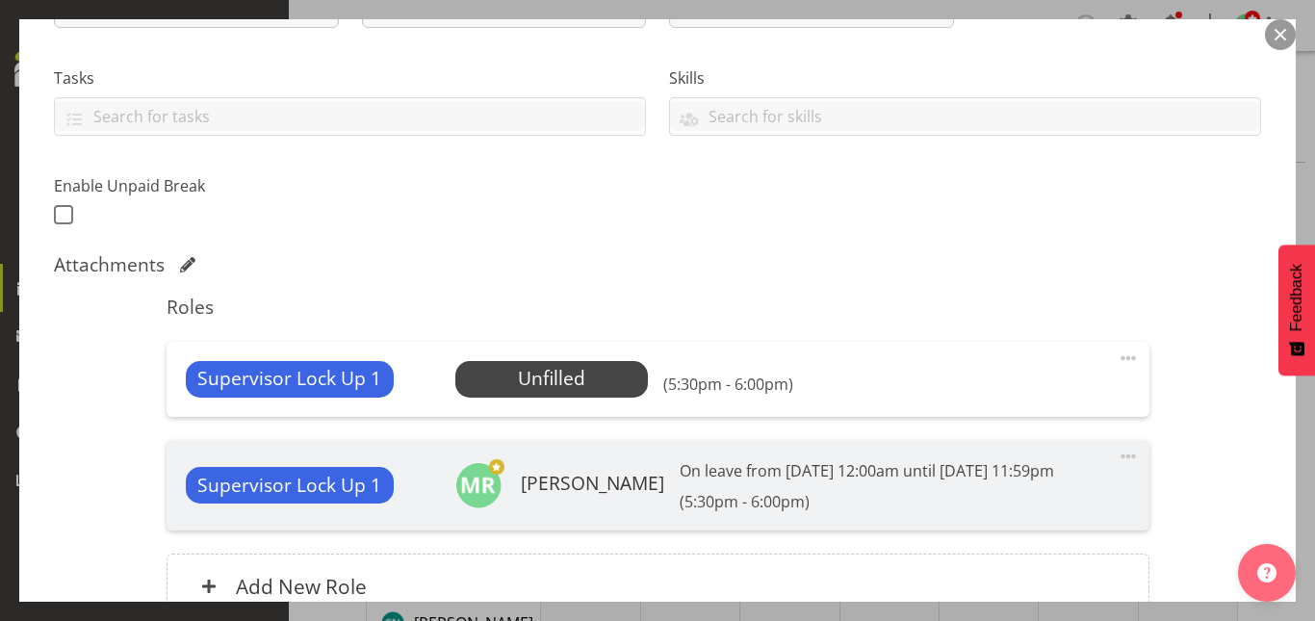
scroll to position [379, 0]
click at [515, 388] on span "Select Employee" at bounding box center [552, 378] width 143 height 28
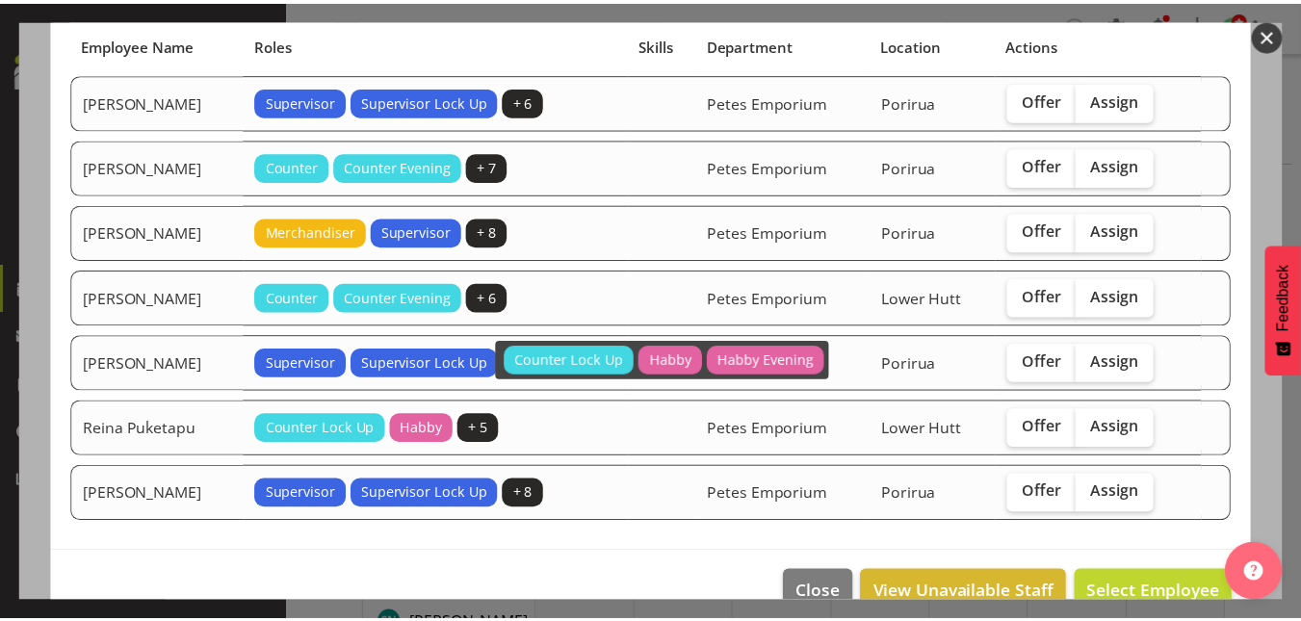
scroll to position [183, 0]
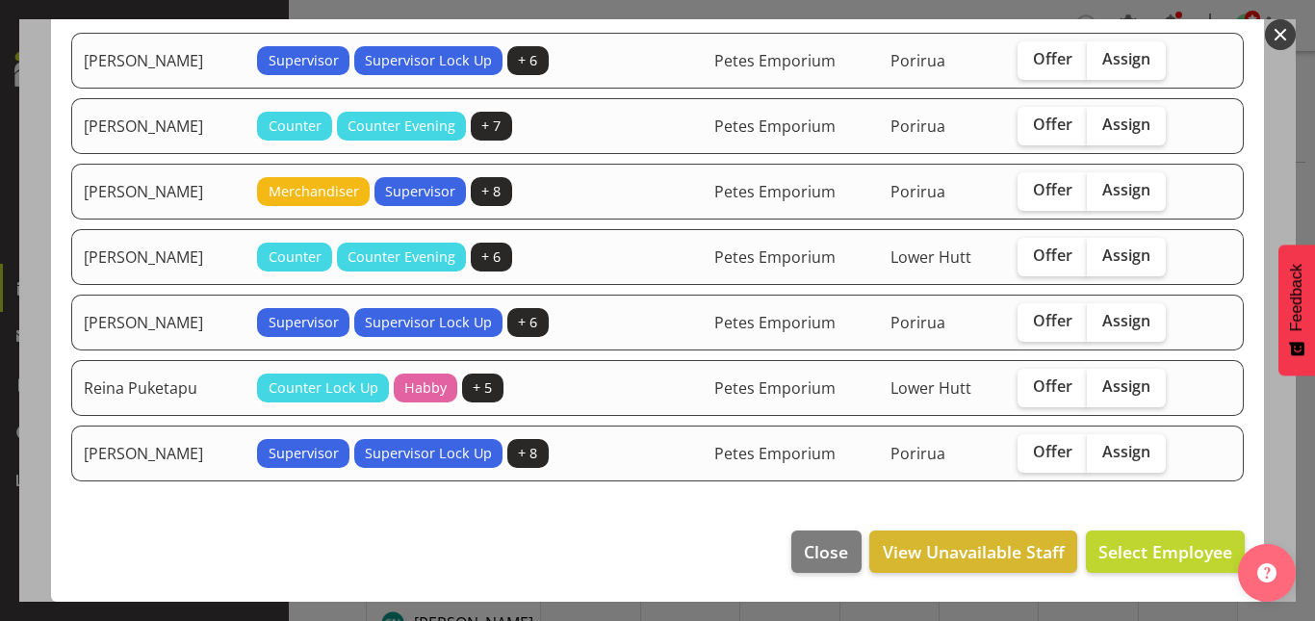
click at [1287, 37] on button "button" at bounding box center [1280, 34] width 31 height 31
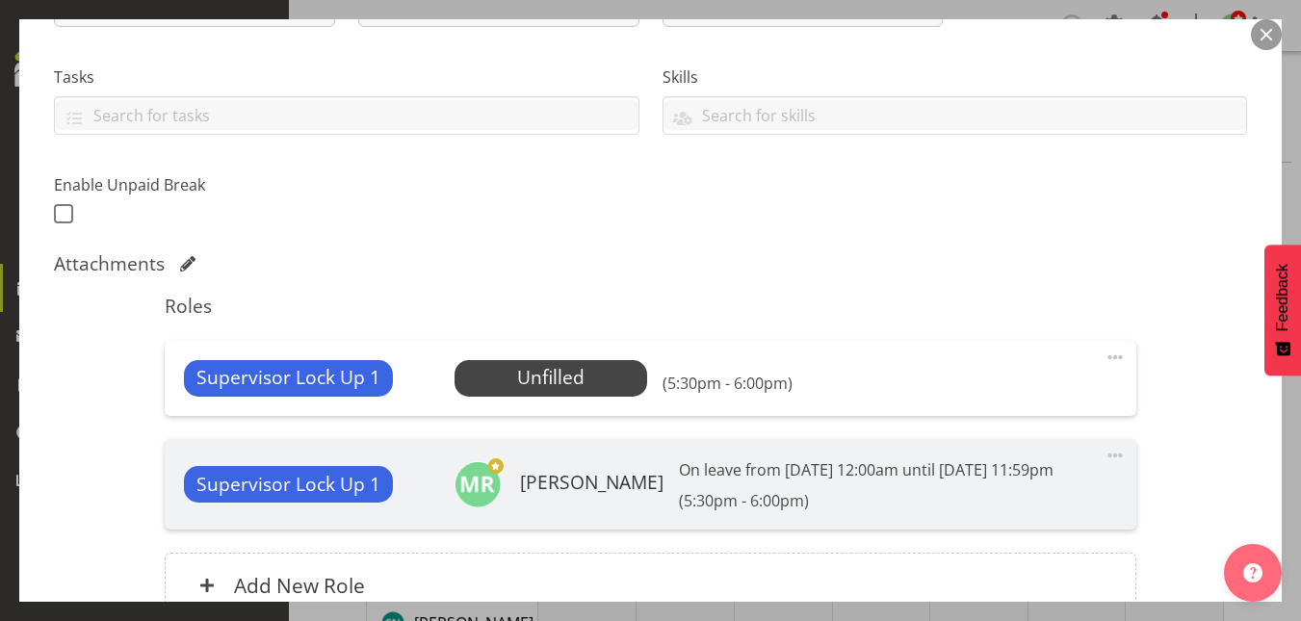
click at [1266, 32] on button "button" at bounding box center [1266, 34] width 31 height 31
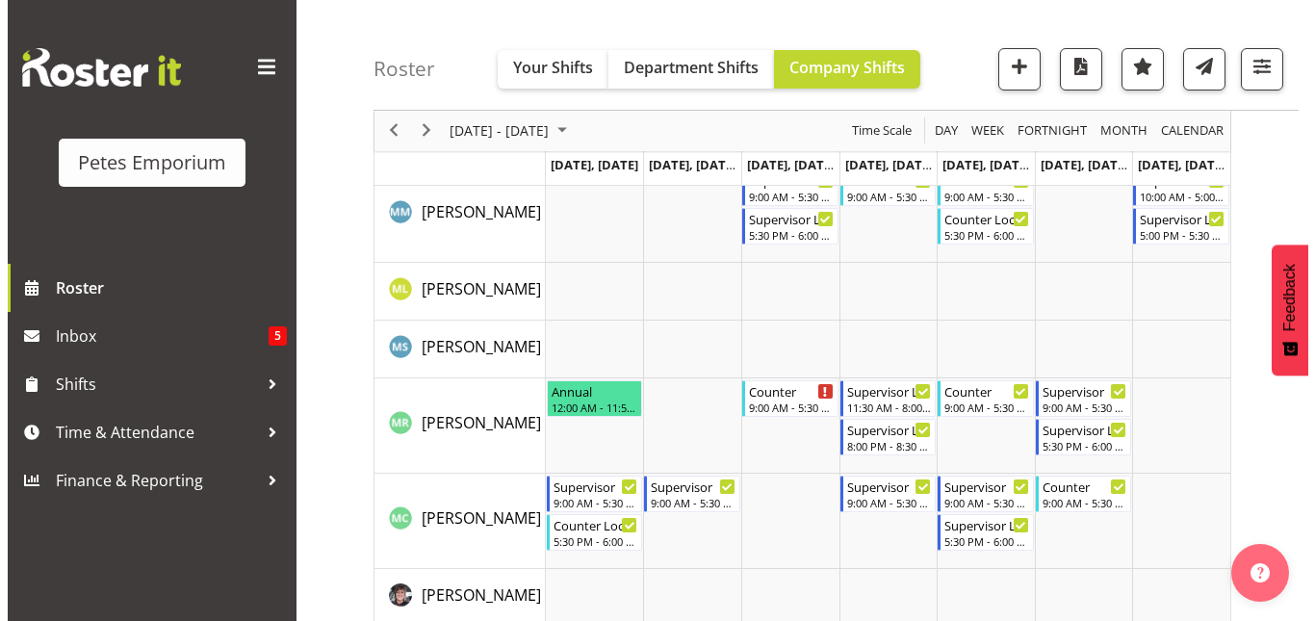
scroll to position [1262, 0]
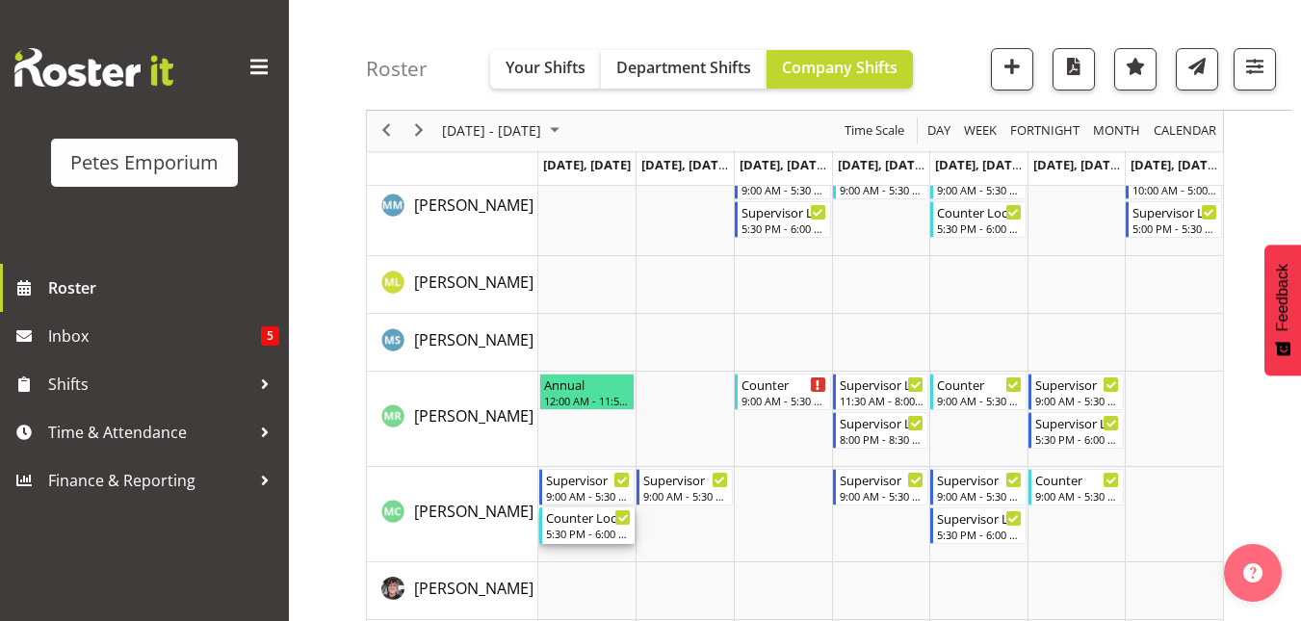
click at [564, 524] on div "Counter Lock Up" at bounding box center [589, 516] width 86 height 19
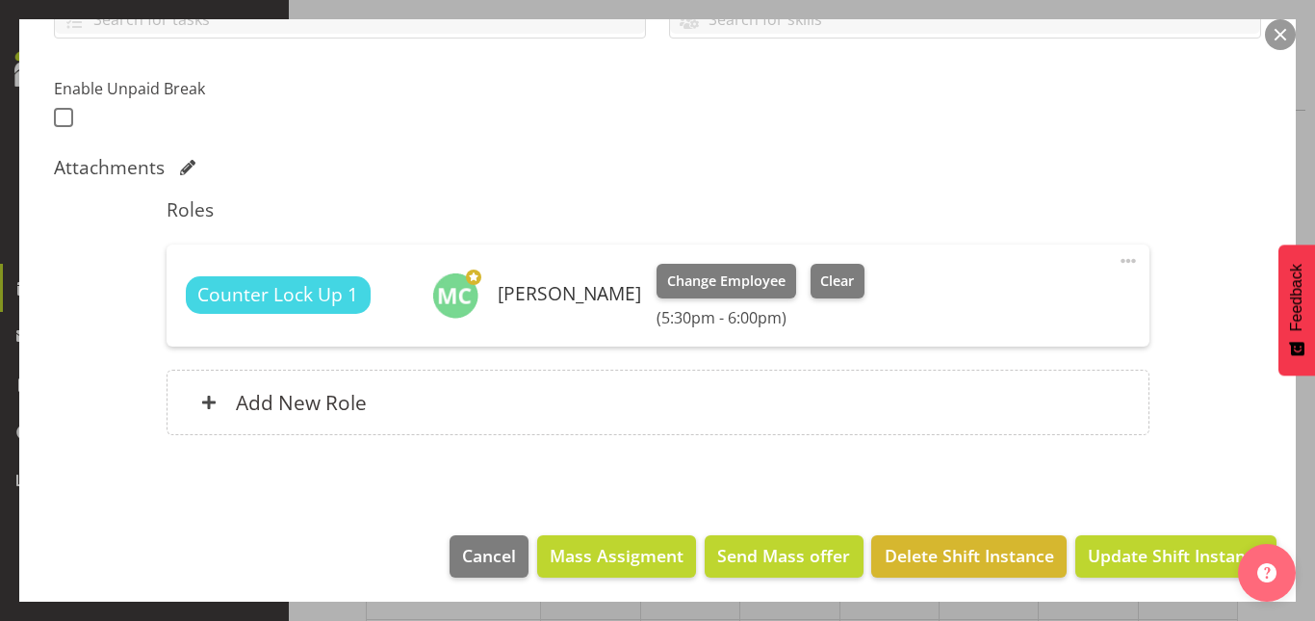
scroll to position [481, 0]
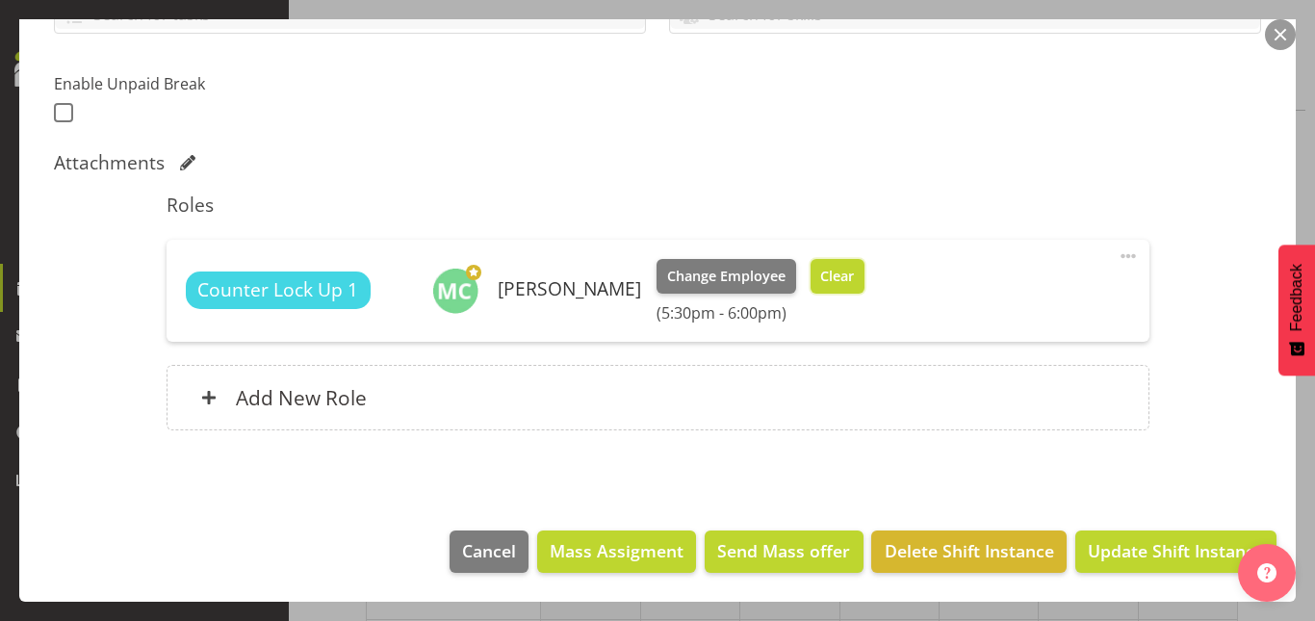
click at [833, 291] on button "Clear" at bounding box center [838, 276] width 55 height 35
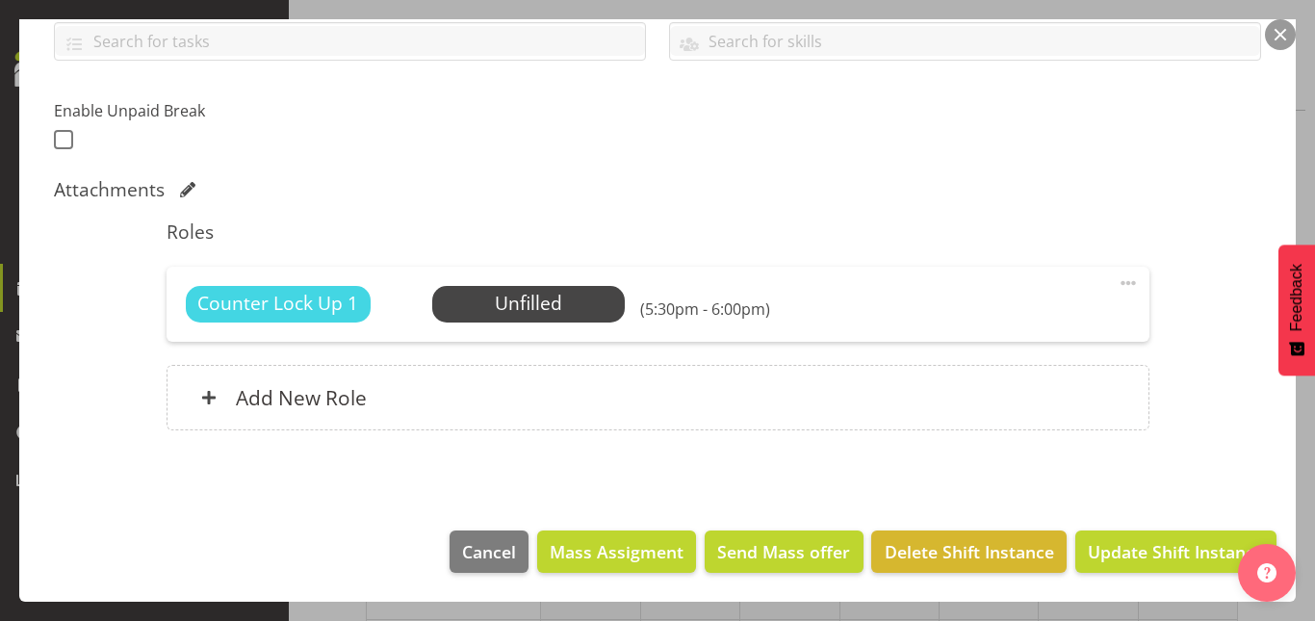
scroll to position [454, 0]
click at [1108, 540] on span "Update Shift Instance" at bounding box center [1176, 551] width 176 height 25
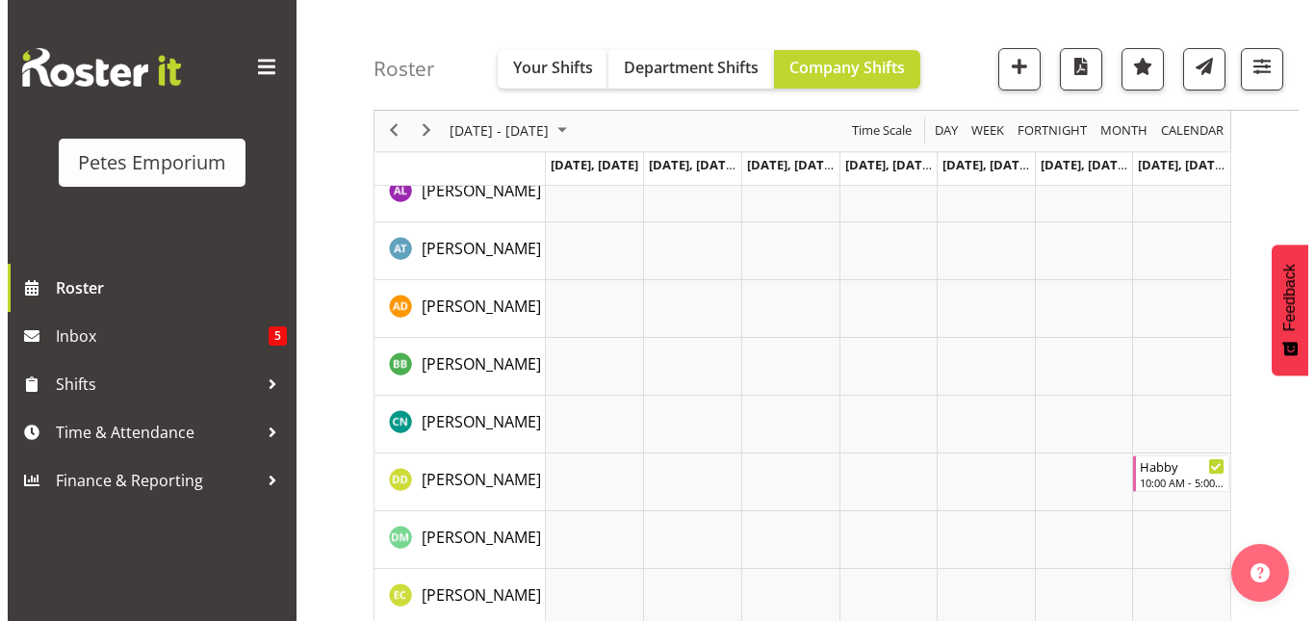
scroll to position [0, 0]
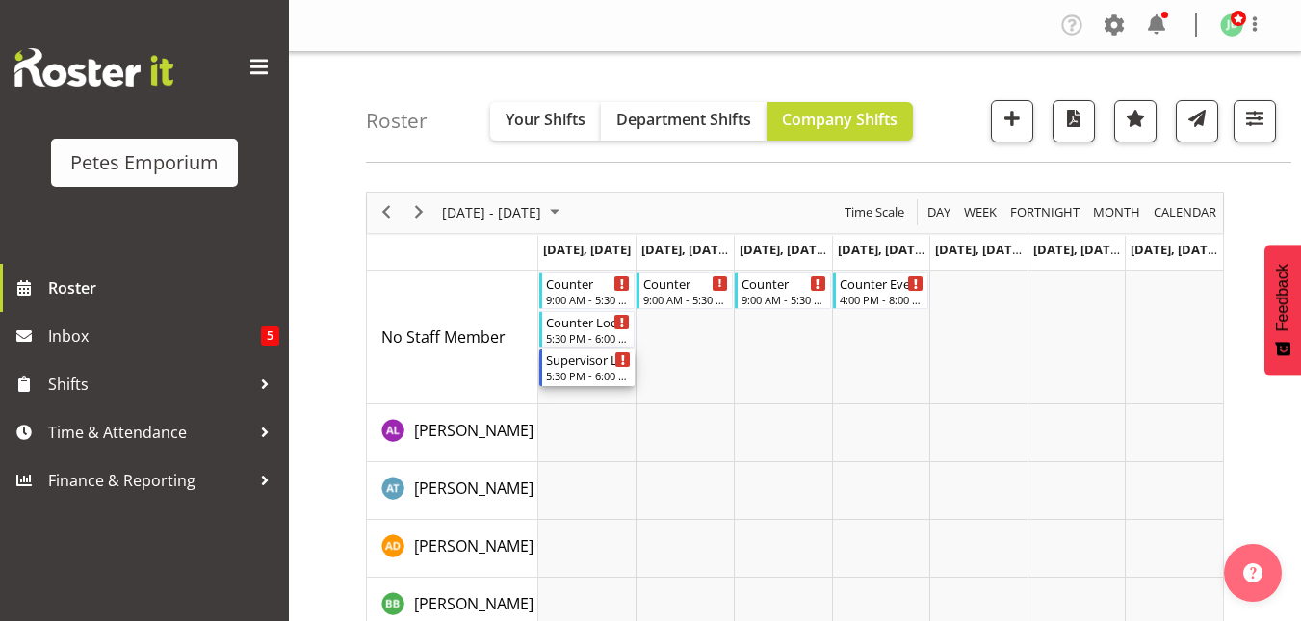
click at [566, 377] on div "5:30 PM - 6:00 PM" at bounding box center [589, 375] width 86 height 15
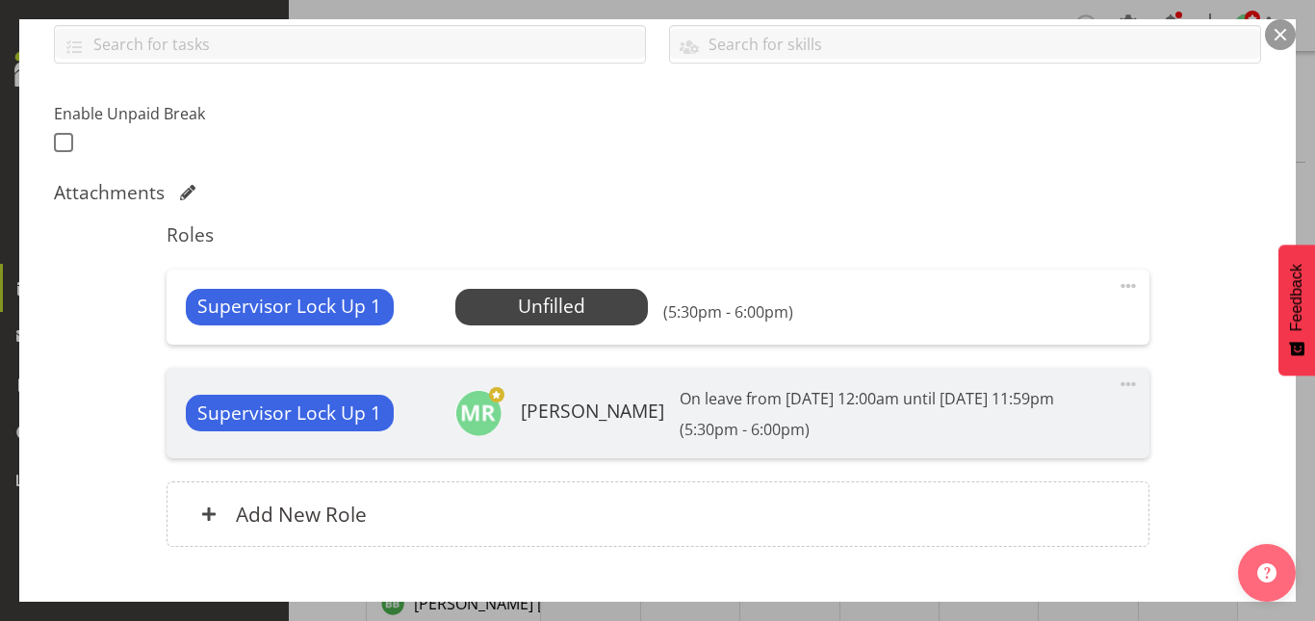
scroll to position [454, 0]
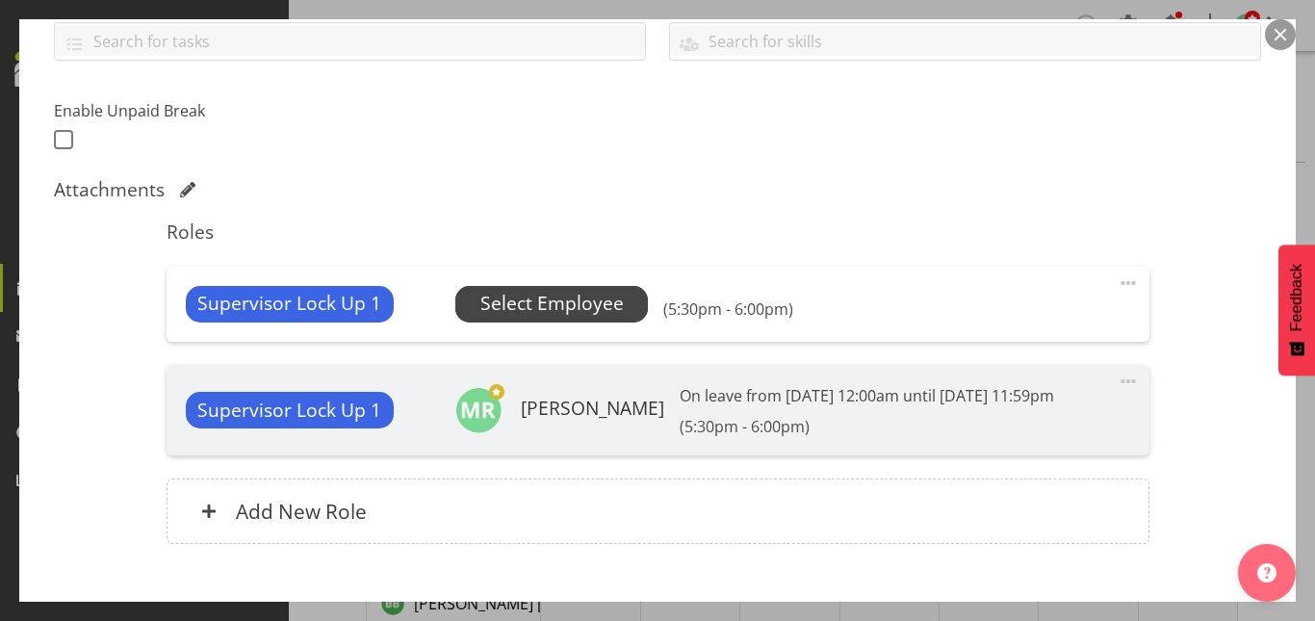
click at [570, 312] on span "Select Employee" at bounding box center [552, 304] width 143 height 28
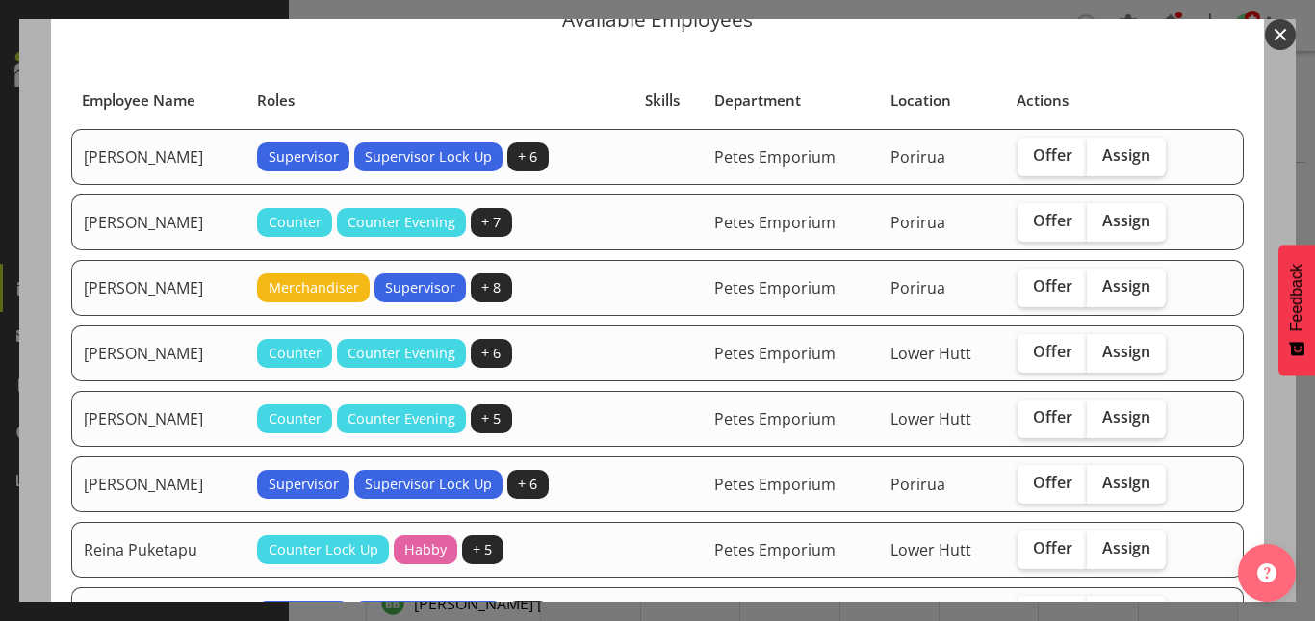
scroll to position [88, 0]
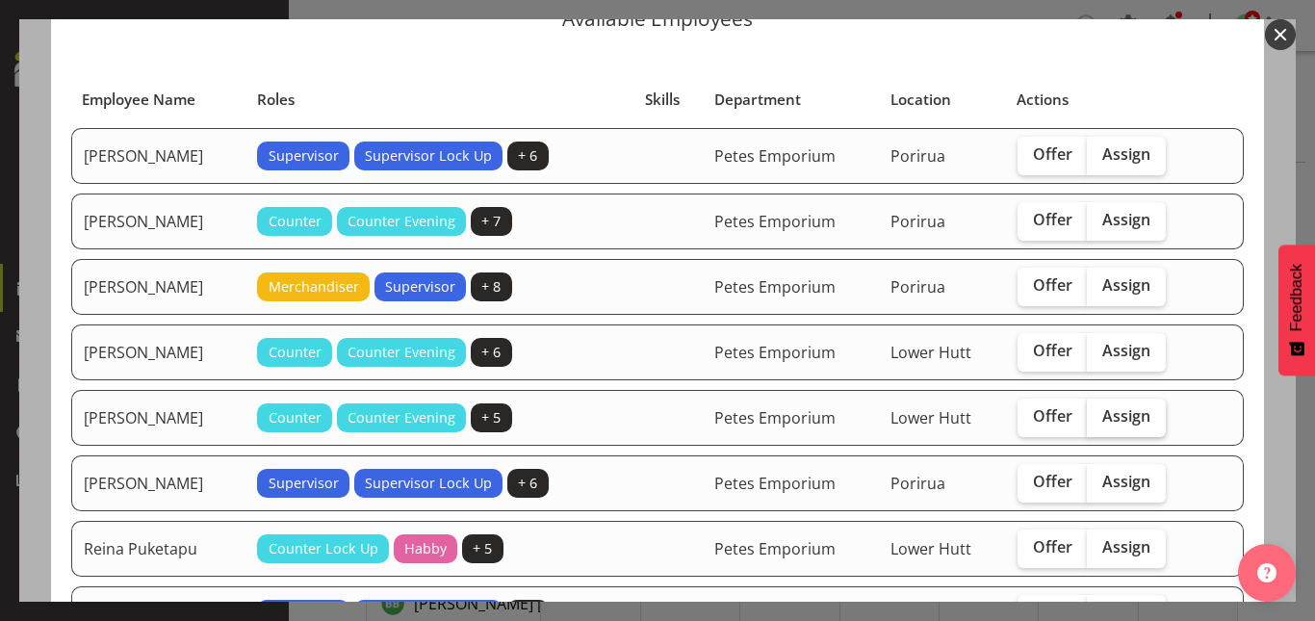
click at [1124, 417] on span "Assign" at bounding box center [1127, 415] width 48 height 19
click at [1100, 417] on input "Assign" at bounding box center [1093, 416] width 13 height 13
checkbox input "true"
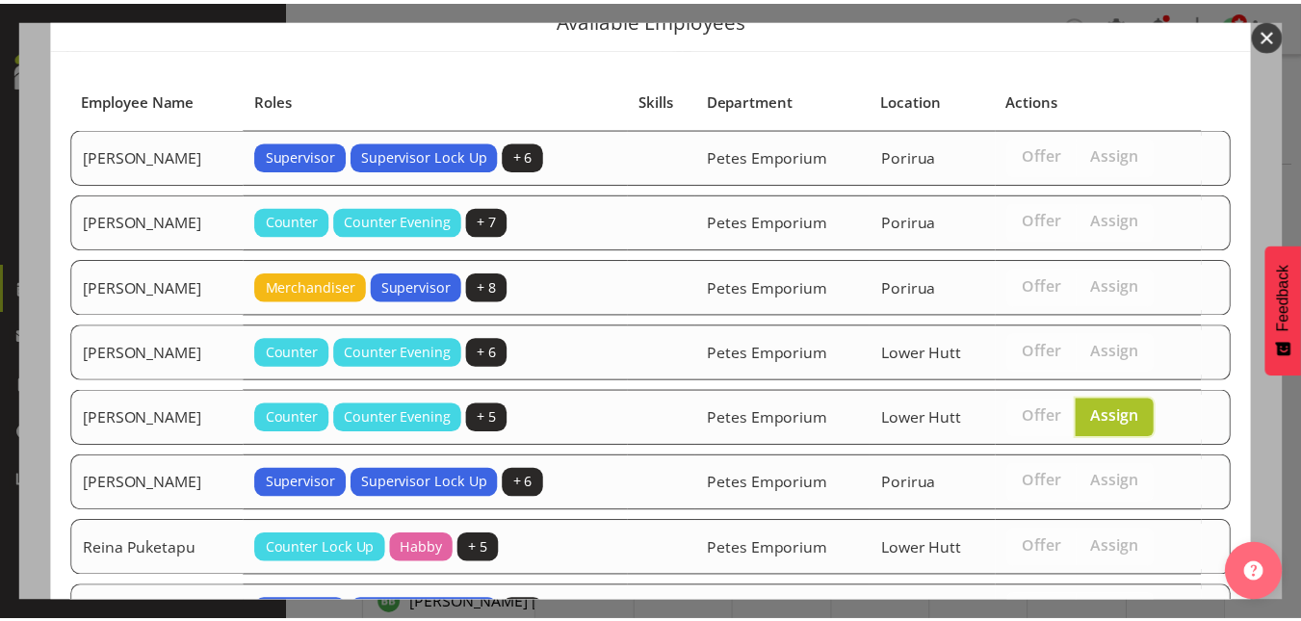
scroll to position [248, 0]
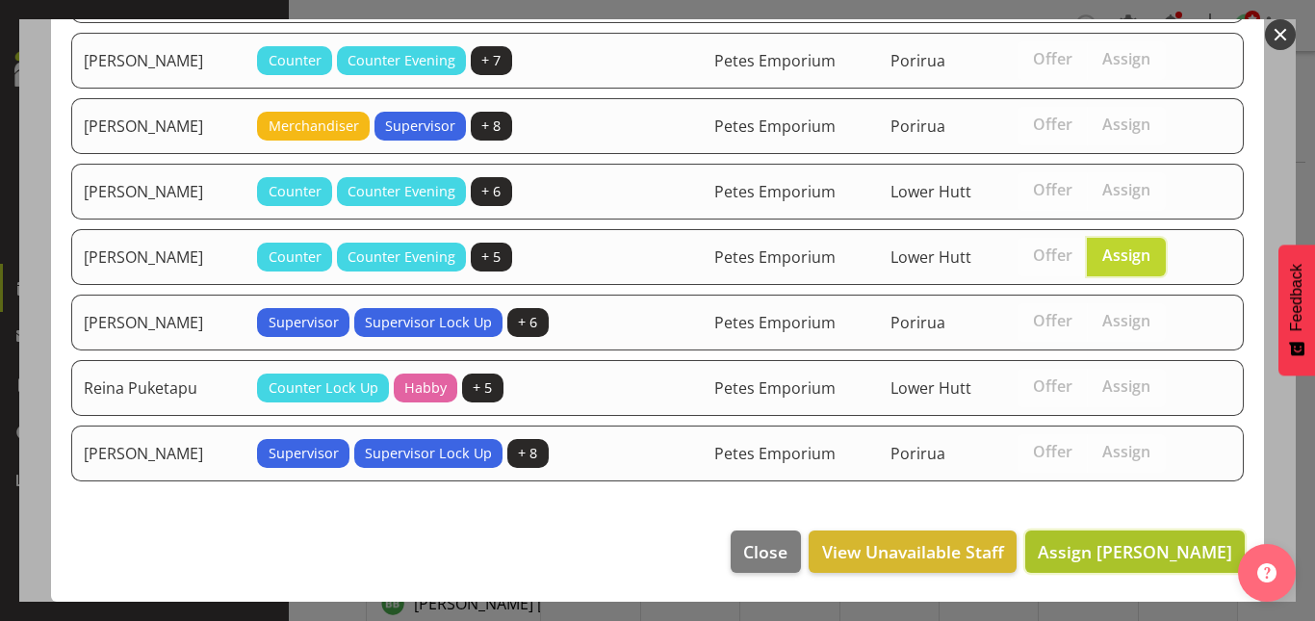
click at [1090, 563] on span "Assign [PERSON_NAME]" at bounding box center [1135, 551] width 195 height 25
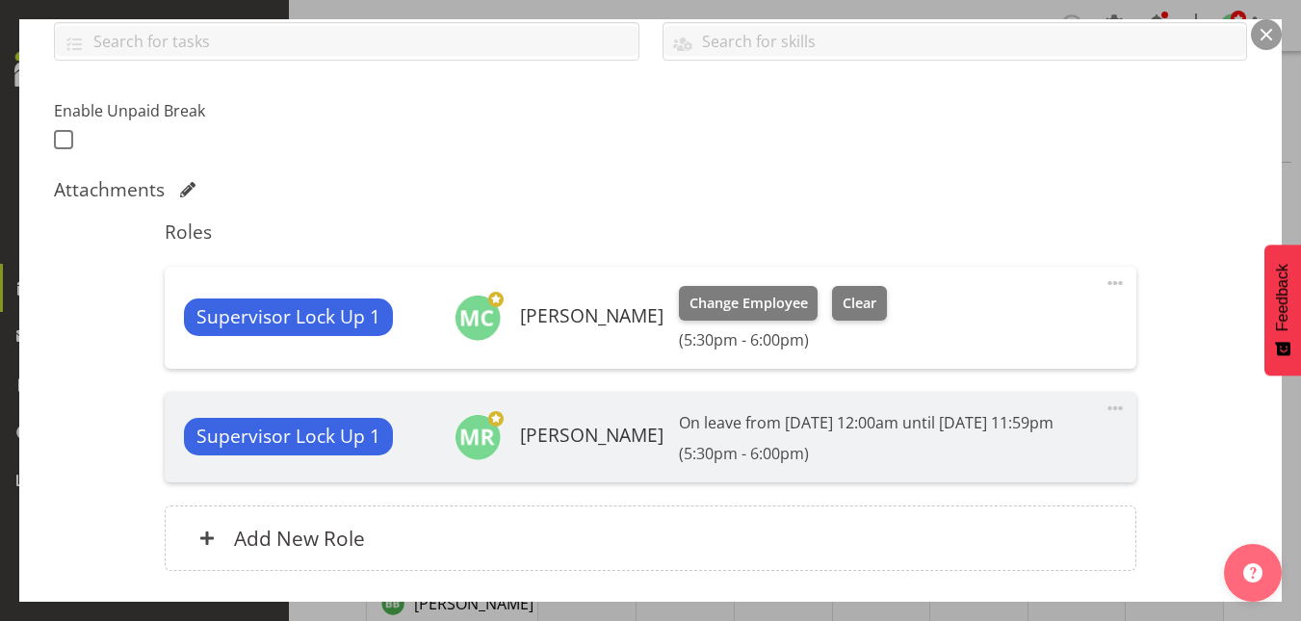
scroll to position [617, 0]
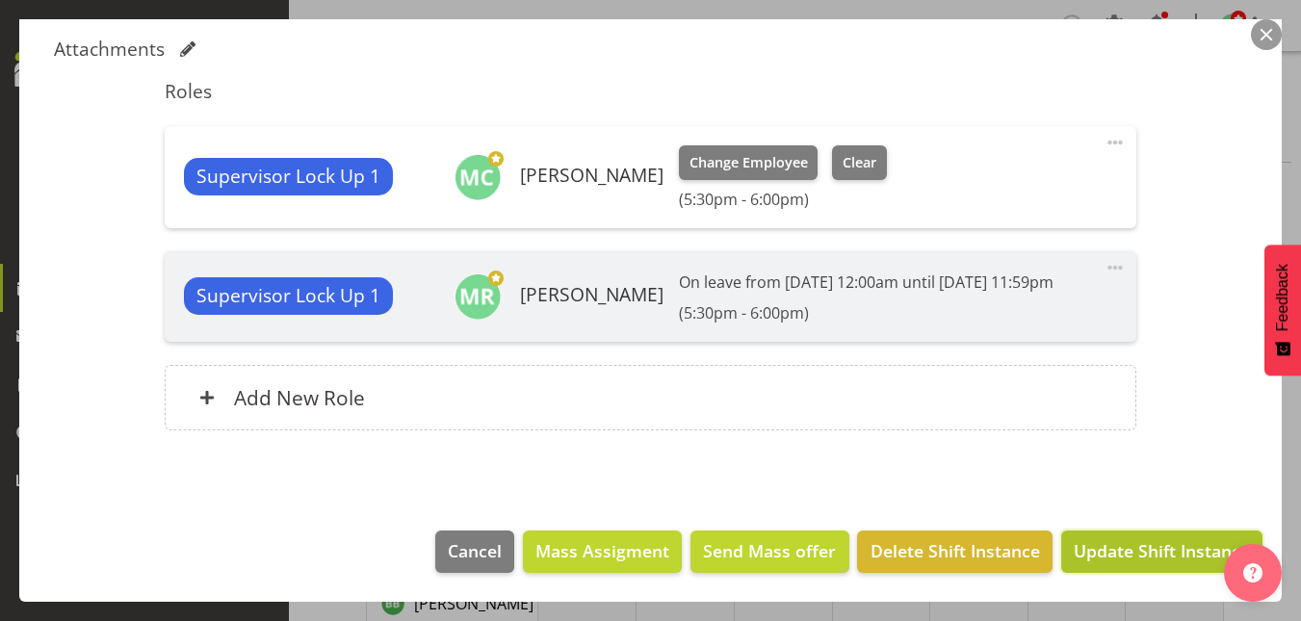
click at [1142, 557] on span "Update Shift Instance" at bounding box center [1162, 550] width 176 height 25
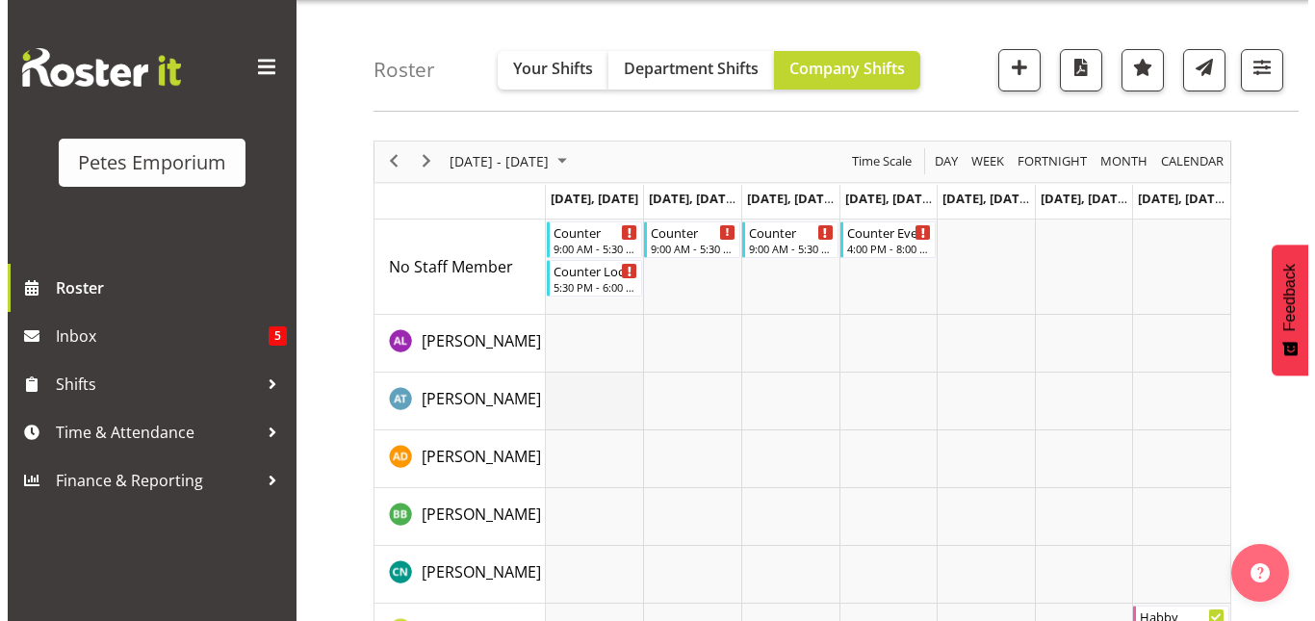
scroll to position [0, 0]
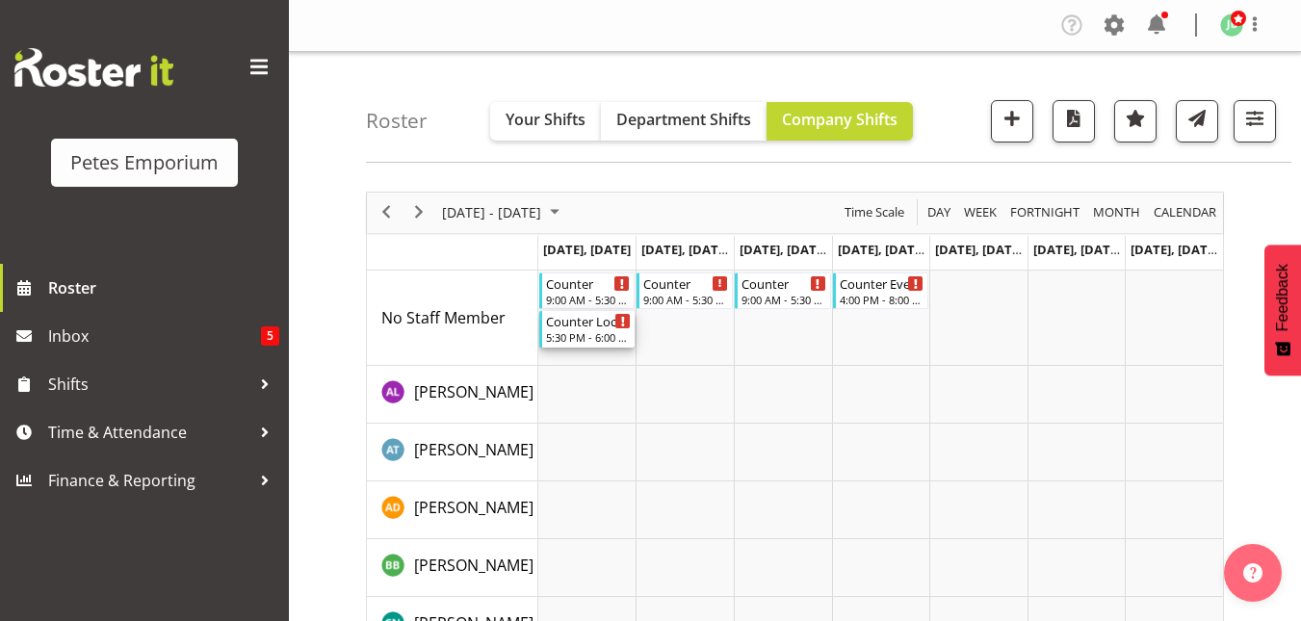
click at [584, 324] on div "Counter Lock Up" at bounding box center [589, 320] width 86 height 19
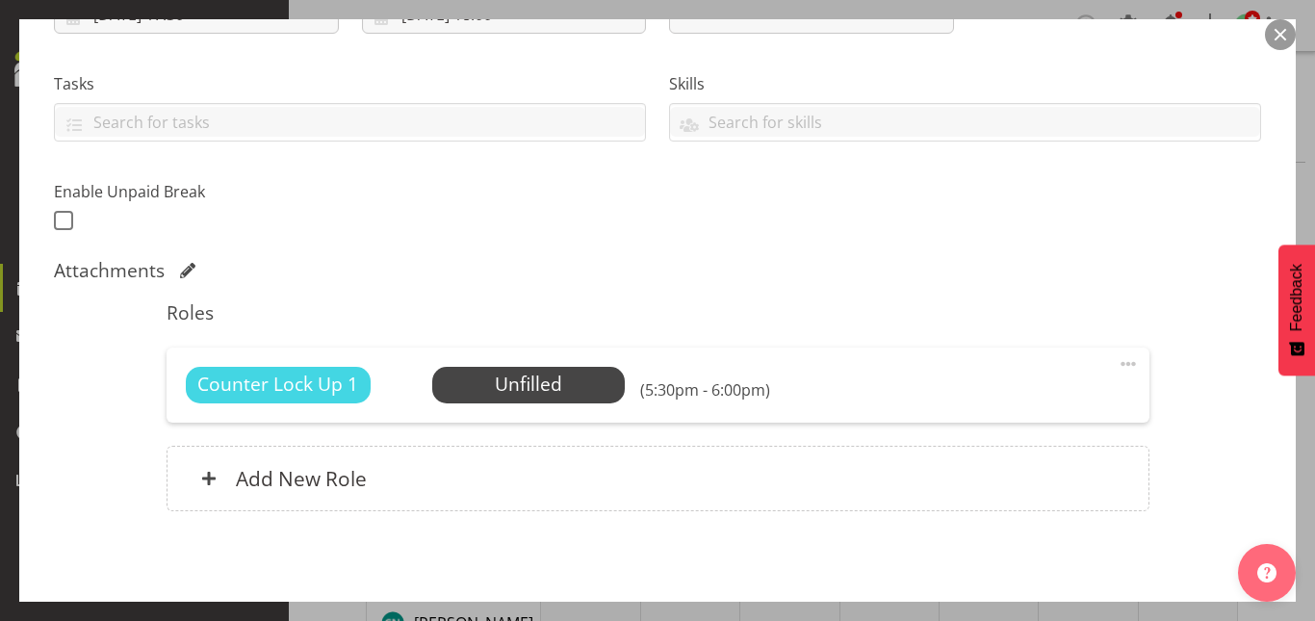
scroll to position [454, 0]
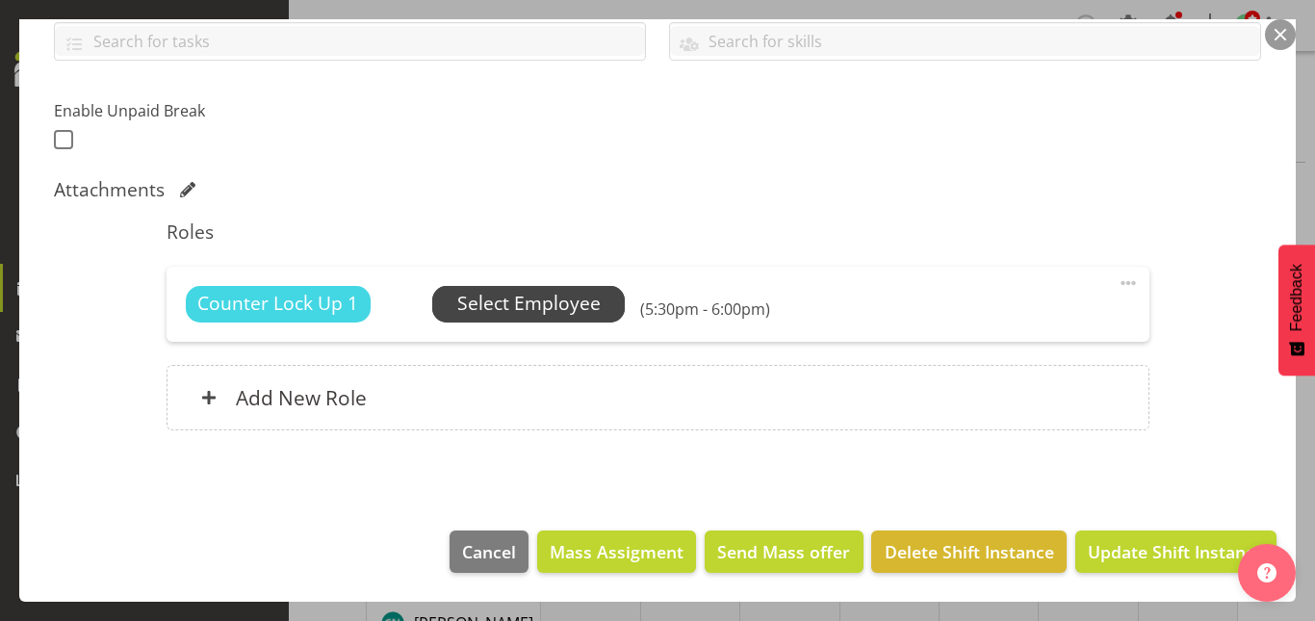
click at [542, 305] on span "Select Employee" at bounding box center [528, 304] width 143 height 28
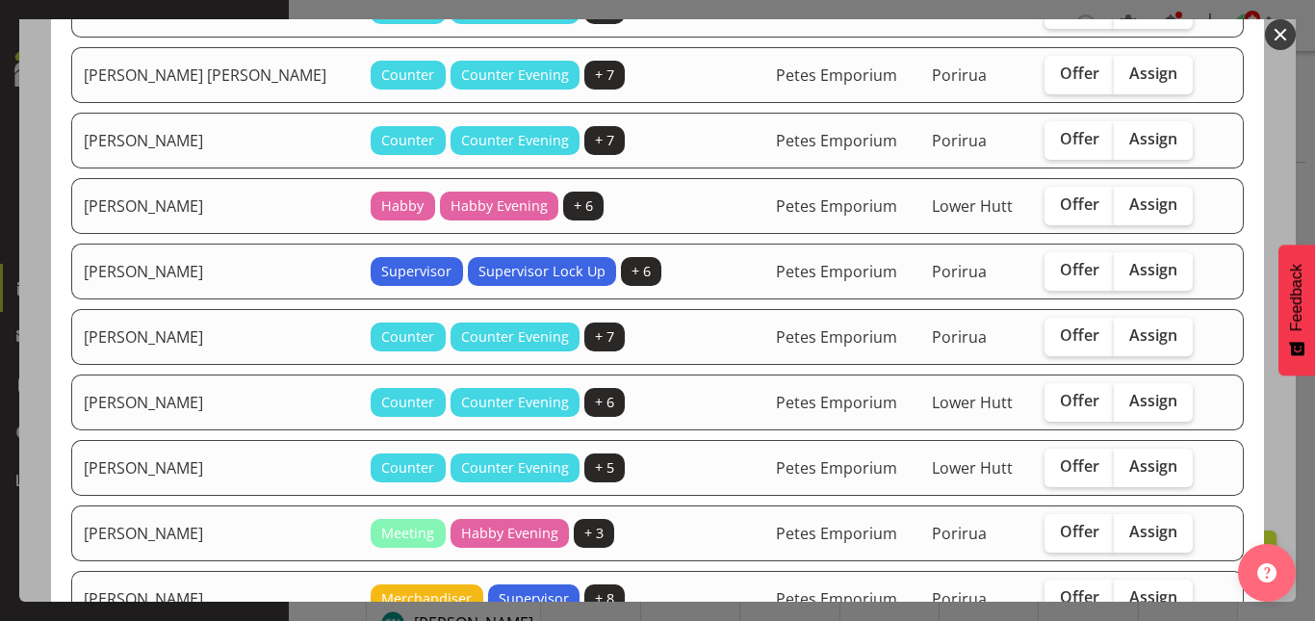
scroll to position [365, 0]
click at [1060, 463] on span "Offer" at bounding box center [1079, 465] width 39 height 19
click at [1045, 463] on input "Offer" at bounding box center [1051, 466] width 13 height 13
checkbox input "true"
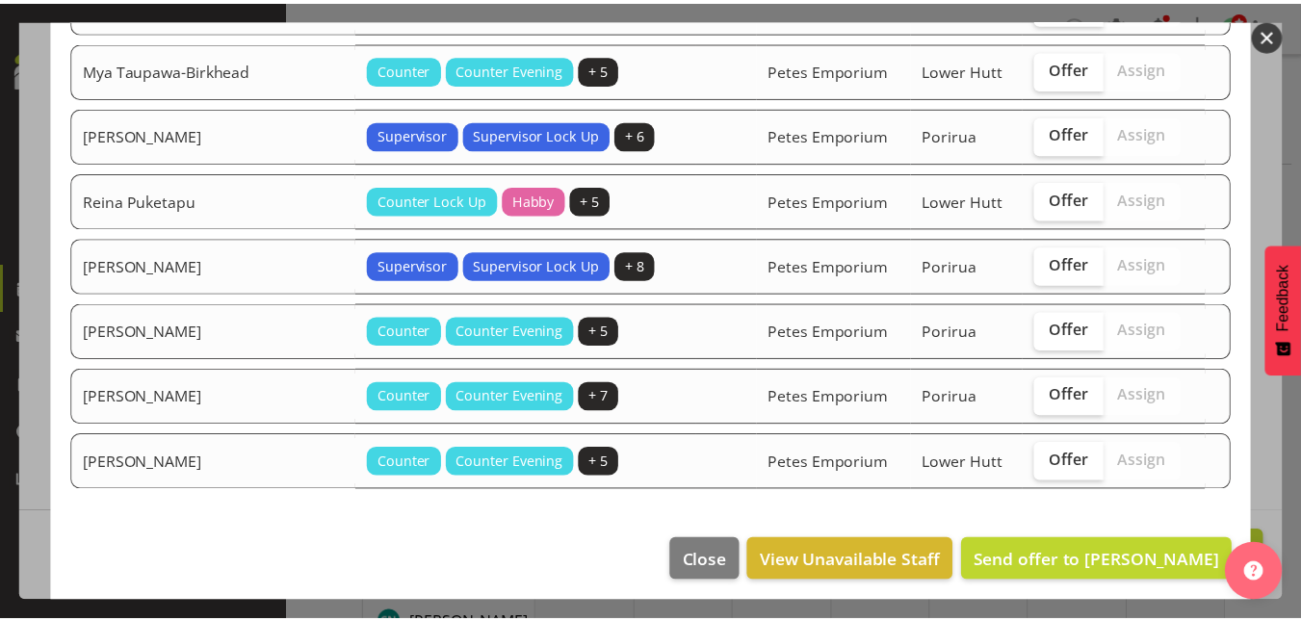
scroll to position [1427, 0]
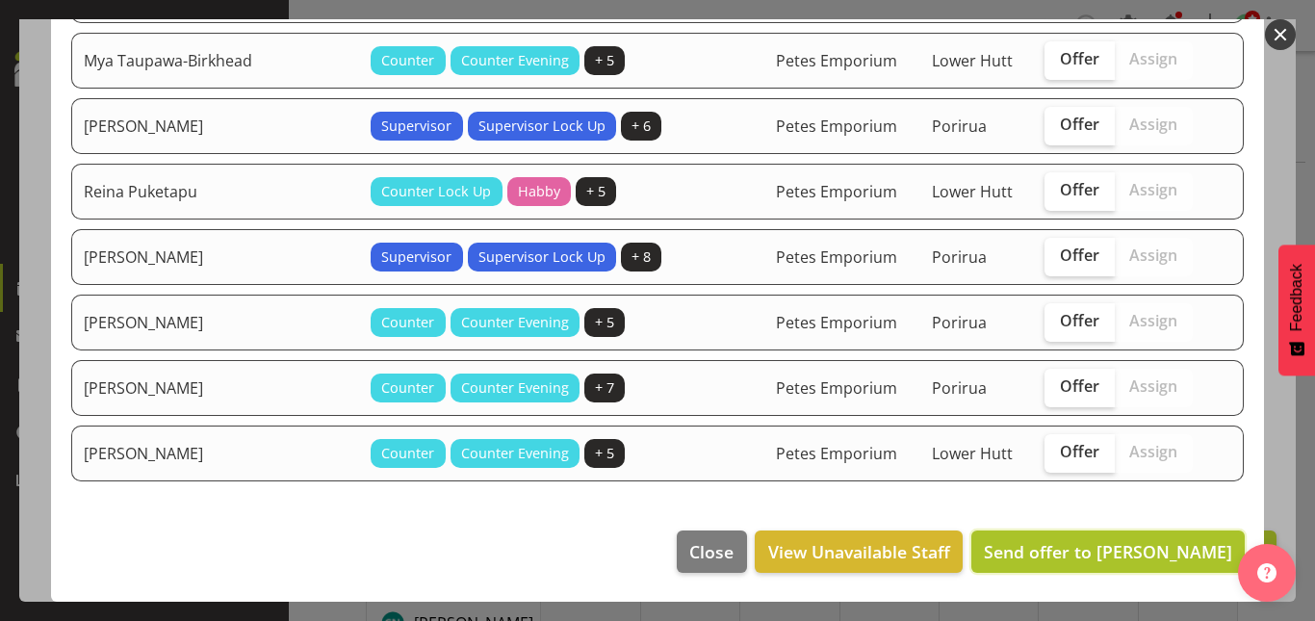
click at [1102, 555] on span "Send offer to [PERSON_NAME]" at bounding box center [1108, 551] width 248 height 23
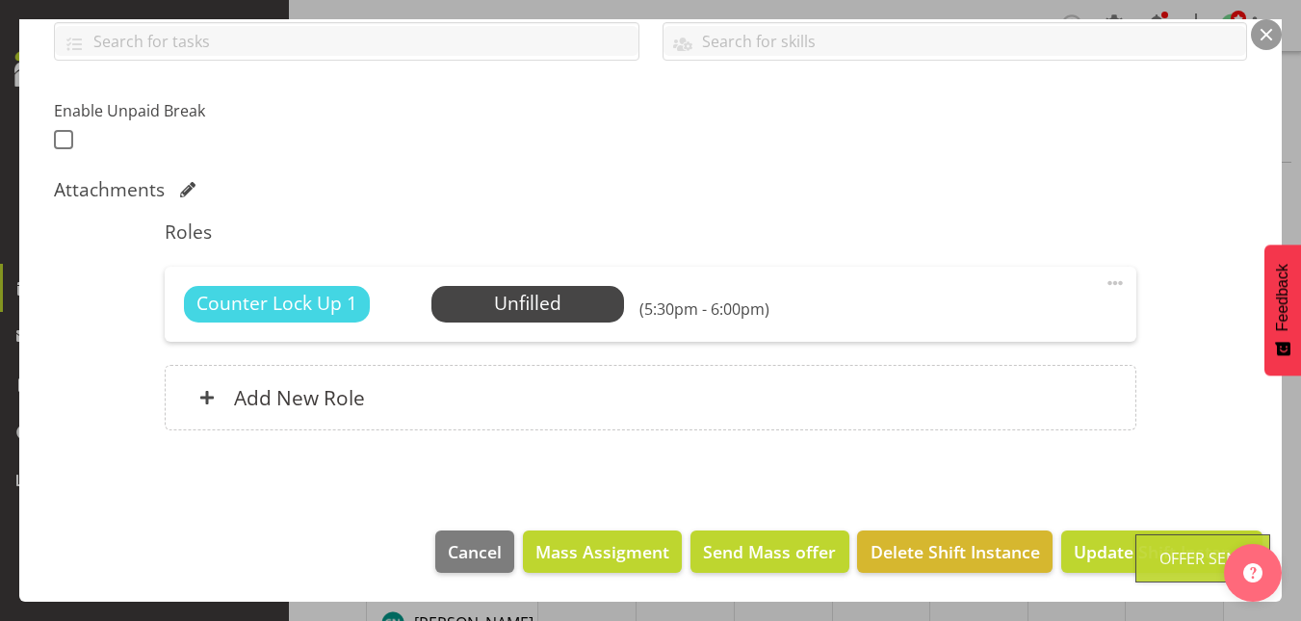
click at [1261, 39] on button "button" at bounding box center [1266, 34] width 31 height 31
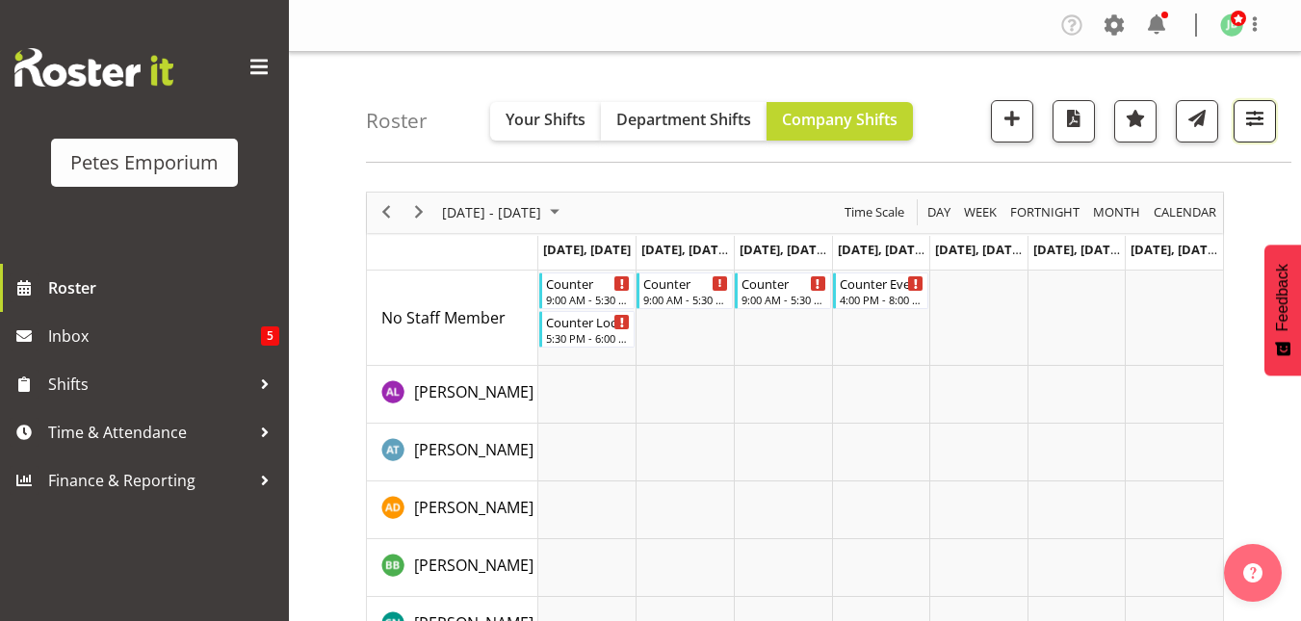
click at [1257, 119] on span "button" at bounding box center [1254, 118] width 25 height 25
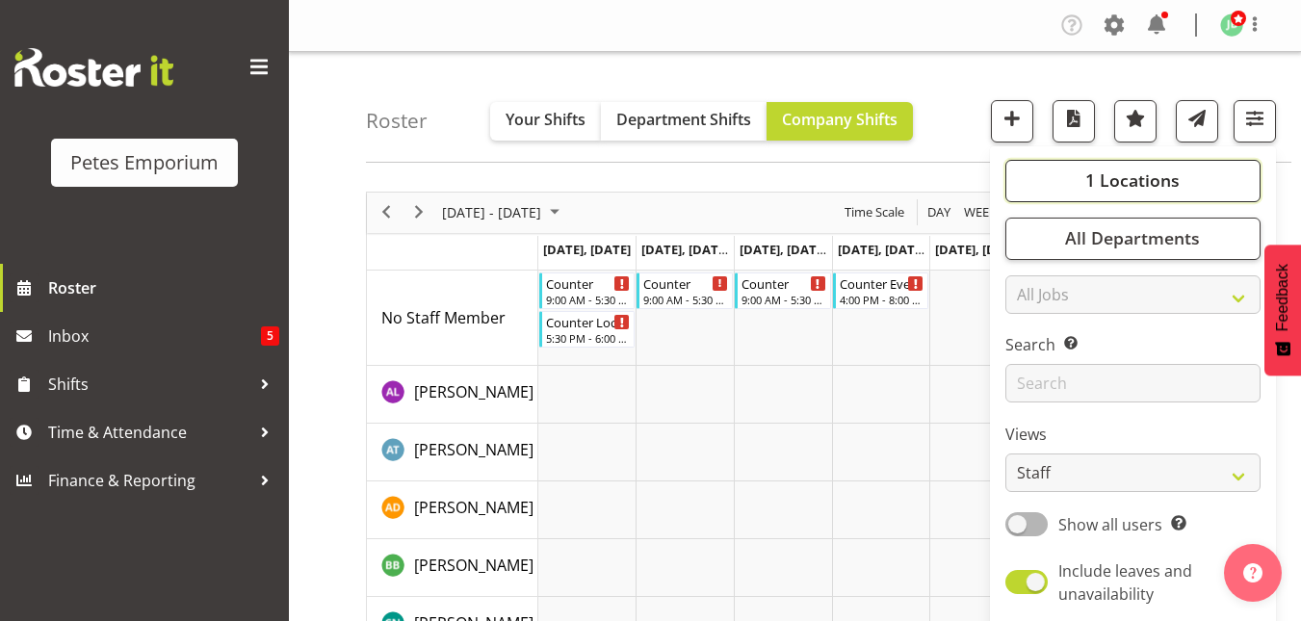
click at [1153, 177] on span "1 Locations" at bounding box center [1132, 180] width 94 height 23
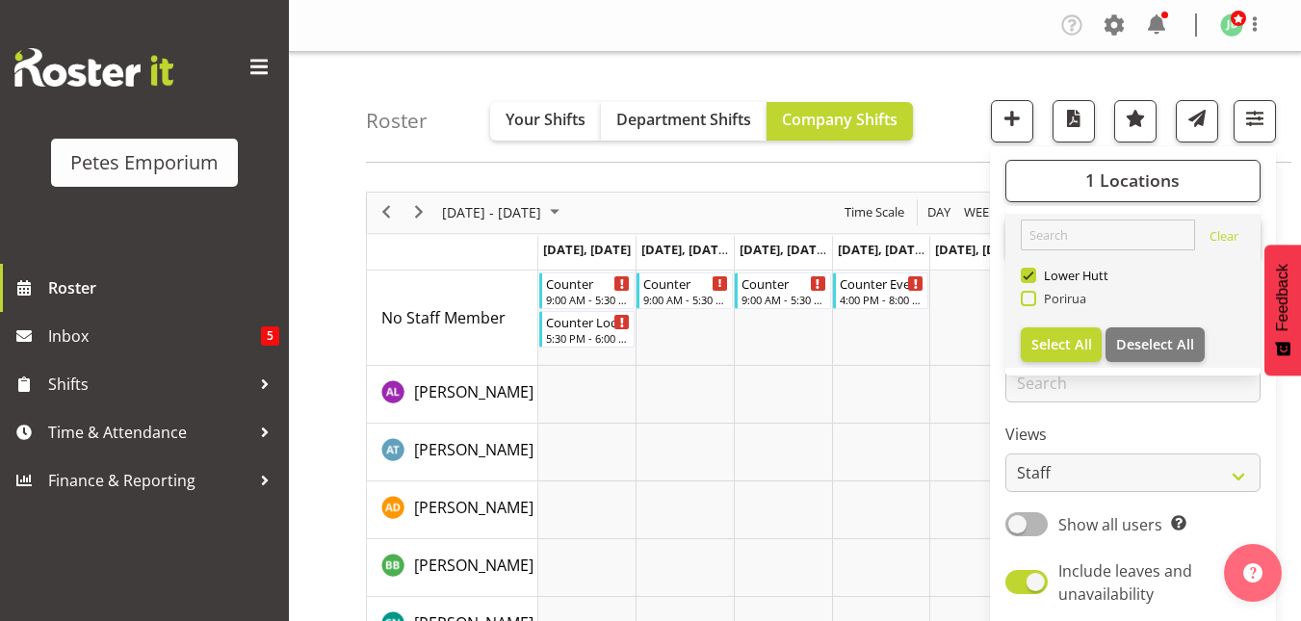
click at [1031, 302] on span at bounding box center [1028, 298] width 15 height 15
click at [1031, 302] on input "Porirua" at bounding box center [1027, 298] width 13 height 13
checkbox input "true"
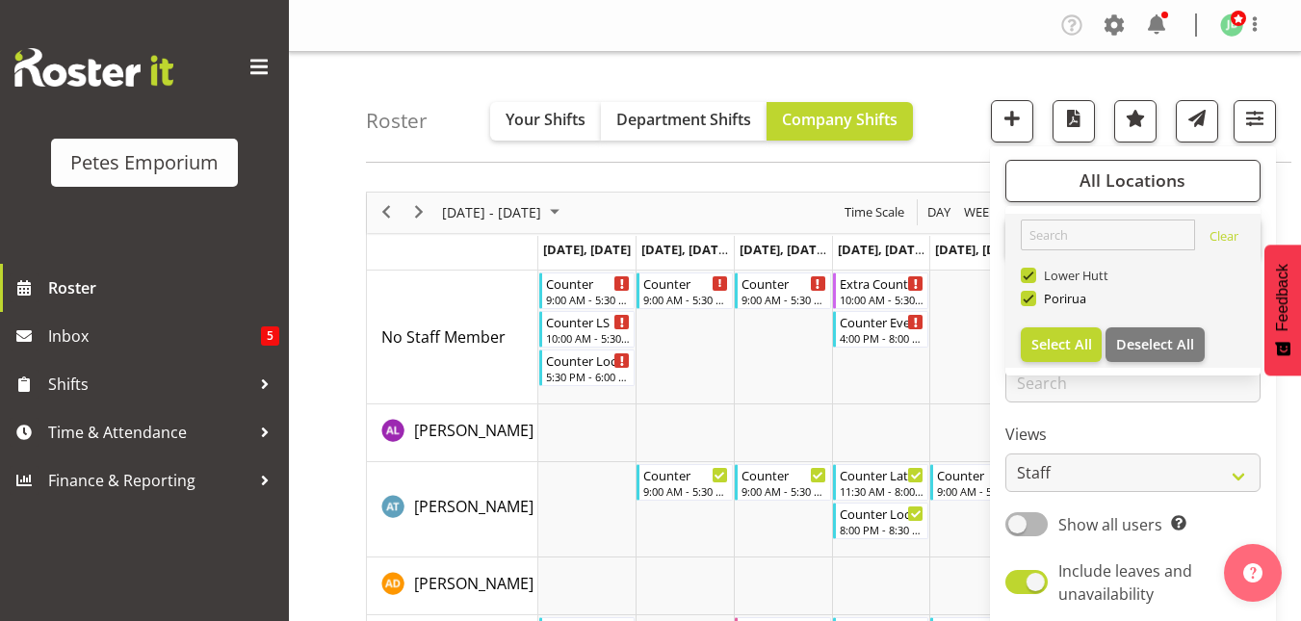
click at [1031, 273] on span at bounding box center [1028, 275] width 15 height 15
click at [1031, 273] on input "Lower Hutt" at bounding box center [1027, 275] width 13 height 13
checkbox input "false"
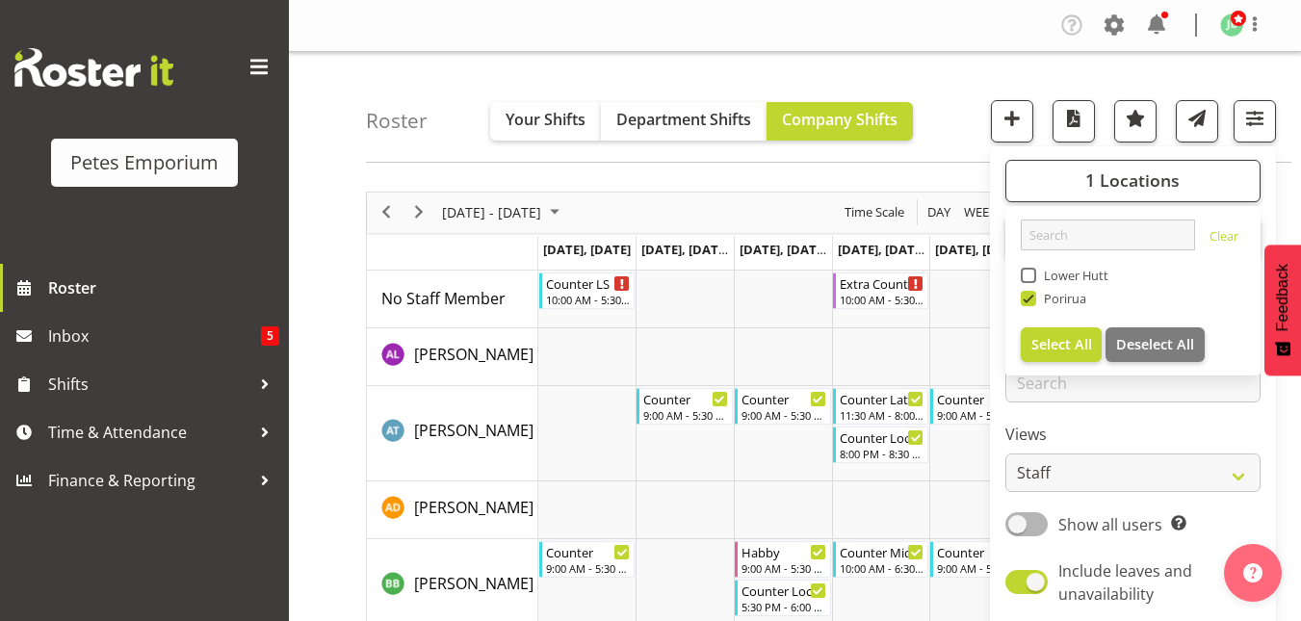
click at [940, 97] on div "Roster Your Shifts Department Shifts Company Shifts 1 Locations Clear [GEOGRAPH…" at bounding box center [828, 107] width 925 height 111
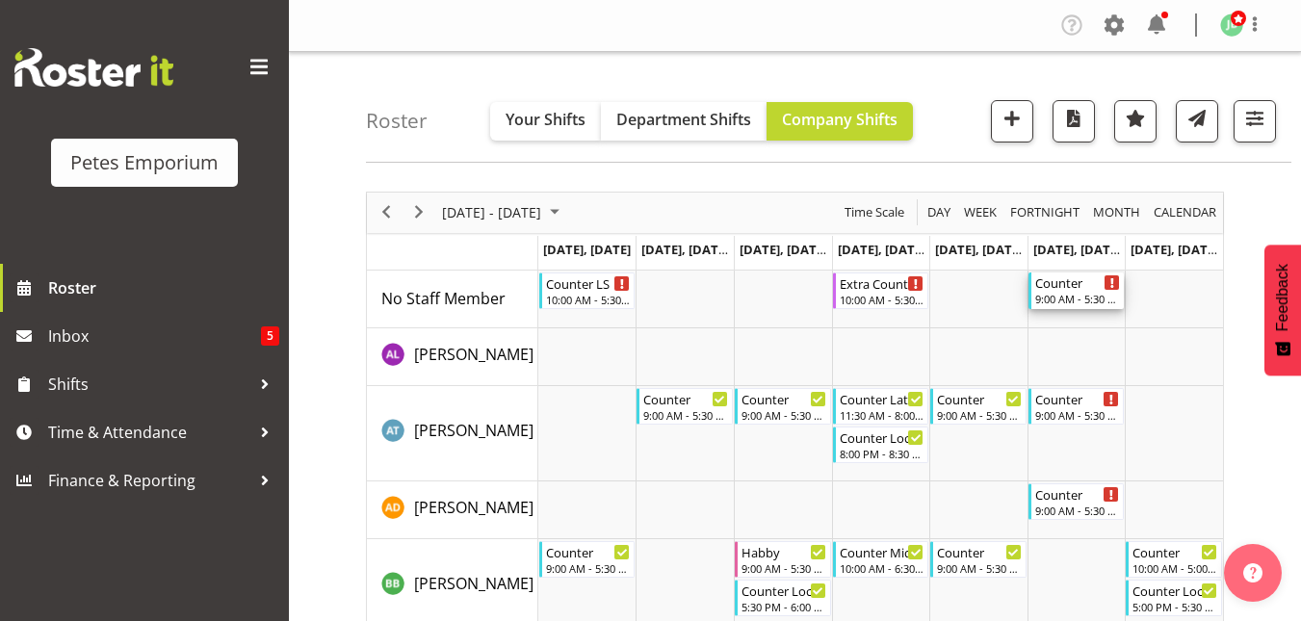
click at [1066, 286] on div "Counter" at bounding box center [1078, 282] width 86 height 19
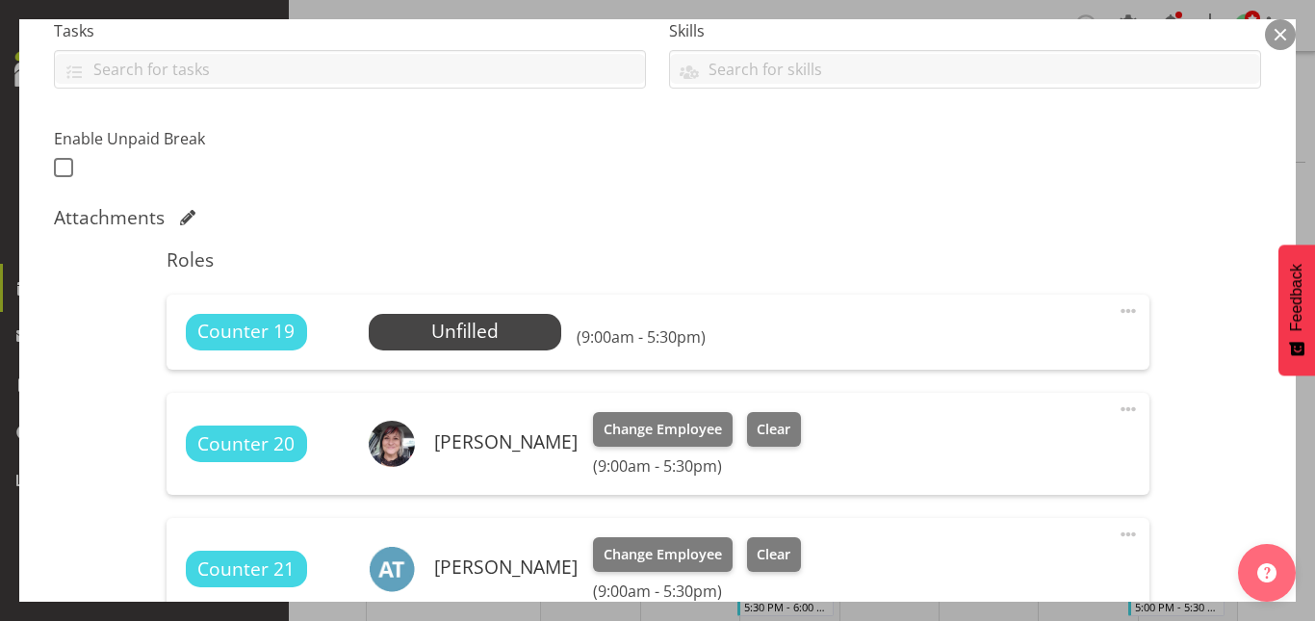
scroll to position [427, 0]
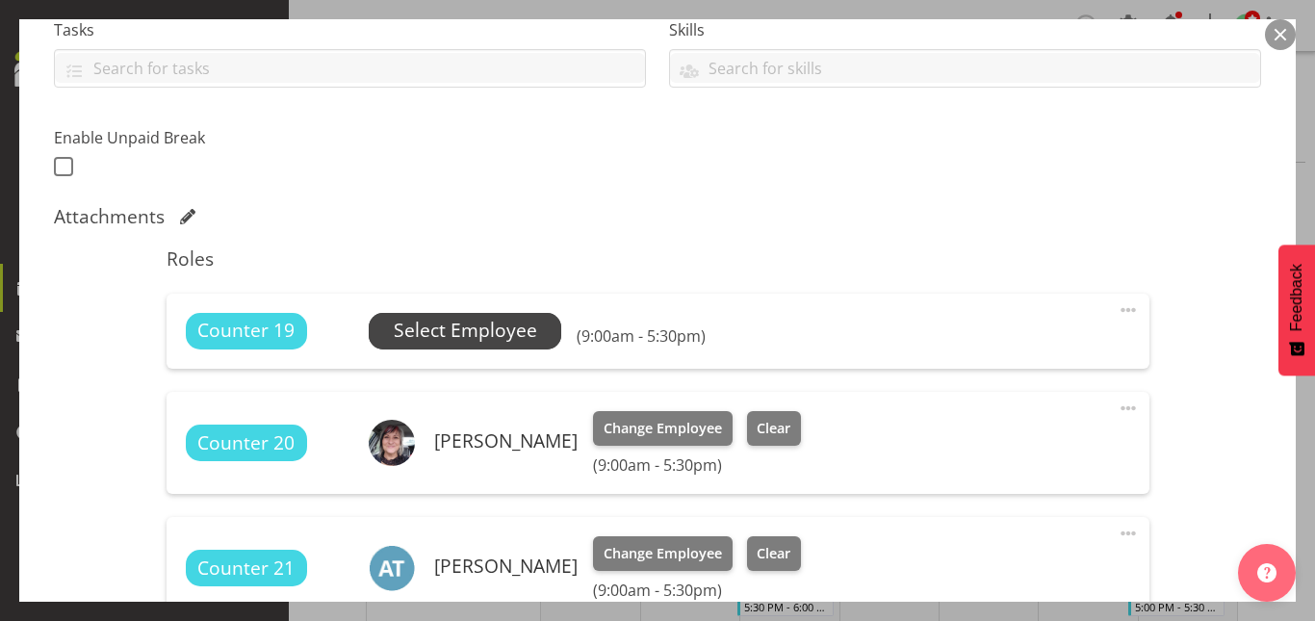
click at [448, 347] on span "Select Employee" at bounding box center [465, 331] width 193 height 37
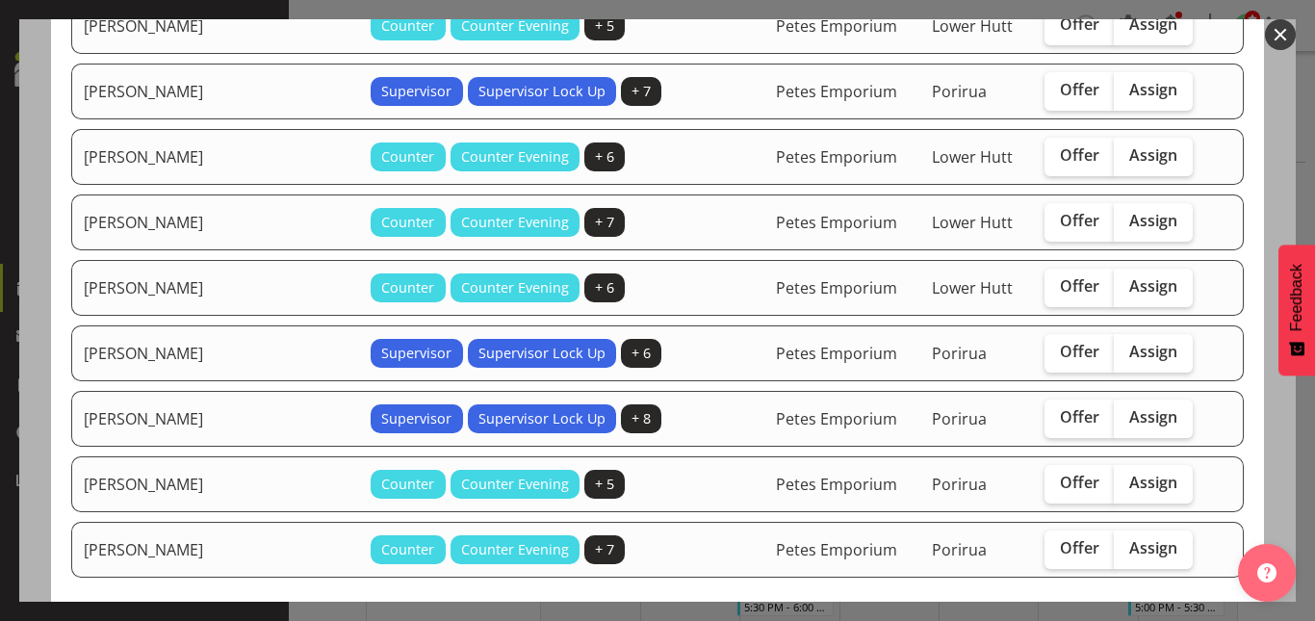
scroll to position [677, 0]
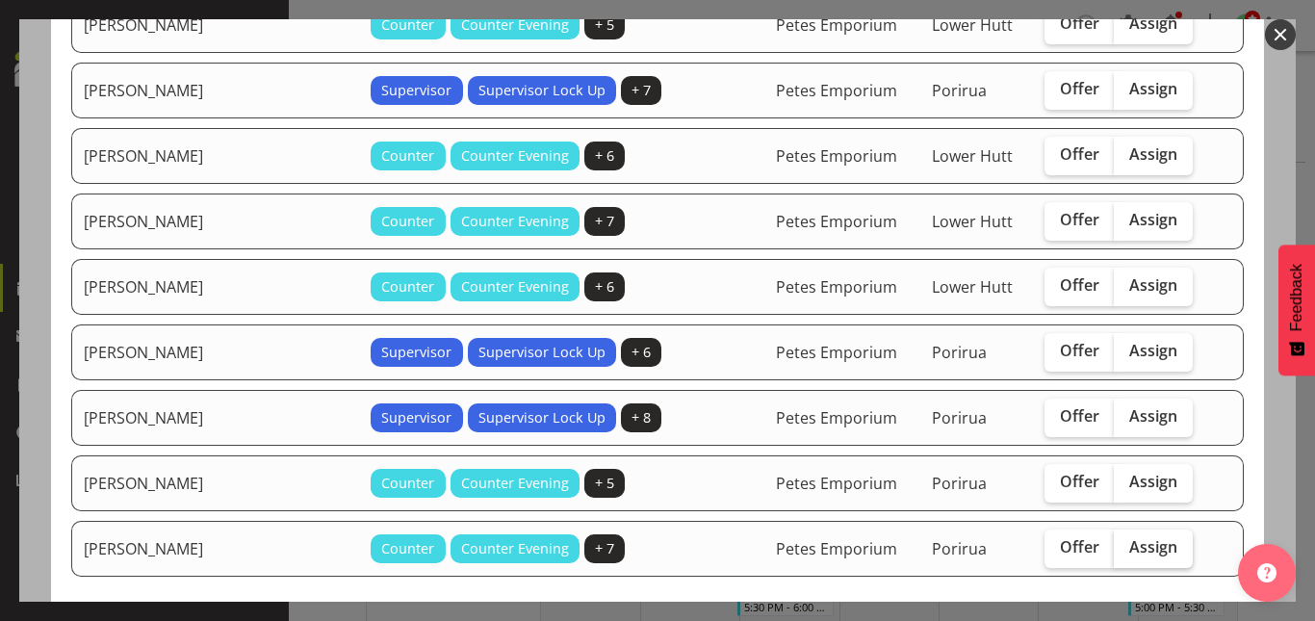
click at [1130, 550] on span "Assign" at bounding box center [1154, 546] width 48 height 19
click at [1116, 550] on input "Assign" at bounding box center [1120, 547] width 13 height 13
checkbox input "true"
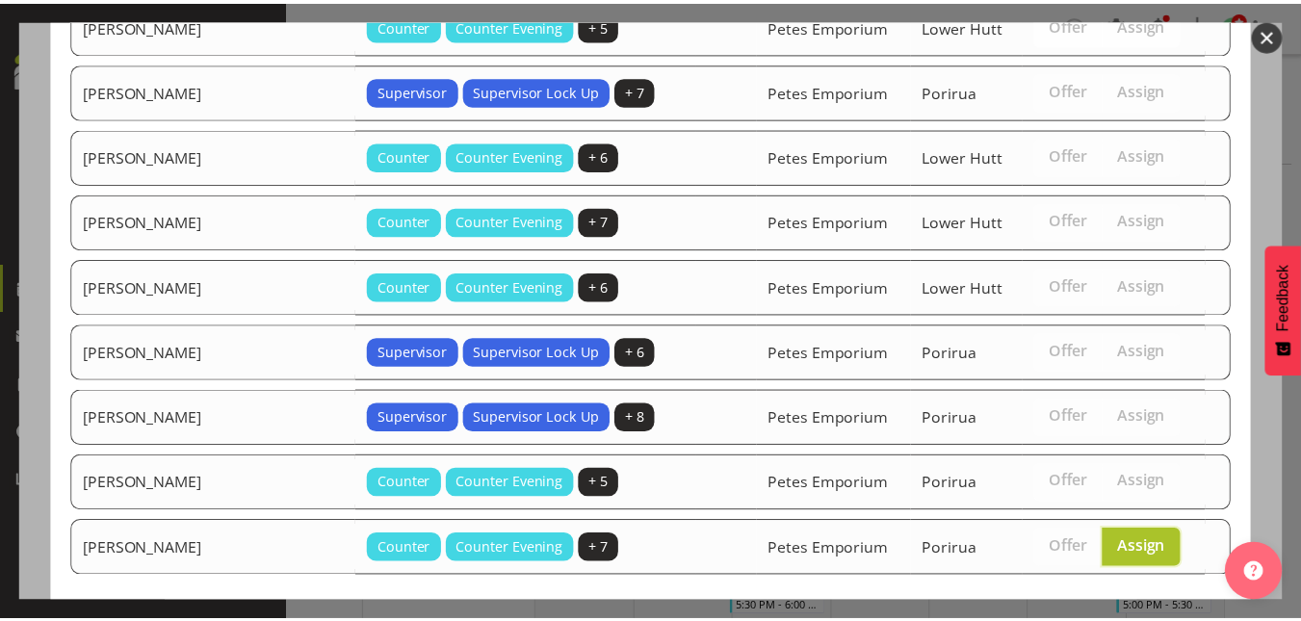
scroll to position [772, 0]
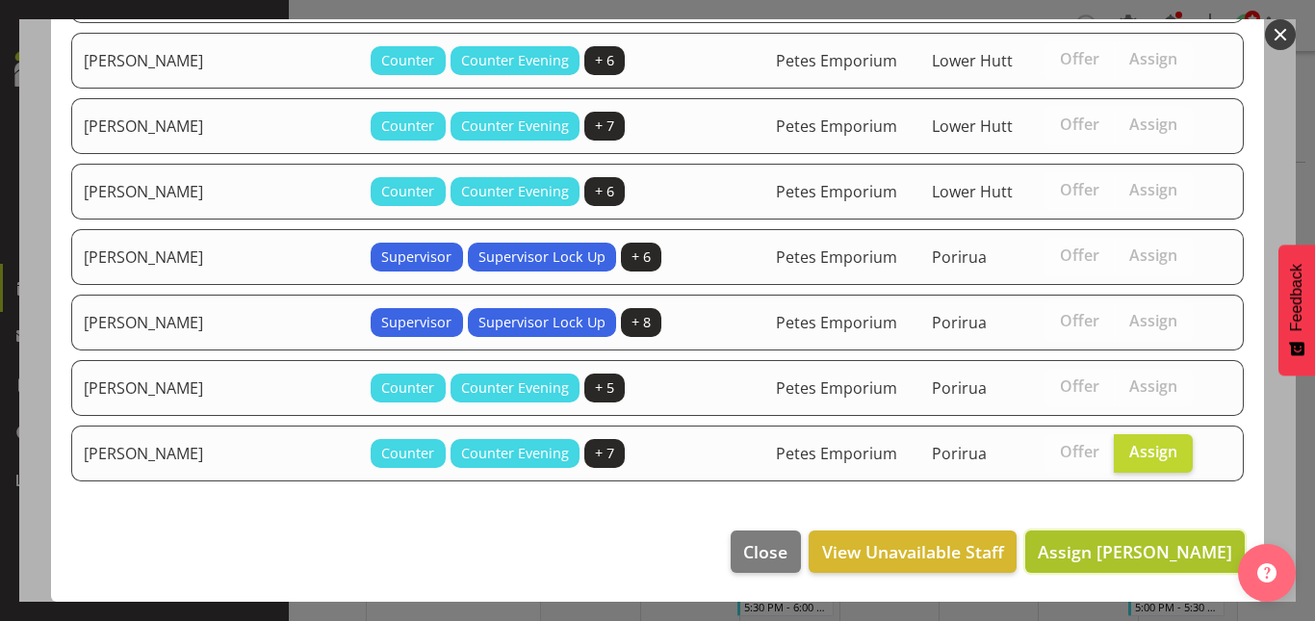
click at [1128, 558] on span "Assign [PERSON_NAME]" at bounding box center [1135, 551] width 195 height 23
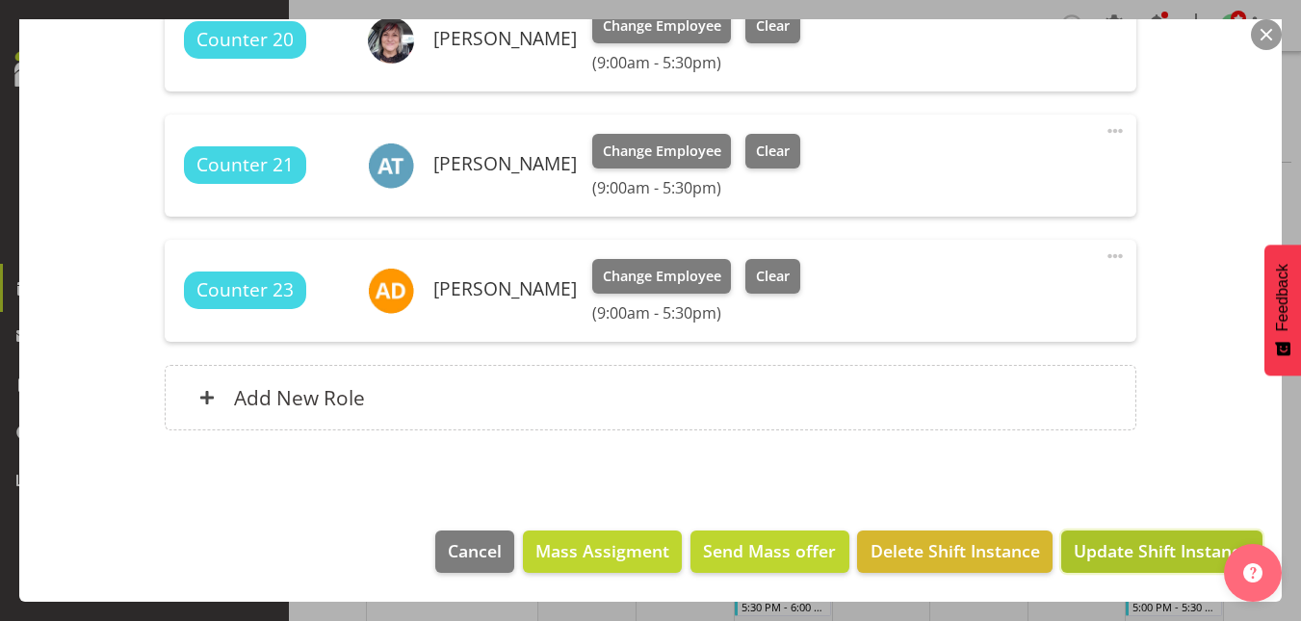
click at [1129, 558] on span "Update Shift Instance" at bounding box center [1162, 550] width 176 height 25
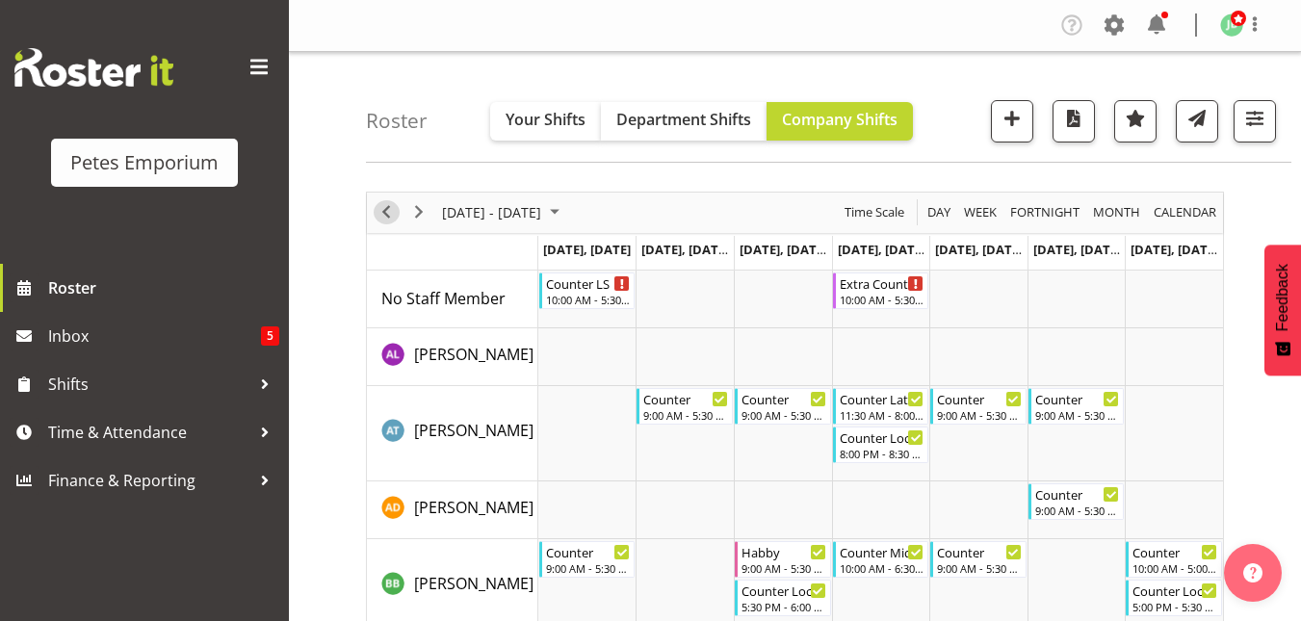
click at [389, 214] on span "Previous" at bounding box center [386, 212] width 23 height 24
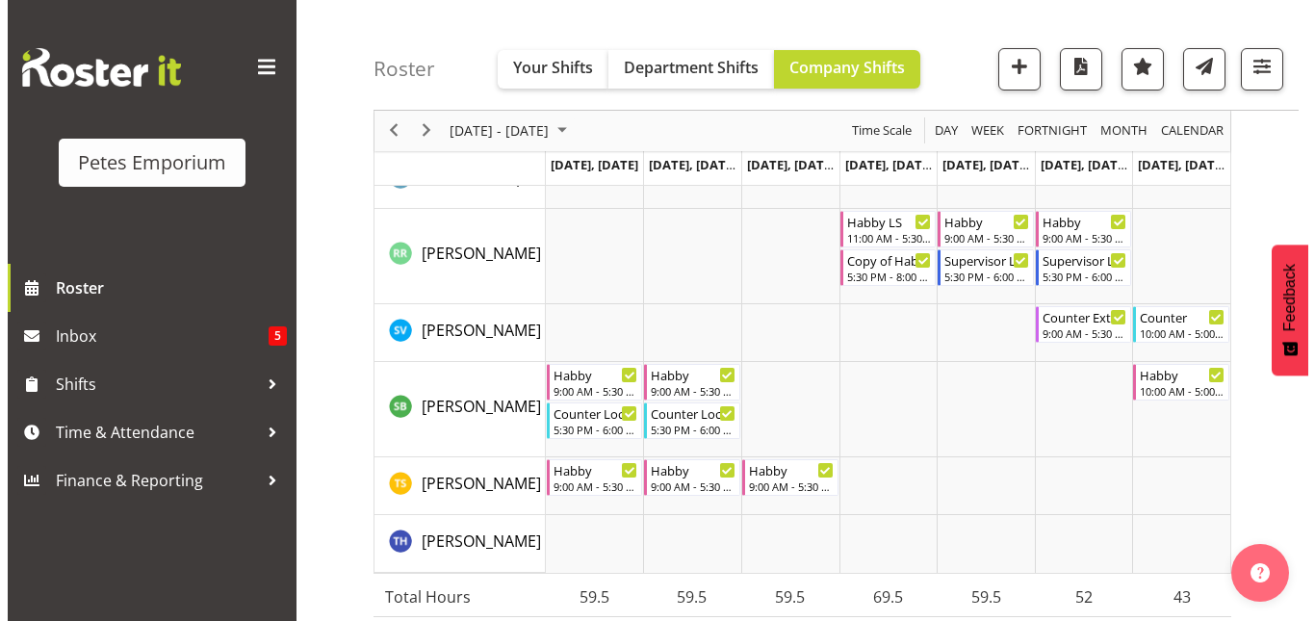
scroll to position [1981, 0]
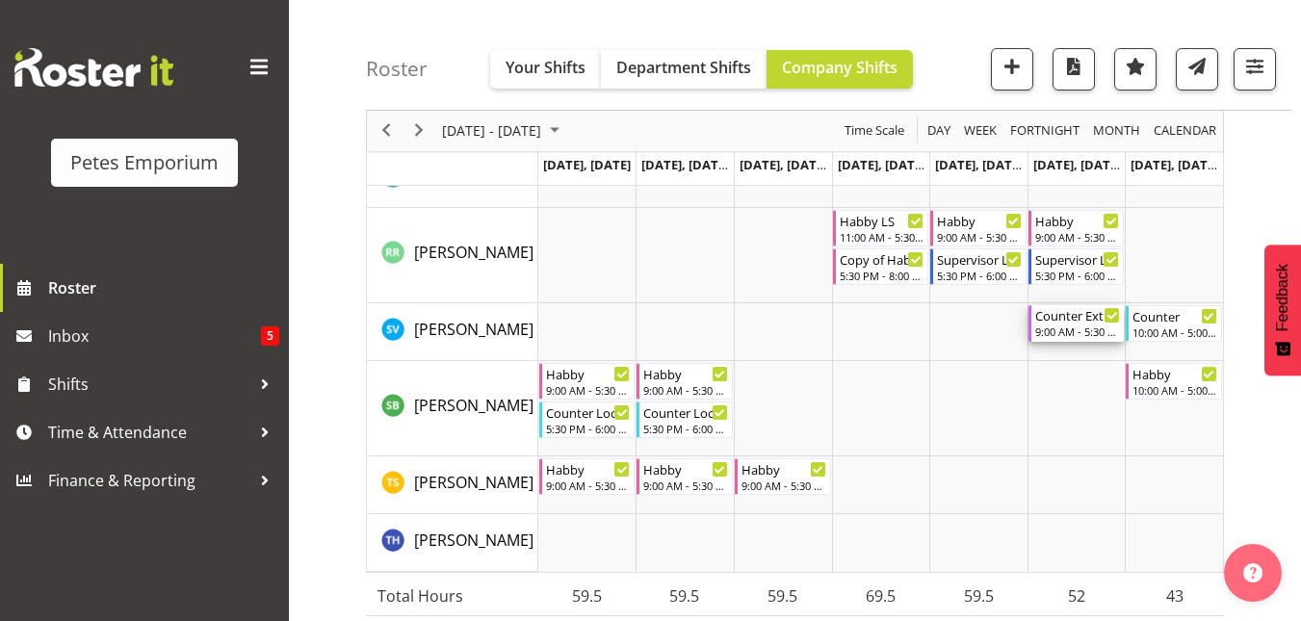
click at [1068, 329] on div "9:00 AM - 5:30 PM" at bounding box center [1078, 331] width 86 height 15
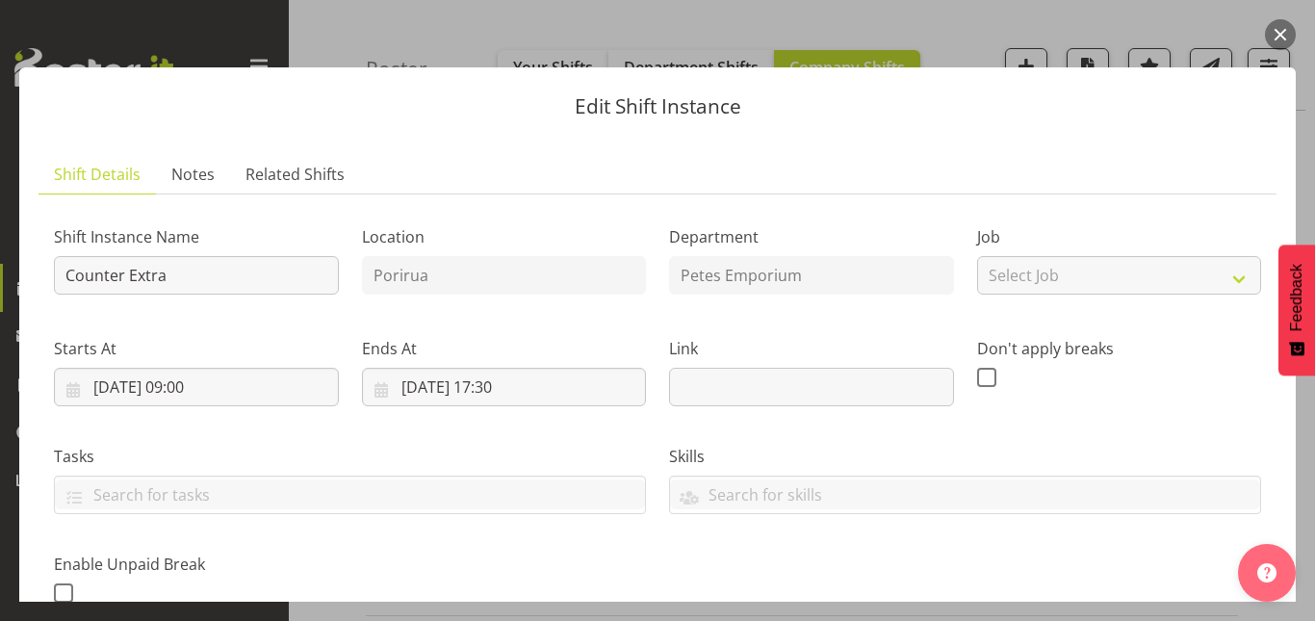
scroll to position [481, 0]
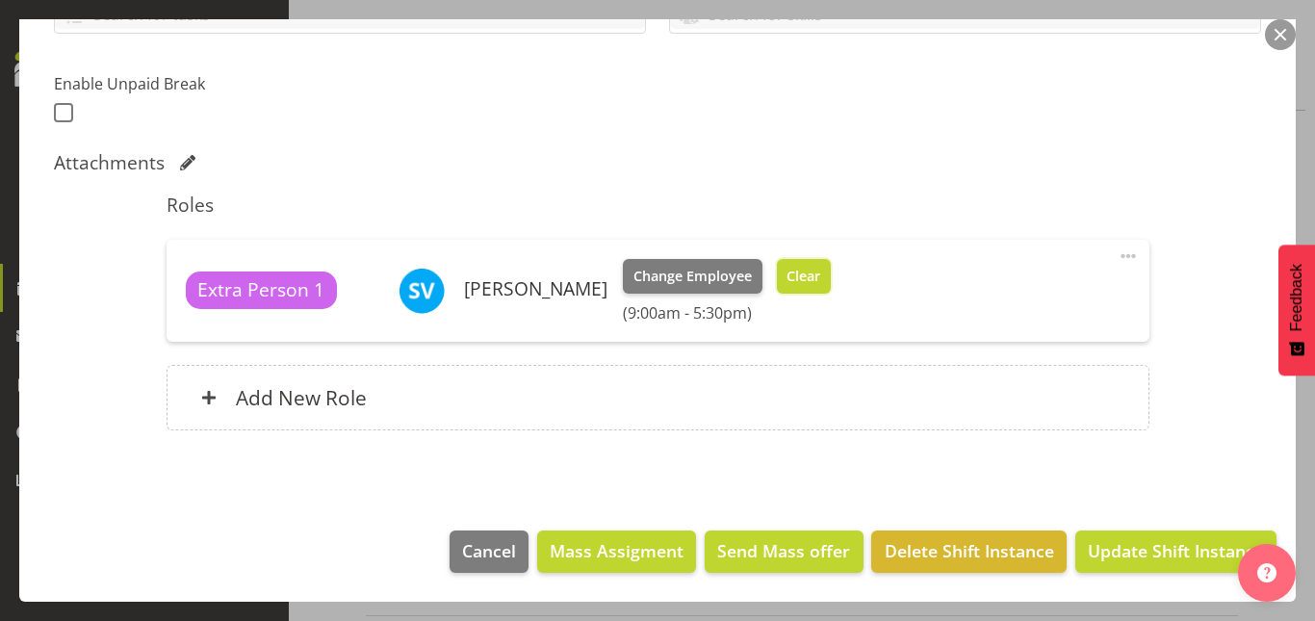
click at [790, 273] on button "Clear" at bounding box center [804, 276] width 55 height 35
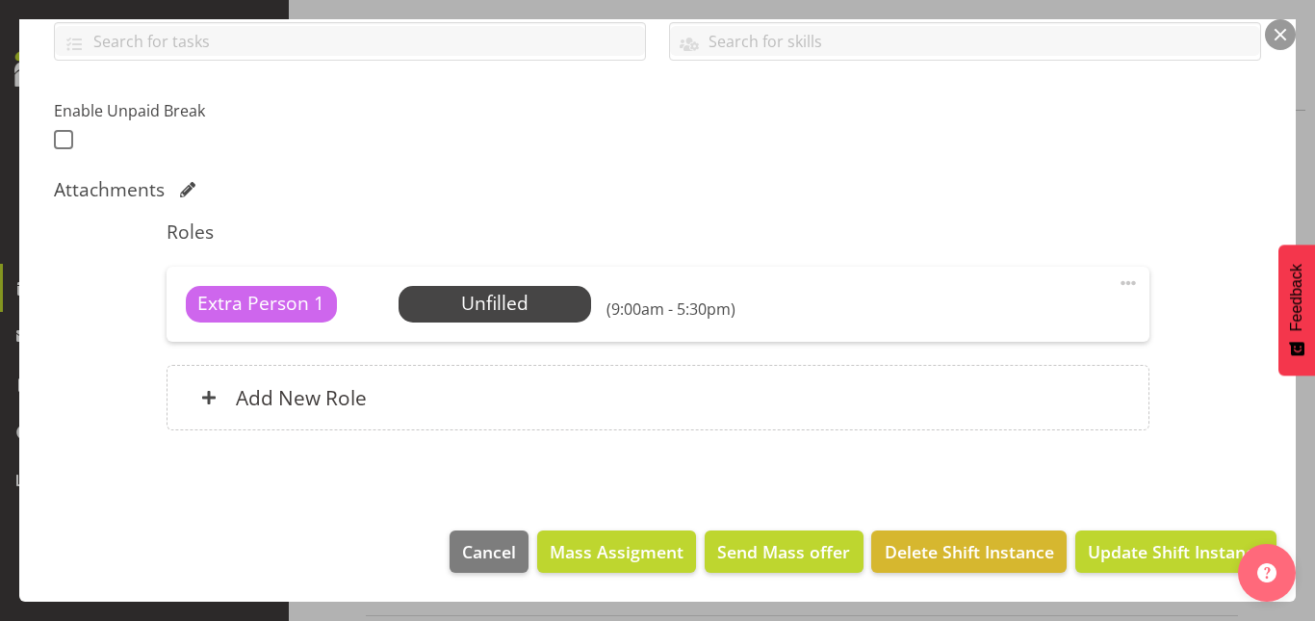
scroll to position [454, 0]
click at [1163, 541] on span "Update Shift Instance" at bounding box center [1176, 551] width 176 height 25
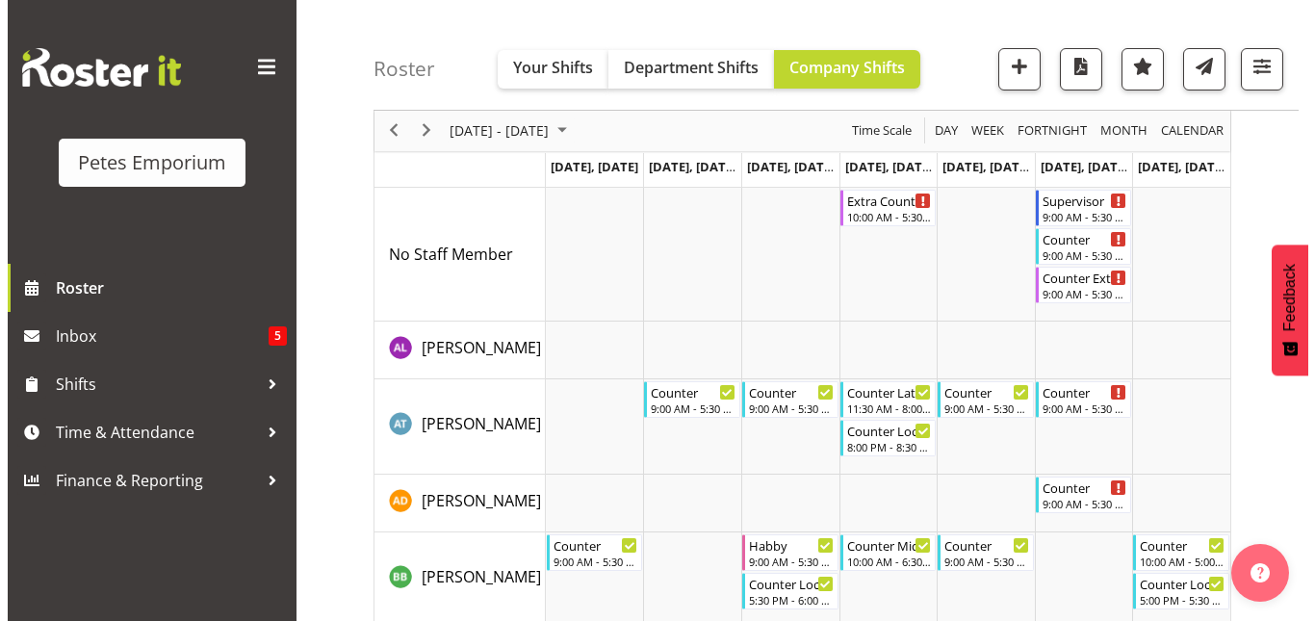
scroll to position [82, 0]
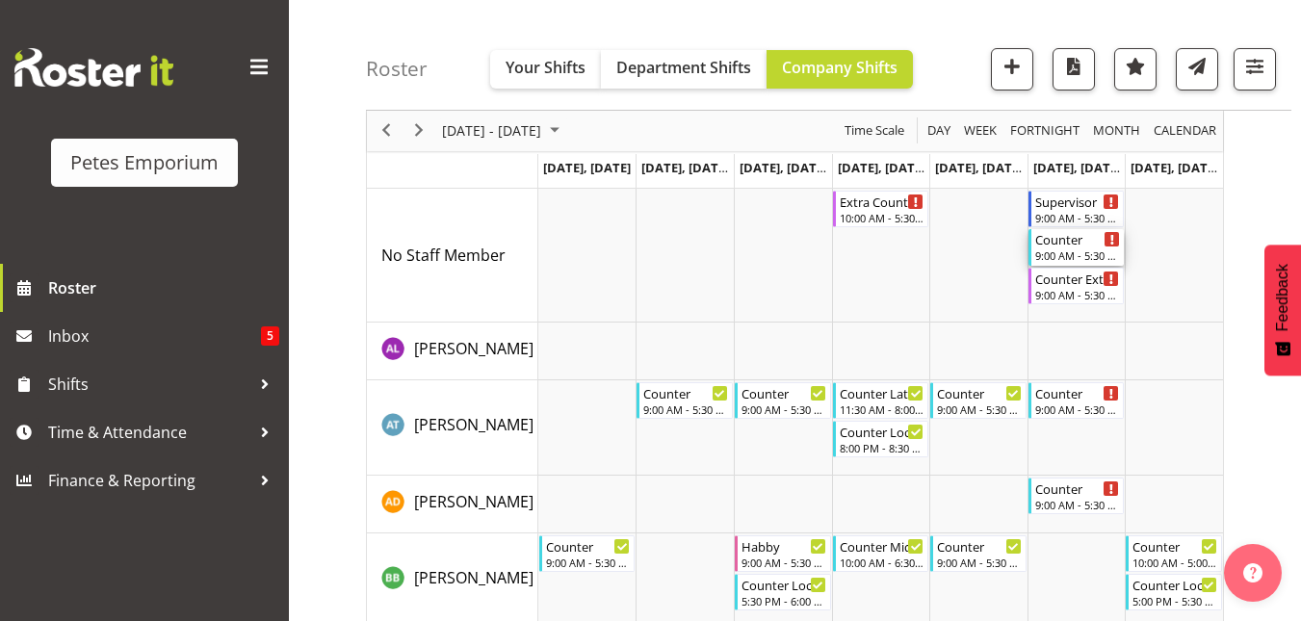
click at [1058, 247] on div "Counter" at bounding box center [1078, 238] width 86 height 19
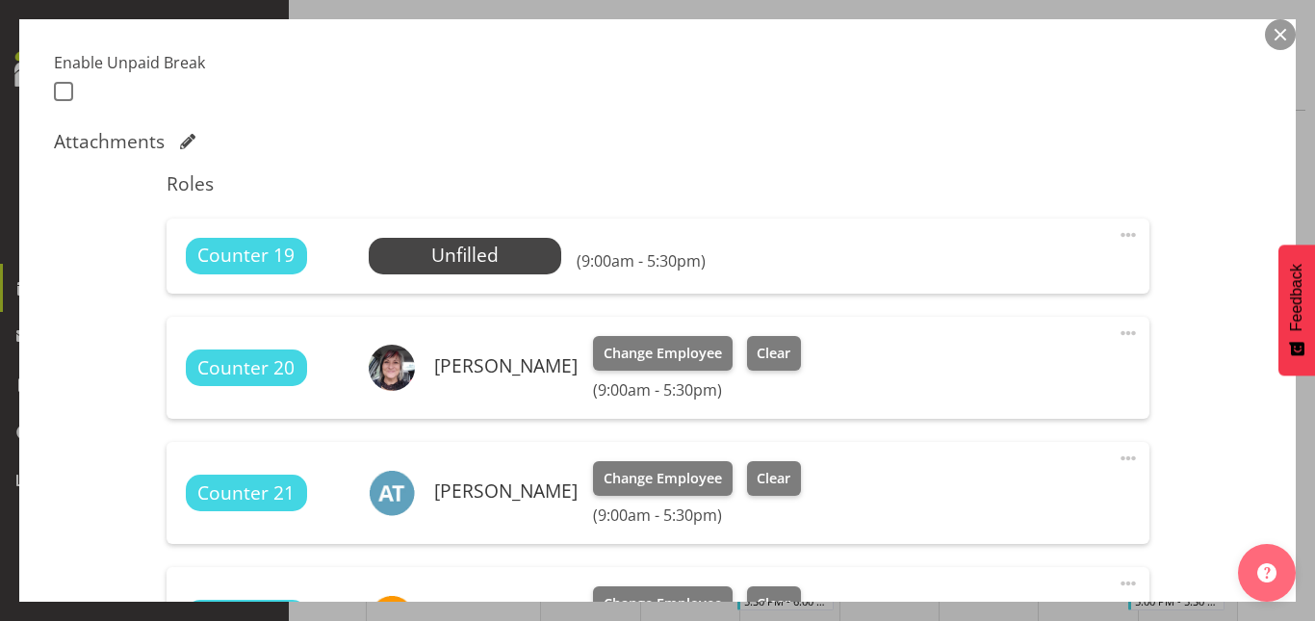
scroll to position [504, 0]
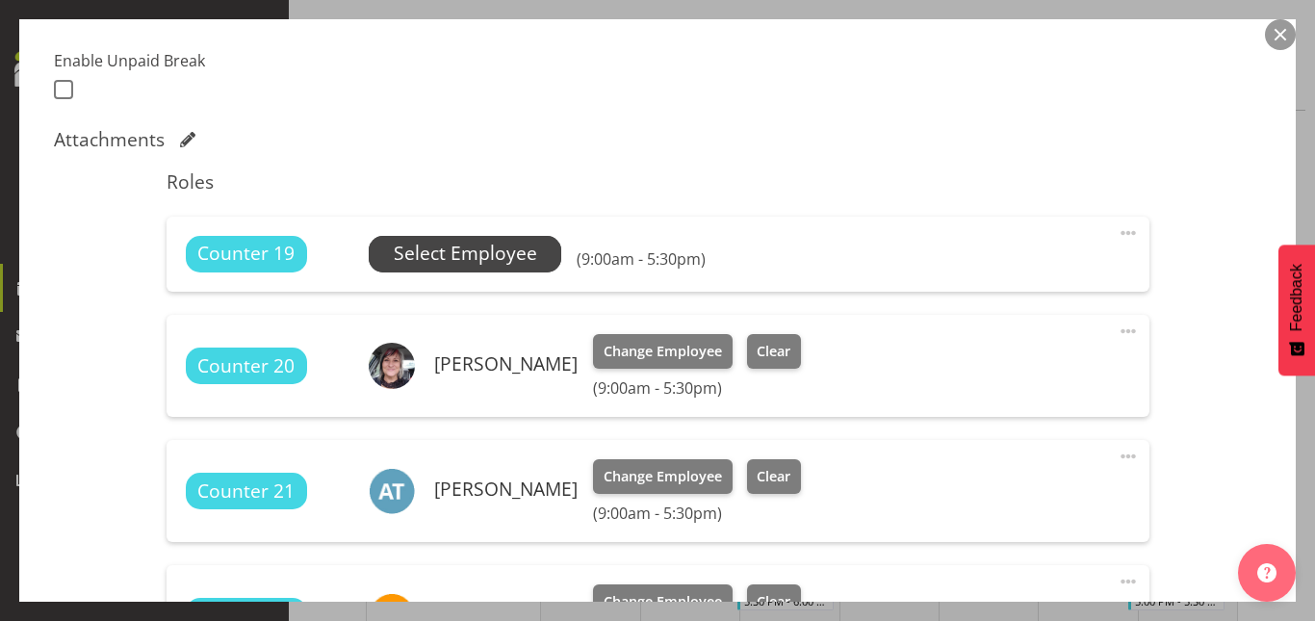
click at [460, 252] on span "Select Employee" at bounding box center [465, 254] width 143 height 28
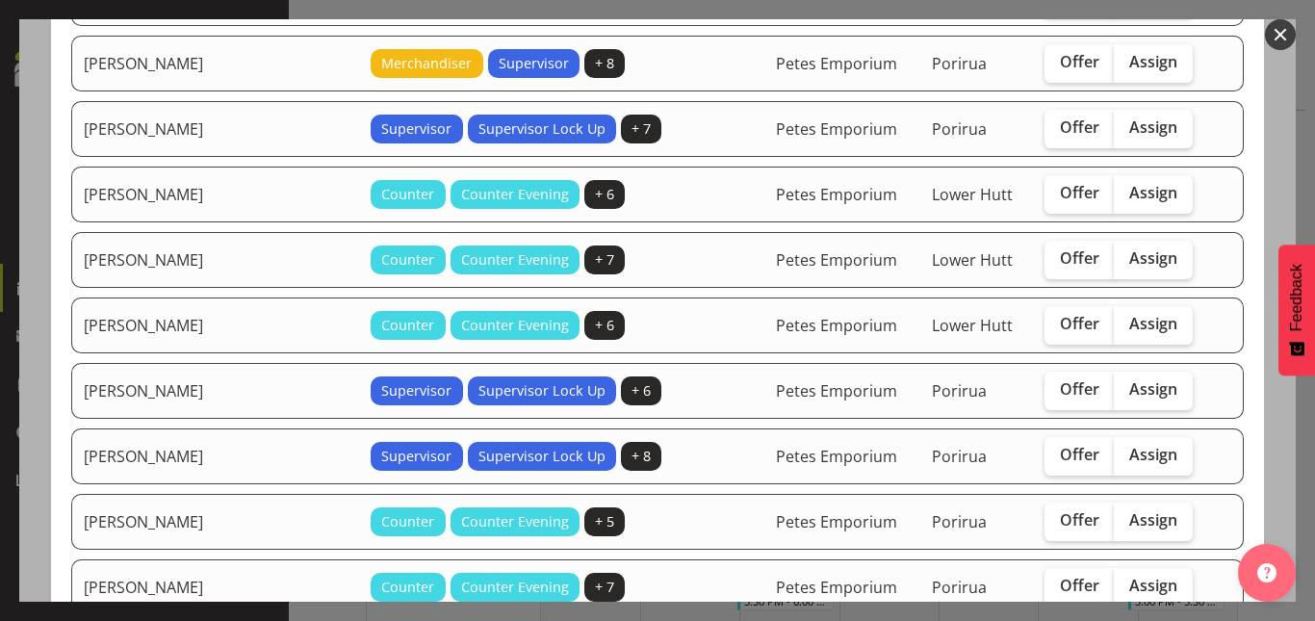
scroll to position [705, 0]
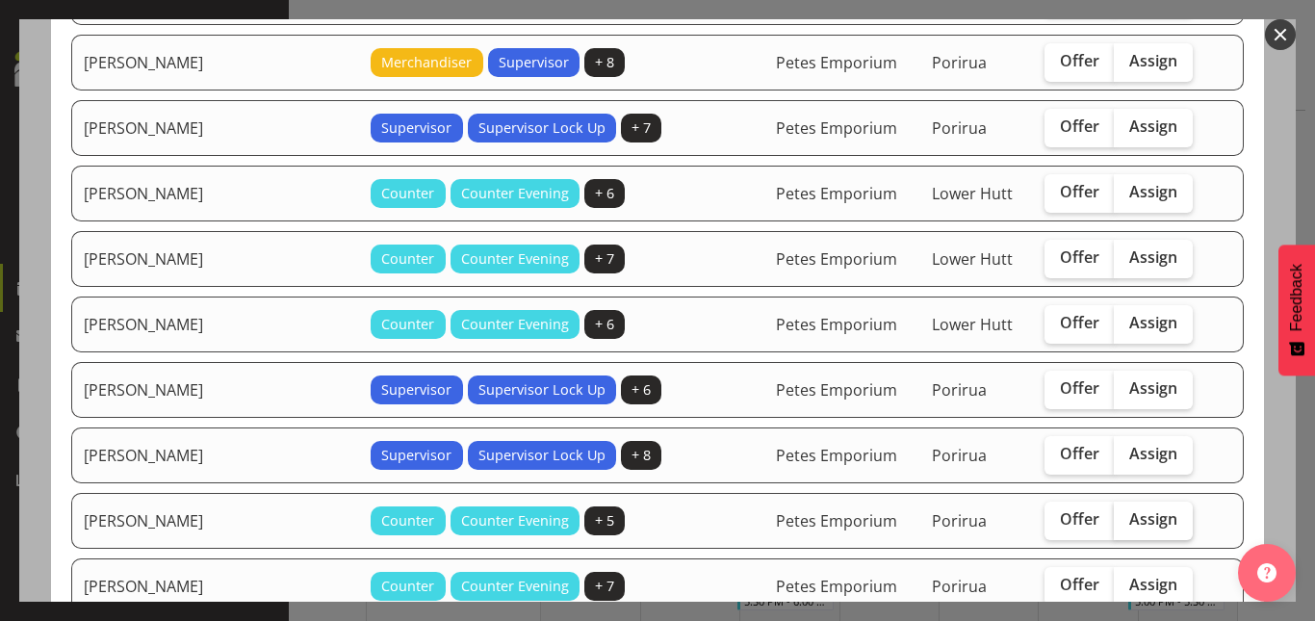
click at [1130, 514] on span "Assign" at bounding box center [1154, 518] width 48 height 19
click at [1123, 514] on input "Assign" at bounding box center [1120, 519] width 13 height 13
checkbox input "true"
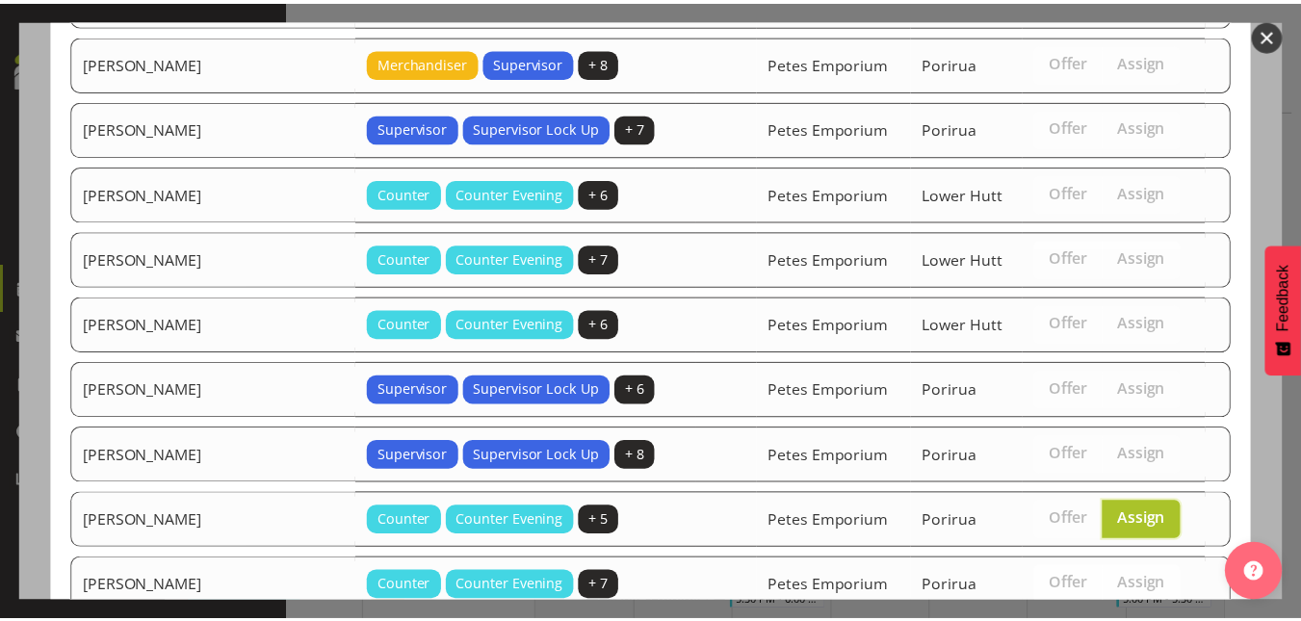
scroll to position [838, 0]
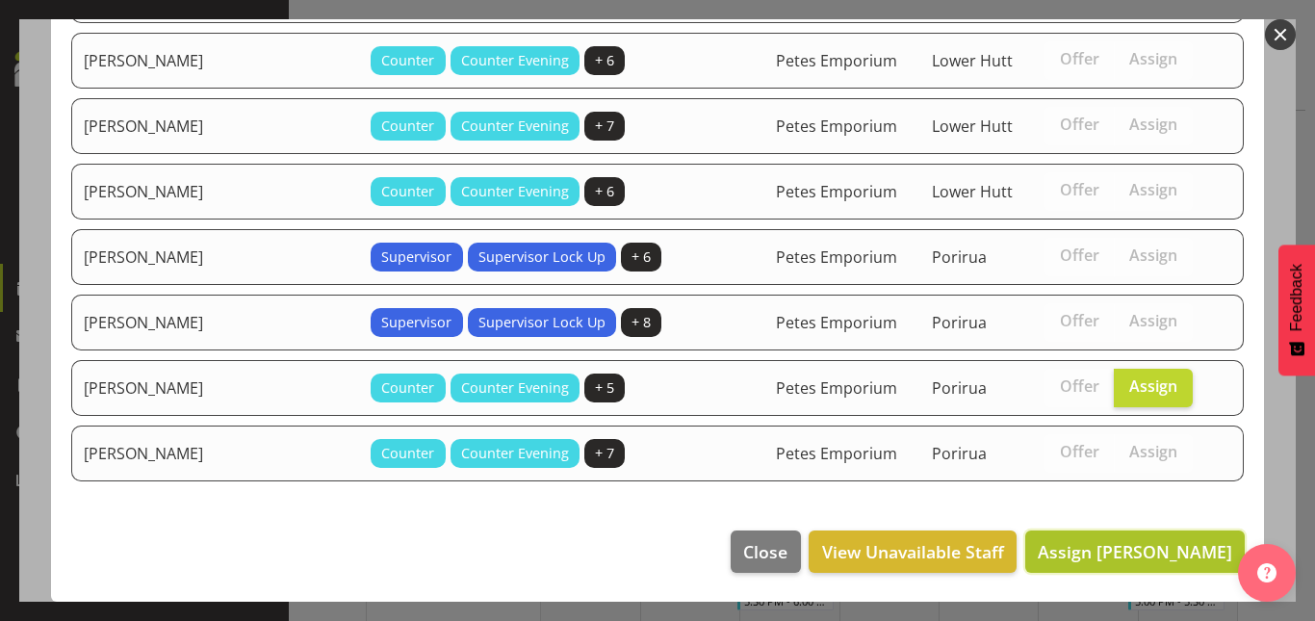
click at [1116, 550] on span "Assign [PERSON_NAME]" at bounding box center [1135, 551] width 195 height 23
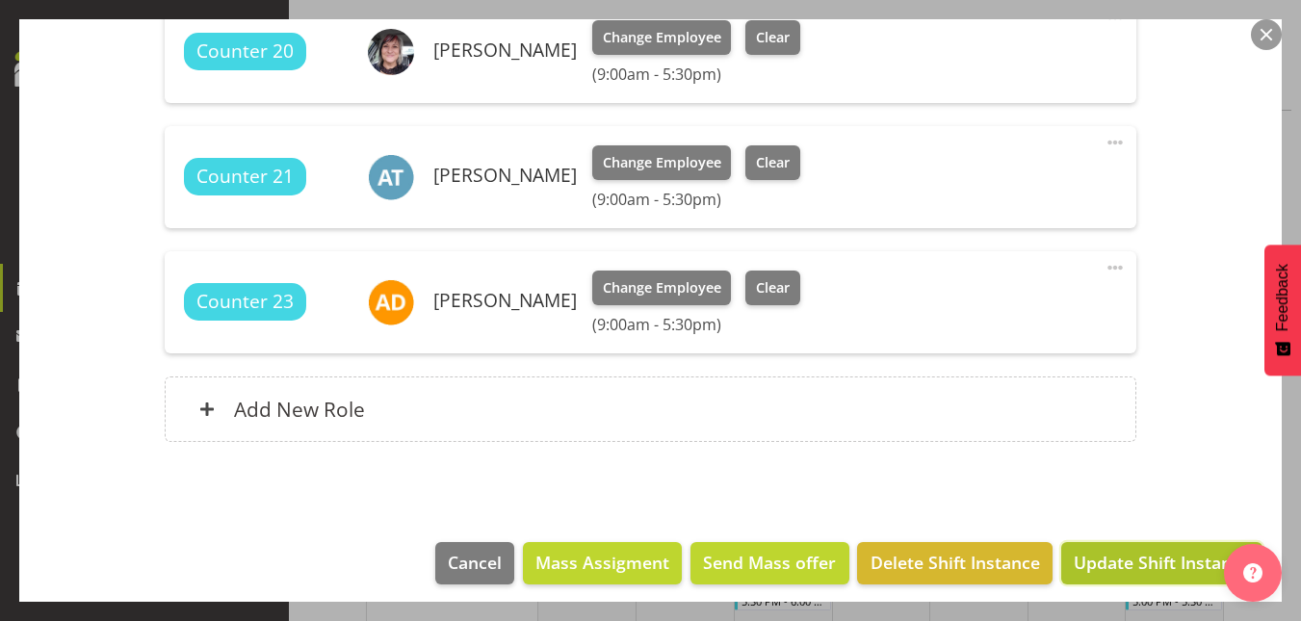
click at [1133, 546] on button "Update Shift Instance" at bounding box center [1161, 563] width 201 height 42
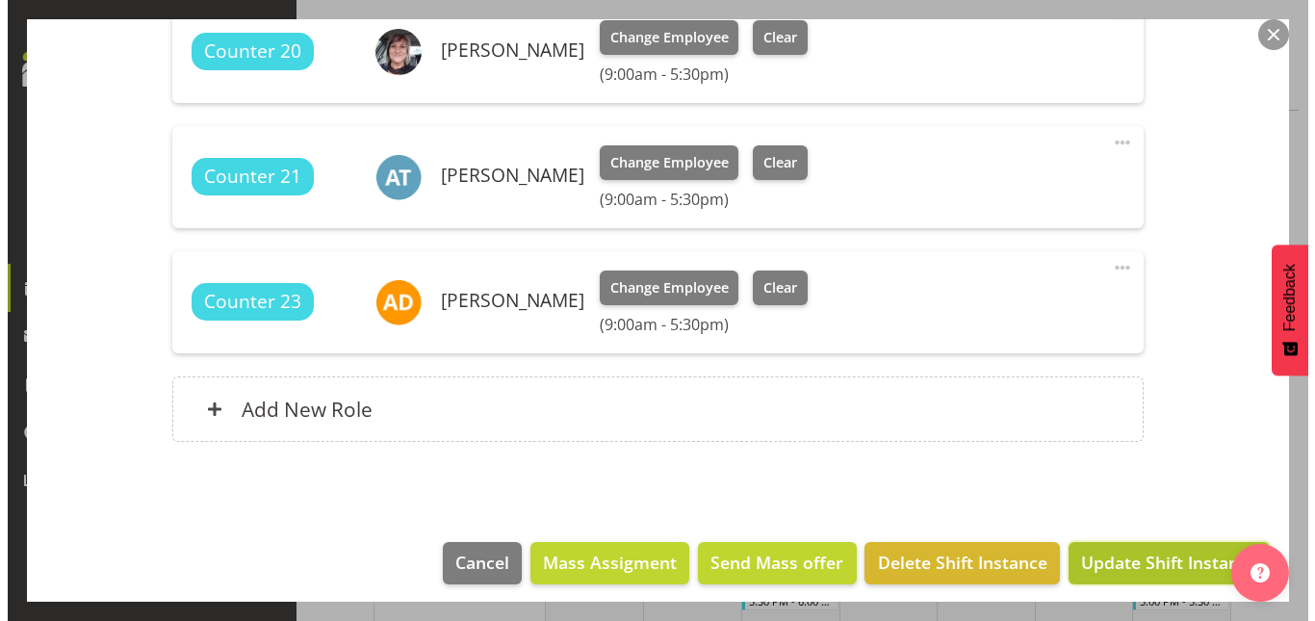
scroll to position [779, 0]
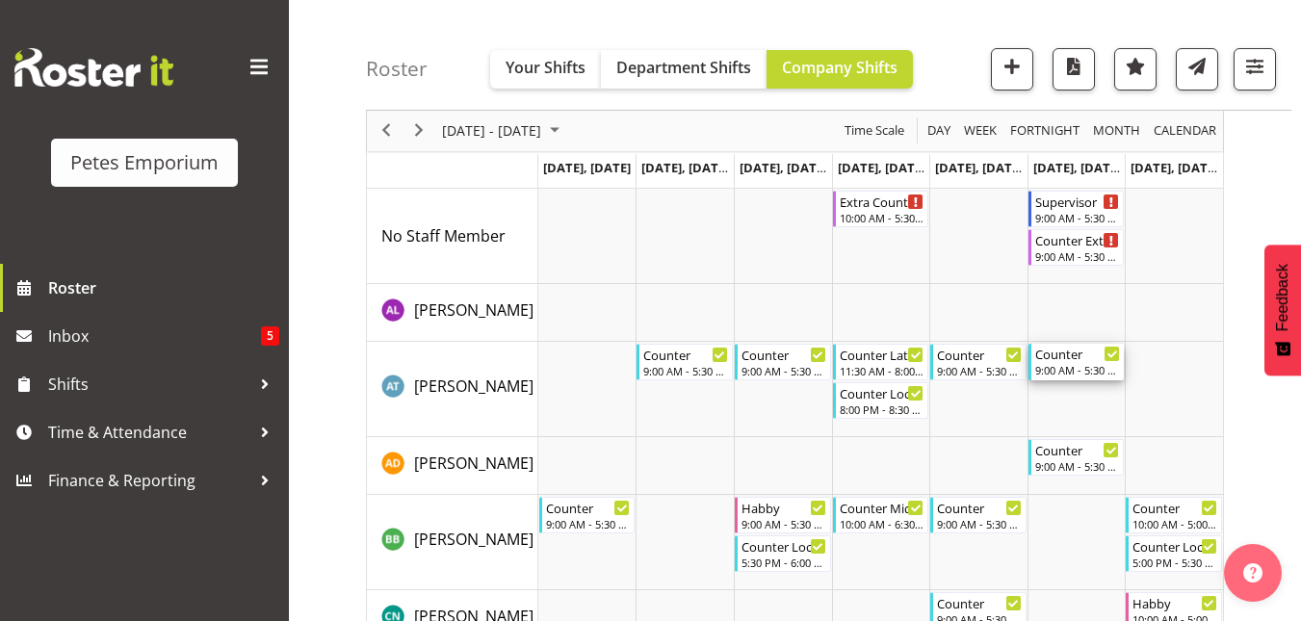
click at [1069, 369] on div "9:00 AM - 5:30 PM" at bounding box center [1078, 369] width 86 height 15
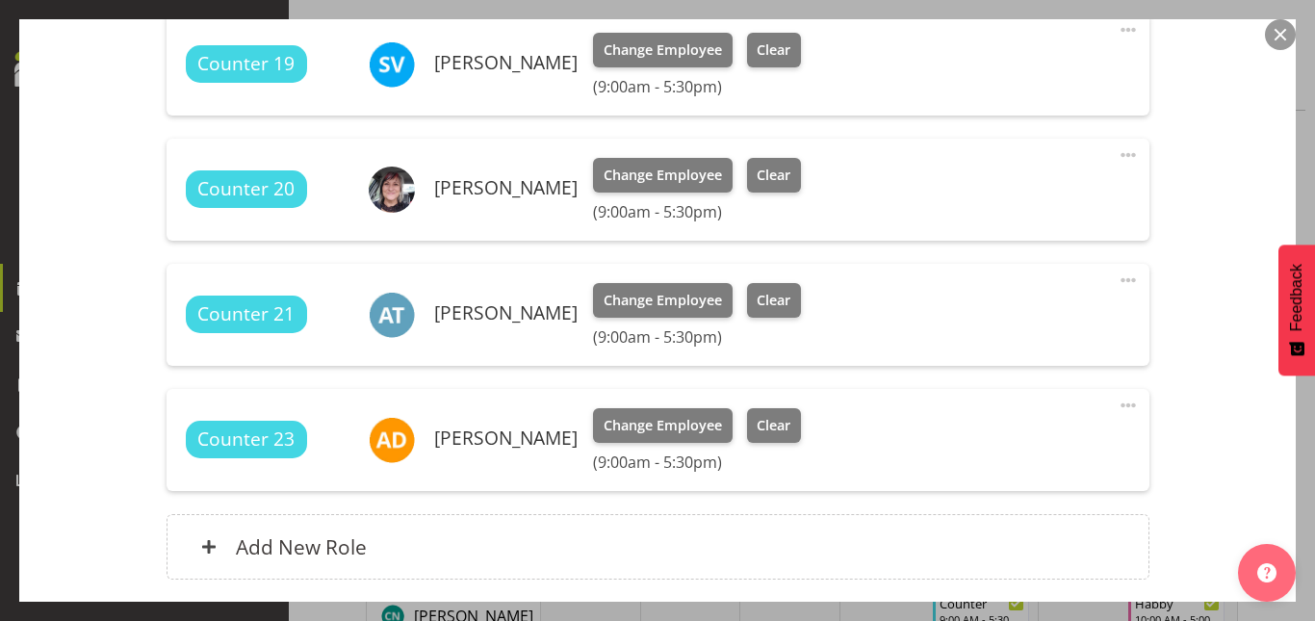
scroll to position [720, 0]
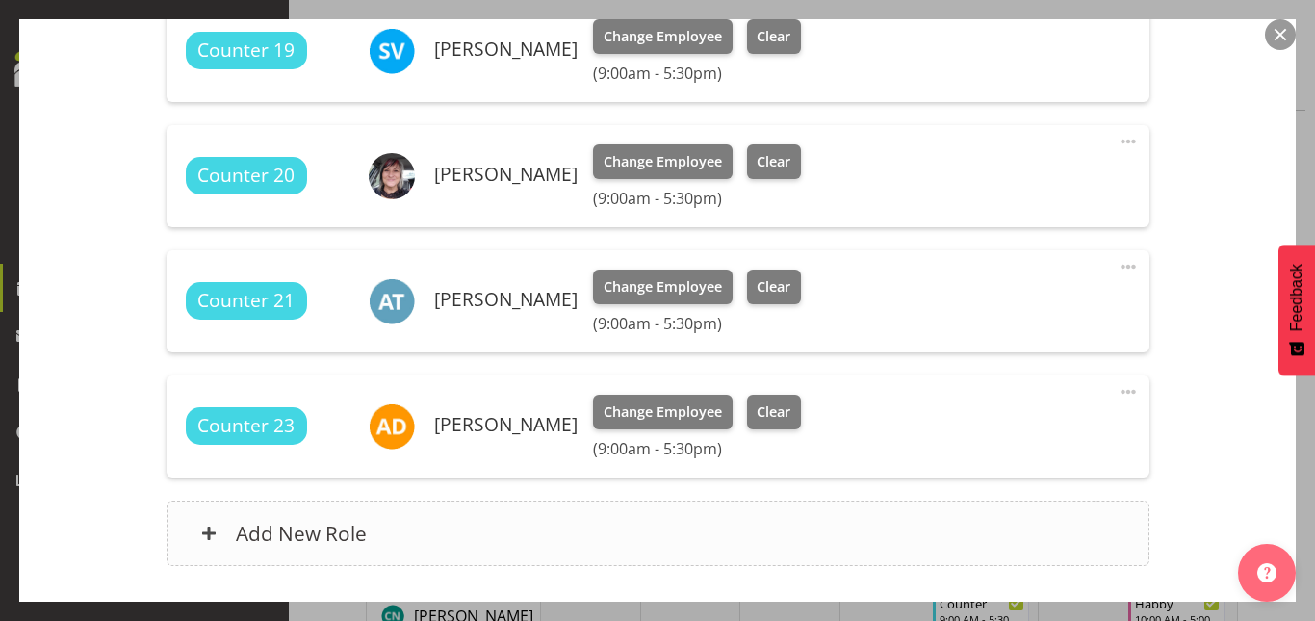
click at [290, 529] on h6 "Add New Role" at bounding box center [301, 533] width 131 height 25
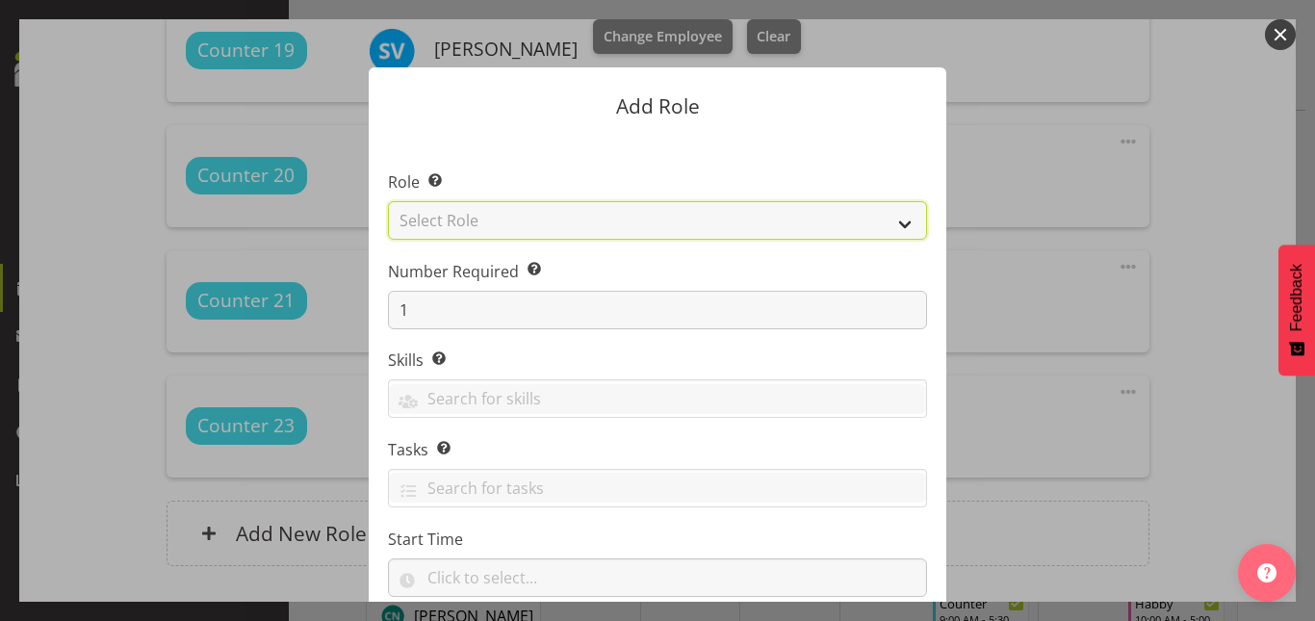
click at [844, 225] on select "Select Role Counter Counter Evening Counter Late Shift Counter Lock Up Counter …" at bounding box center [657, 220] width 539 height 39
select select "151"
click at [388, 201] on select "Select Role Counter Counter Evening Counter Late Shift Counter Lock Up Counter …" at bounding box center [657, 220] width 539 height 39
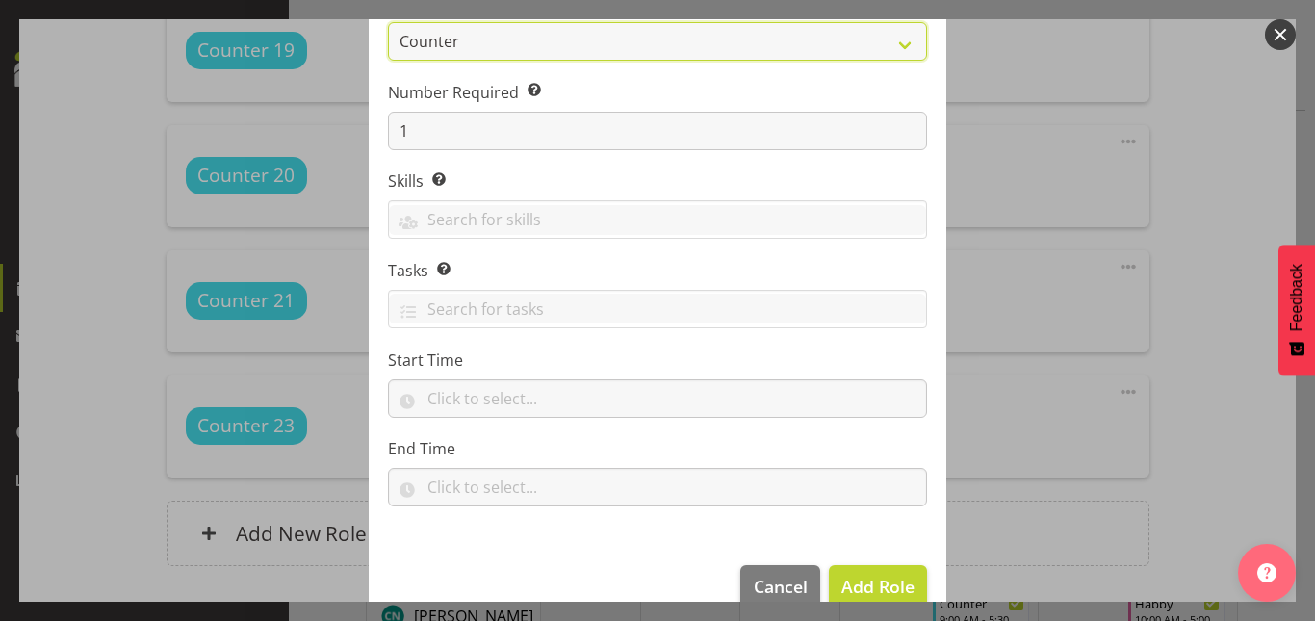
scroll to position [180, 0]
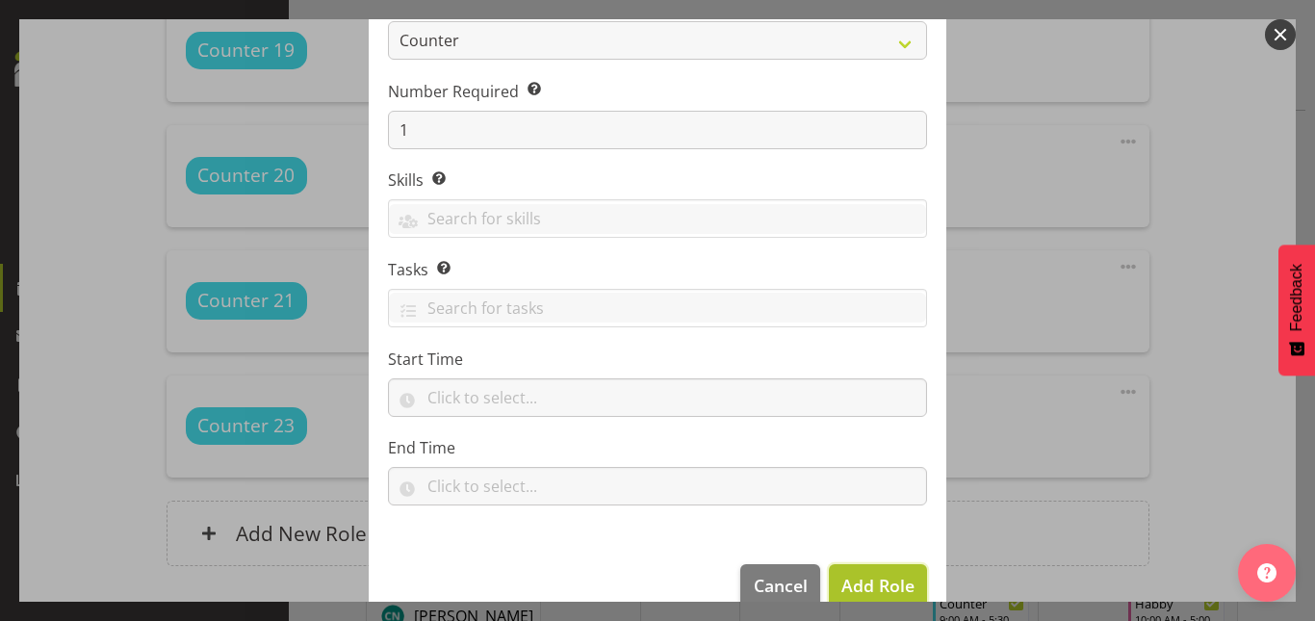
click at [847, 587] on span "Add Role" at bounding box center [878, 585] width 73 height 23
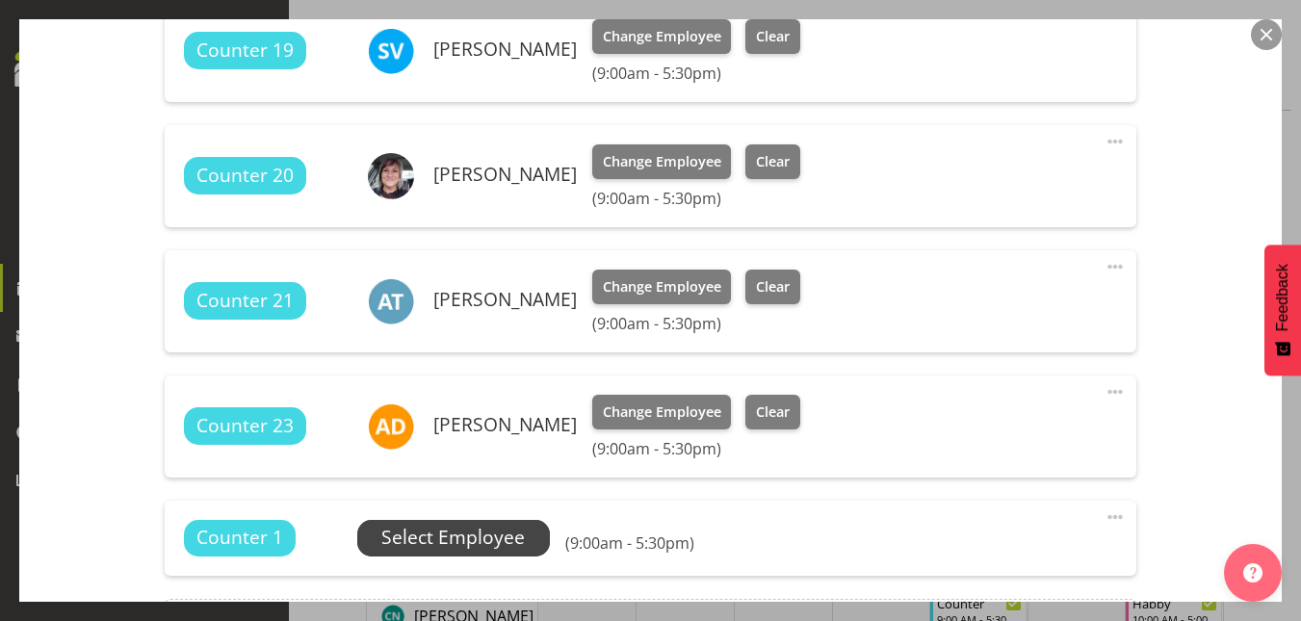
click at [456, 534] on span "Select Employee" at bounding box center [452, 538] width 143 height 28
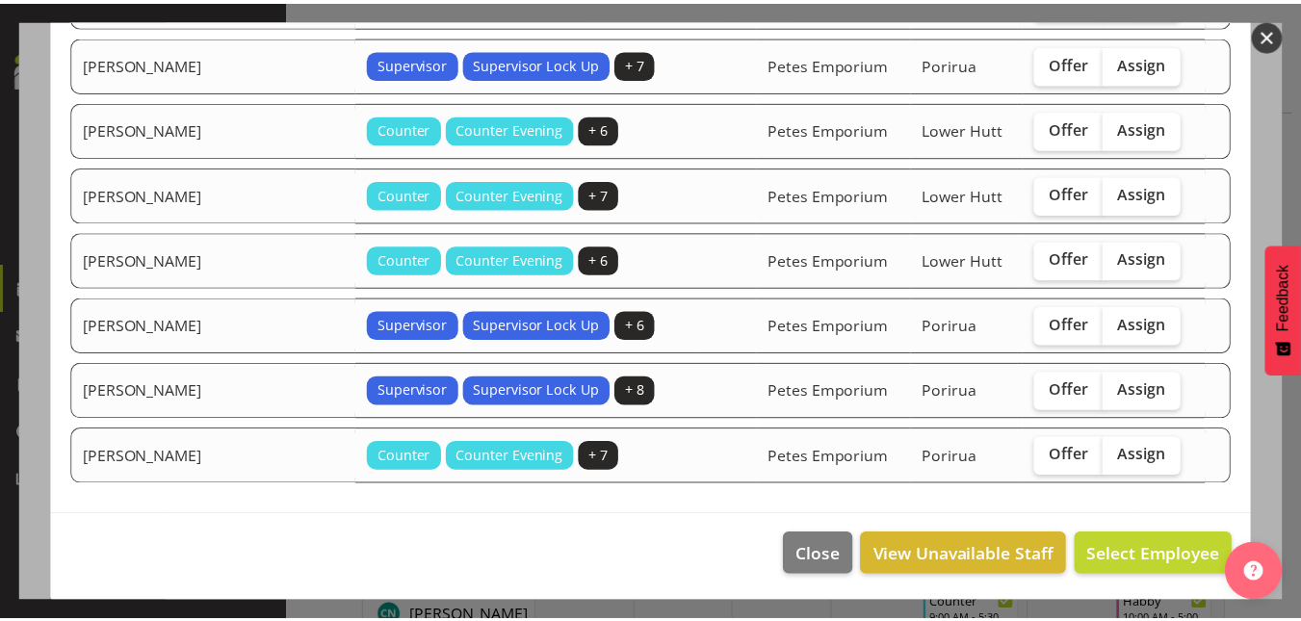
scroll to position [772, 0]
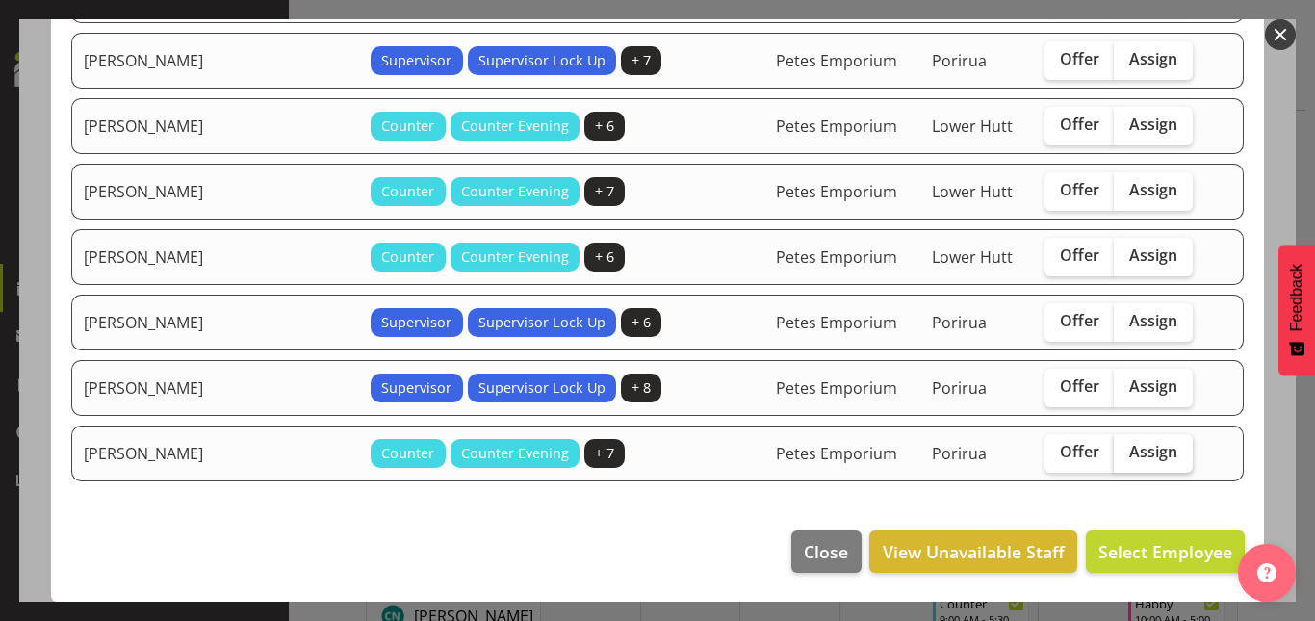
click at [1142, 454] on span "Assign" at bounding box center [1154, 451] width 48 height 19
click at [1127, 454] on input "Assign" at bounding box center [1120, 452] width 13 height 13
checkbox input "true"
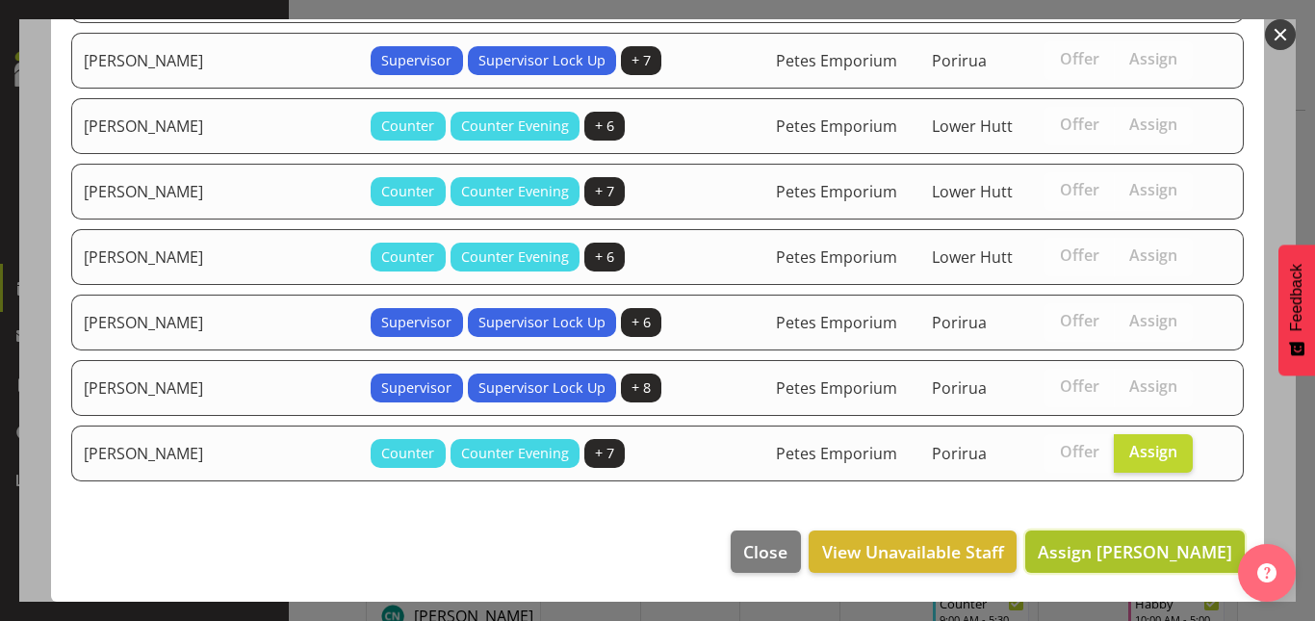
click at [1143, 550] on span "Assign [PERSON_NAME]" at bounding box center [1135, 551] width 195 height 23
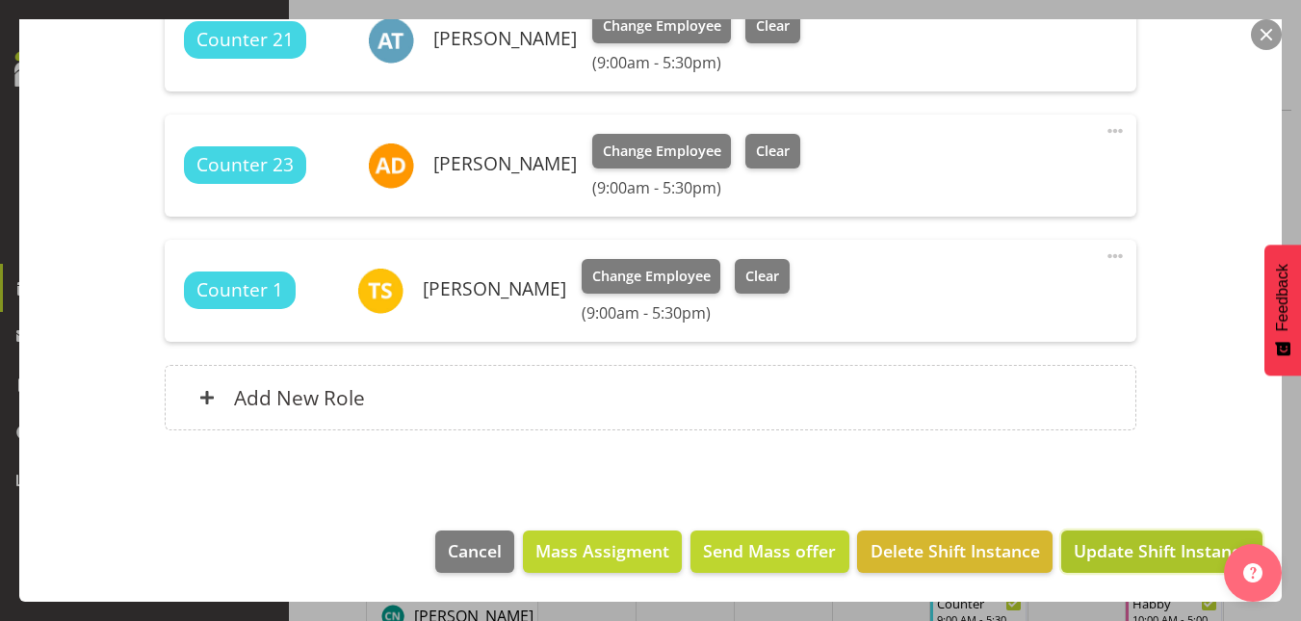
click at [1143, 551] on span "Update Shift Instance" at bounding box center [1162, 550] width 176 height 25
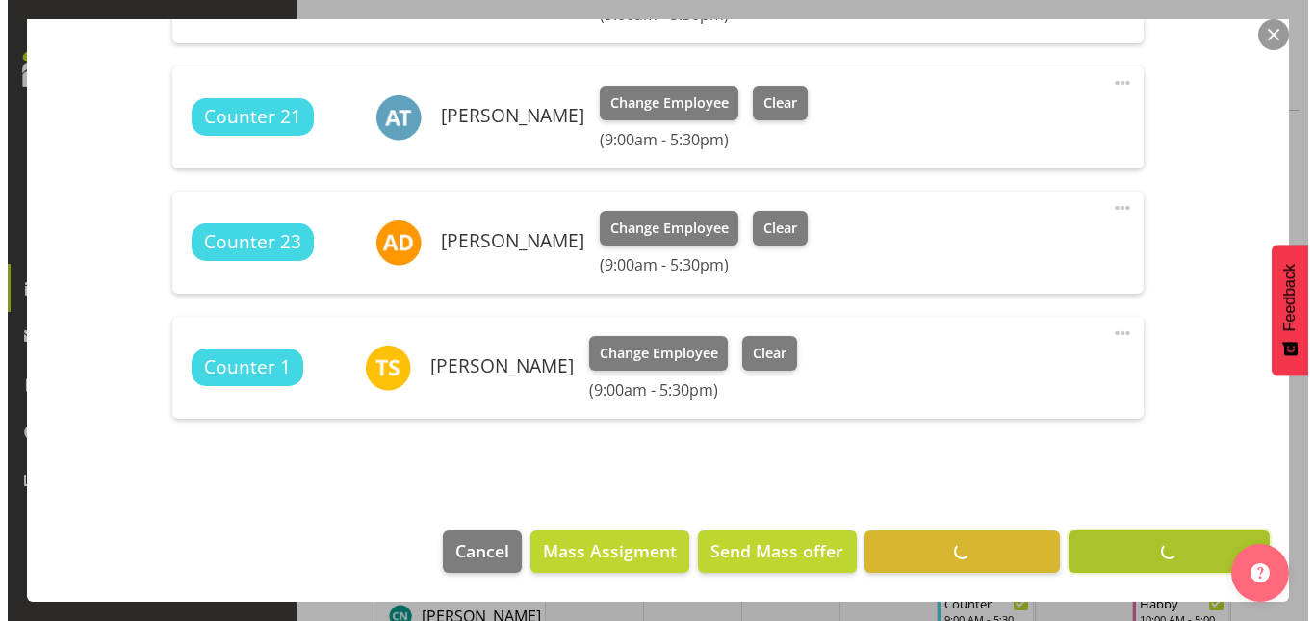
scroll to position [904, 0]
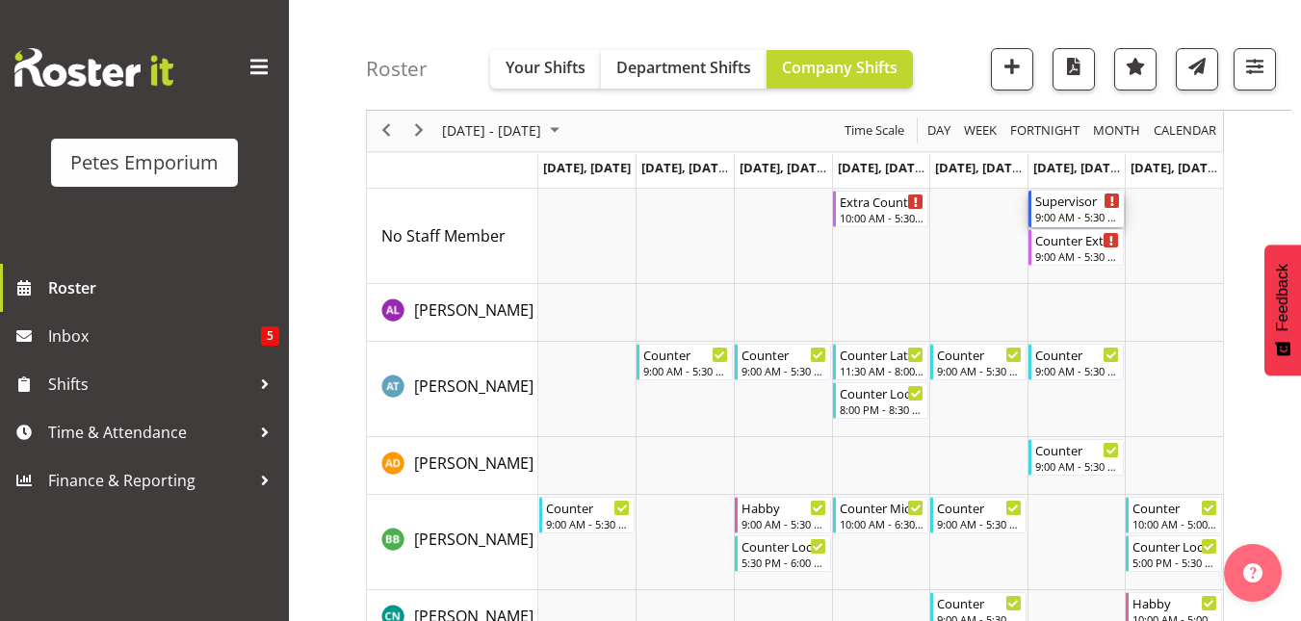
click at [1075, 203] on div "Supervisor" at bounding box center [1078, 200] width 86 height 19
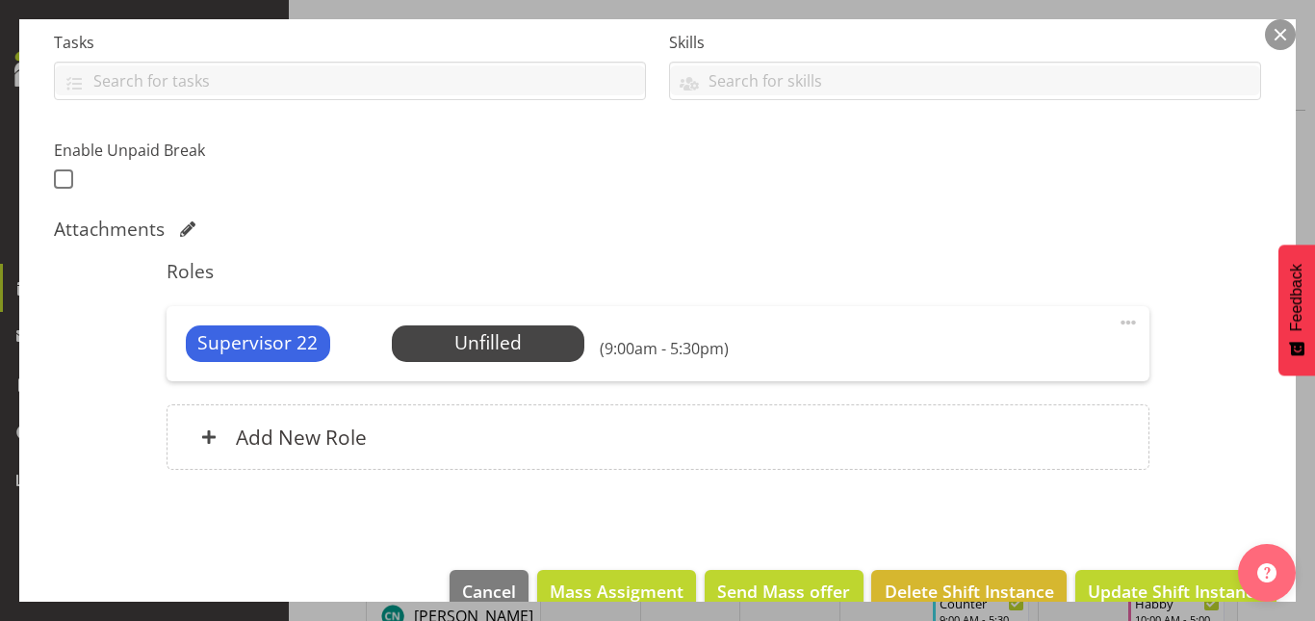
scroll to position [415, 0]
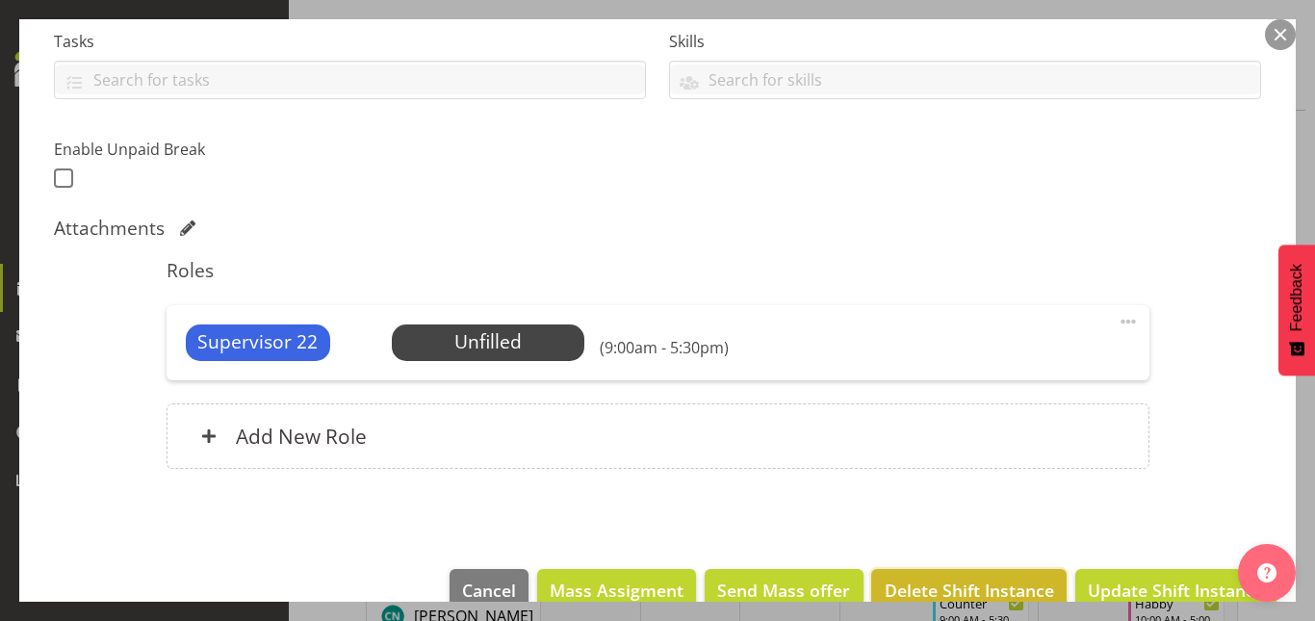
click at [953, 578] on span "Delete Shift Instance" at bounding box center [969, 590] width 169 height 25
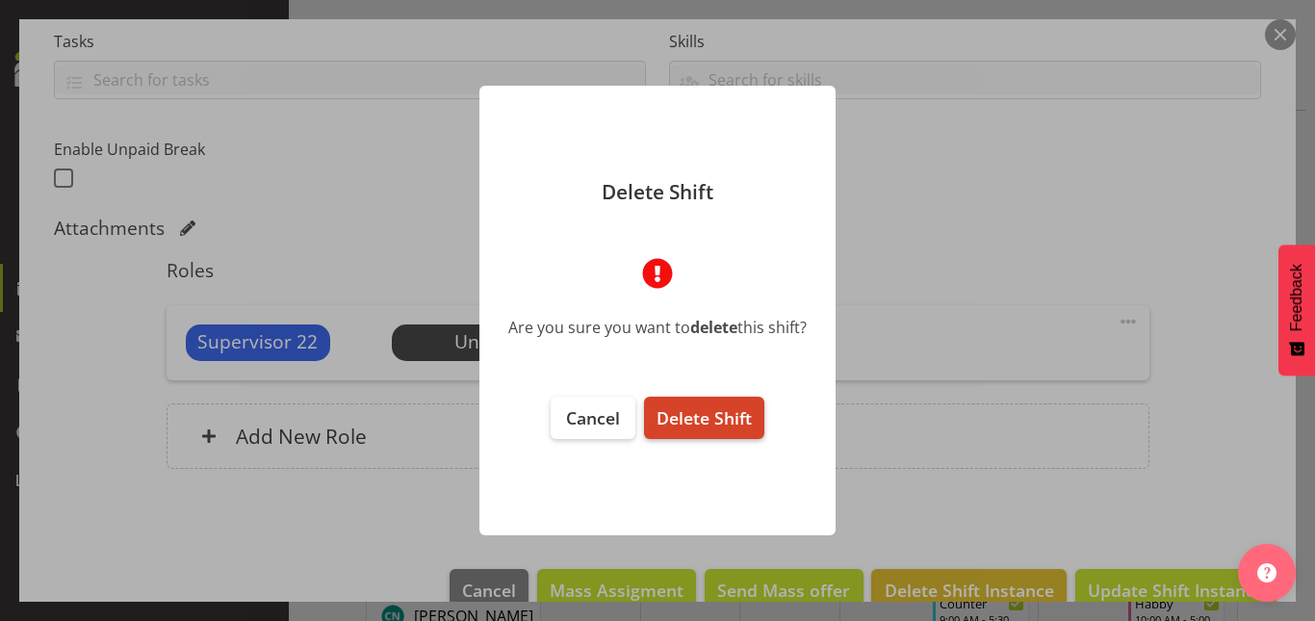
click at [738, 406] on span "Delete Shift" at bounding box center [704, 417] width 95 height 23
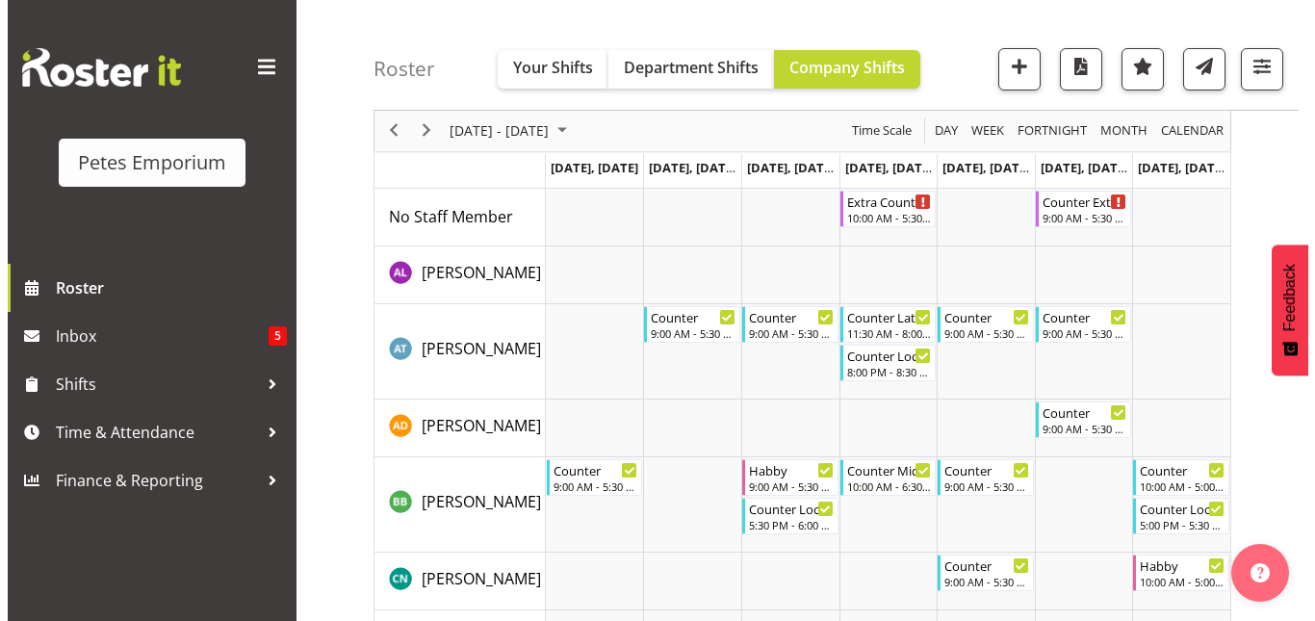
scroll to position [0, 0]
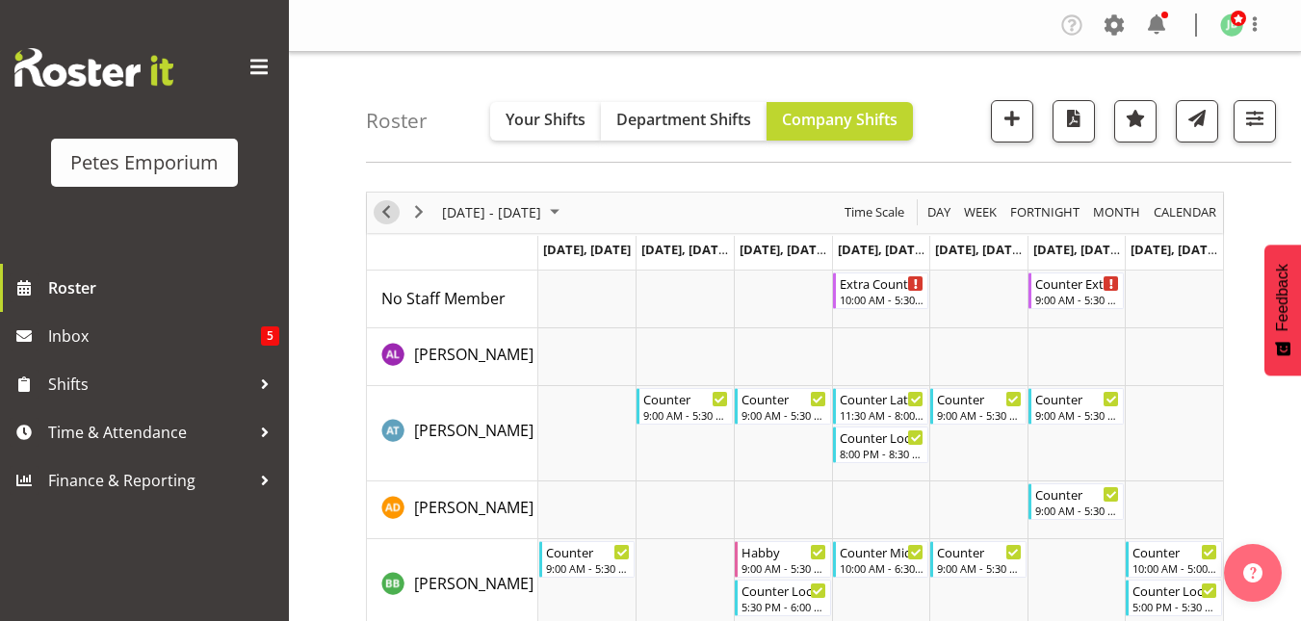
click at [385, 213] on span "Previous" at bounding box center [386, 212] width 23 height 24
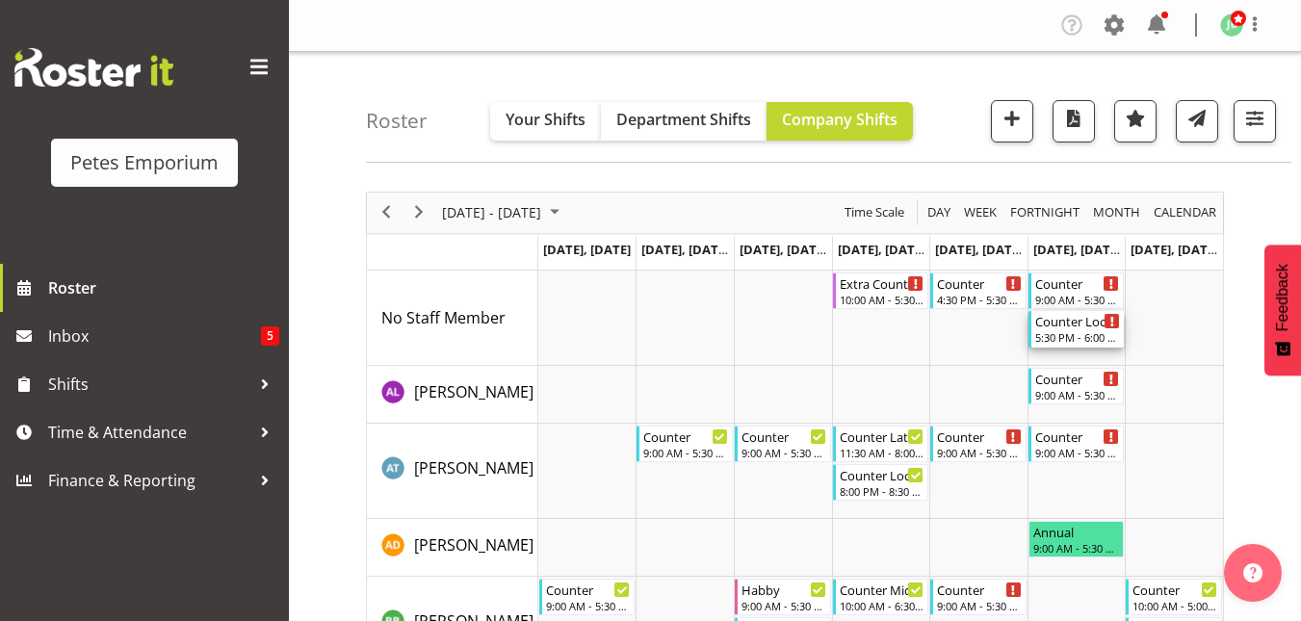
click at [1057, 333] on div "5:30 PM - 6:00 PM" at bounding box center [1078, 336] width 86 height 15
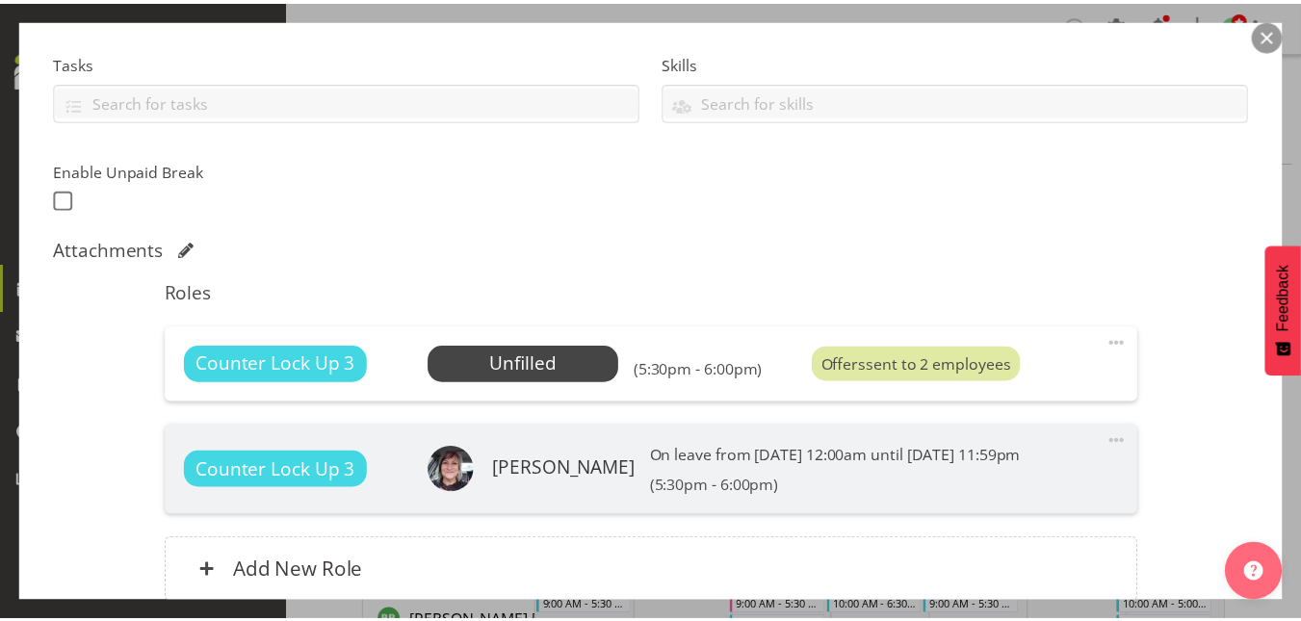
scroll to position [395, 0]
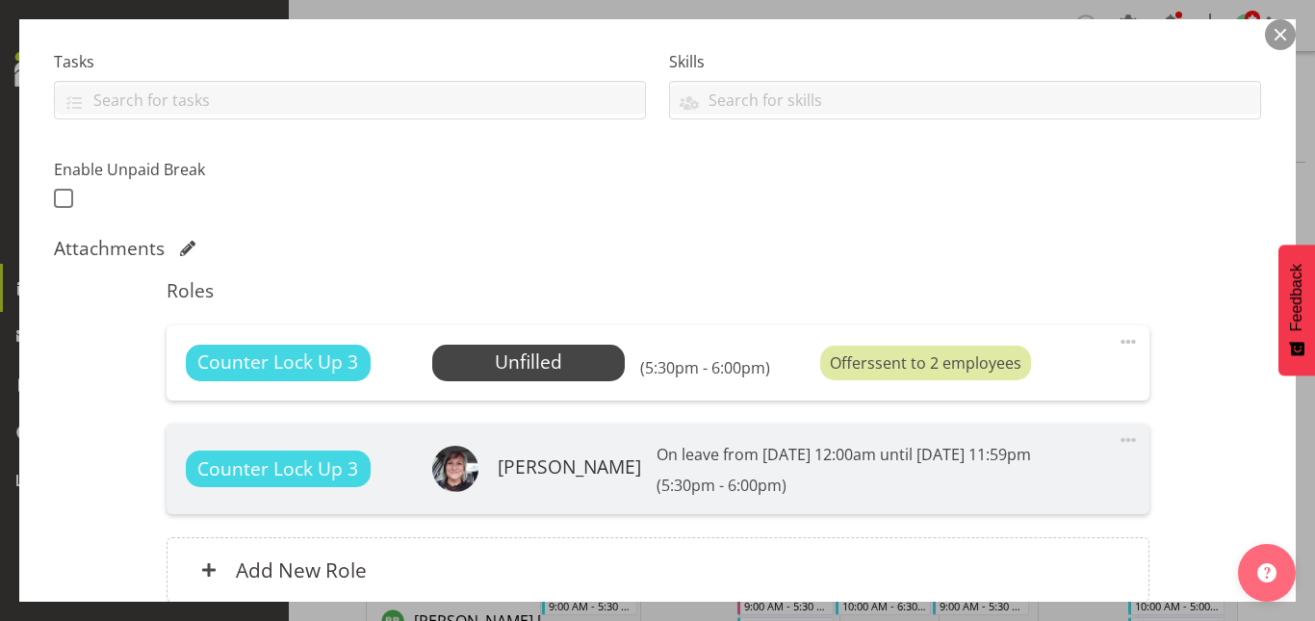
click at [1287, 36] on button "button" at bounding box center [1280, 34] width 31 height 31
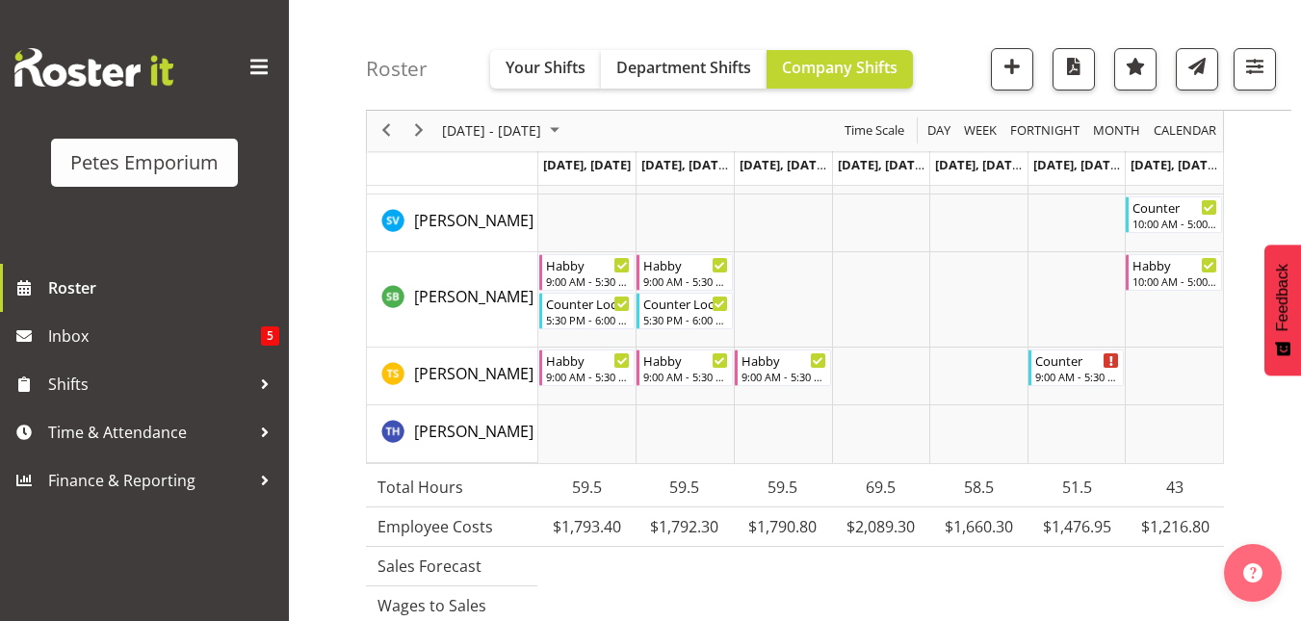
scroll to position [2128, 0]
